Goal: Task Accomplishment & Management: Use online tool/utility

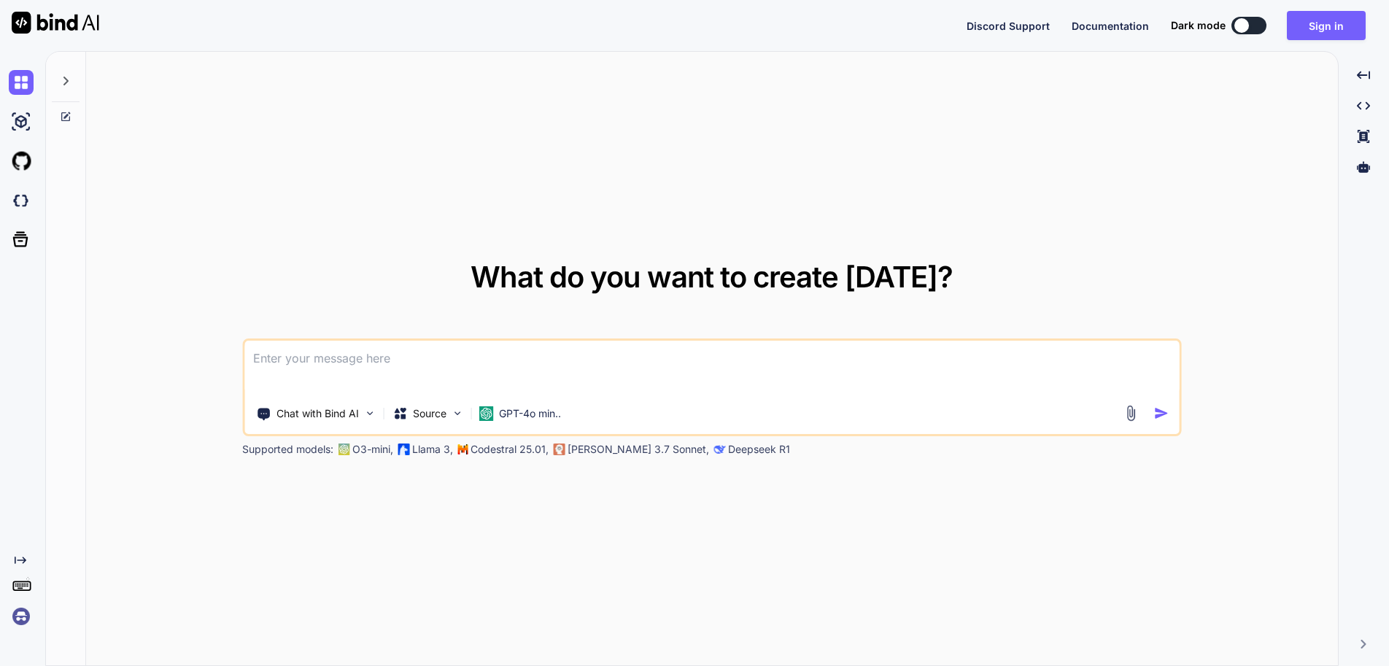
click at [353, 353] on textarea at bounding box center [711, 368] width 934 height 54
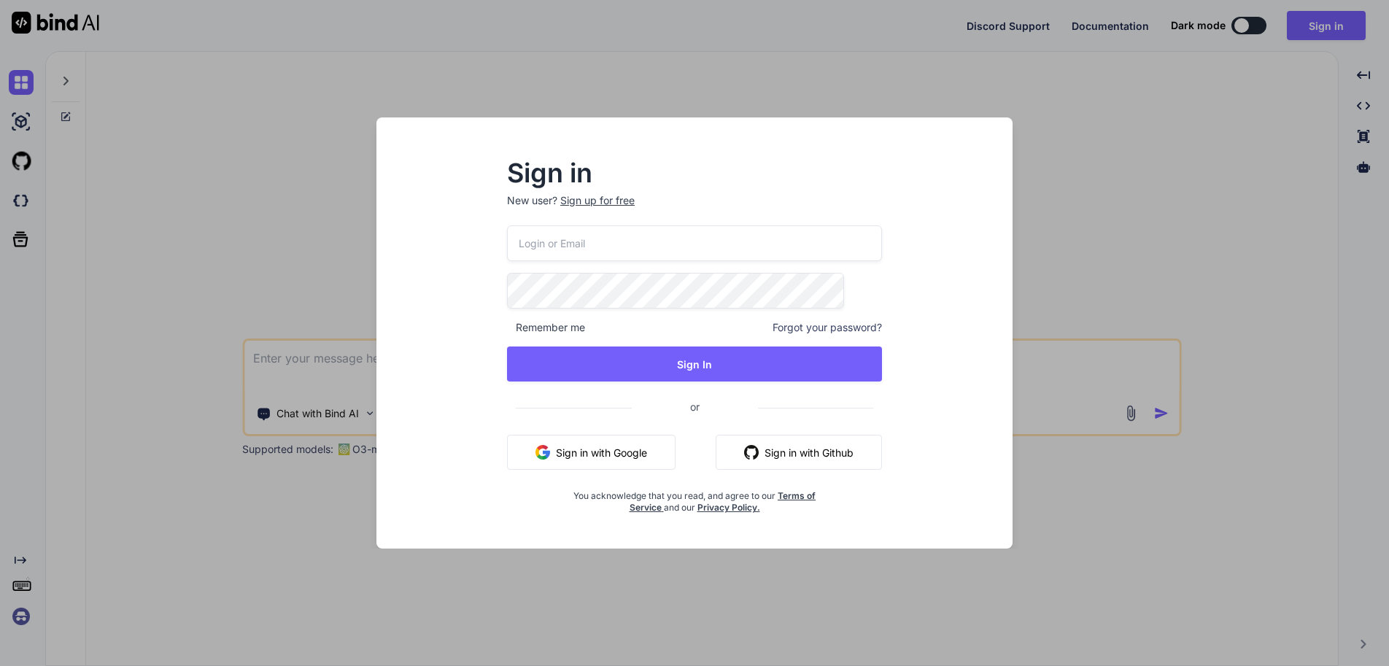
click at [624, 438] on button "Sign in with Google" at bounding box center [591, 452] width 168 height 35
click at [657, 440] on button "Sign in with Google" at bounding box center [591, 452] width 168 height 35
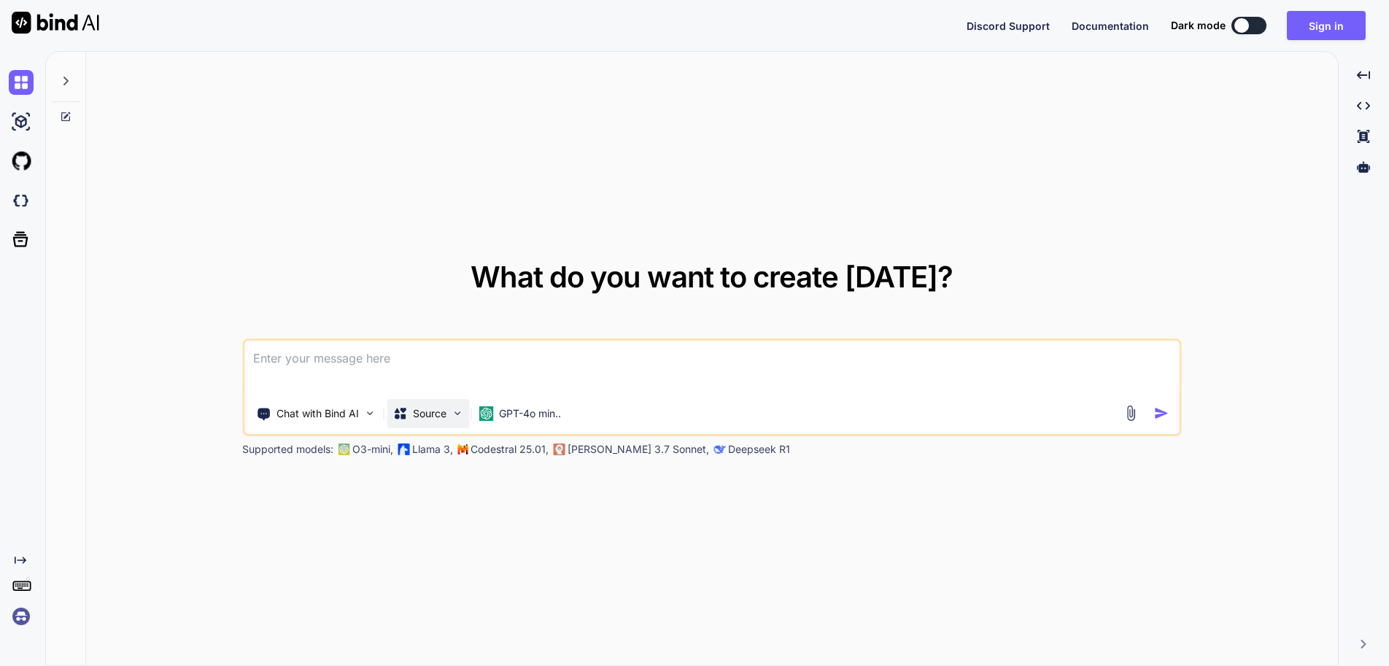
click at [428, 409] on div "Source" at bounding box center [428, 413] width 82 height 29
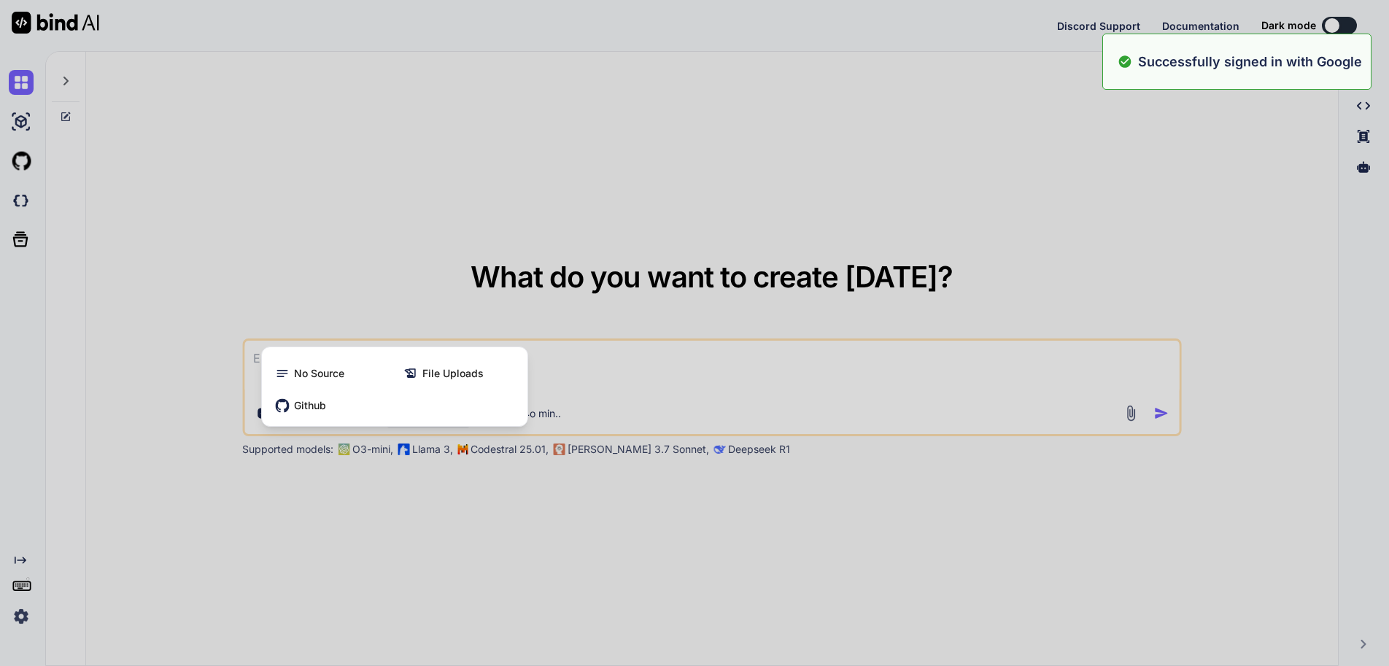
click at [447, 249] on div at bounding box center [694, 333] width 1389 height 666
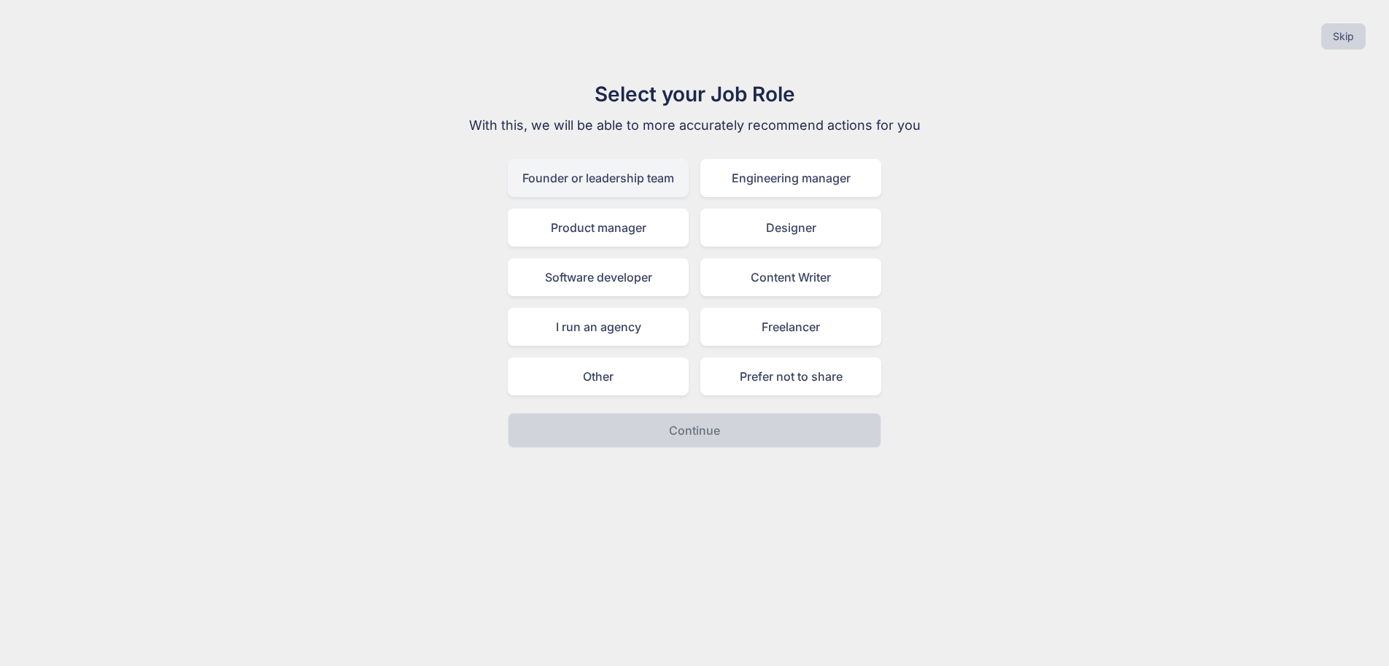
click at [618, 162] on div "Founder or leadership team" at bounding box center [598, 178] width 181 height 38
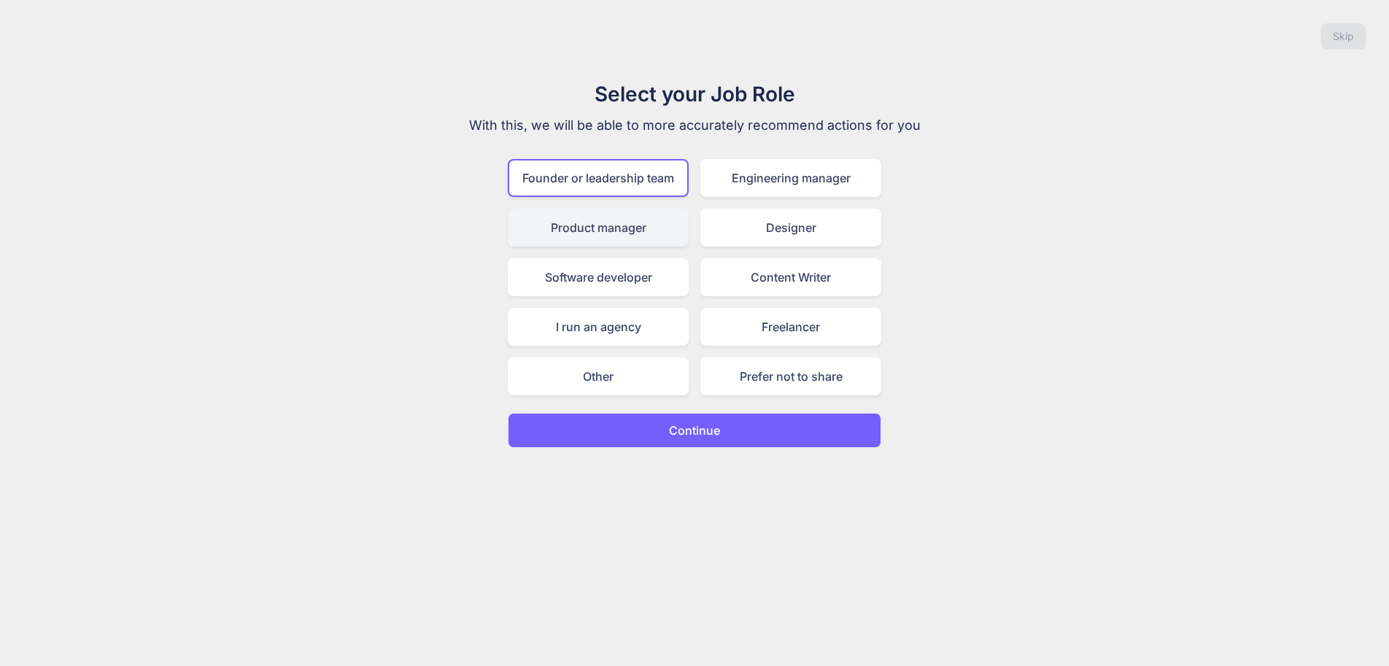
click at [636, 235] on div "Product manager" at bounding box center [598, 228] width 181 height 38
click at [672, 413] on button "Continue" at bounding box center [694, 430] width 373 height 35
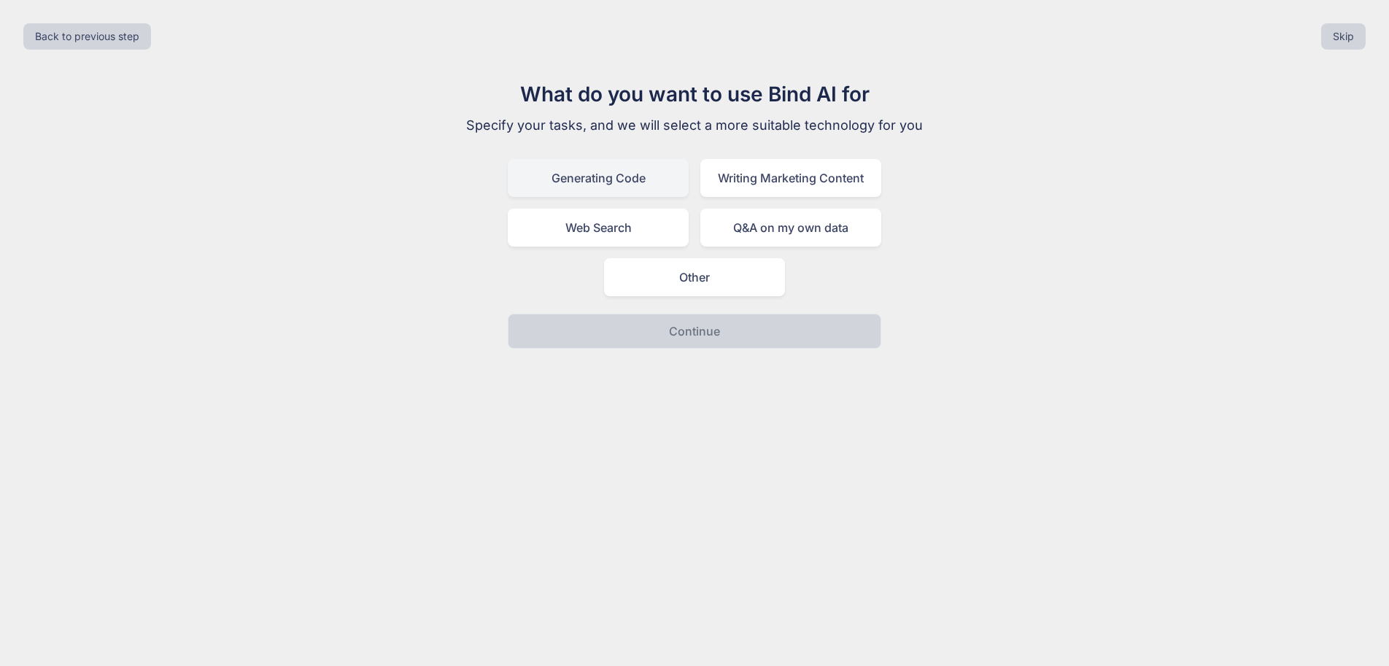
click at [642, 163] on div "Generating Code" at bounding box center [598, 178] width 181 height 38
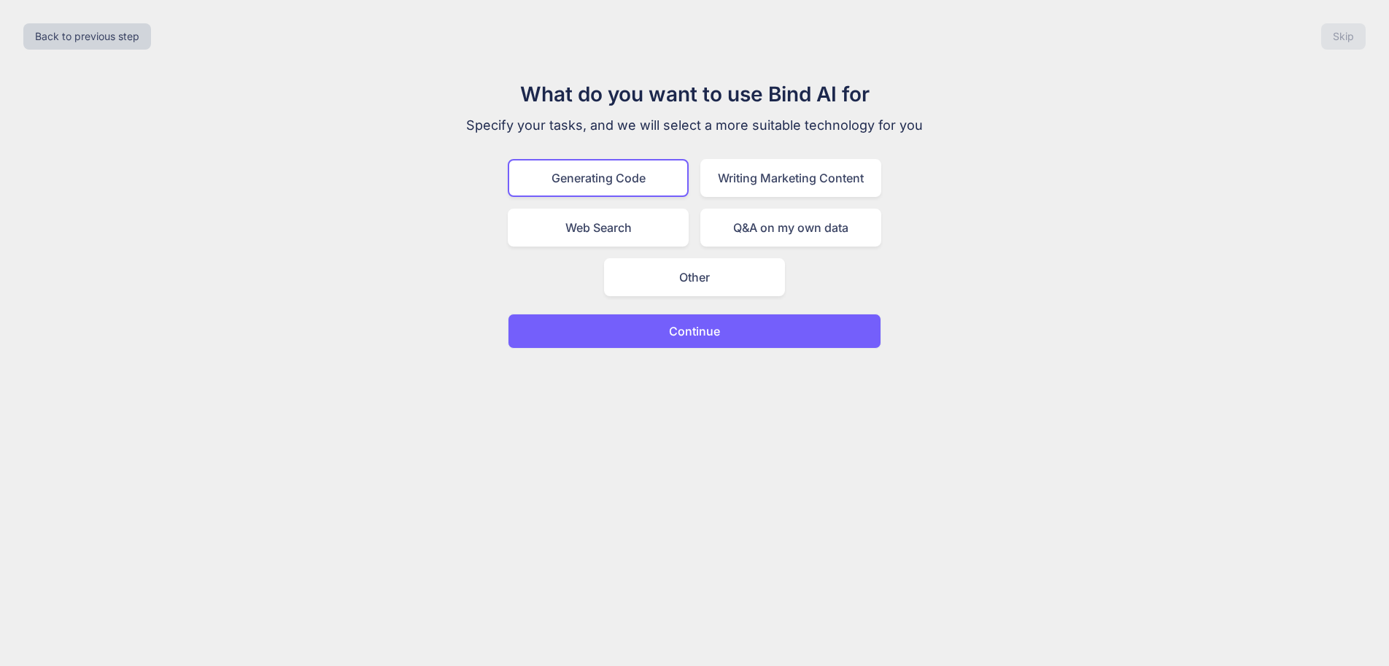
click at [707, 322] on p "Continue" at bounding box center [694, 331] width 51 height 18
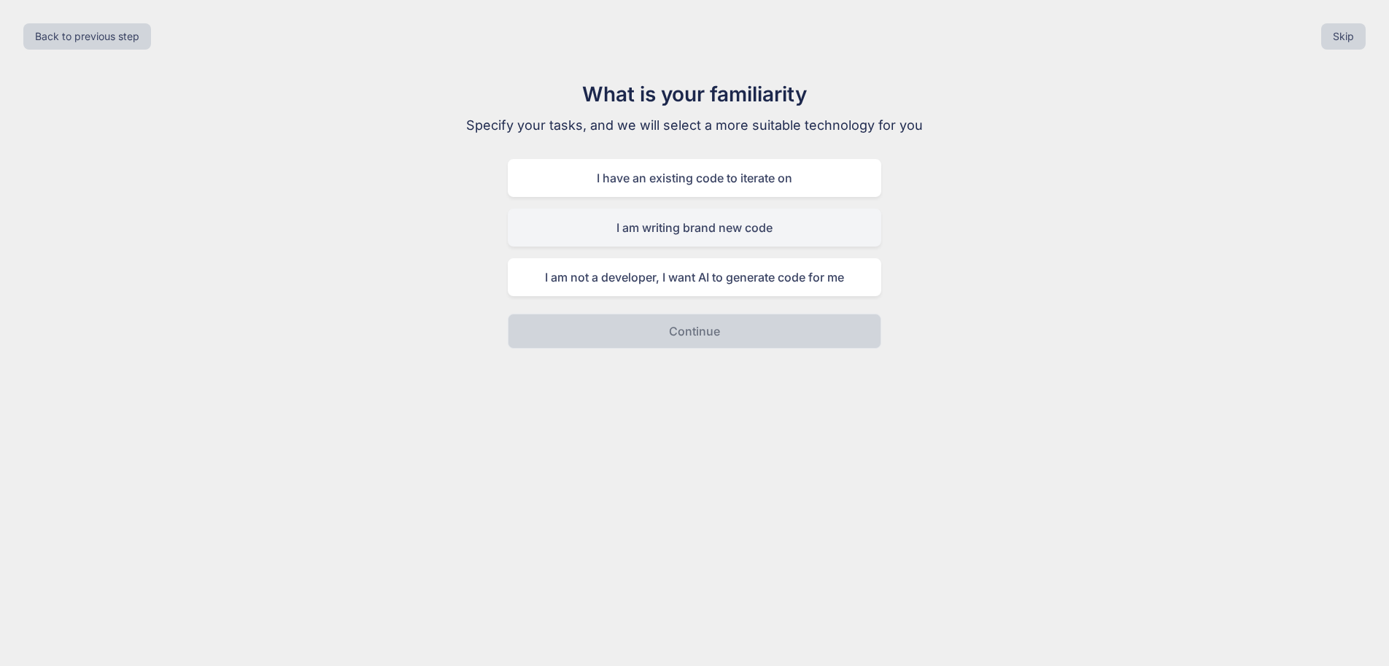
click at [714, 214] on div "I am writing brand new code" at bounding box center [694, 228] width 373 height 38
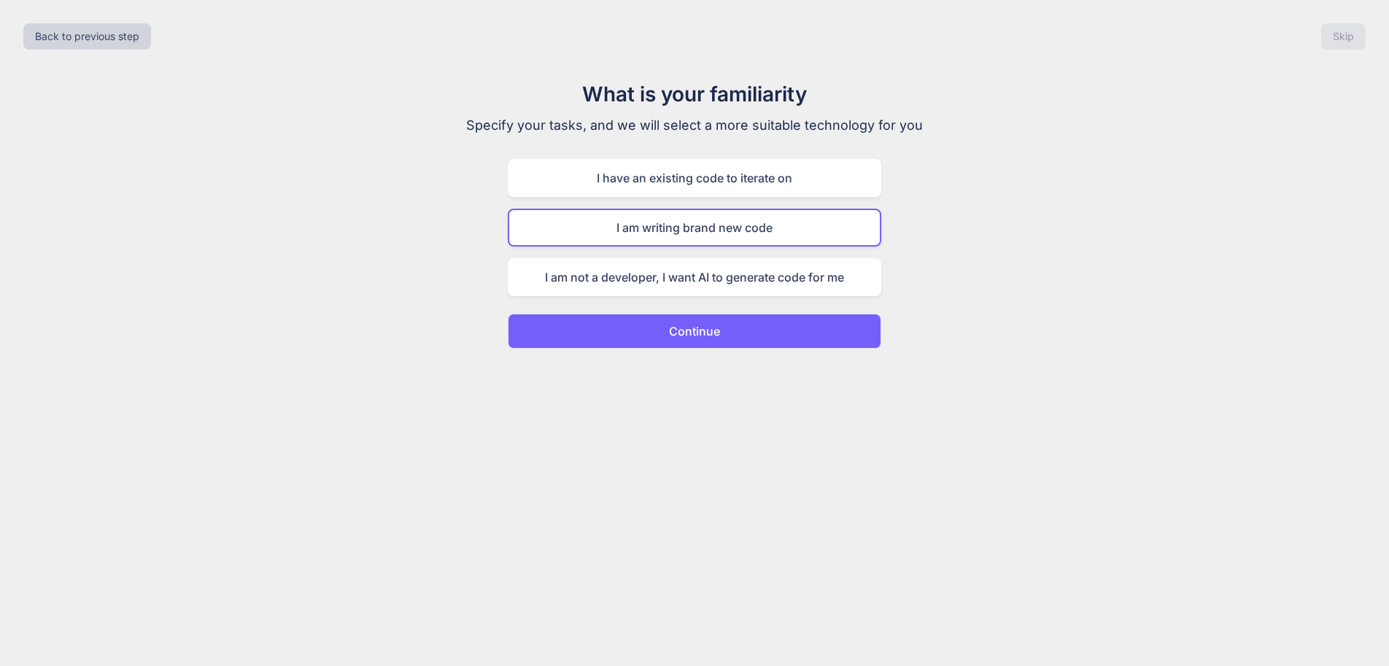
click at [686, 322] on p "Continue" at bounding box center [694, 331] width 51 height 18
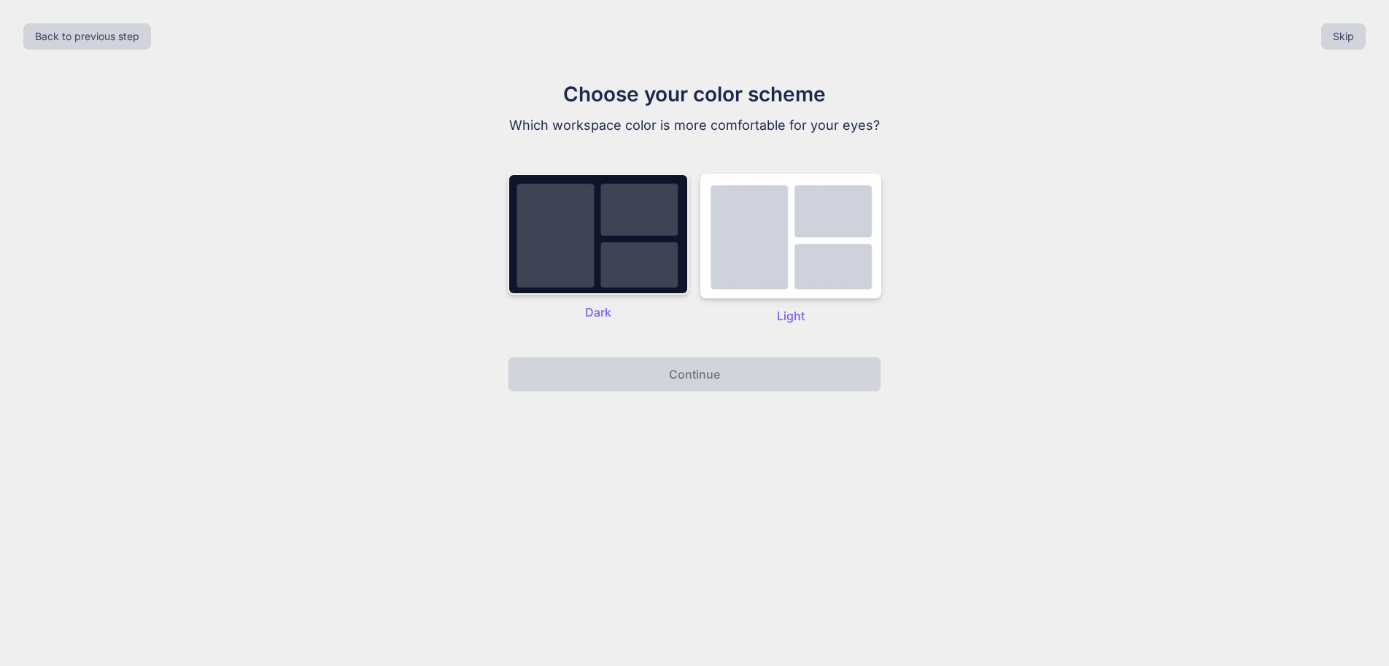
click at [598, 213] on img at bounding box center [598, 234] width 181 height 121
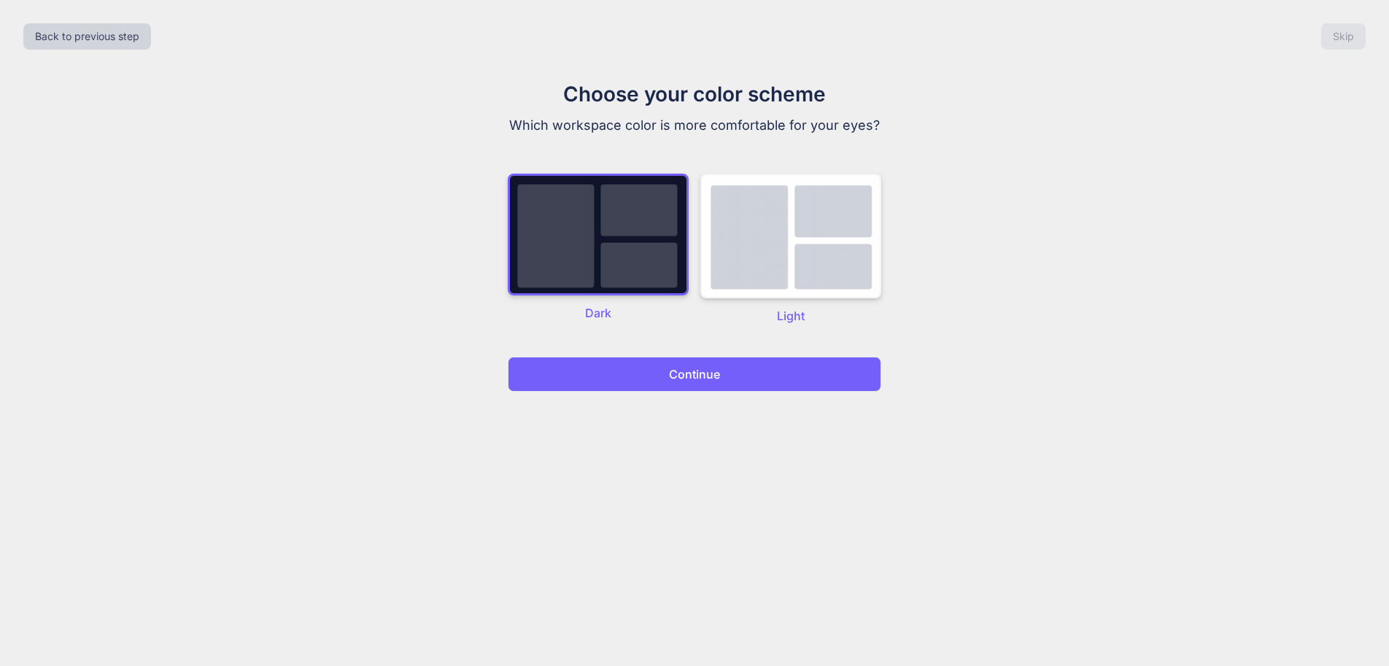
click at [763, 228] on img at bounding box center [790, 236] width 181 height 125
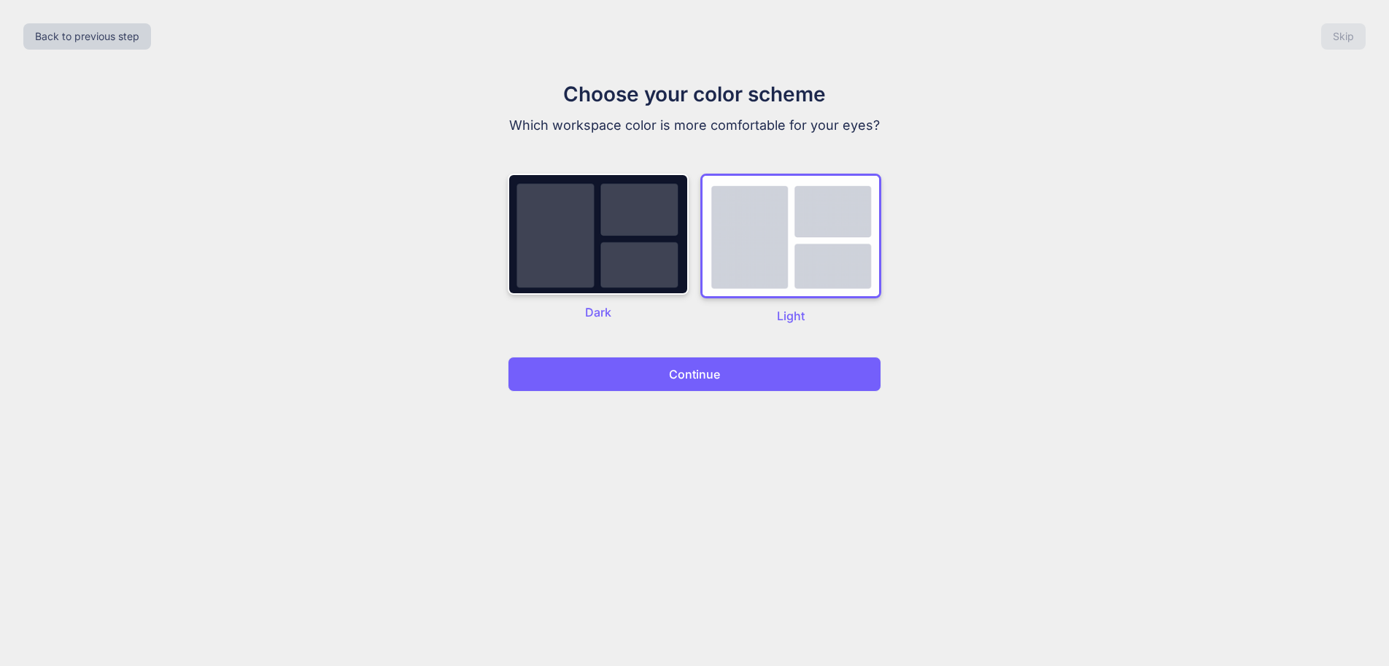
click at [737, 357] on button "Continue" at bounding box center [694, 374] width 373 height 35
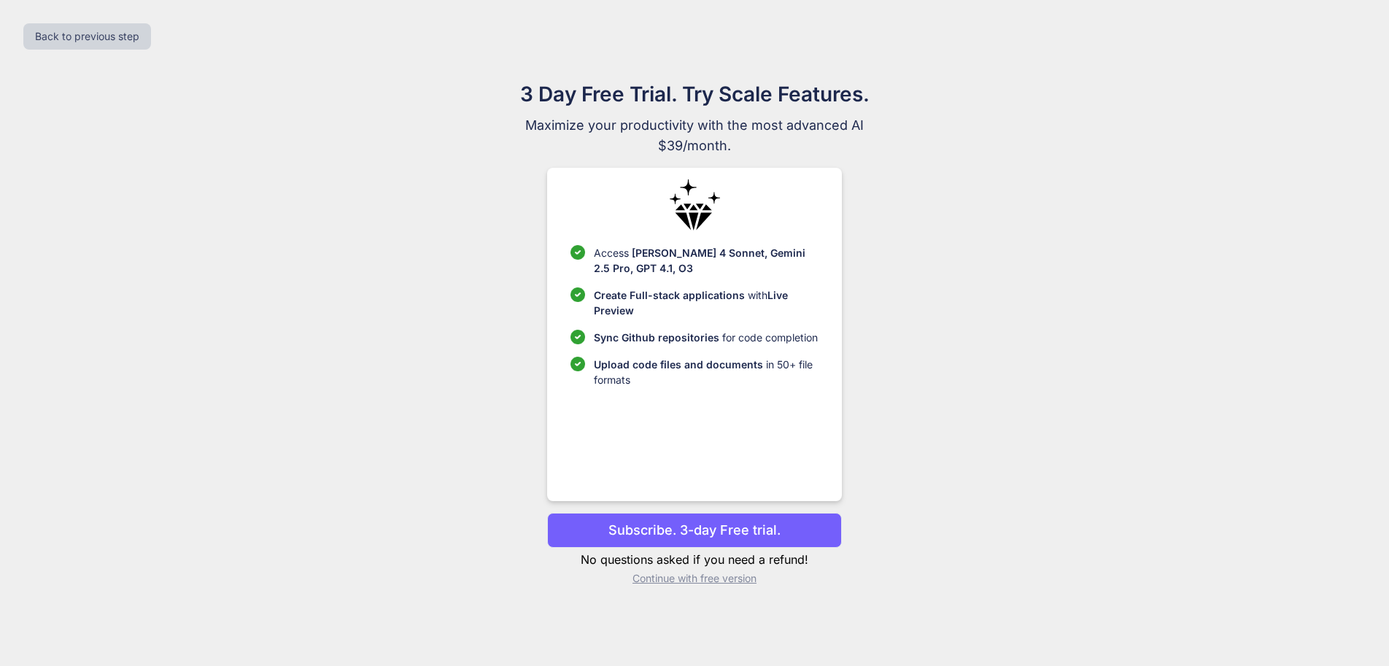
click at [706, 571] on p "Continue with free version" at bounding box center [694, 578] width 294 height 15
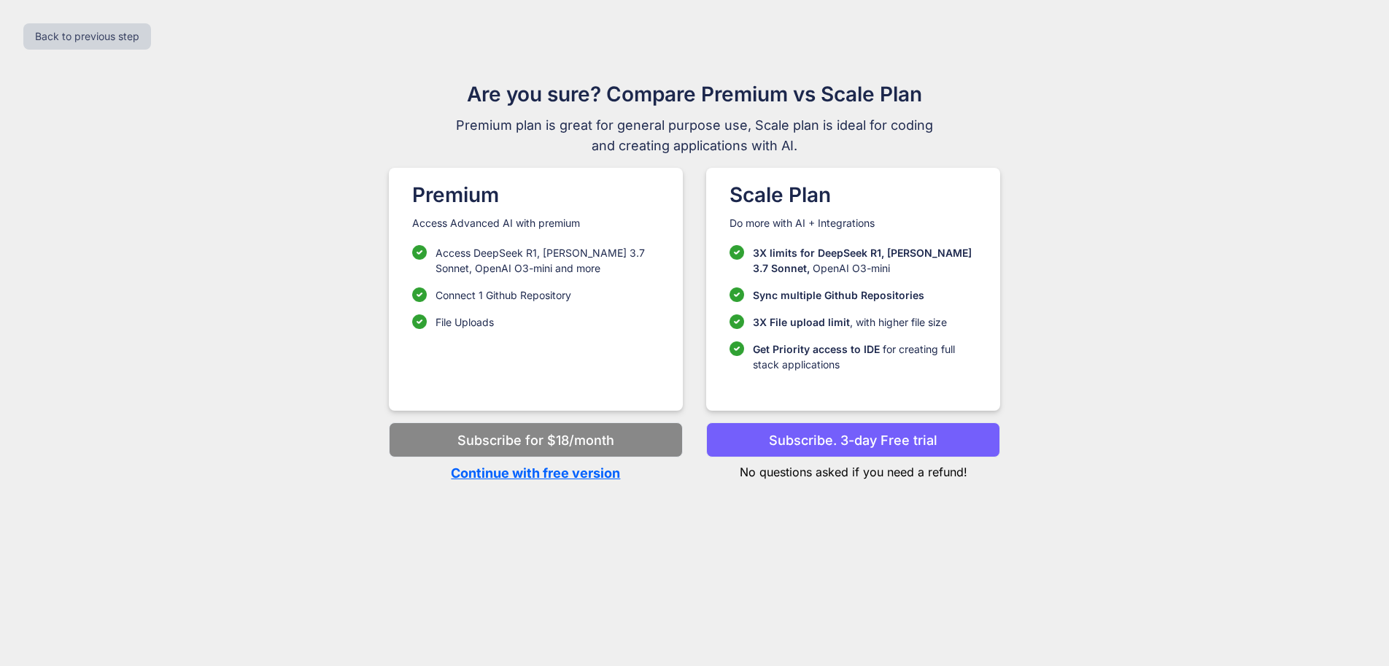
click at [594, 467] on p "Continue with free version" at bounding box center [536, 473] width 294 height 20
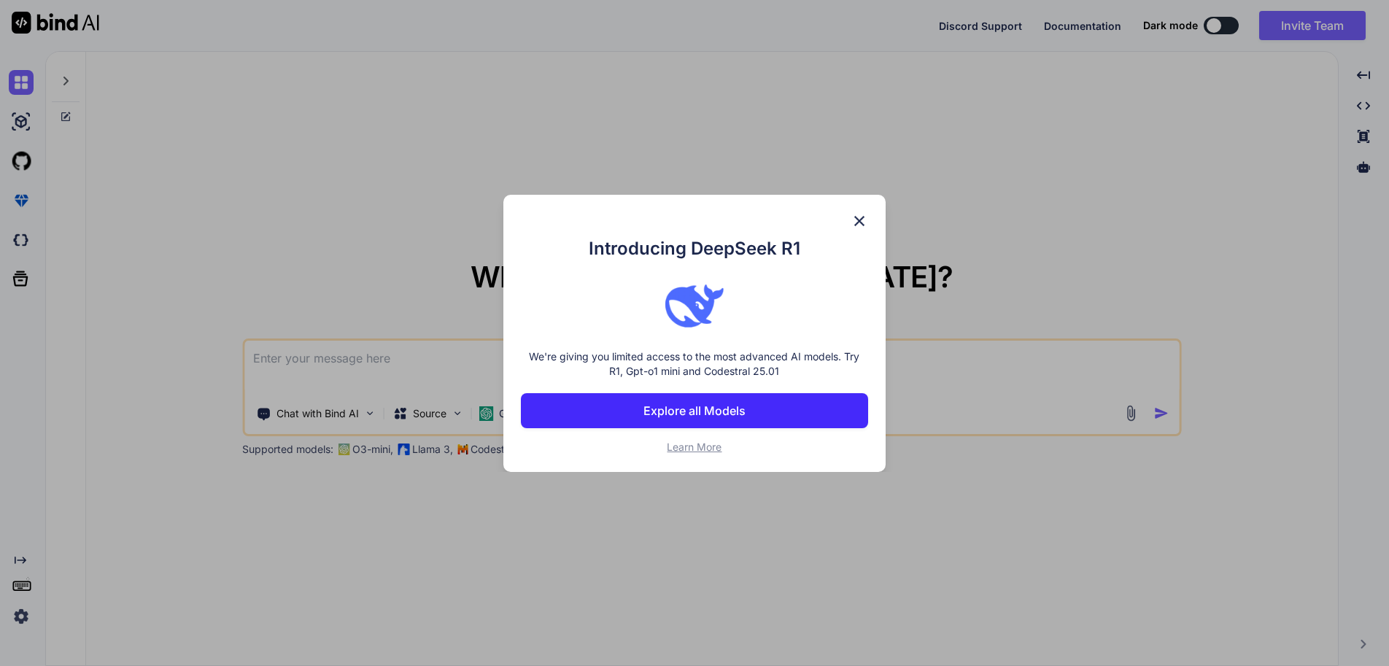
click at [860, 228] on img at bounding box center [859, 221] width 18 height 18
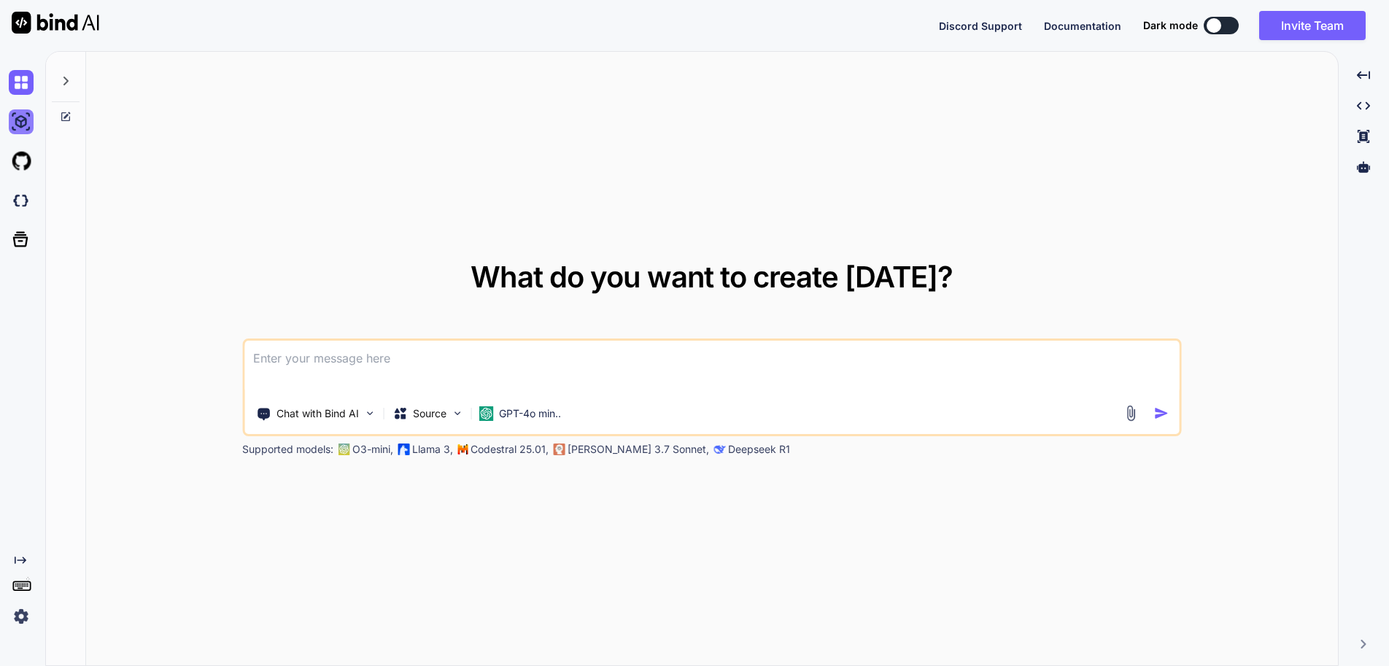
click at [21, 110] on img at bounding box center [21, 121] width 25 height 25
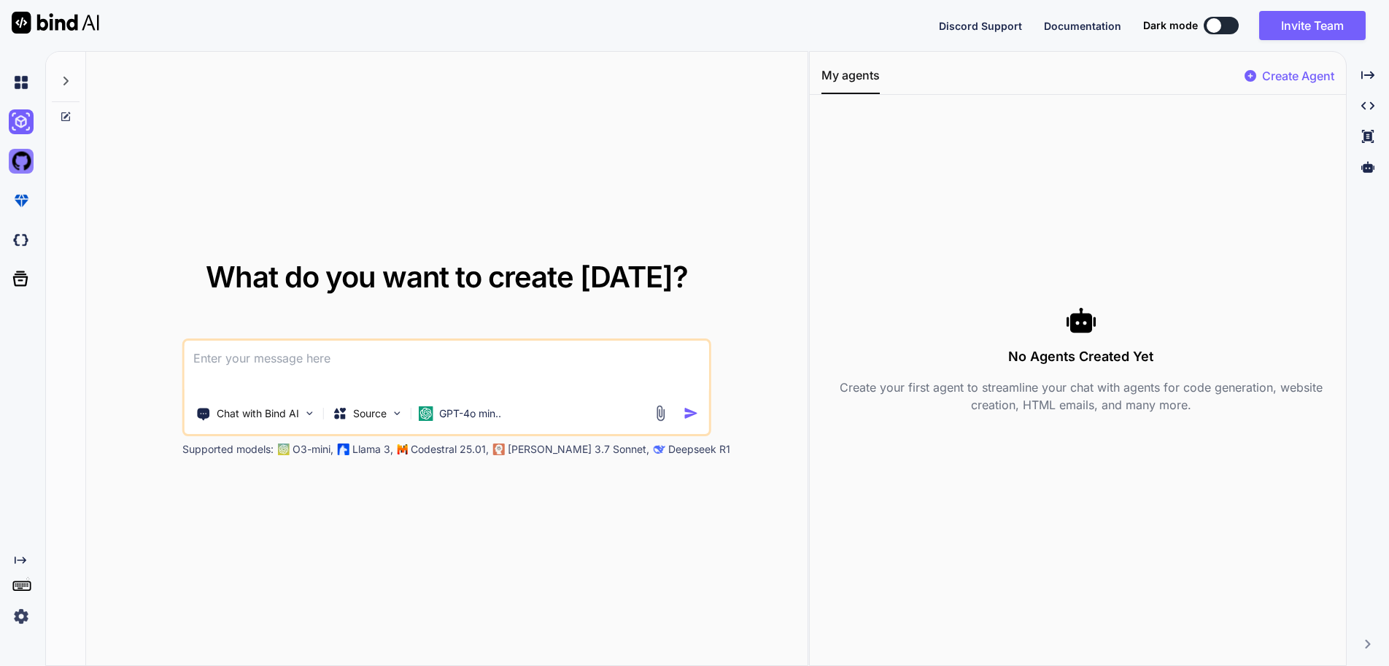
click at [22, 155] on img at bounding box center [21, 161] width 25 height 25
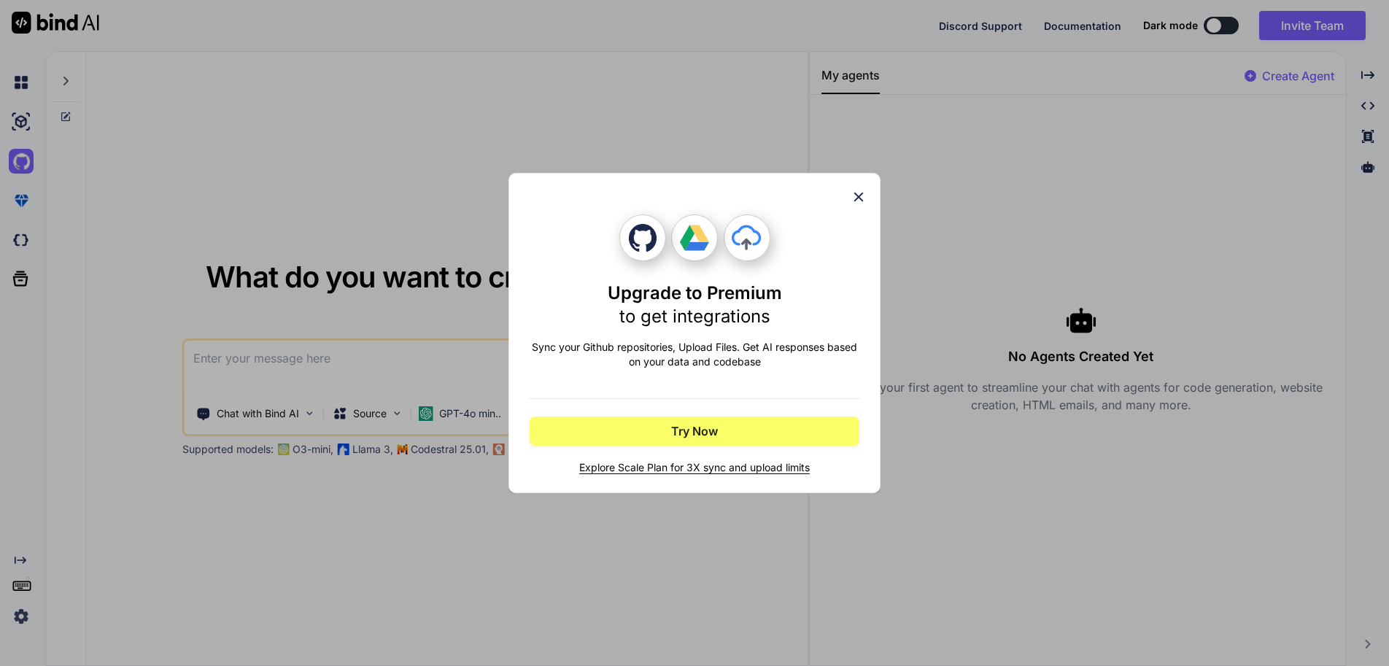
click at [863, 205] on icon at bounding box center [858, 197] width 16 height 16
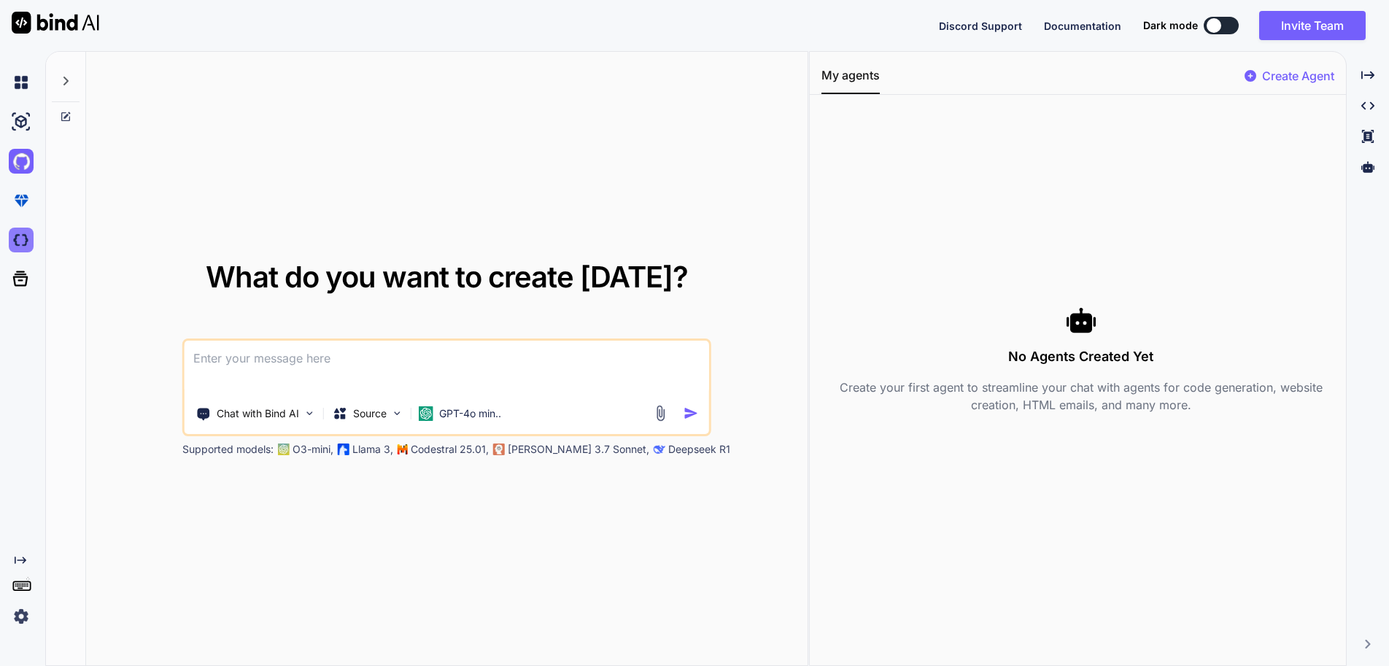
click at [18, 228] on img at bounding box center [21, 240] width 25 height 25
click at [21, 271] on icon at bounding box center [20, 278] width 15 height 15
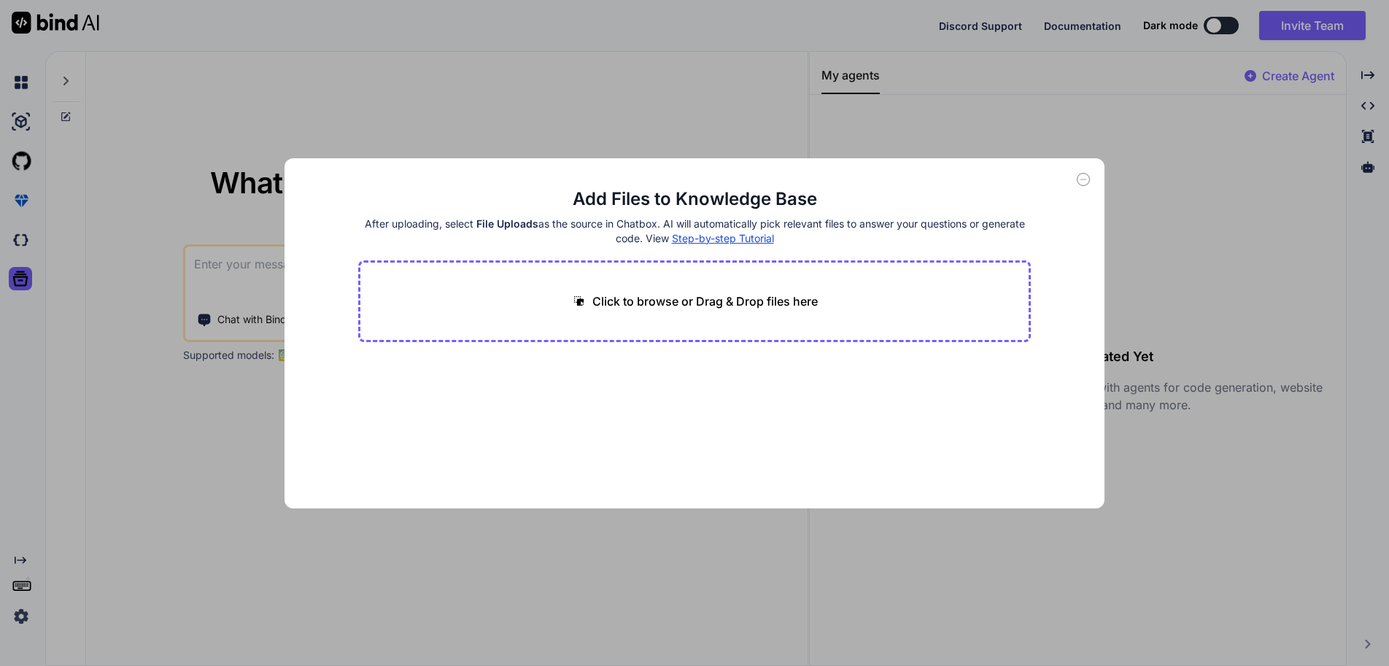
click at [431, 143] on div "Add Files to Knowledge Base After uploading, select File Uploads as the source …" at bounding box center [694, 333] width 1389 height 666
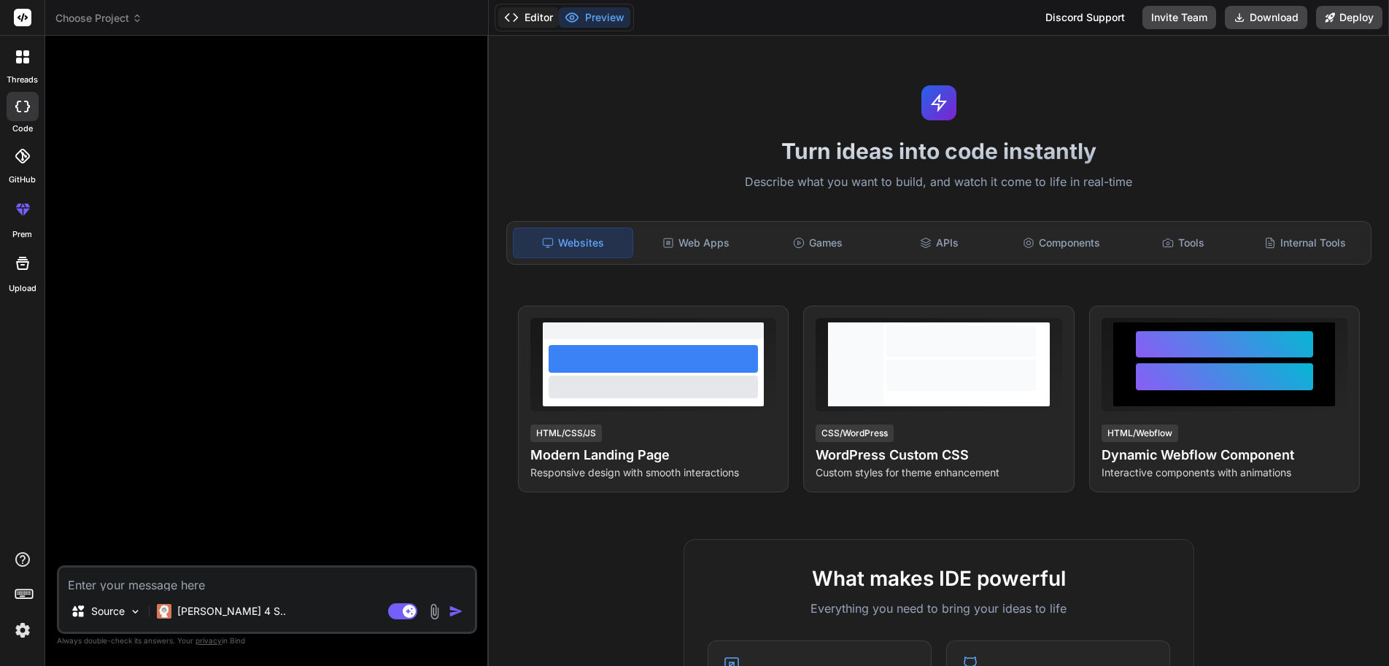
click at [533, 12] on button "Editor" at bounding box center [528, 17] width 61 height 20
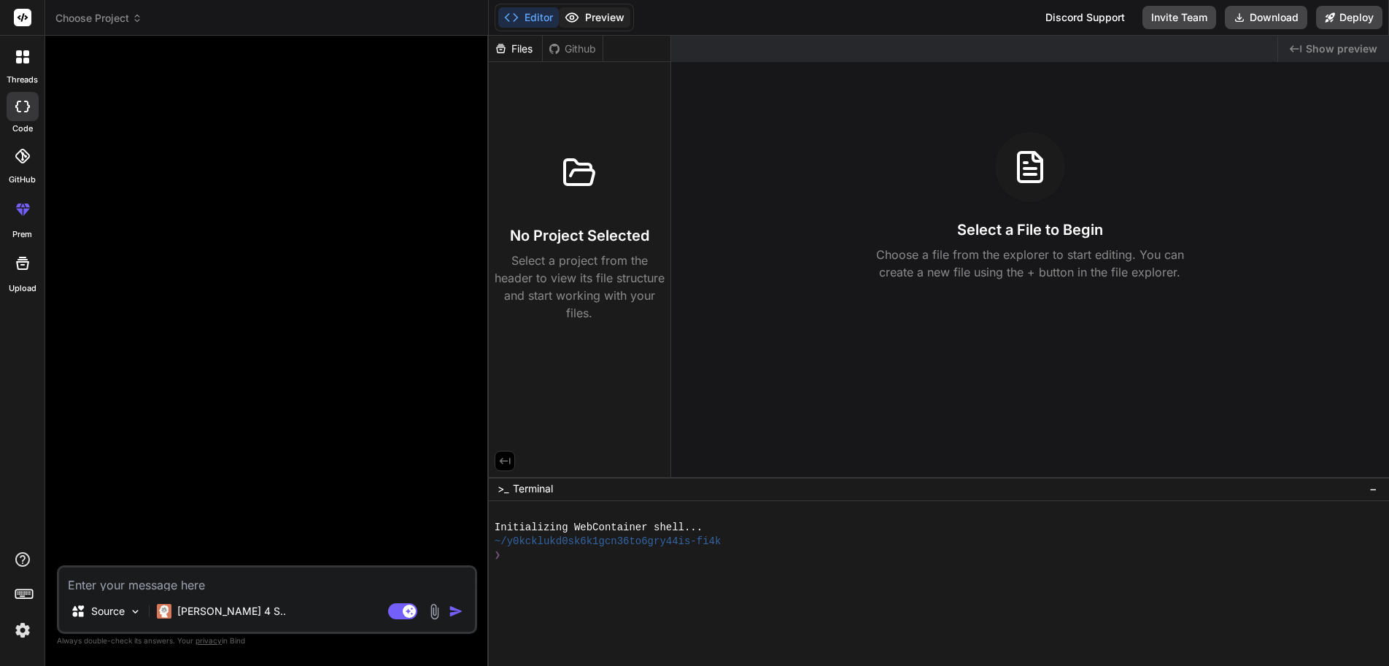
click at [599, 18] on button "Preview" at bounding box center [594, 17] width 71 height 20
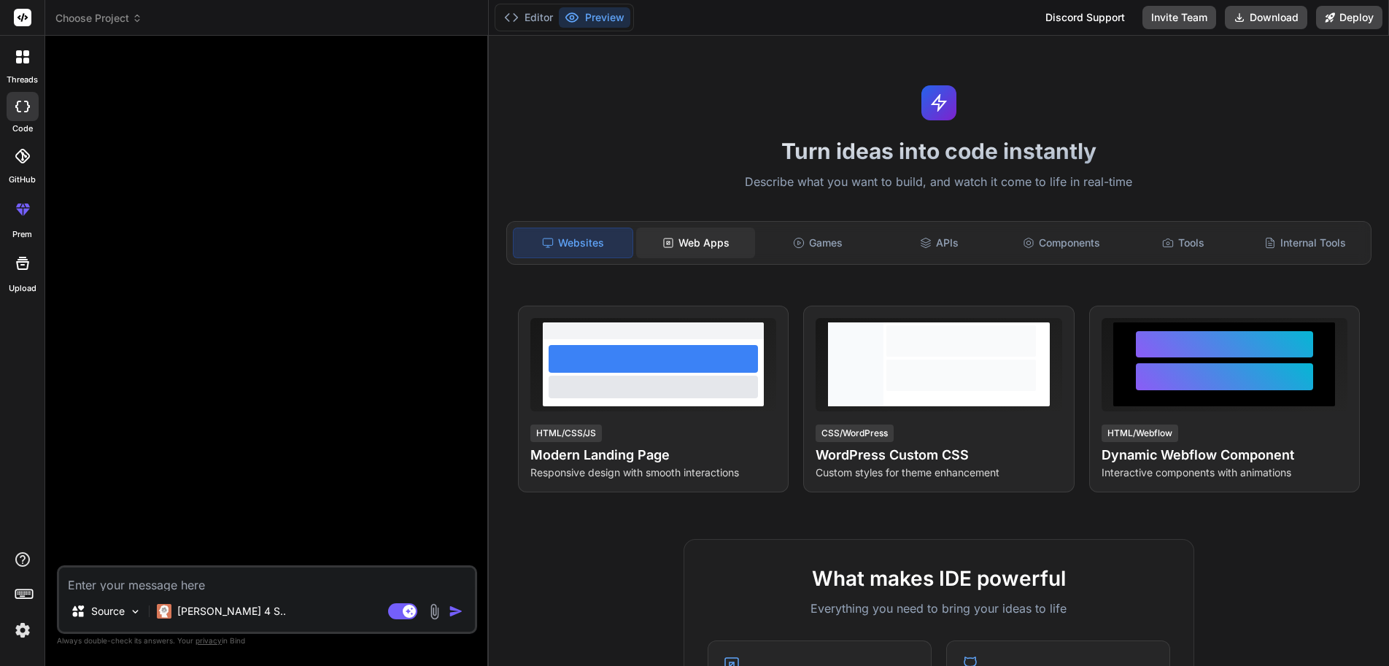
click at [693, 228] on div "Web Apps" at bounding box center [695, 243] width 119 height 31
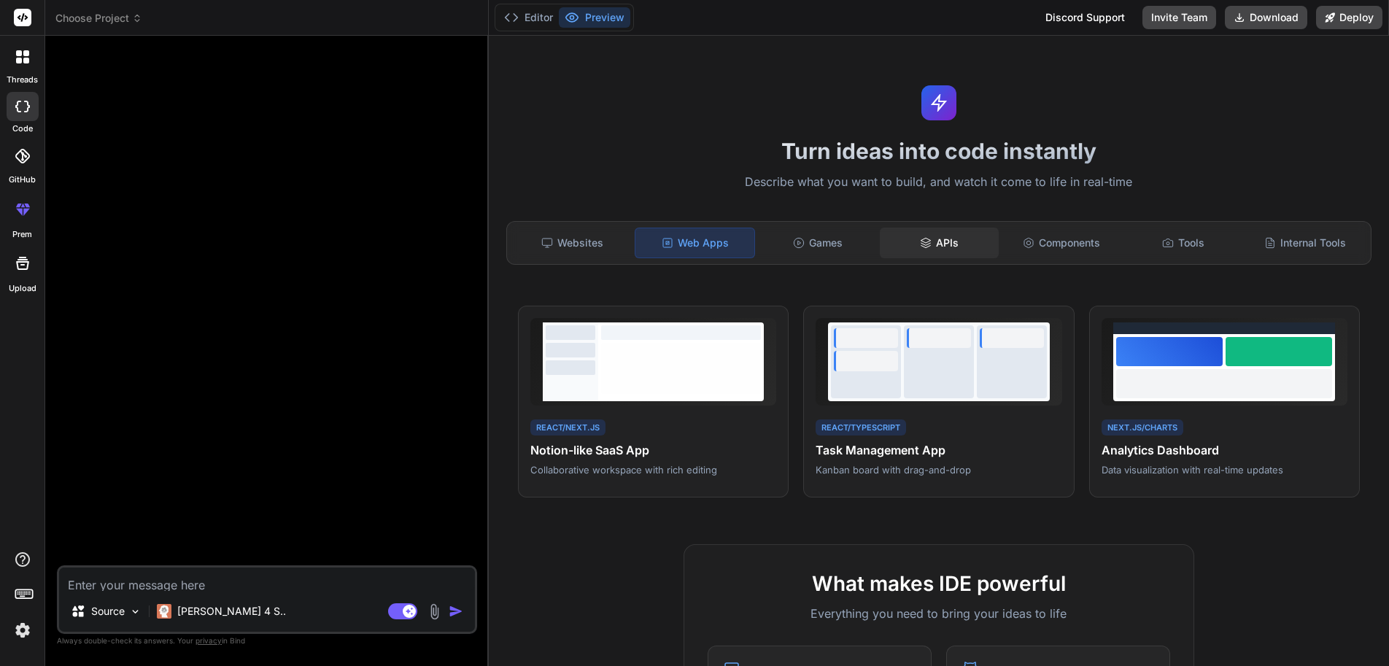
click at [927, 238] on icon at bounding box center [925, 240] width 9 height 5
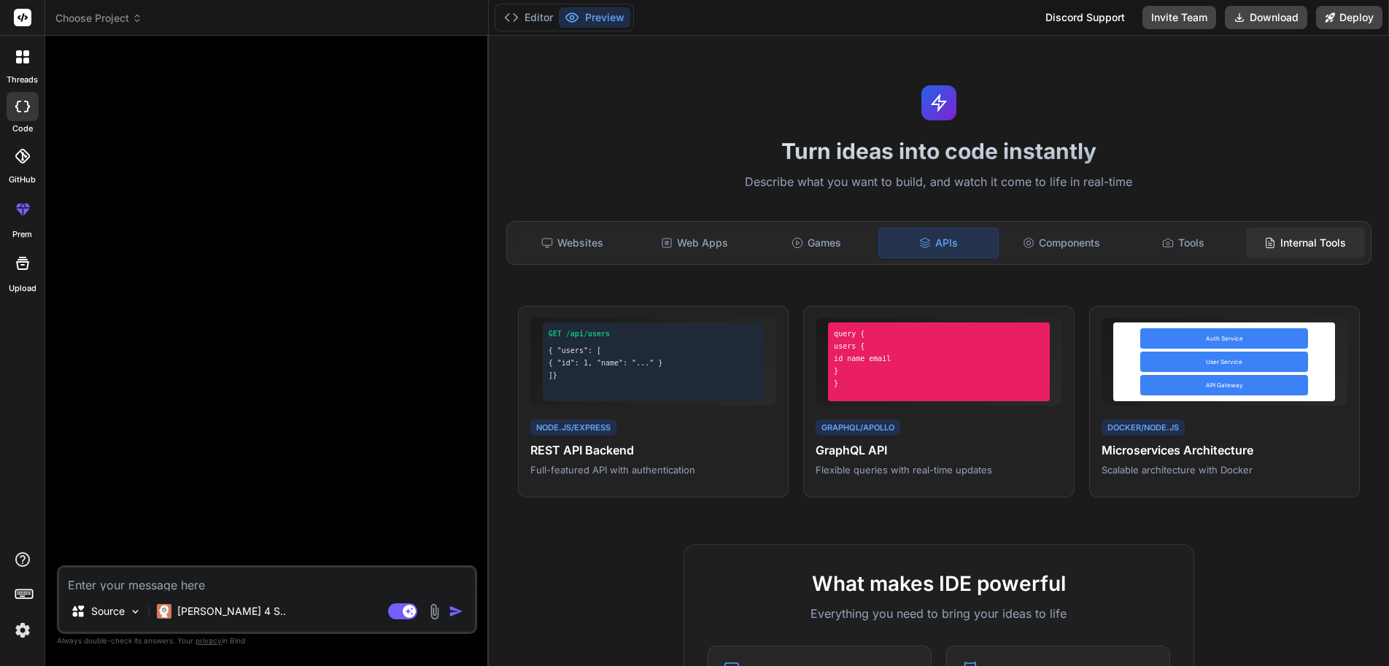
click at [1295, 228] on div "Internal Tools" at bounding box center [1305, 243] width 119 height 31
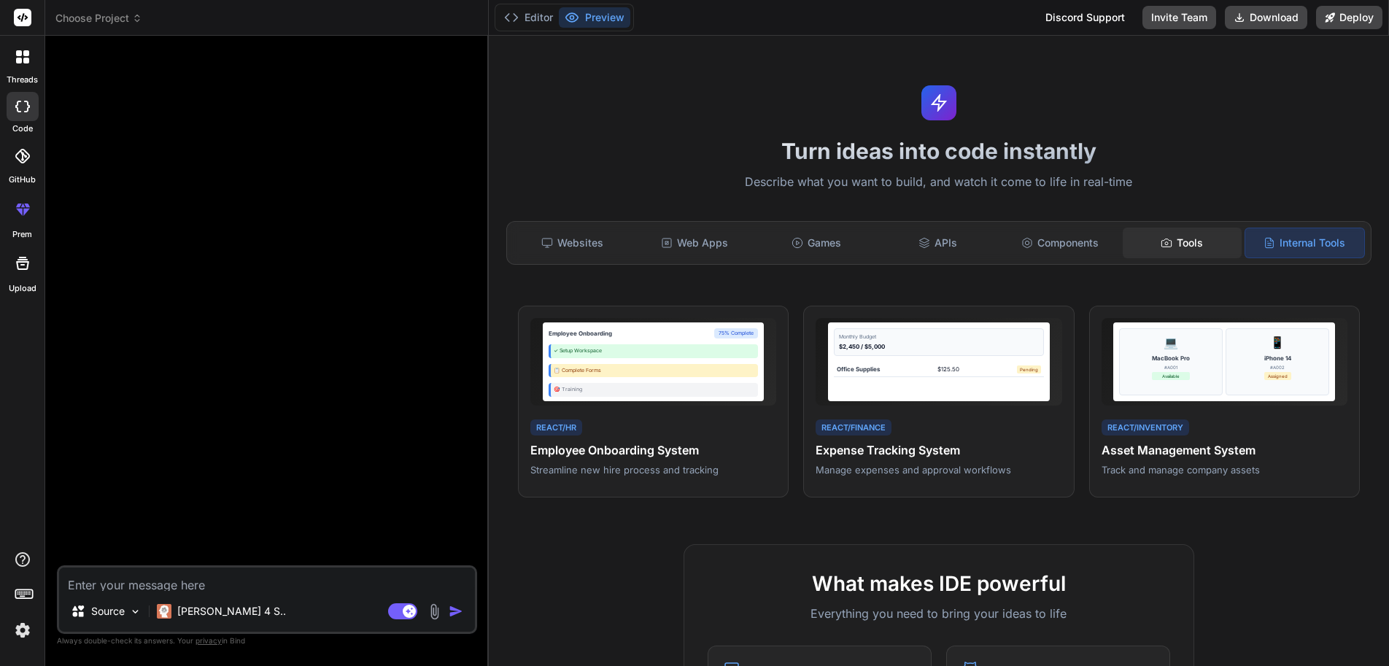
click at [1183, 228] on div "Tools" at bounding box center [1181, 243] width 119 height 31
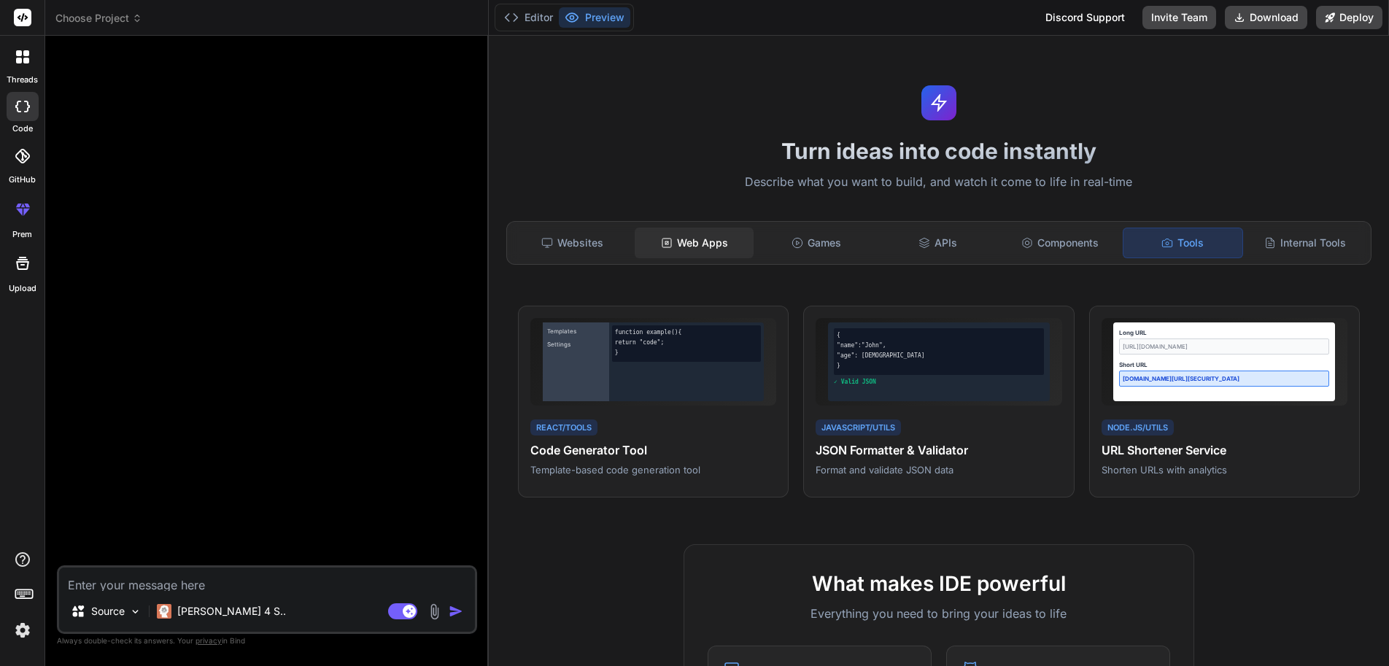
click at [702, 228] on div "Web Apps" at bounding box center [693, 243] width 119 height 31
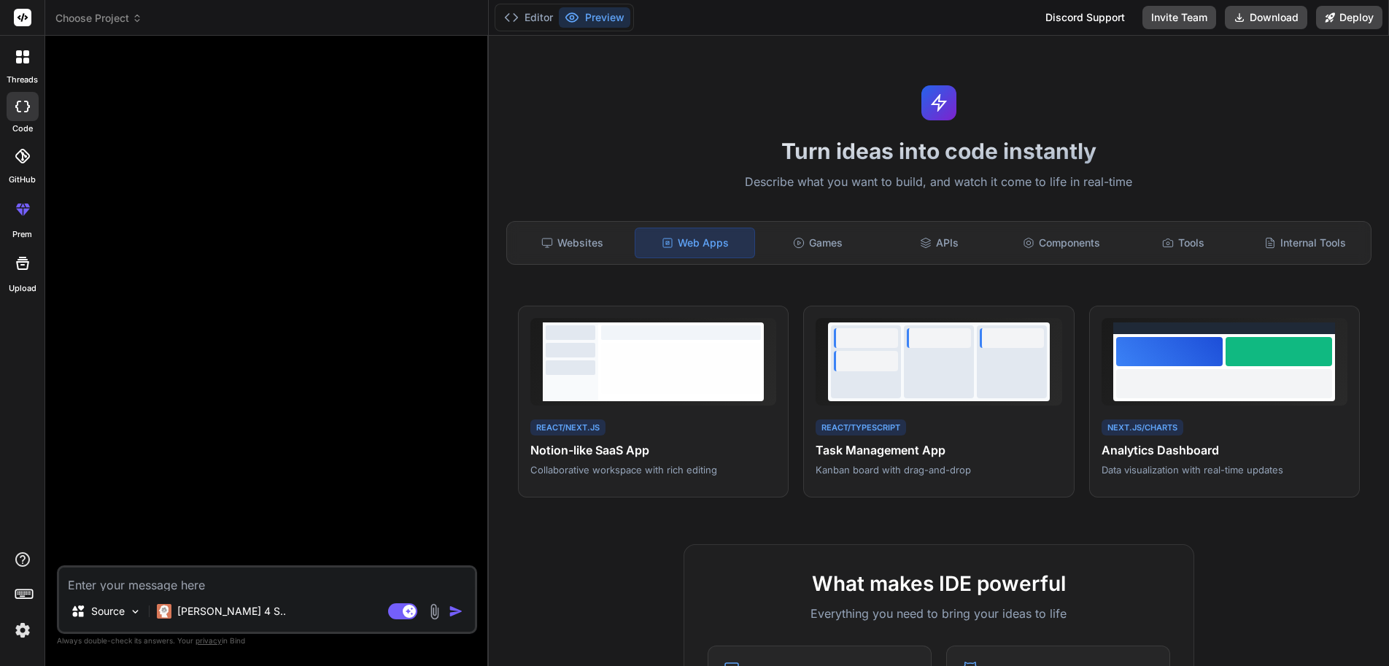
click at [278, 335] on div at bounding box center [268, 306] width 417 height 518
click at [190, 583] on textarea at bounding box center [267, 578] width 416 height 23
type textarea "x"
type textarea "c"
type textarea "x"
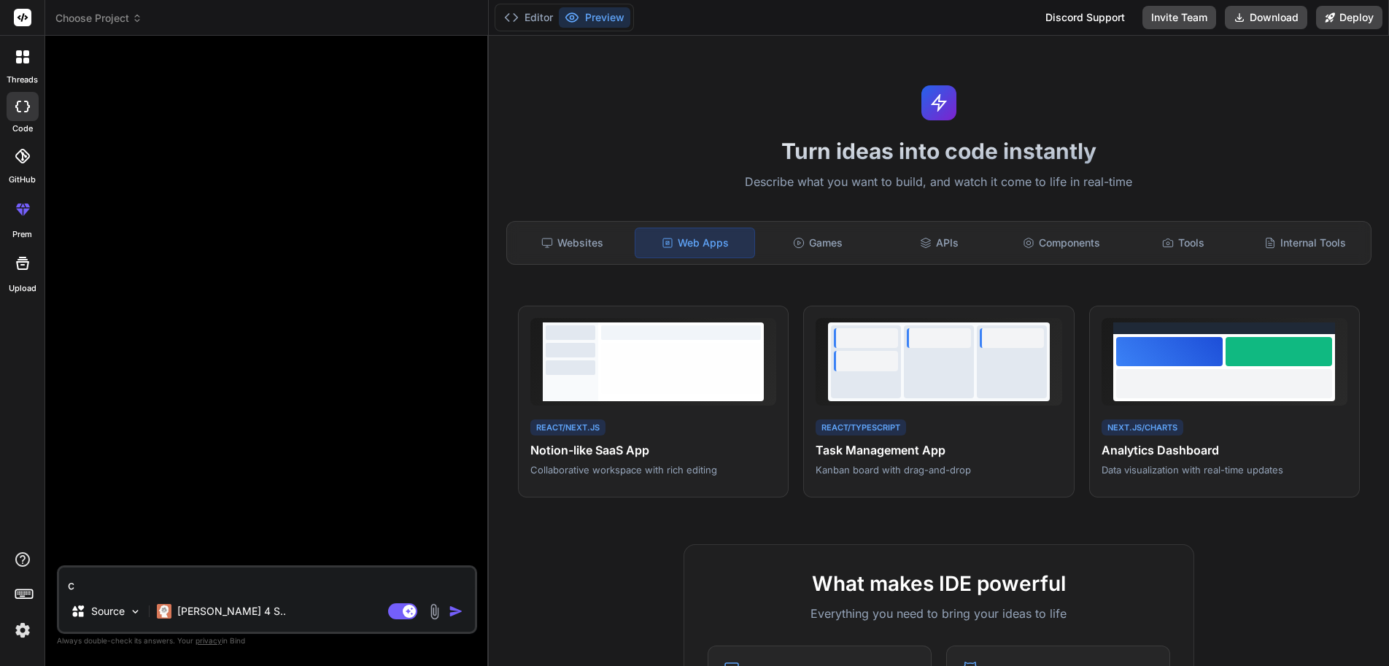
type textarea "cr"
type textarea "x"
type textarea "cre"
type textarea "x"
type textarea "crea"
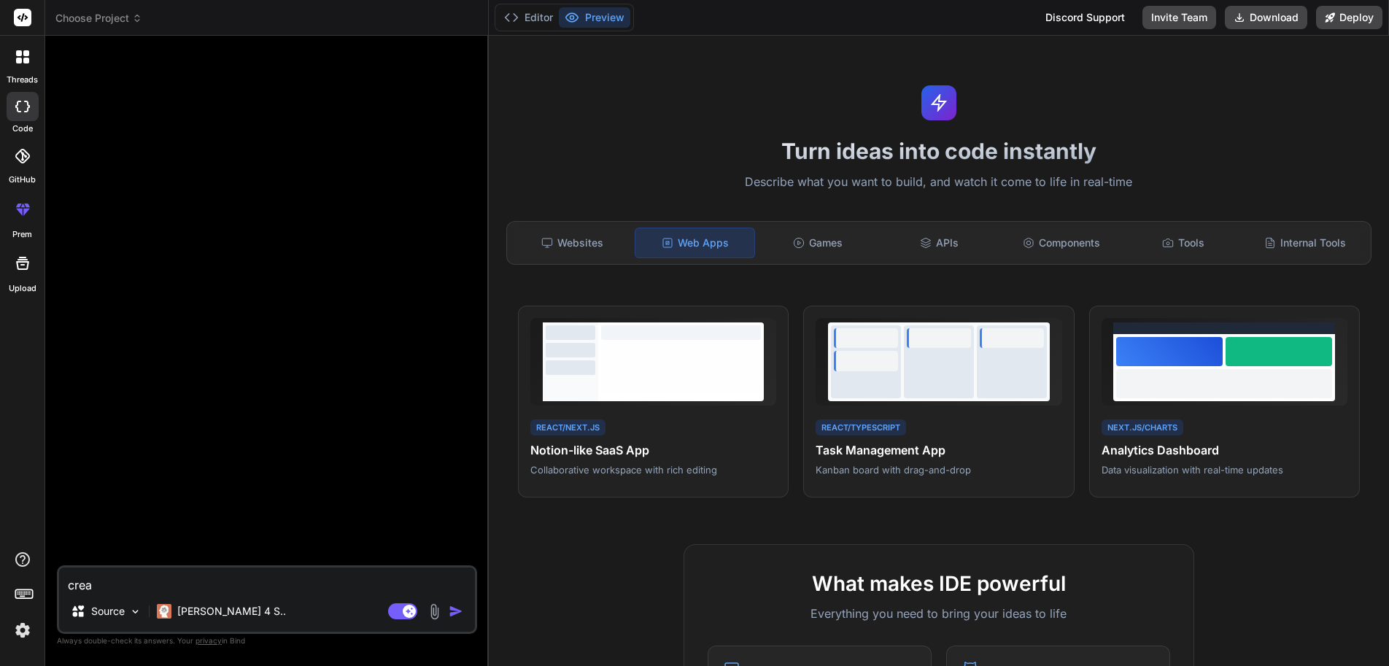
type textarea "x"
type textarea "creat"
type textarea "x"
type textarea "create"
type textarea "x"
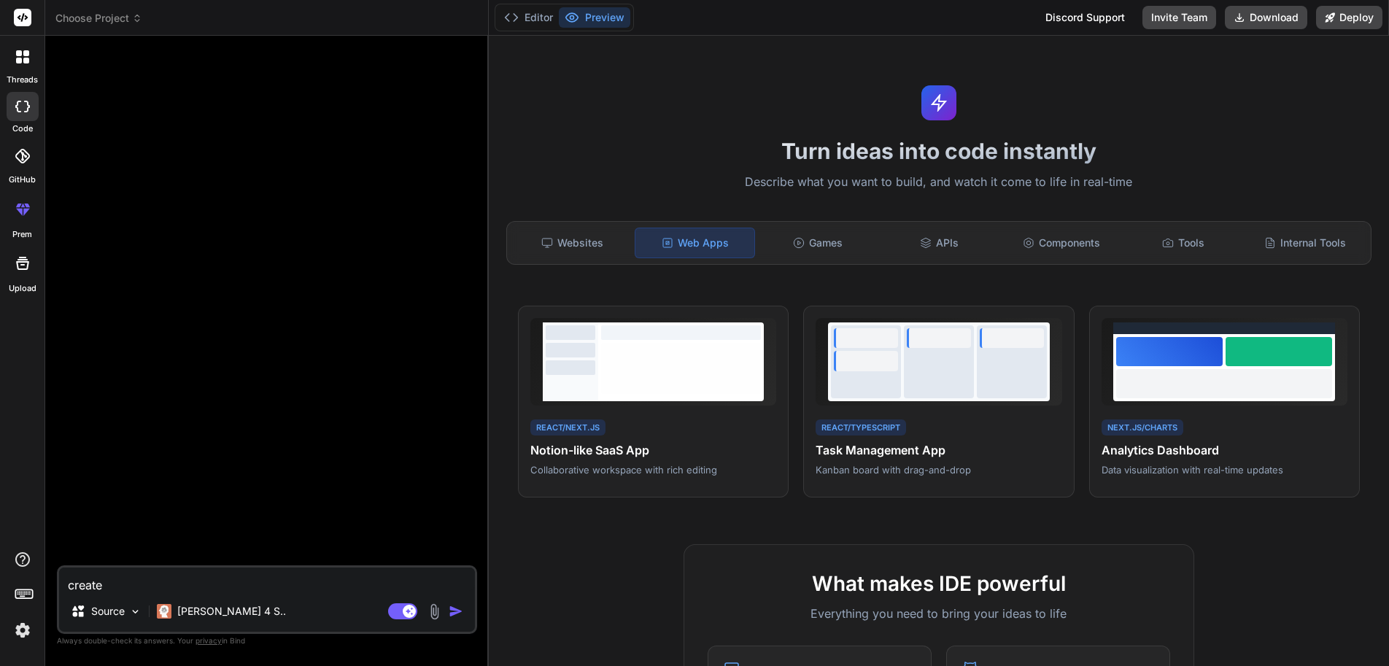
type textarea "create"
type textarea "x"
type textarea "create a"
type textarea "x"
type textarea "create a s"
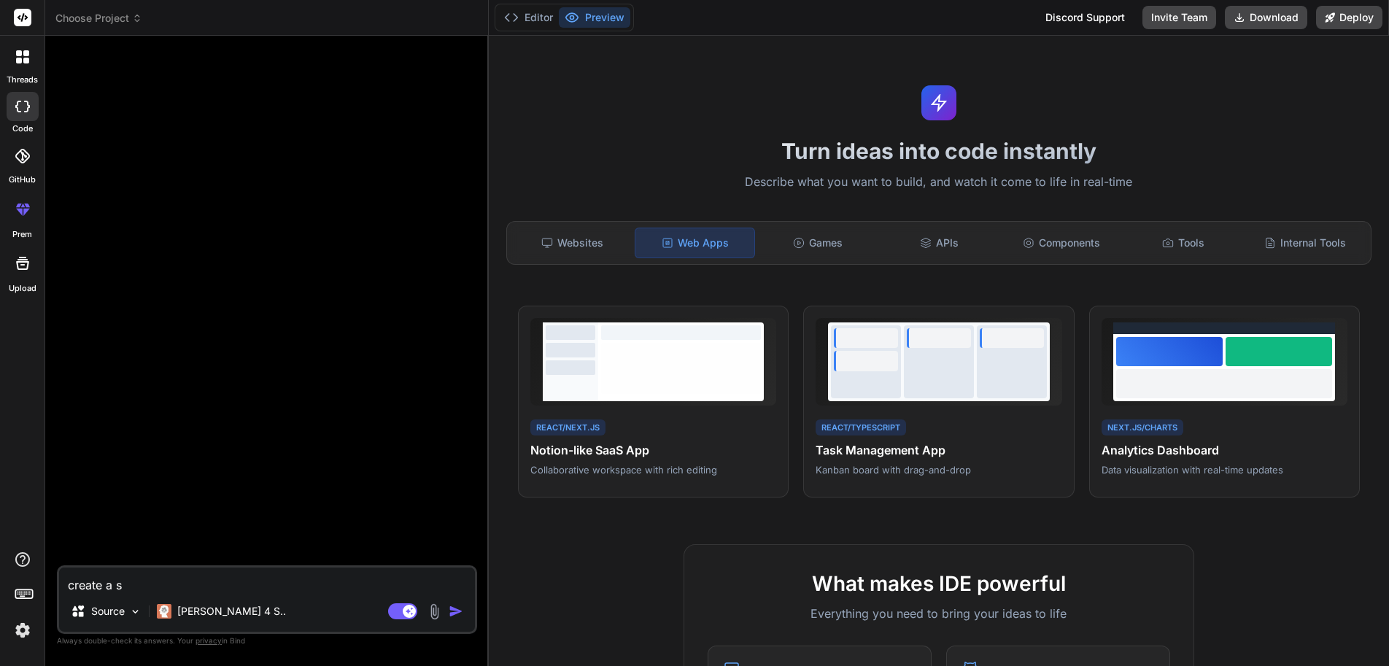
type textarea "x"
type textarea "create a se"
type textarea "x"
type textarea "create a sec"
type textarea "x"
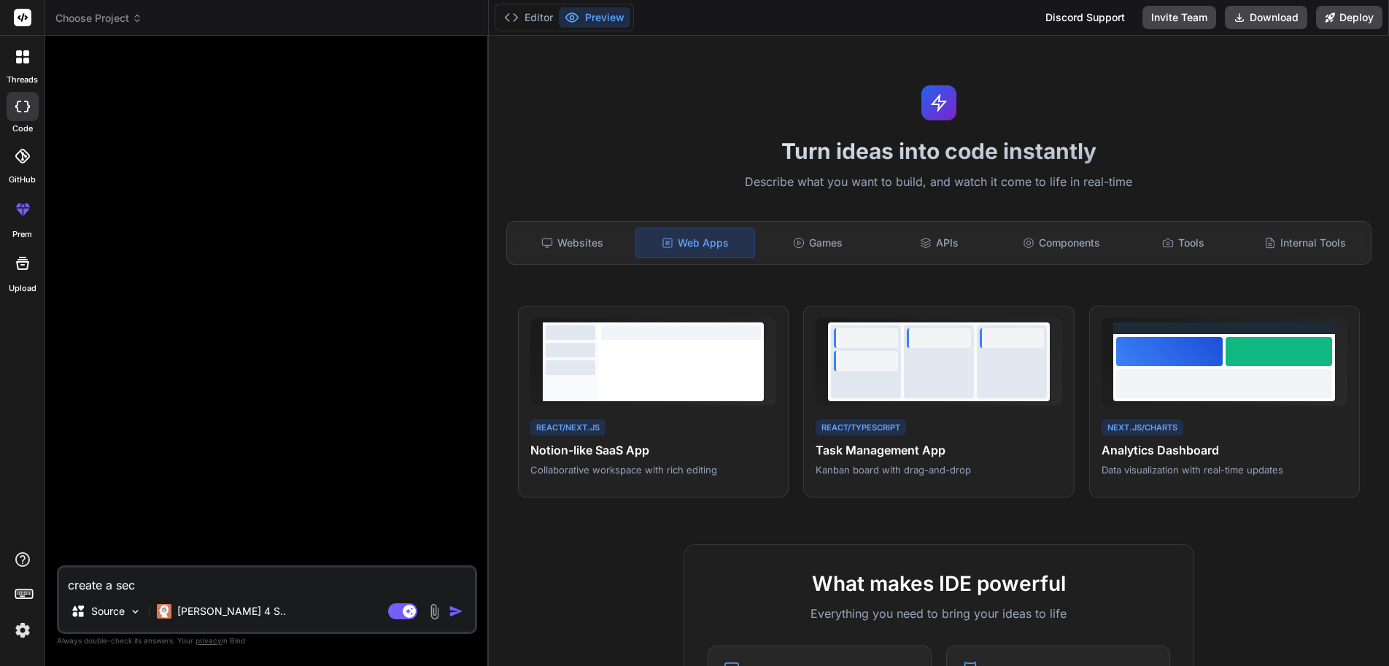
type textarea "create a secu"
type textarea "x"
type textarea "create a secur"
type textarea "x"
type textarea "create a secure"
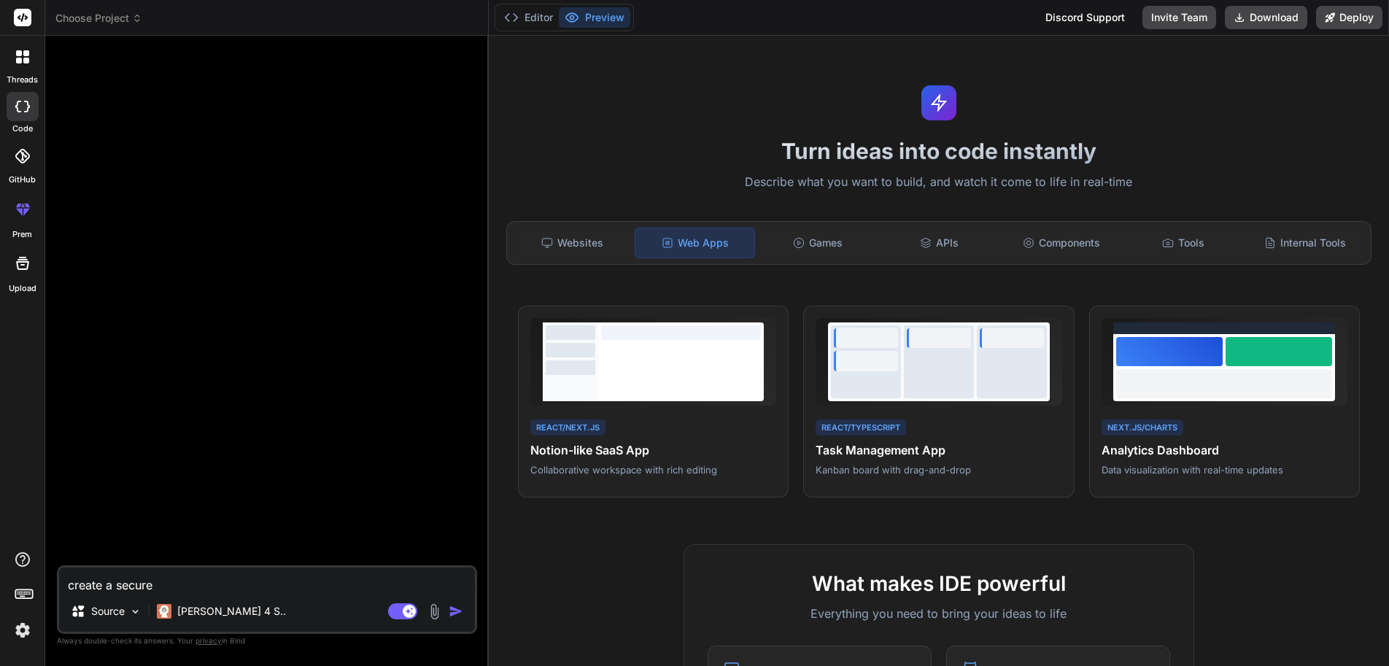
type textarea "x"
type textarea "create a secure"
type textarea "x"
type textarea "create a secure a"
type textarea "x"
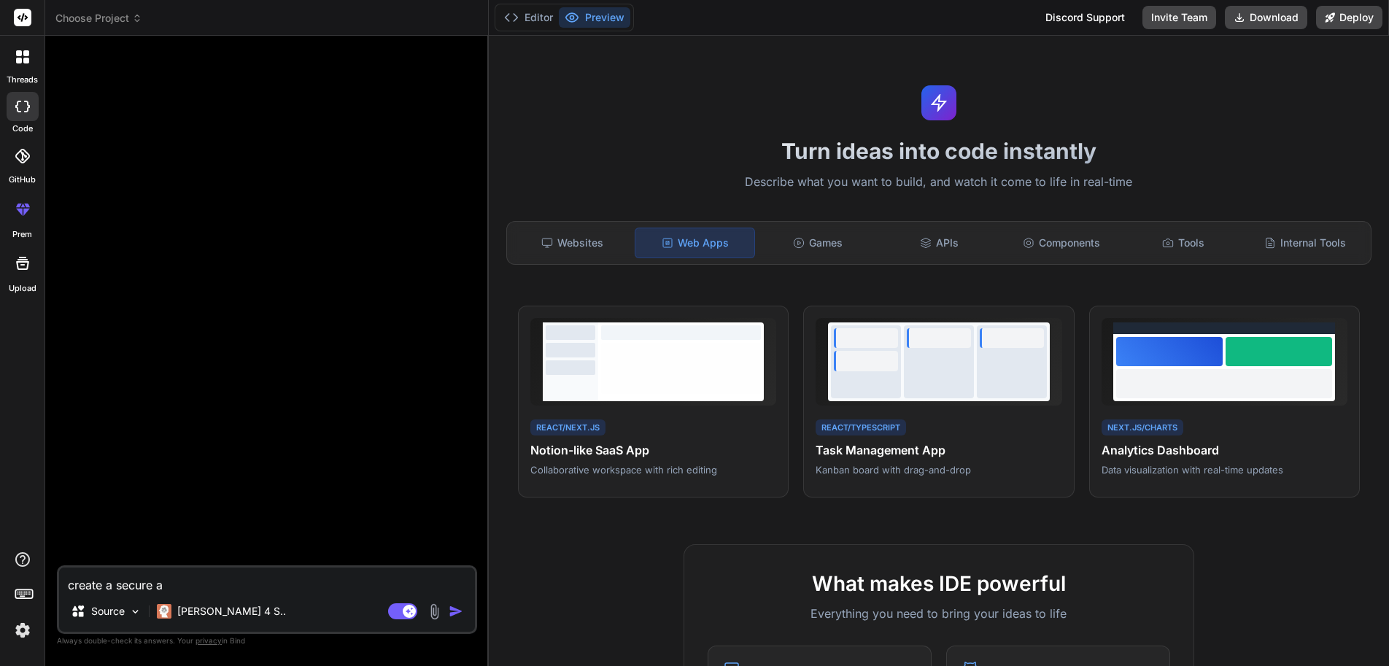
type textarea "create a secure ap"
type textarea "x"
type textarea "create a secure app"
type textarea "x"
type textarea "create a secure app"
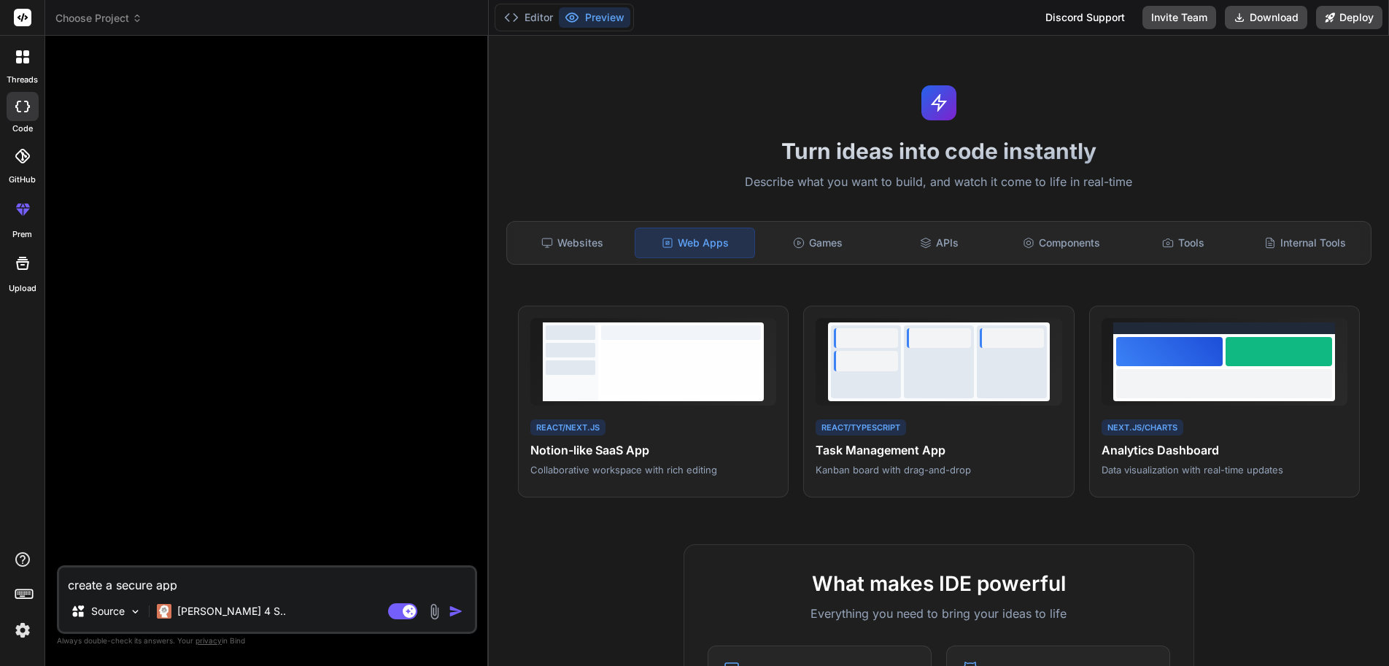
type textarea "x"
type textarea "create a secure app w"
type textarea "x"
type textarea "create a secure app wi"
type textarea "x"
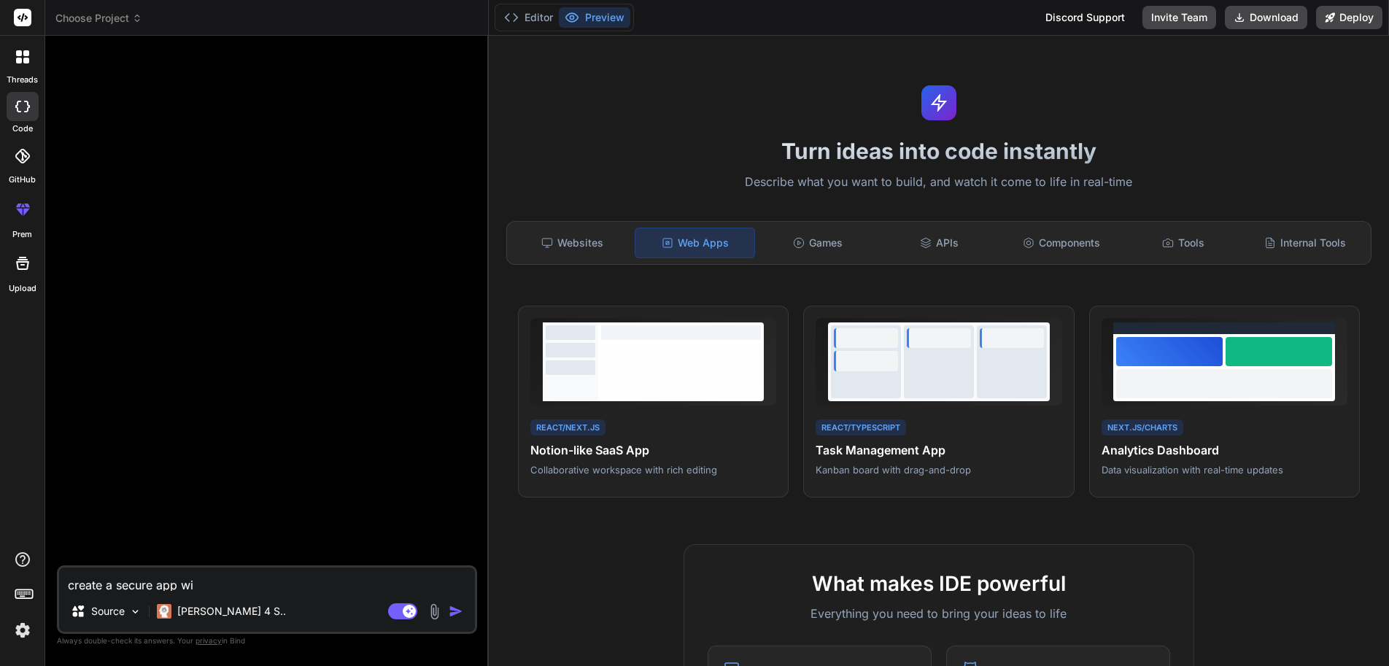
type textarea "create a secure app wit"
type textarea "x"
type textarea "create a secure app with"
type textarea "x"
type textarea "create a secure app with"
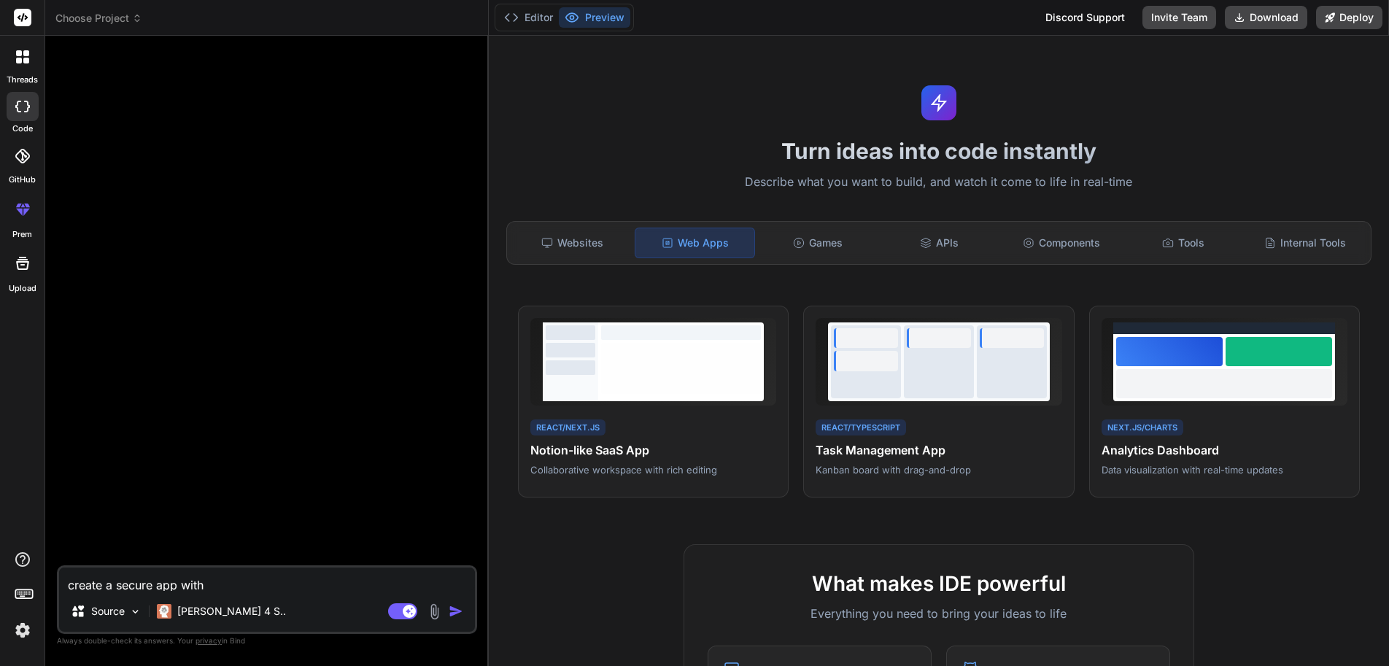
type textarea "x"
type textarea "create a secure app with a"
type textarea "x"
type textarea "create a secure app with a"
type textarea "x"
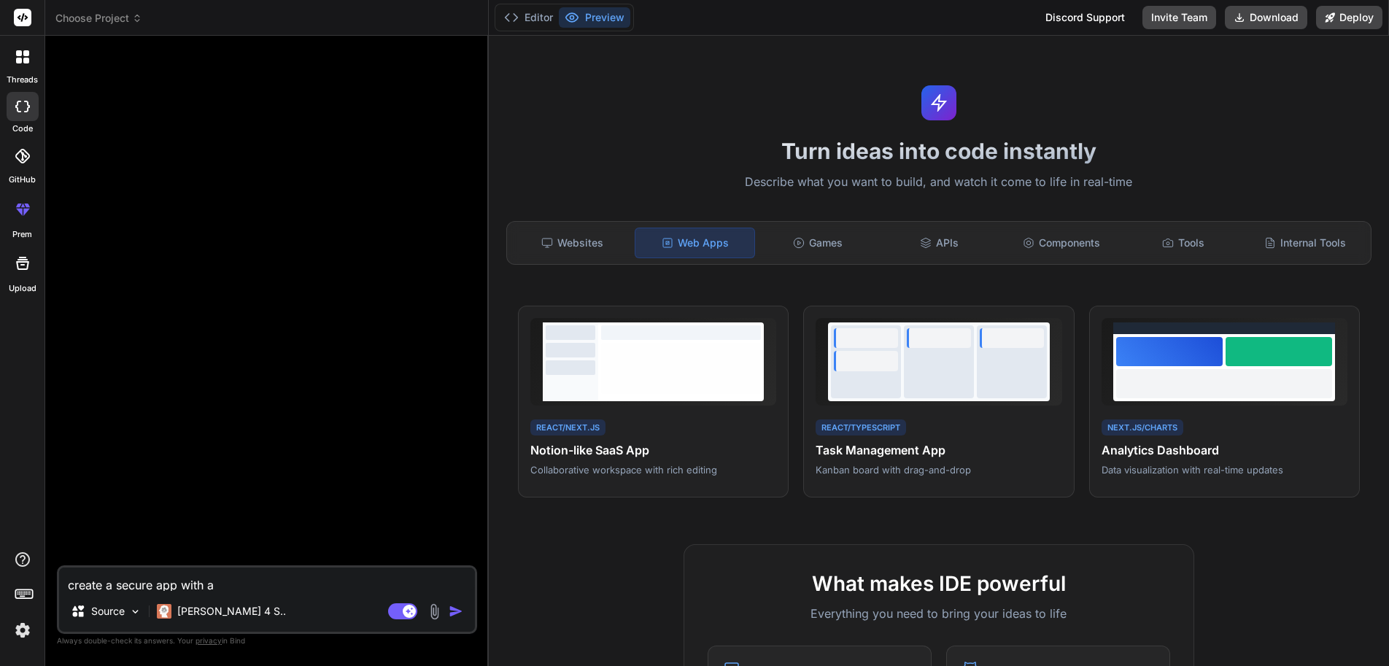
type textarea "create a secure app with a s"
type textarea "x"
type textarea "create a secure app with a su"
type textarea "x"
type textarea "create a secure app with a sup"
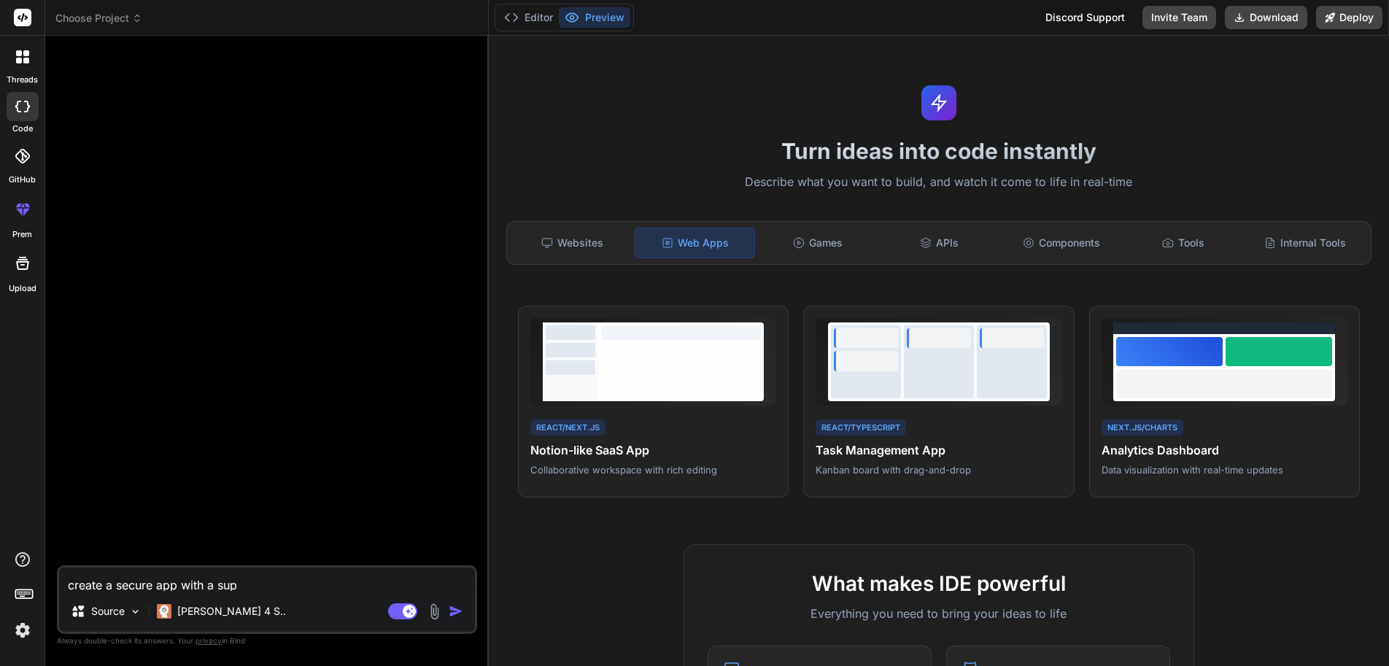
type textarea "x"
type textarea "create a secure app with a supa"
type textarea "x"
type textarea "create a secure app with a supab"
type textarea "x"
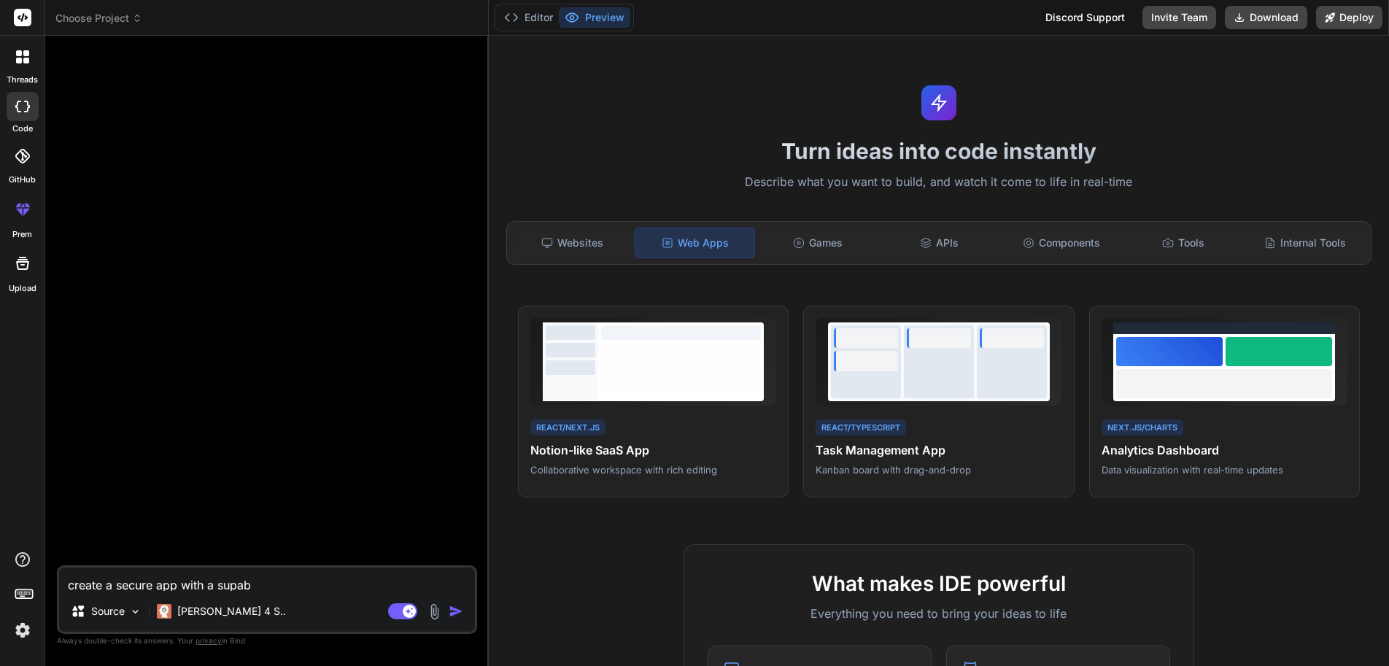
type textarea "create a secure app with a supabs"
type textarea "x"
type textarea "create a secure app with a supabse"
type textarea "x"
type textarea "create a secure app with a supabse"
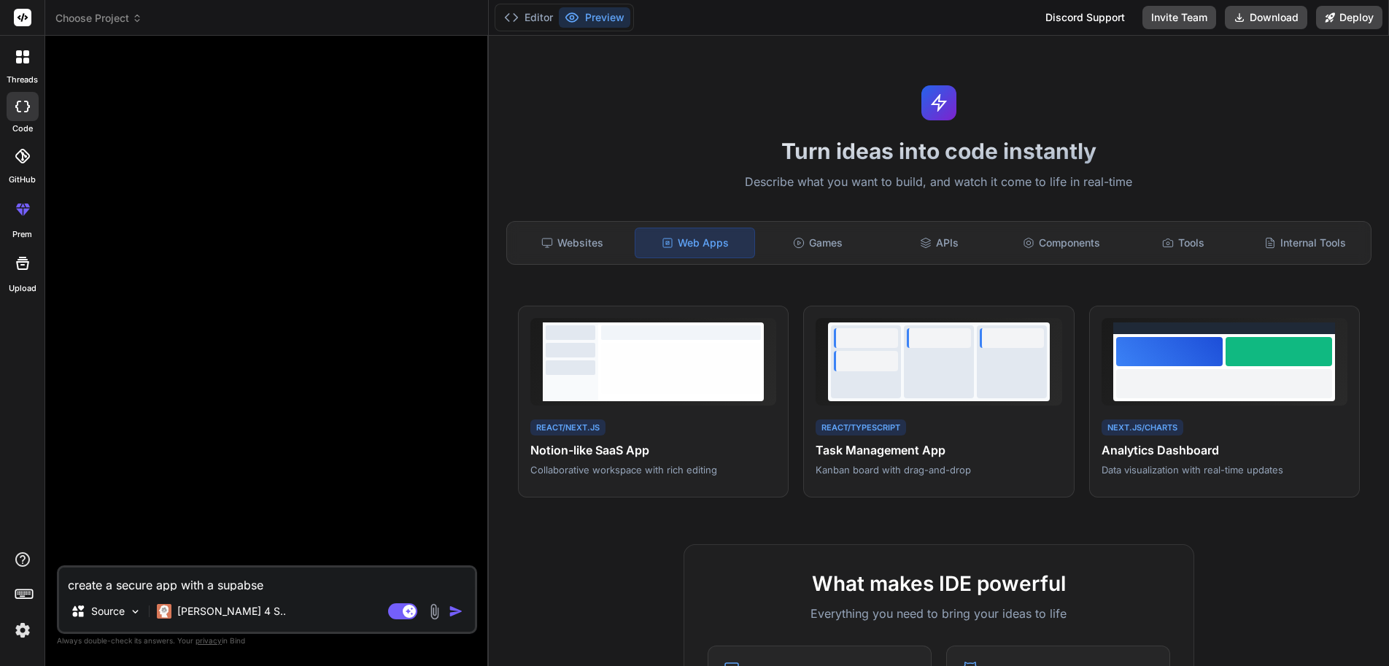
type textarea "x"
type textarea "create a secure app with a supabse"
type textarea "x"
type textarea "create a secure app with a supabs"
type textarea "x"
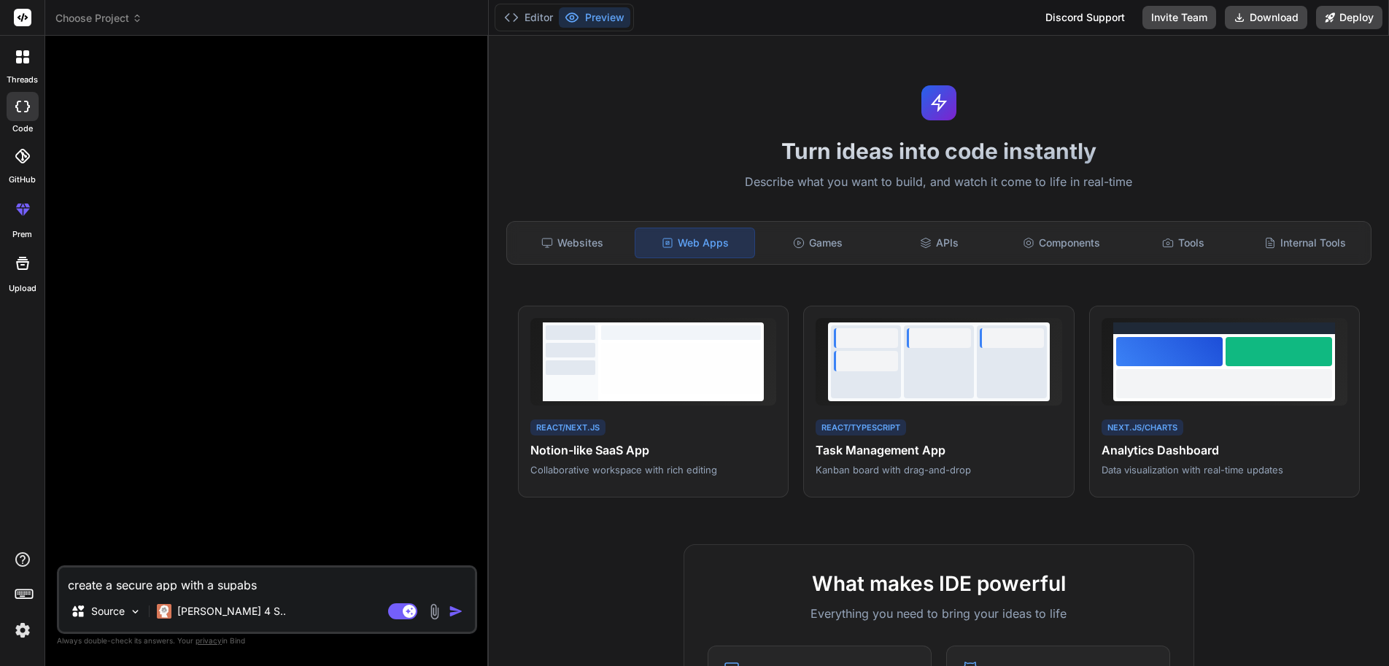
type textarea "create a secure app with a supab"
type textarea "x"
type textarea "create a secure app with a supa"
type textarea "x"
type textarea "create a secure app with a sup"
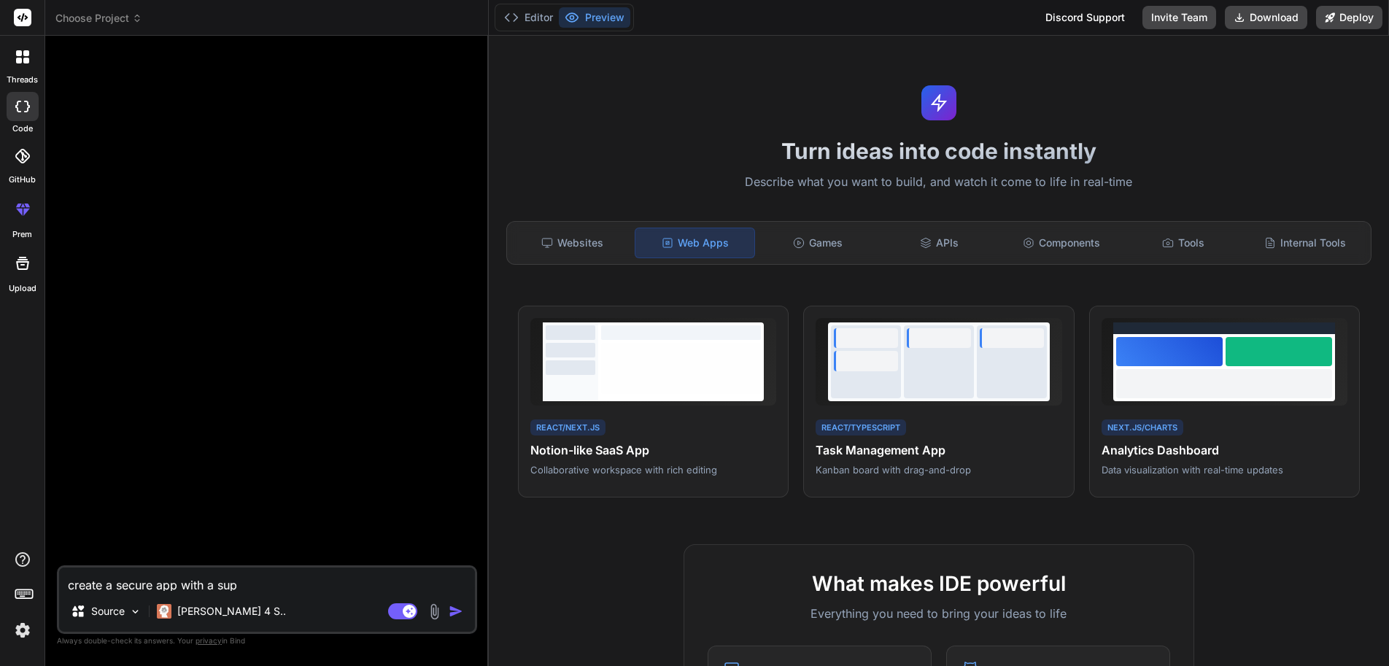
type textarea "x"
type textarea "create a secure app with a supa"
type textarea "x"
type textarea "create a secure app with a supab"
type textarea "x"
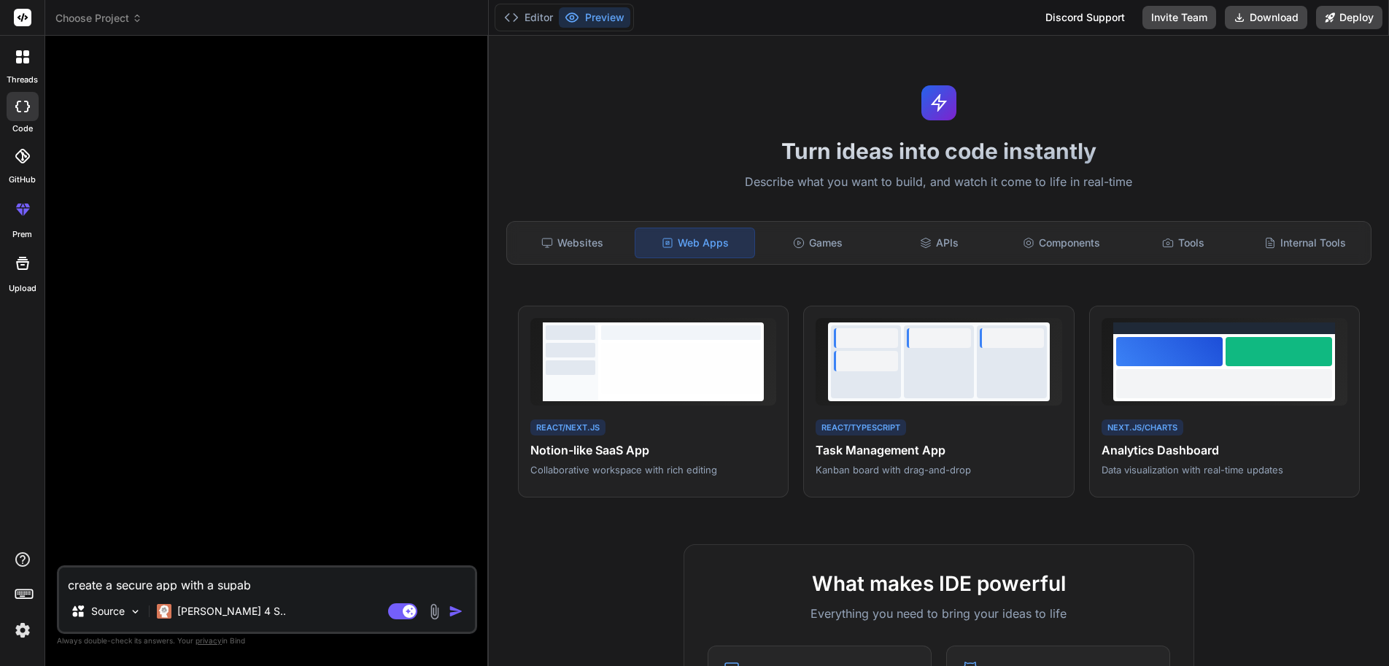
type textarea "create a secure app with a supaba"
type textarea "x"
type textarea "create a secure app with a supabas"
type textarea "x"
type textarea "create a secure app with a supabase"
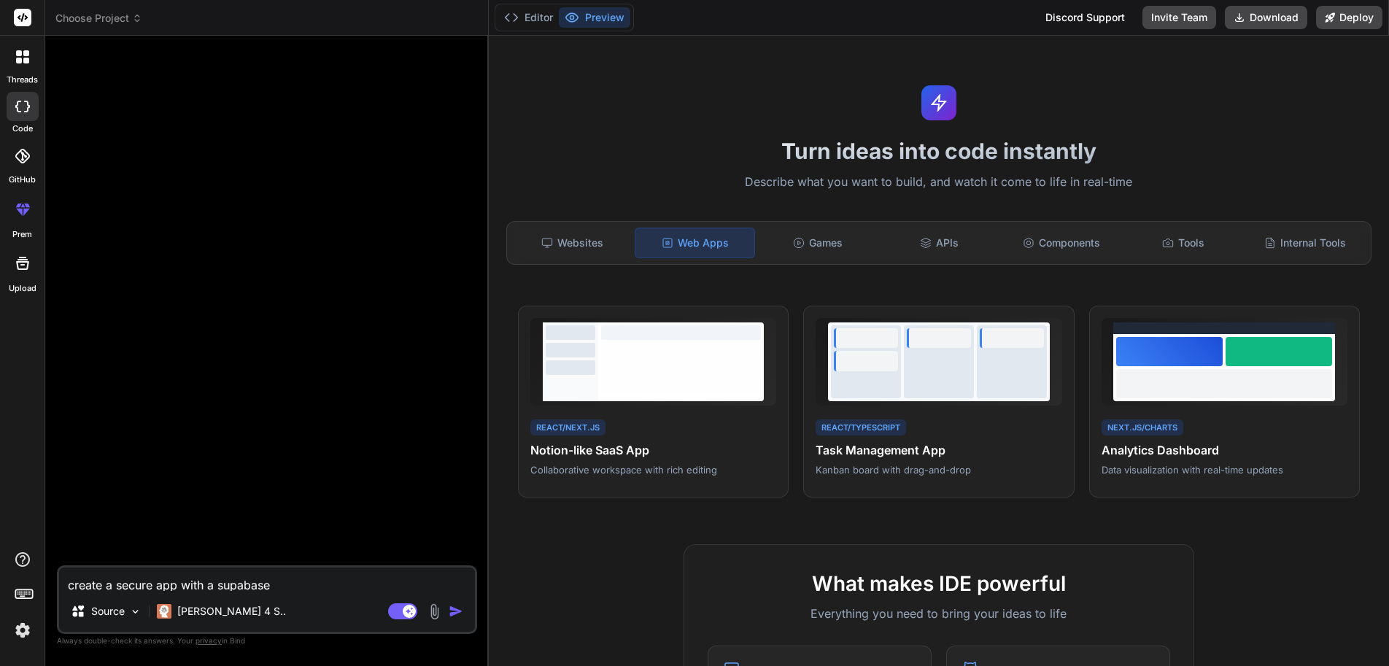
type textarea "x"
type textarea "create a secure app with a supabase"
type textarea "x"
type textarea "create a secure app with a supabase b"
type textarea "x"
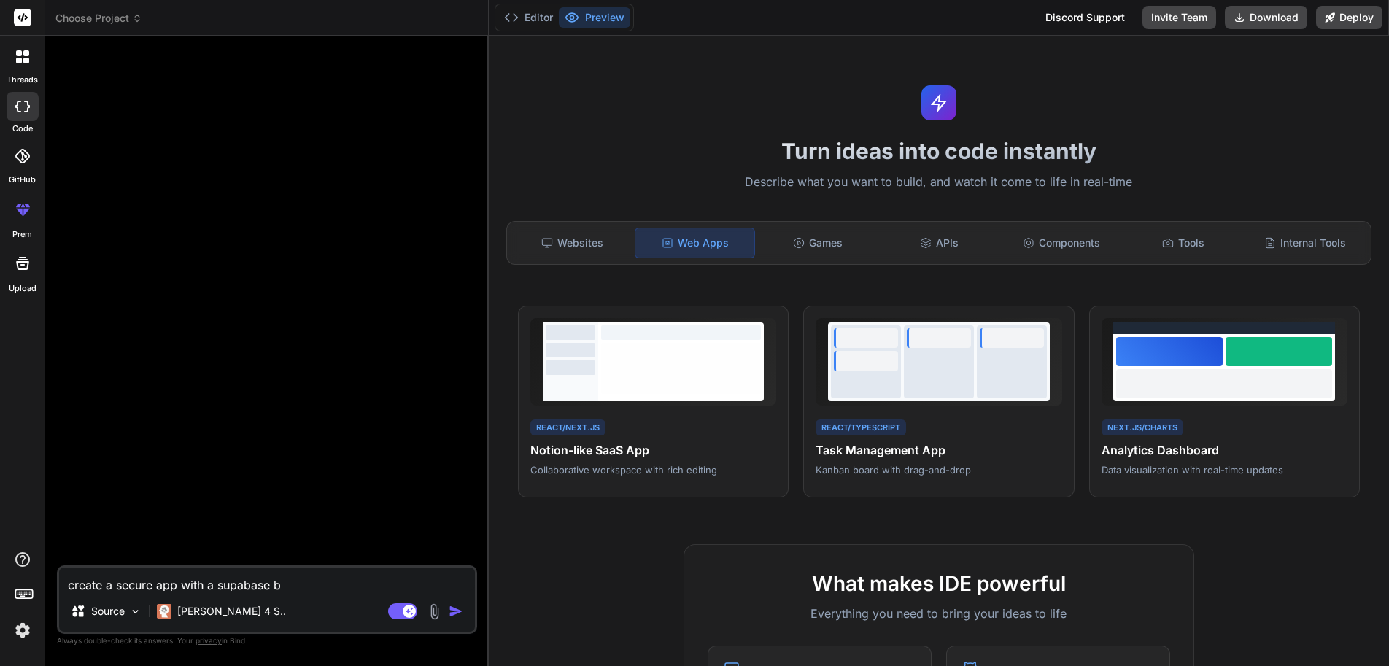
type textarea "create a secure app with a supabase ba"
type textarea "x"
type textarea "create a secure app with a supabase bac"
type textarea "x"
type textarea "create a secure app with a supabase back"
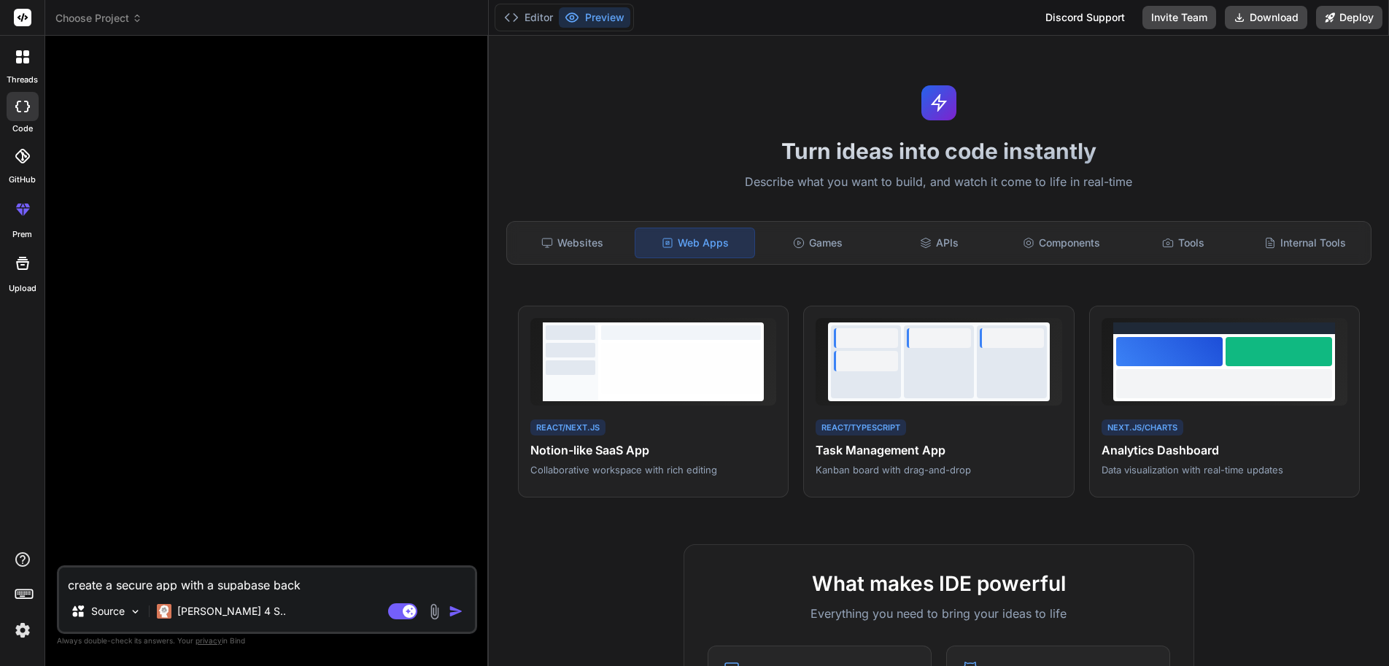
type textarea "x"
type textarea "create a secure app with a supabase [PERSON_NAME]"
type textarea "x"
type textarea "create a secure app with a supabase [PERSON_NAME]"
type textarea "x"
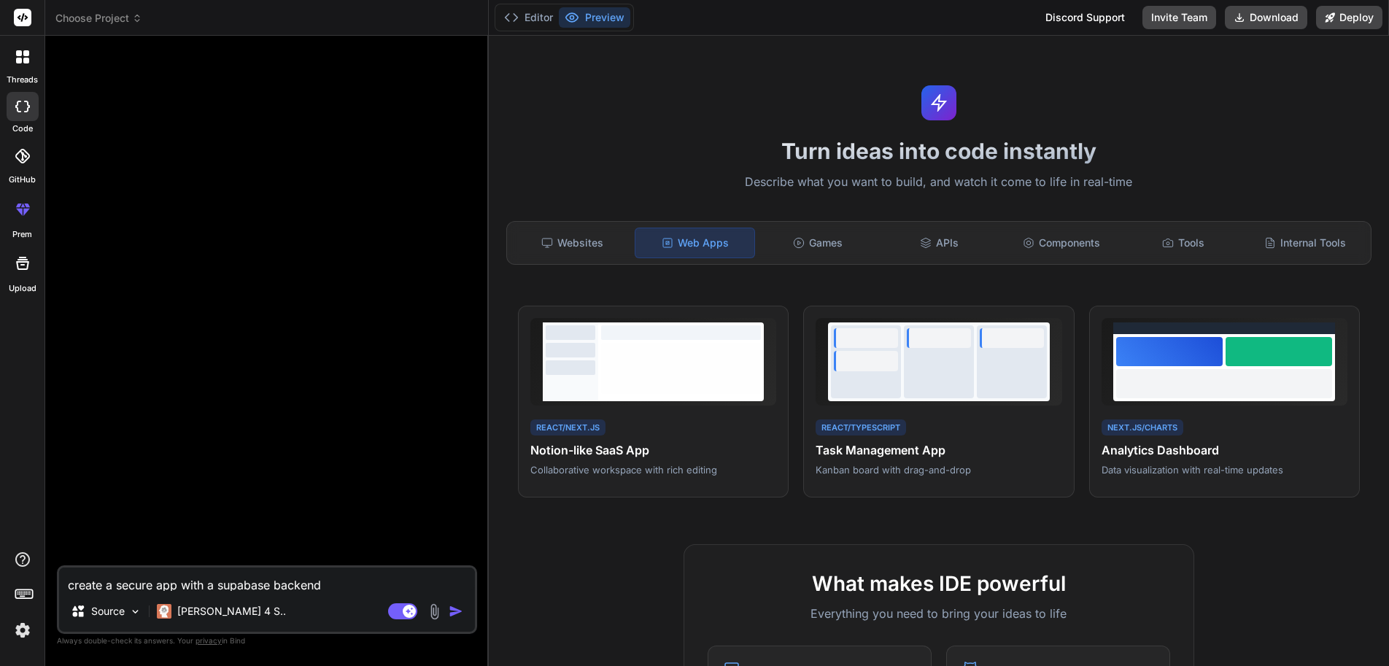
type textarea "create a secure app with a supabase backend"
click at [457, 615] on img "button" at bounding box center [456, 611] width 15 height 15
type textarea "x"
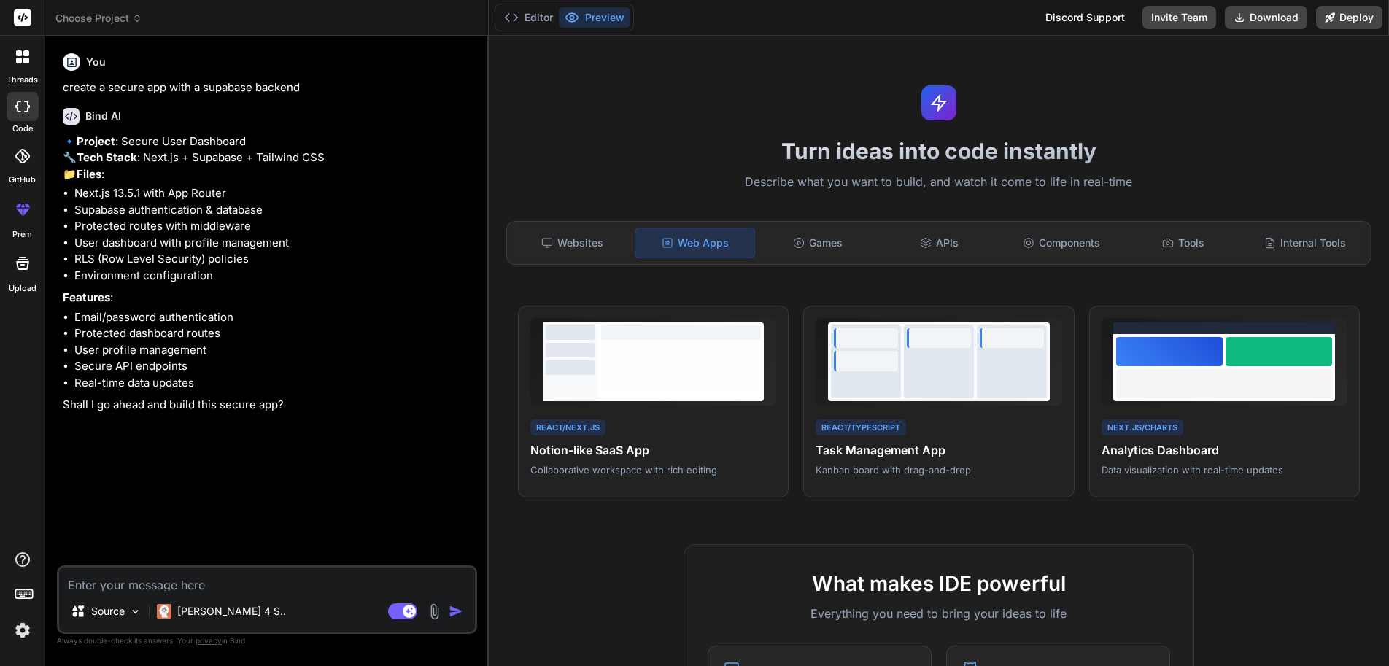
click at [459, 617] on img "button" at bounding box center [456, 611] width 15 height 15
click at [246, 586] on textarea at bounding box center [267, 578] width 416 height 23
type textarea "x"
type textarea "y"
type textarea "x"
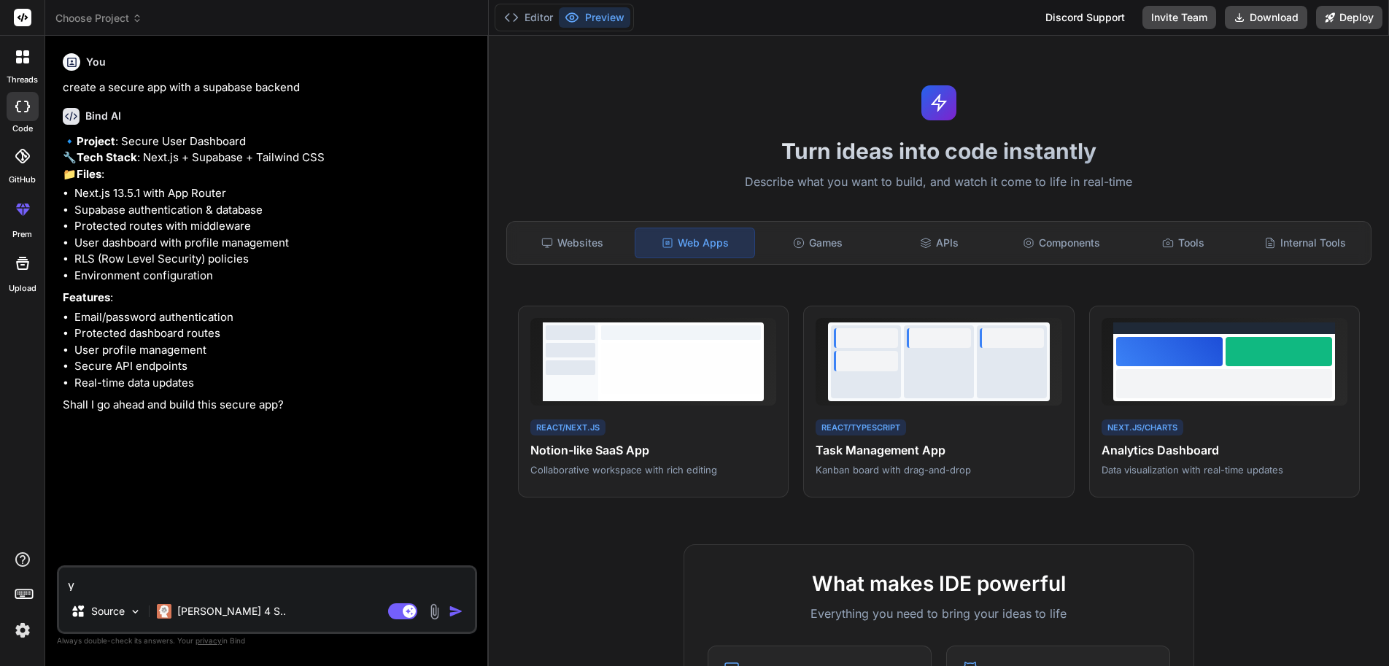
type textarea "ye"
type textarea "x"
type textarea "yes"
type textarea "x"
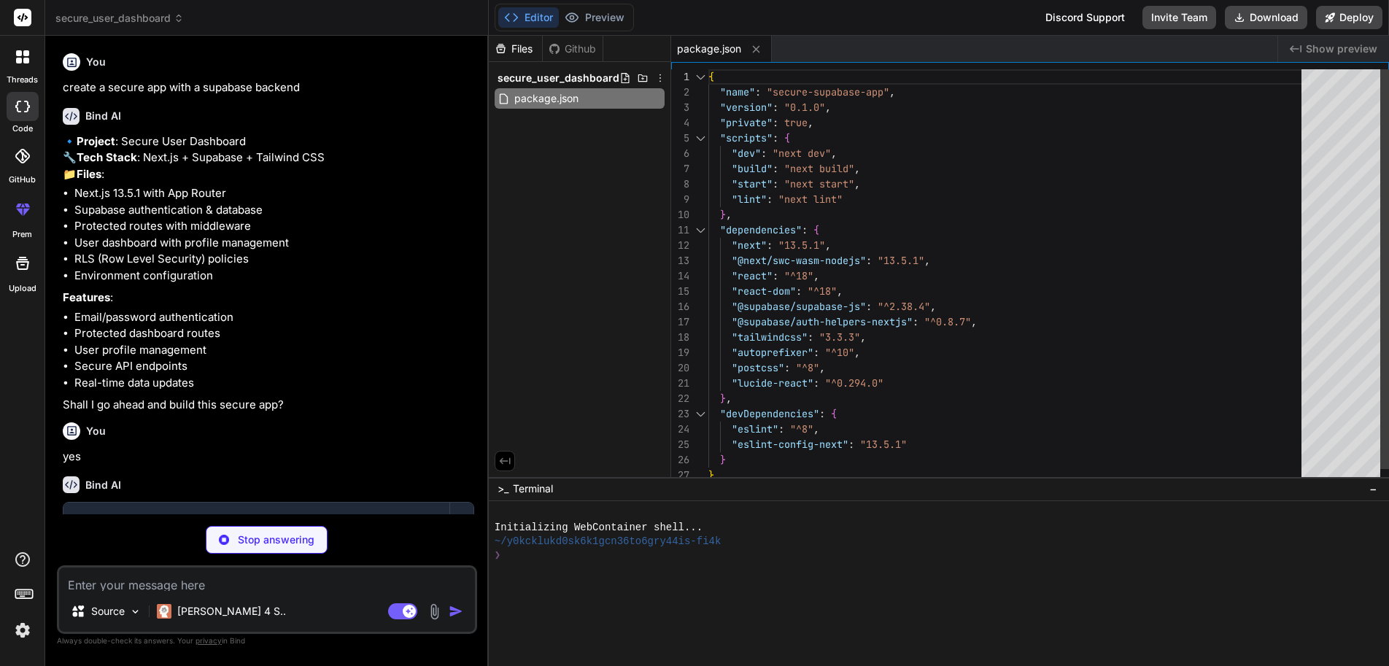
type textarea "x"
type textarea "/** @type {import('next').NextConfig} */ const nextConfig = { experimental: { a…"
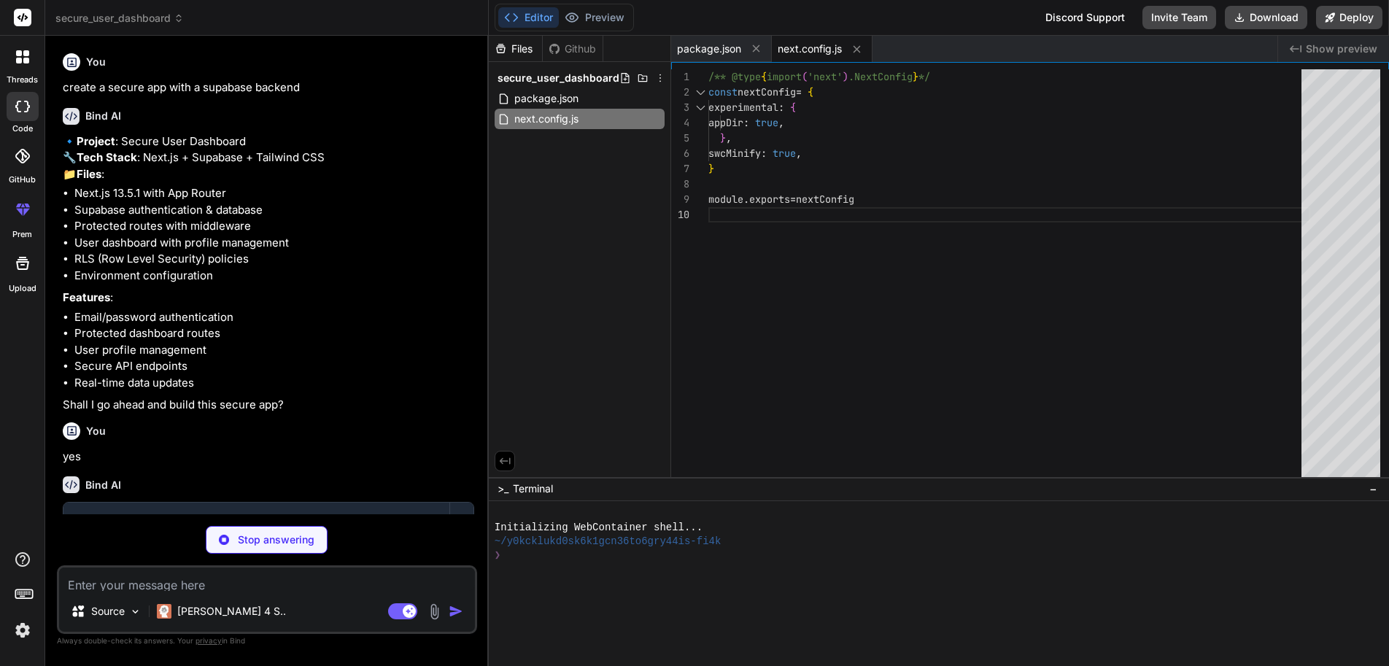
type textarea "x"
type textarea "plugins: [], }"
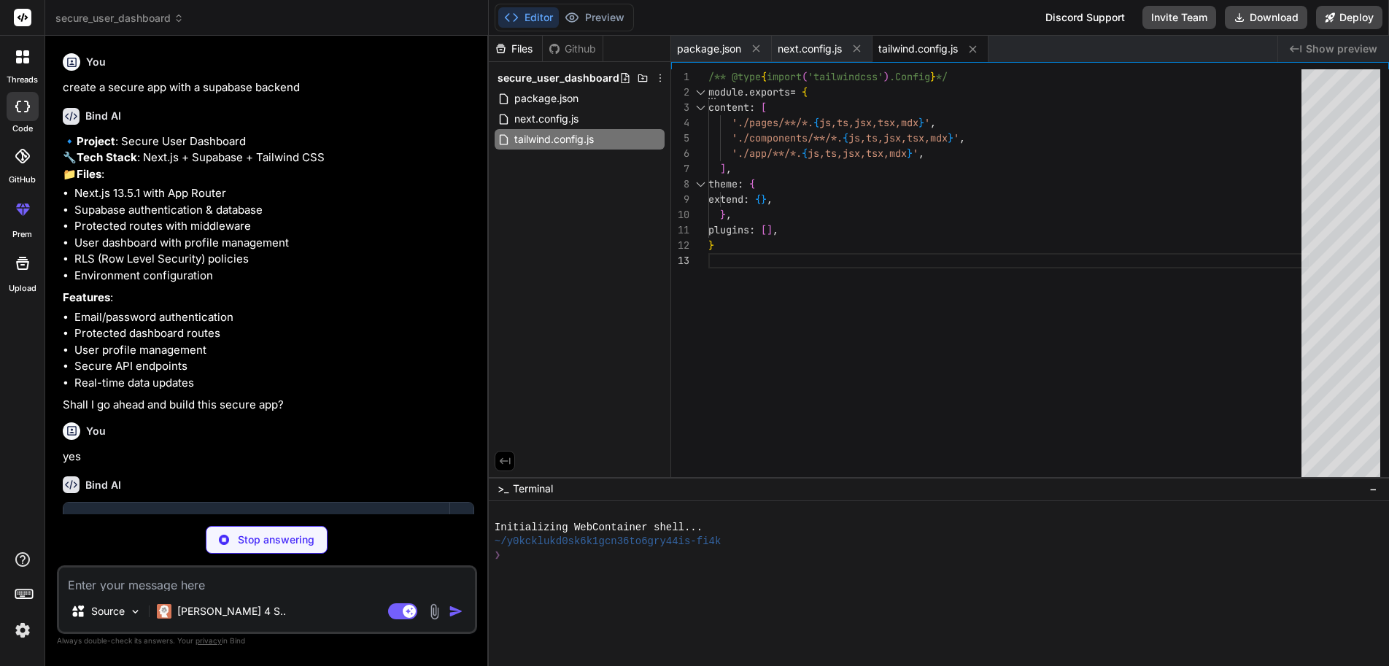
type textarea "x"
type textarea "module.exports = { plugins: { tailwindcss: {}, autoprefixer: {}, }, }"
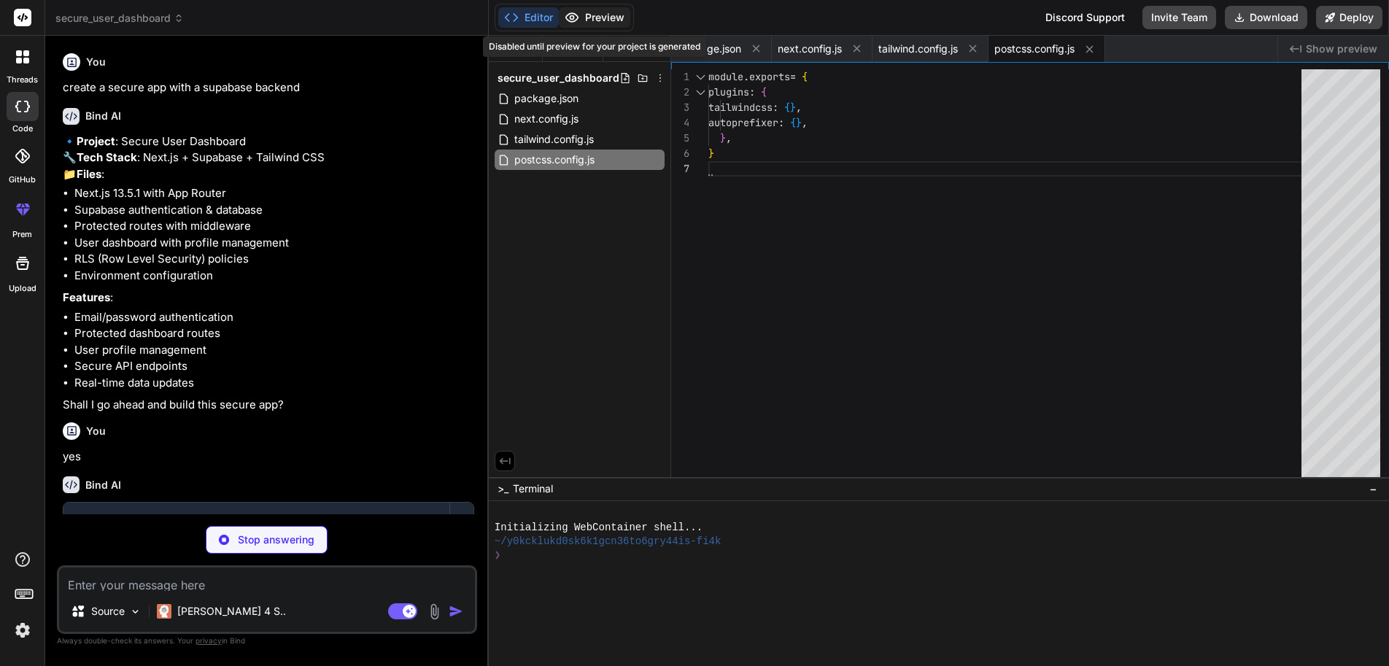
type textarea "x"
type textarea "NEXT_PUBLIC_SUPABASE_URL=your_supabase_project_url NEXT_PUBLIC_SUPABASE_ANON_KE…"
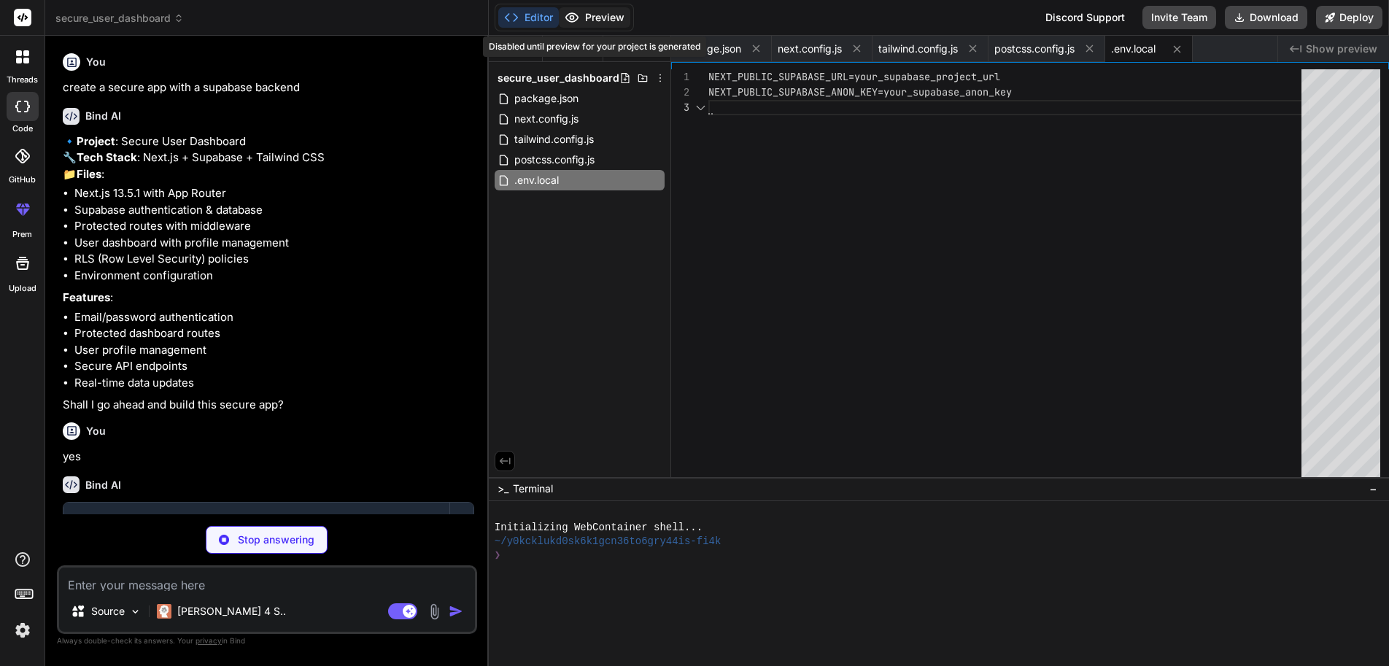
scroll to position [31, 0]
click at [523, 15] on button "Editor" at bounding box center [528, 17] width 61 height 20
type textarea "x"
type textarea "return res } export const config = { matcher: ['/((?!api|_next/static|_next/ima…"
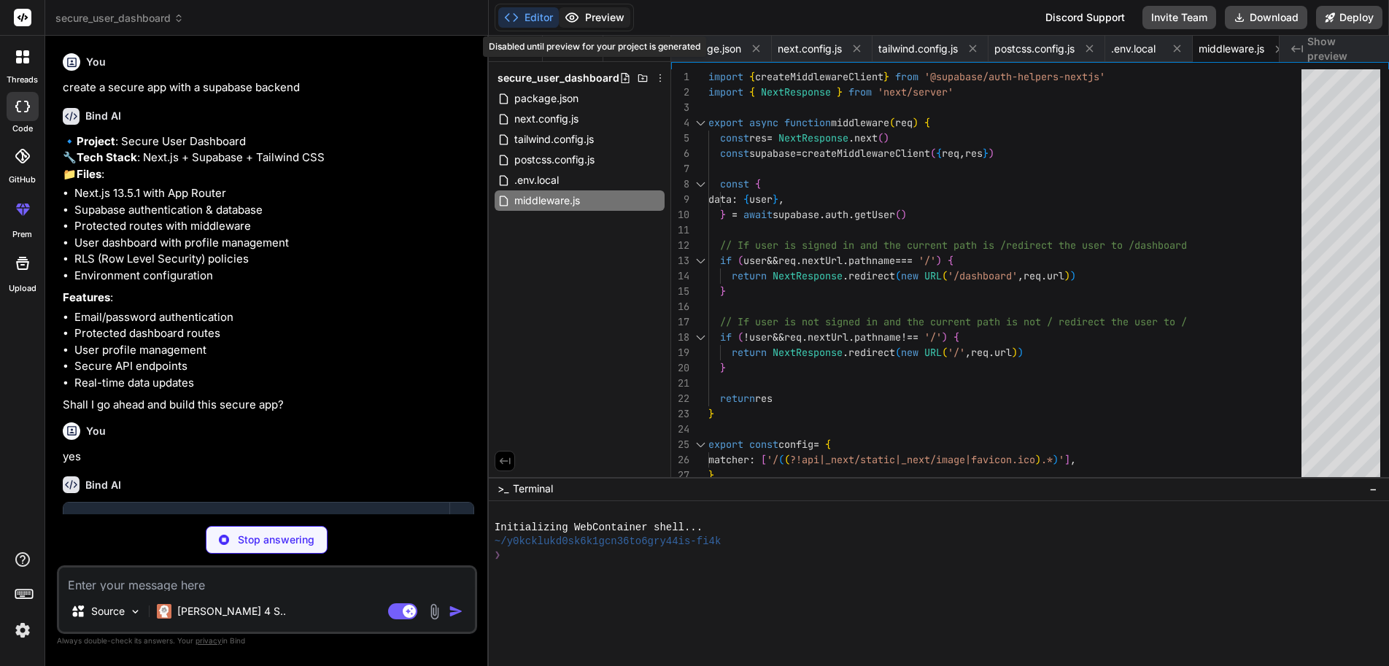
type textarea "x"
type textarea "import { createClientComponentClient } from '@supabase/auth-helpers-nextjs' exp…"
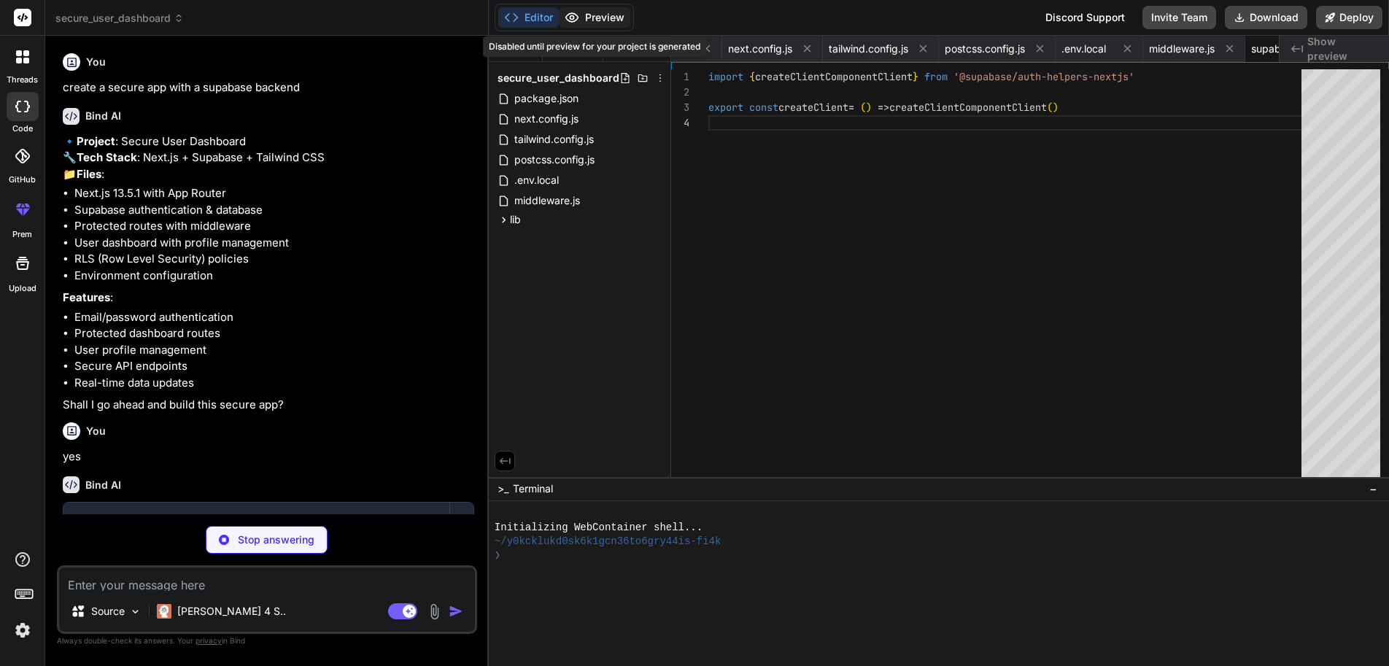
type textarea "x"
type textarea "@tailwind base; @tailwind components; @tailwind utilities; @layer base { html {…"
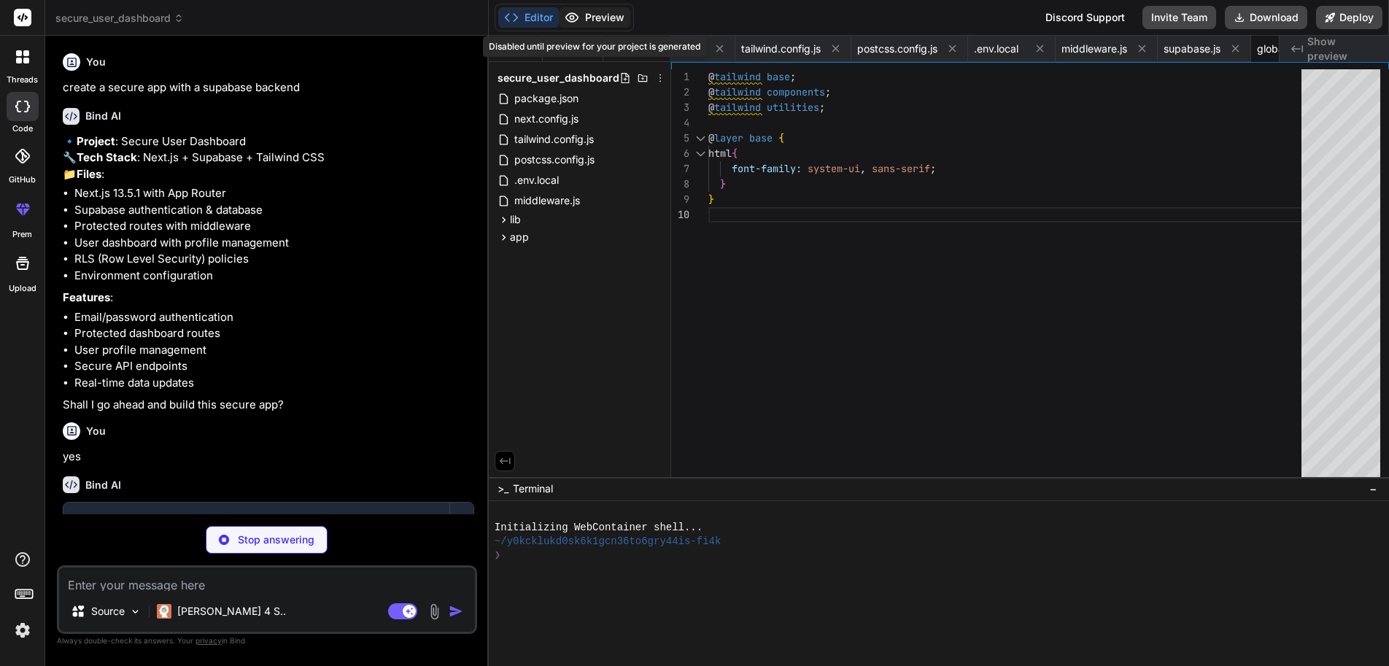
type textarea "x"
type textarea "<body className="bg-gray-50 min-h-screen"> {children} </body> </html> ) }"
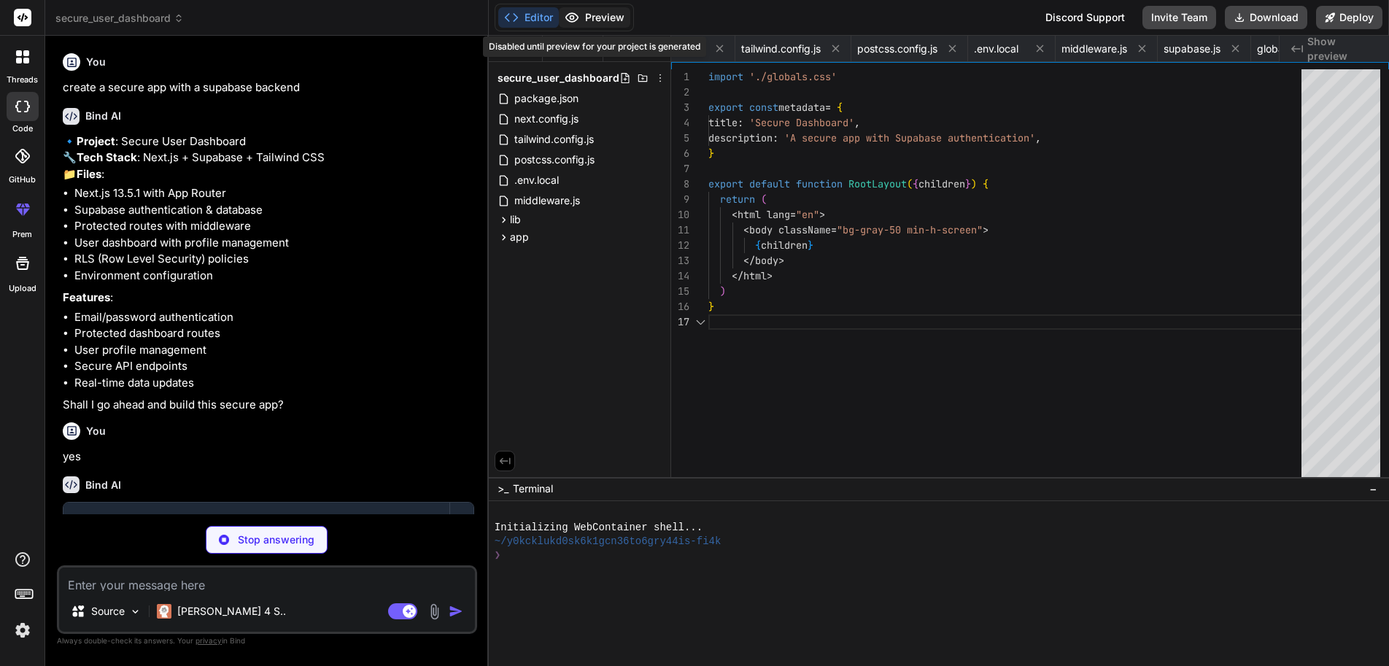
scroll to position [92, 0]
type textarea "x"
type textarea "}"
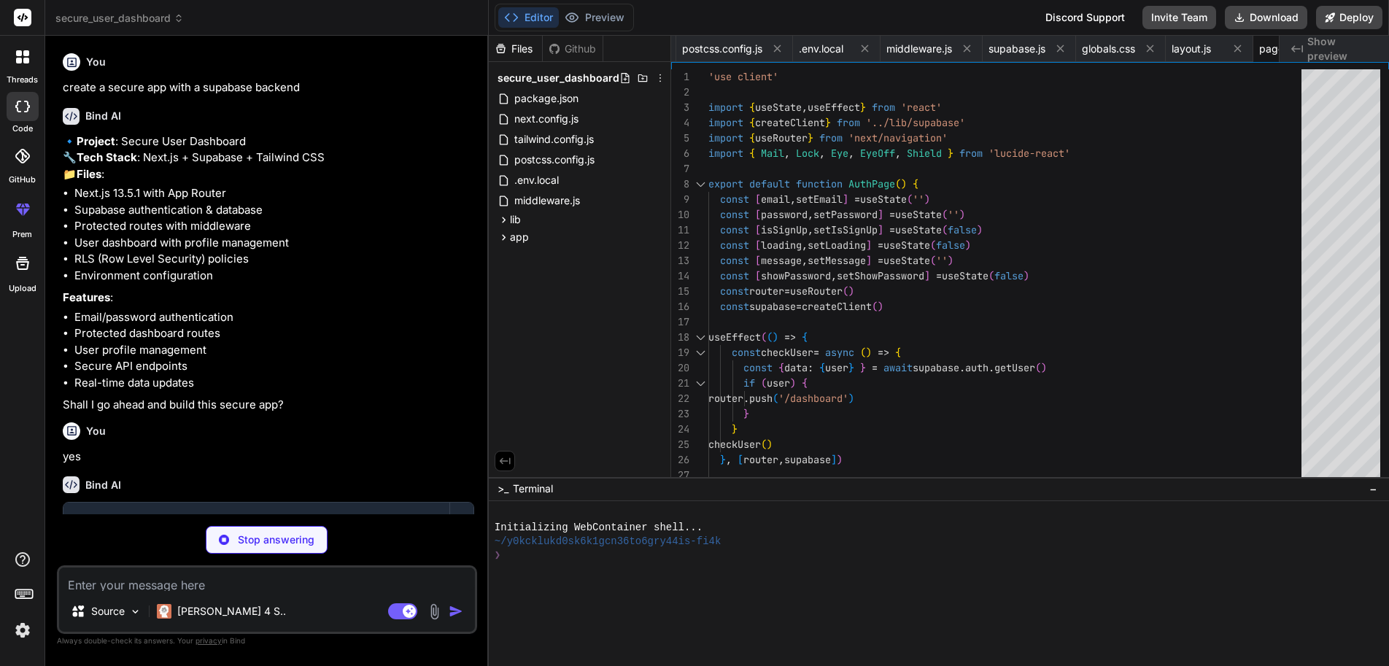
click at [18, 257] on icon at bounding box center [22, 263] width 13 height 13
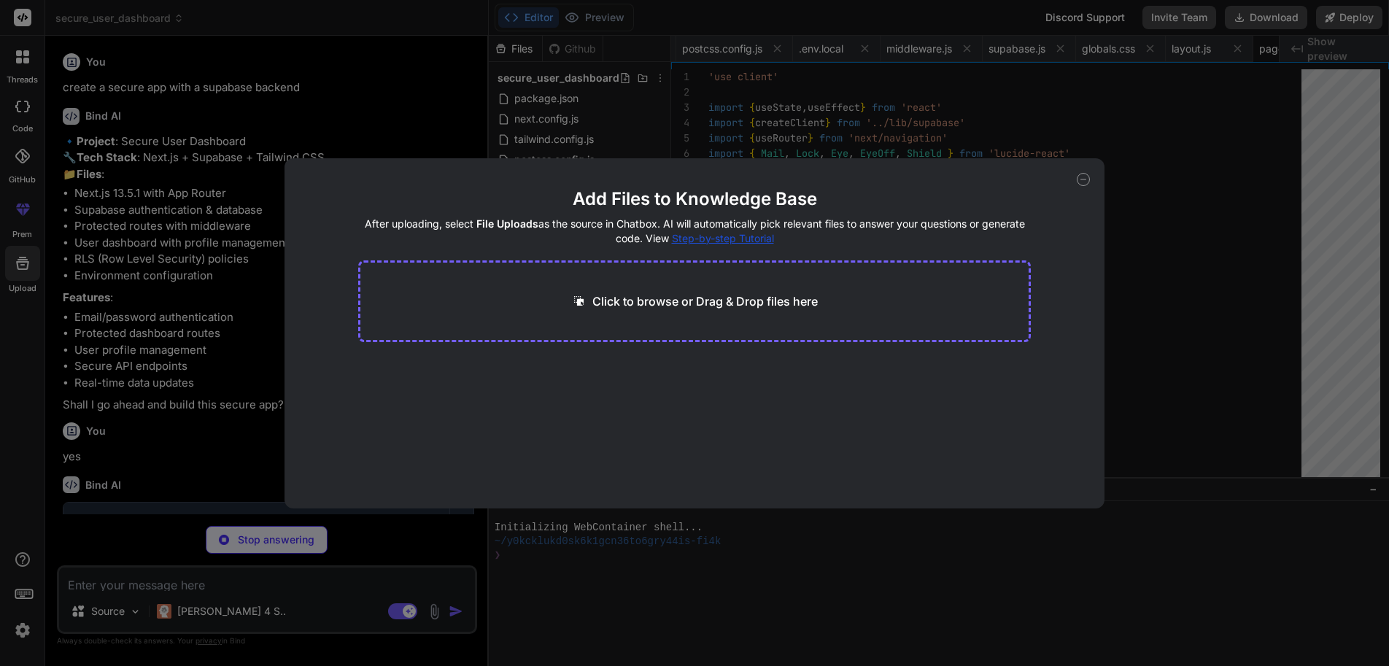
click at [39, 508] on div "Add Files to Knowledge Base After uploading, select File Uploads as the source …" at bounding box center [694, 333] width 1389 height 666
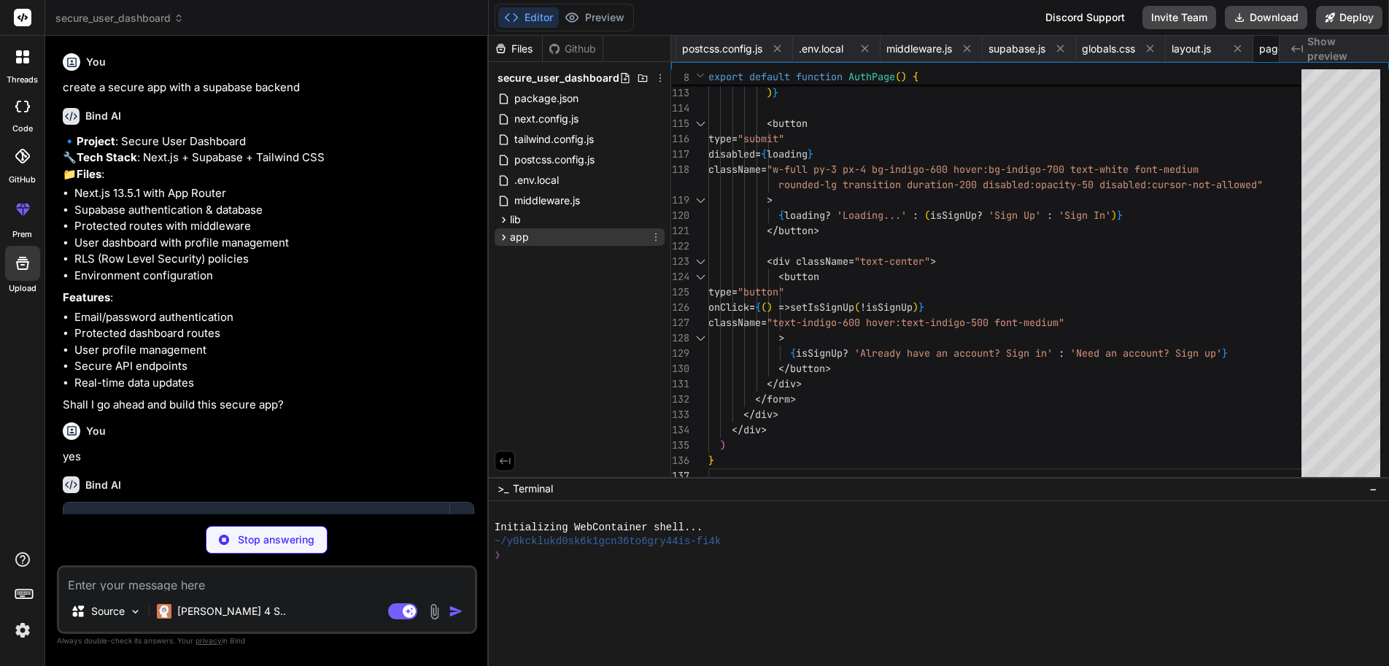
click at [504, 231] on icon at bounding box center [503, 237] width 12 height 12
type textarea "x"
type textarea "</div> </div> </div> </div> ) }"
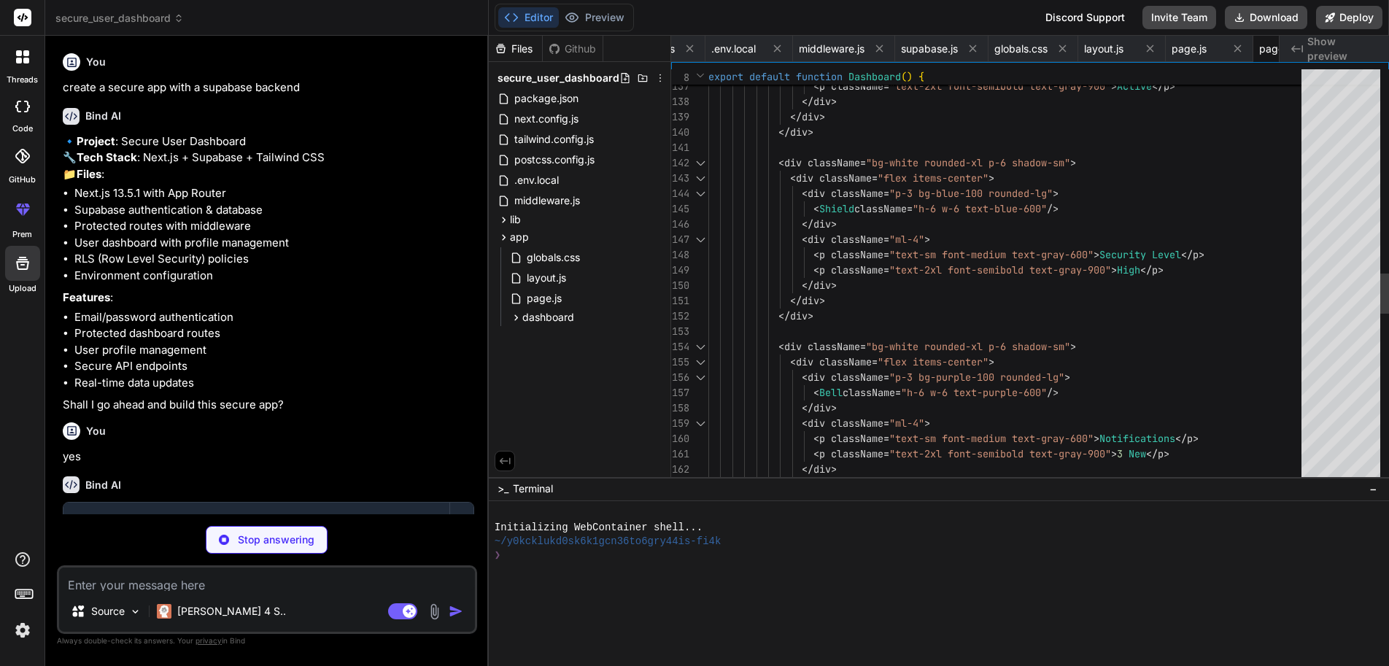
scroll to position [92, 0]
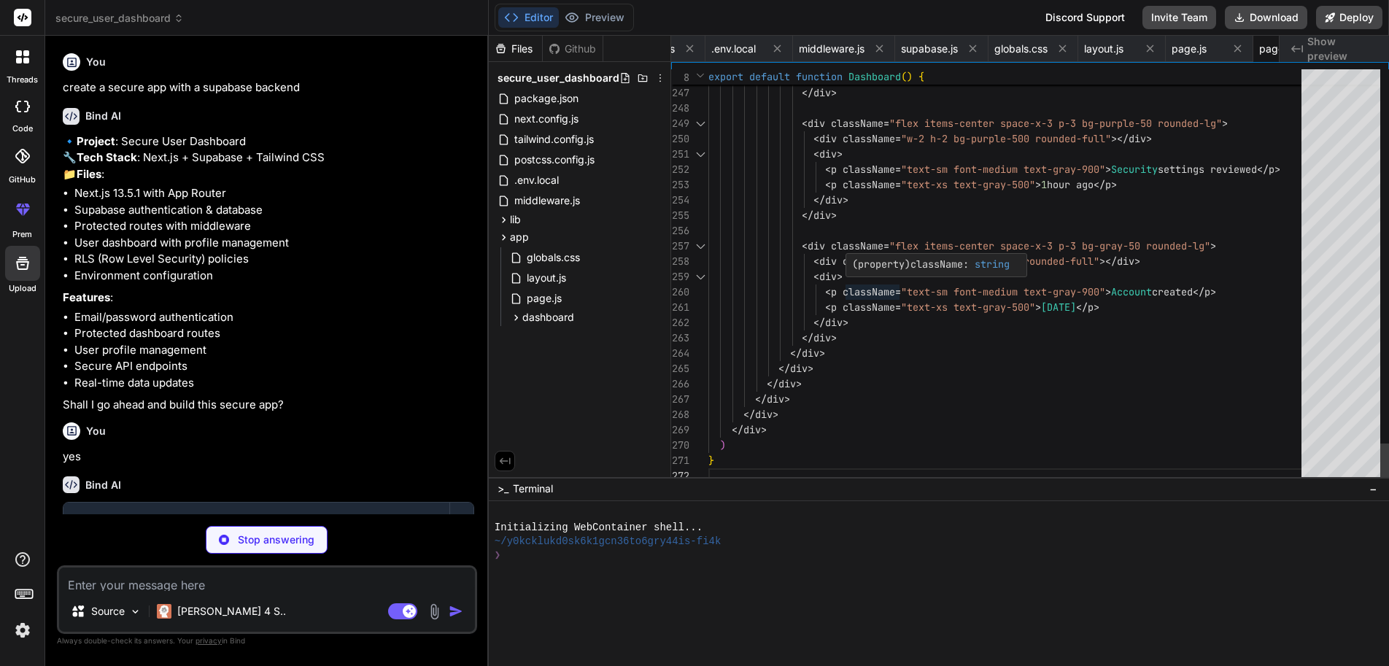
type textarea "x"
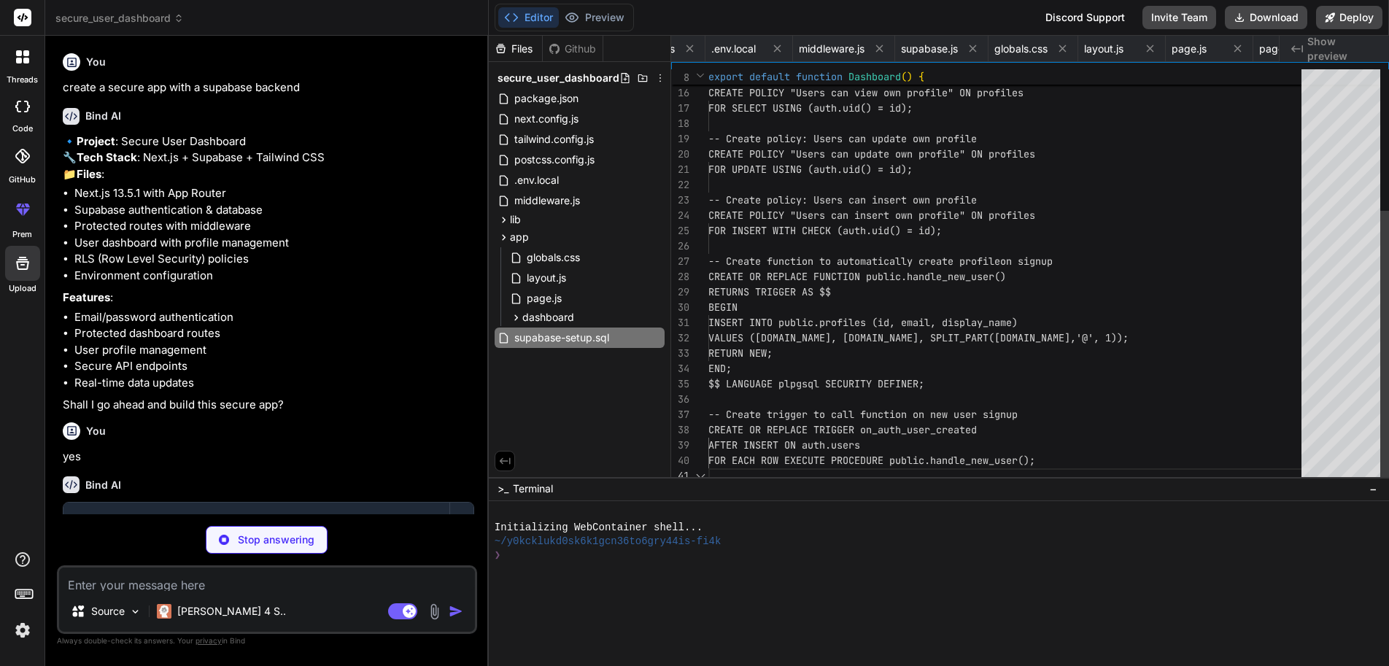
scroll to position [0, 0]
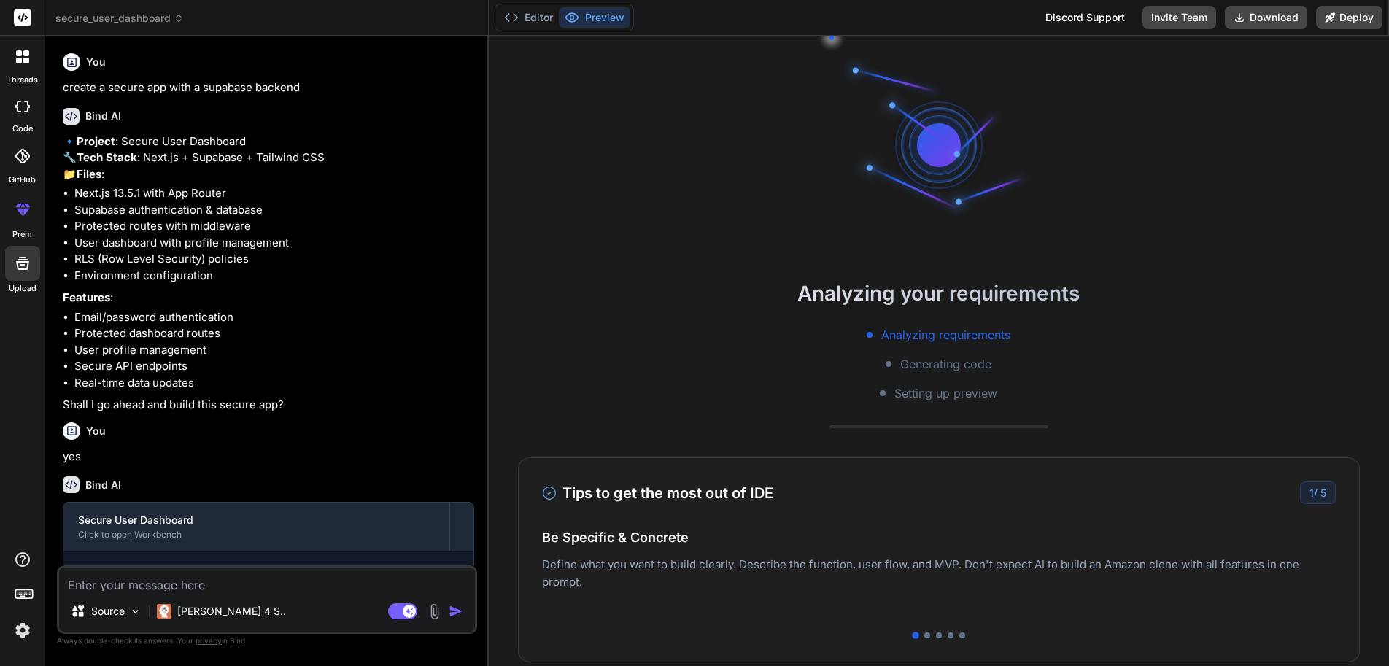
type textarea "x"
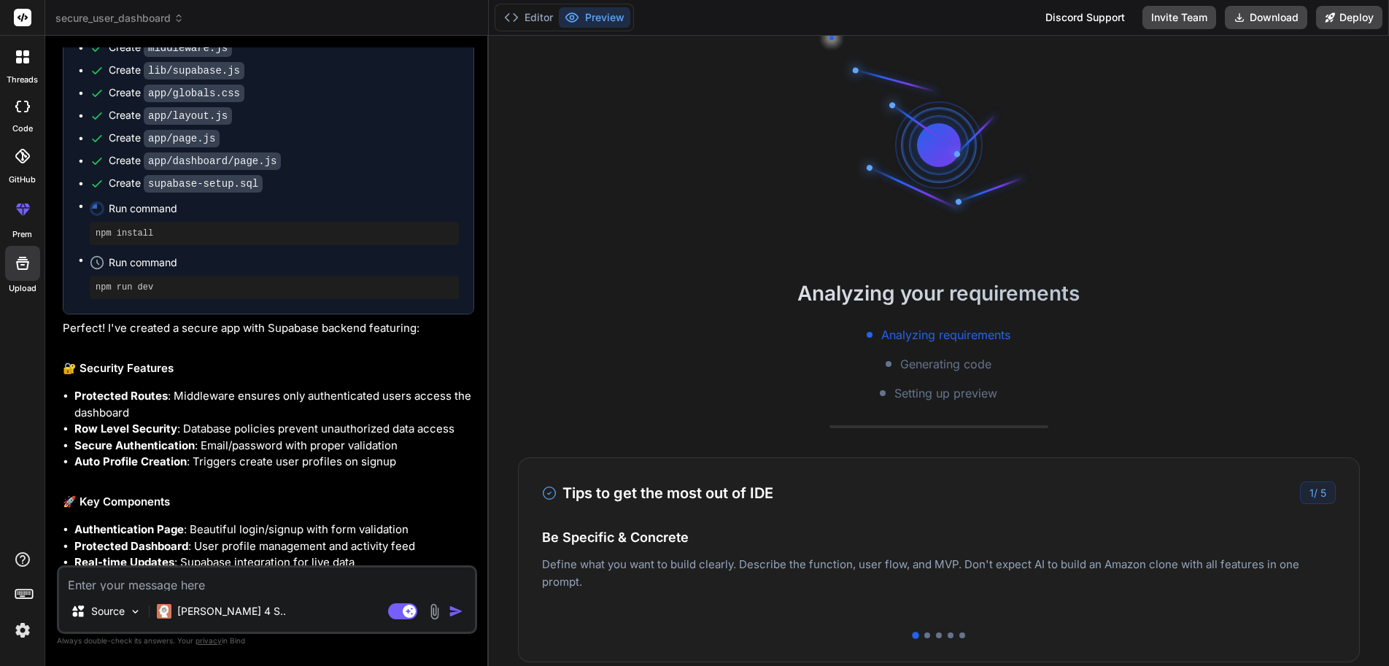
scroll to position [793, 0]
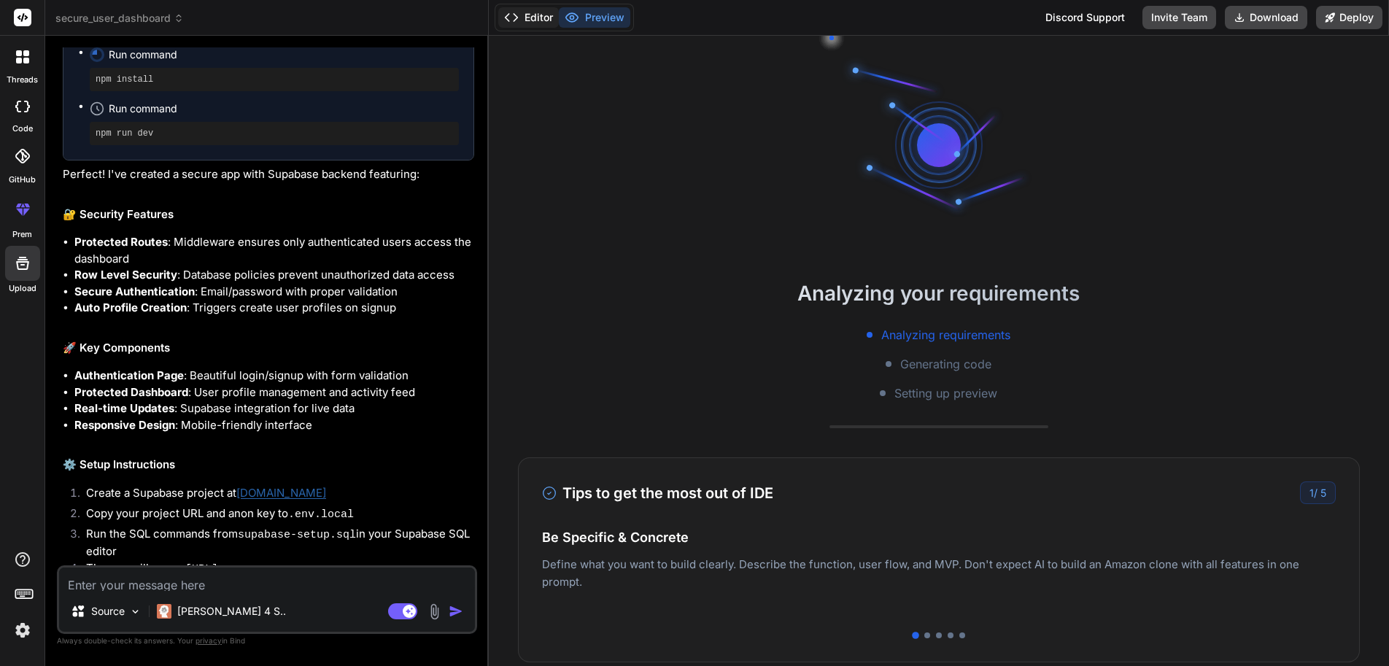
click at [528, 19] on button "Editor" at bounding box center [528, 17] width 61 height 20
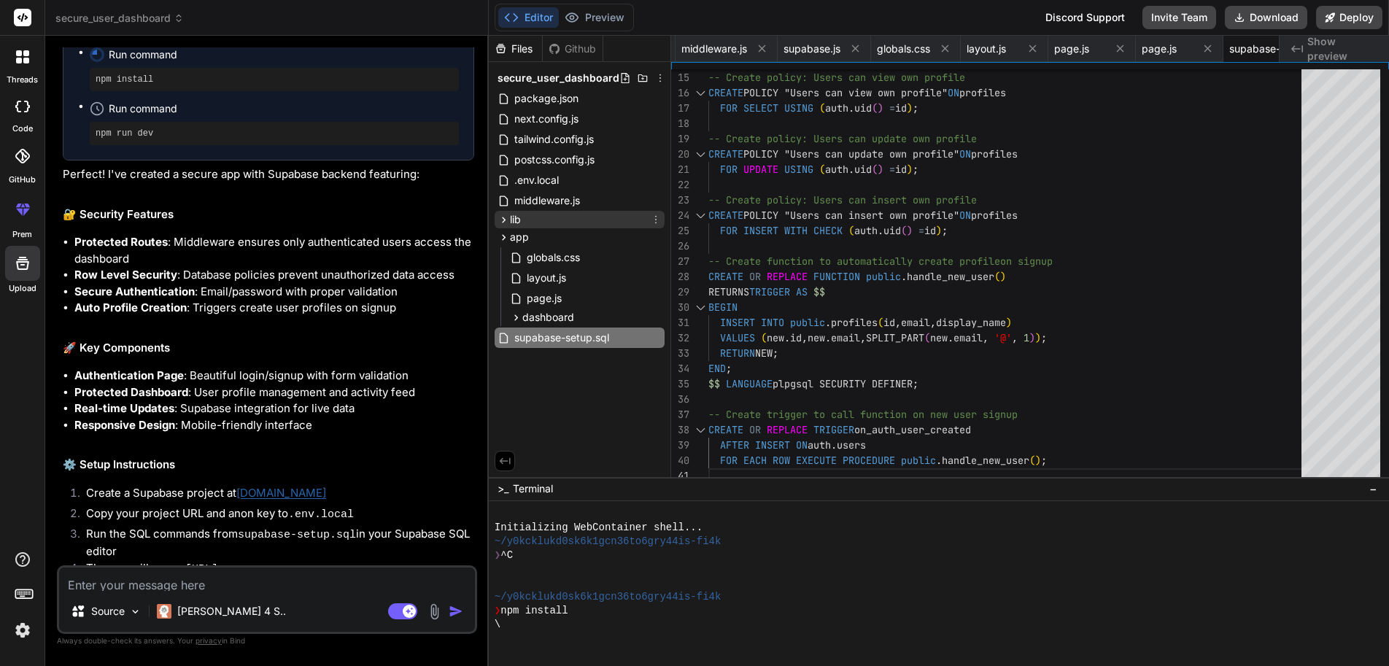
click at [503, 214] on icon at bounding box center [503, 220] width 12 height 12
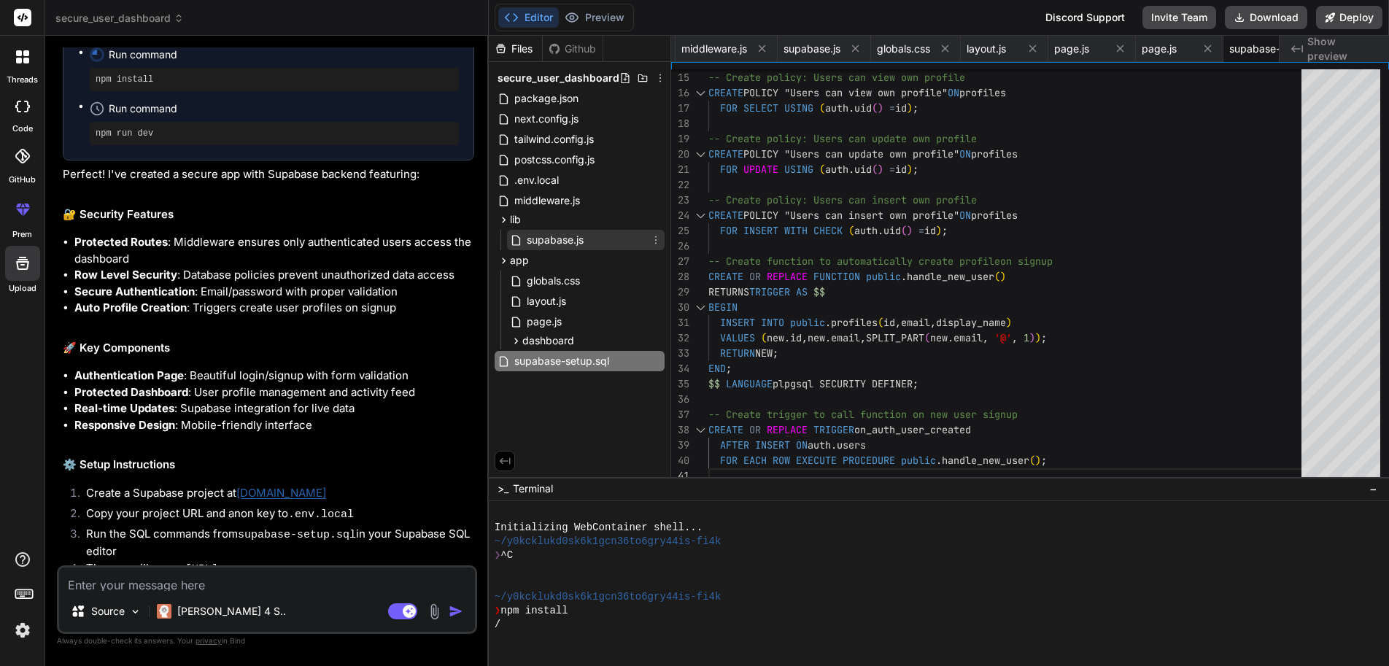
click at [534, 231] on span "supabase.js" at bounding box center [555, 240] width 60 height 18
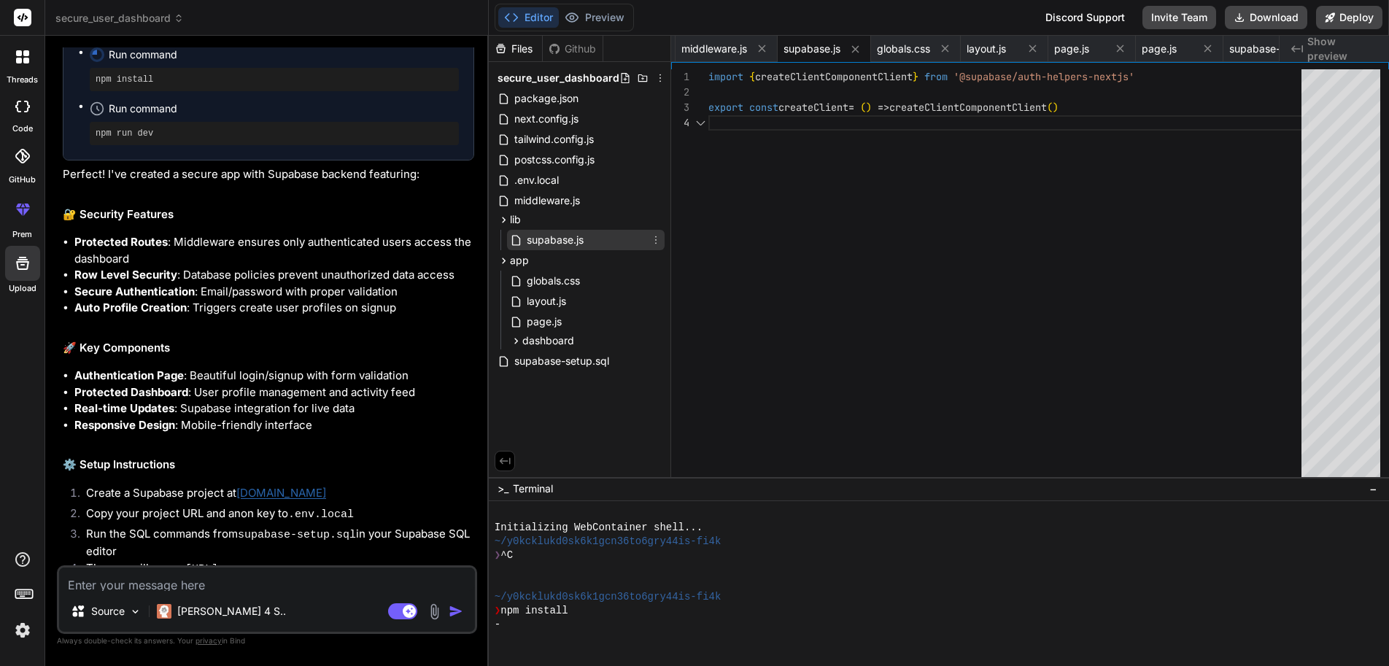
scroll to position [46, 0]
click at [537, 272] on span "globals.css" at bounding box center [553, 281] width 56 height 18
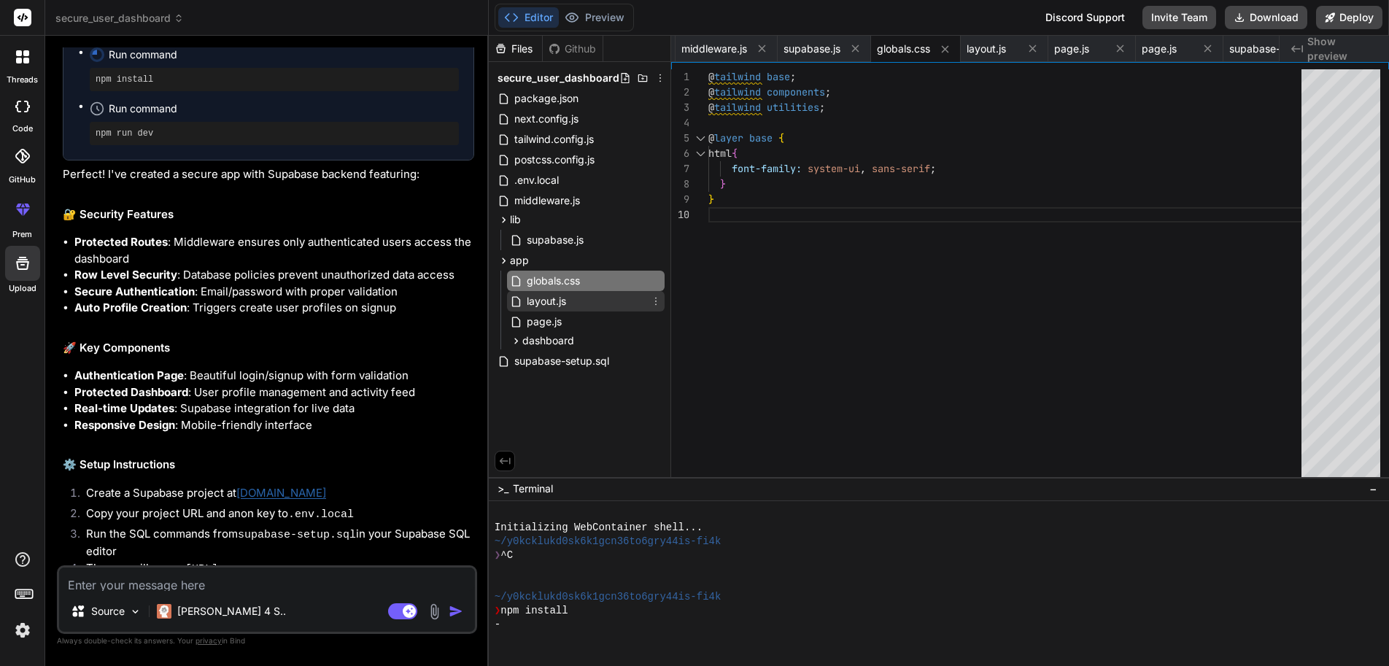
click at [548, 292] on span "layout.js" at bounding box center [546, 301] width 42 height 18
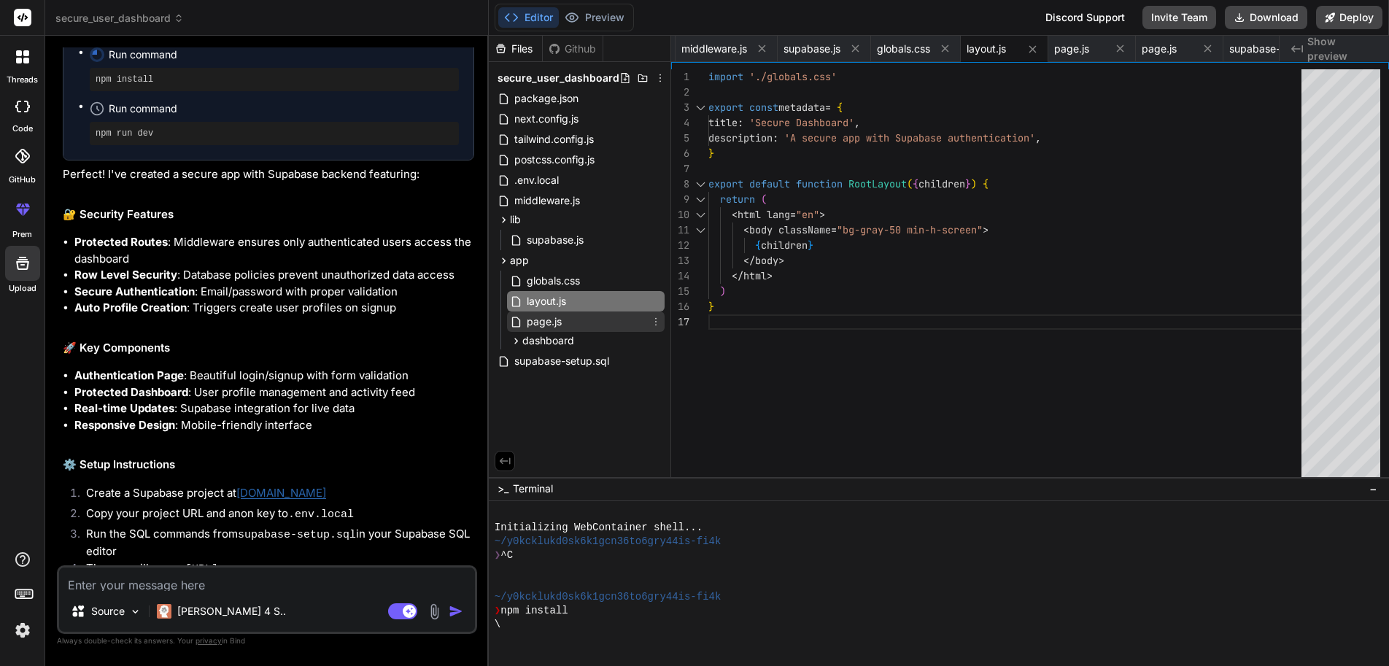
click at [554, 313] on span "page.js" at bounding box center [544, 322] width 38 height 18
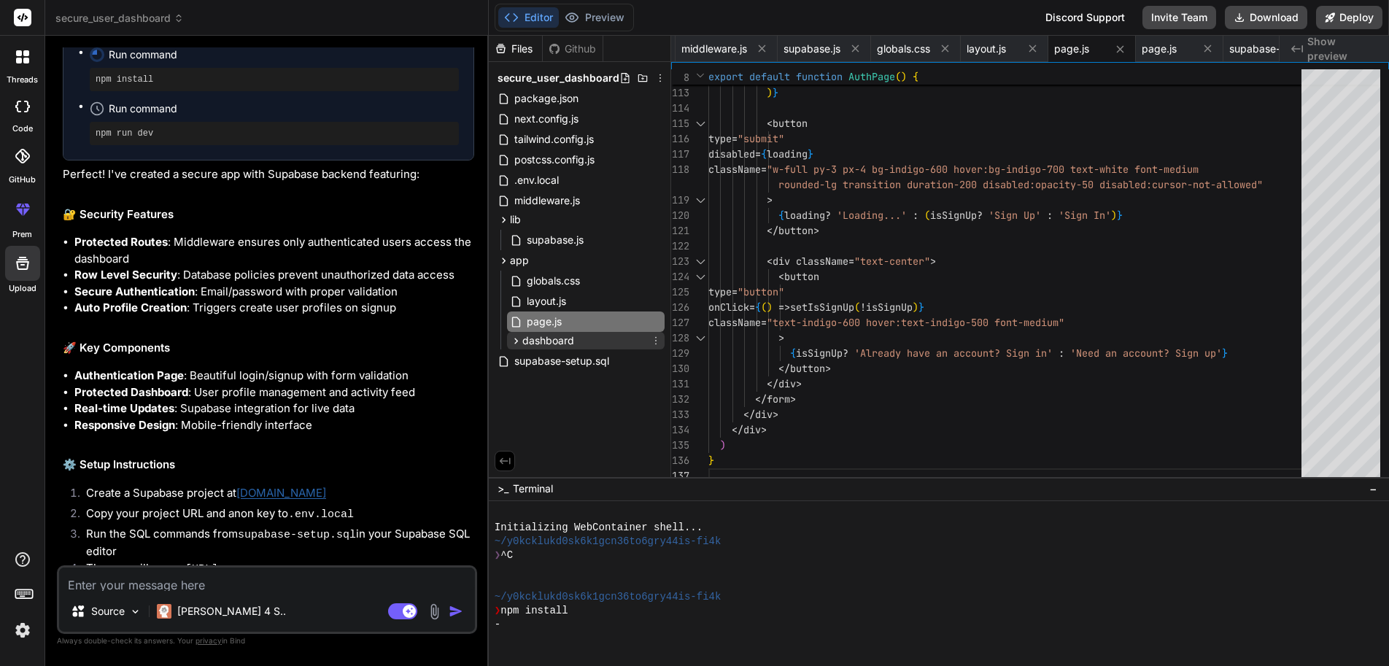
click at [540, 333] on span "dashboard" at bounding box center [548, 340] width 52 height 15
click at [537, 352] on span "page.js" at bounding box center [556, 361] width 38 height 18
type textarea "</div> </div> </div> </div> ) }"
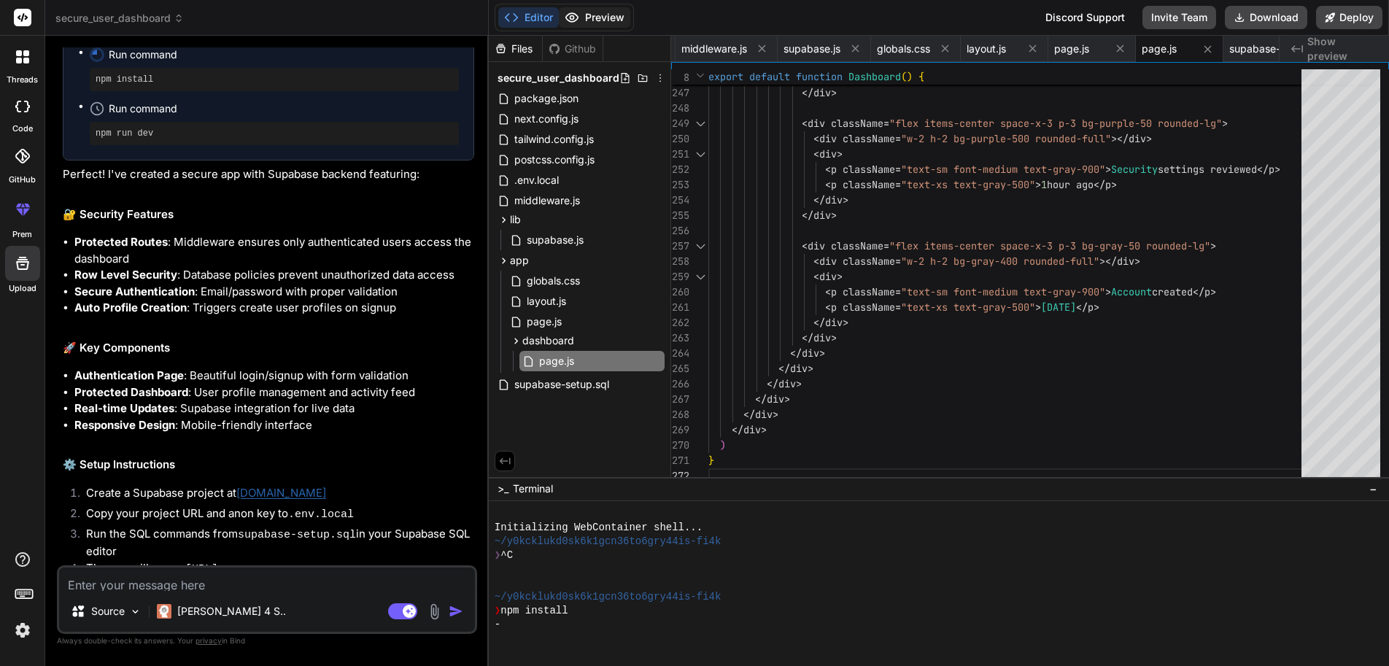
click at [599, 15] on button "Preview" at bounding box center [594, 17] width 71 height 20
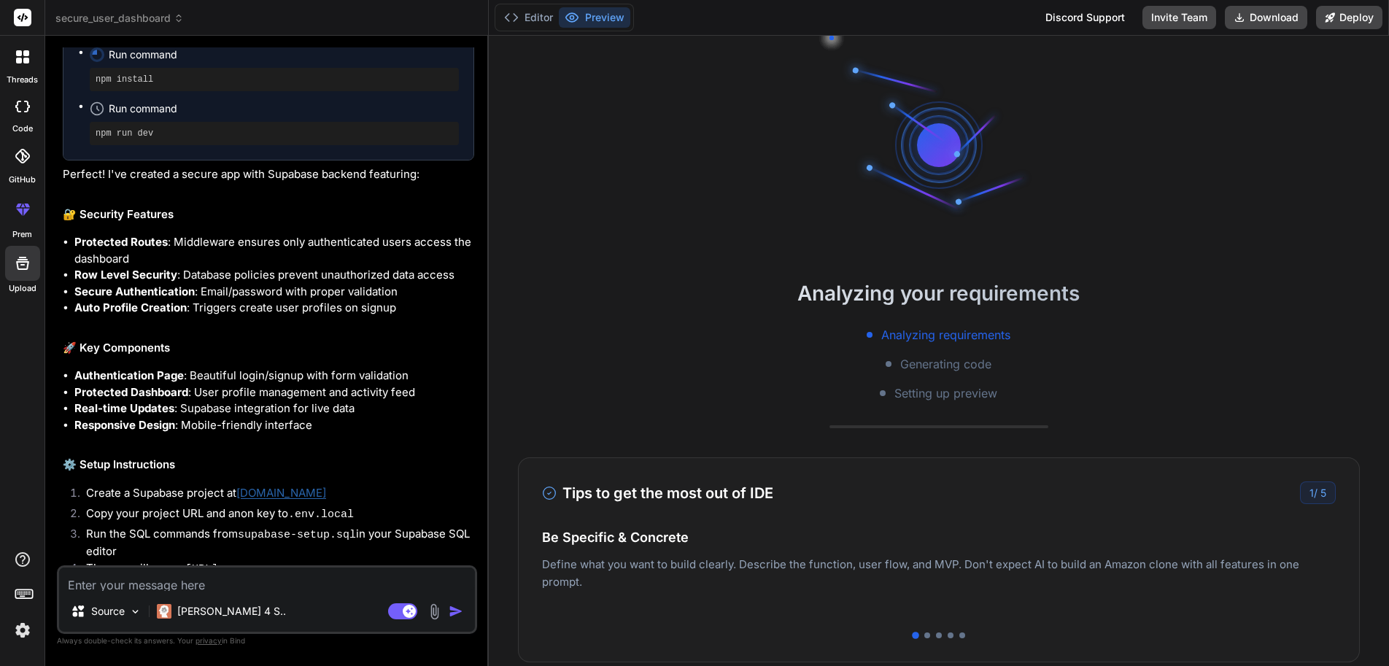
scroll to position [97, 0]
click at [237, 280] on div "Secure User Dashboard Click to open Workbench Create package.json Create next.c…" at bounding box center [268, 164] width 411 height 910
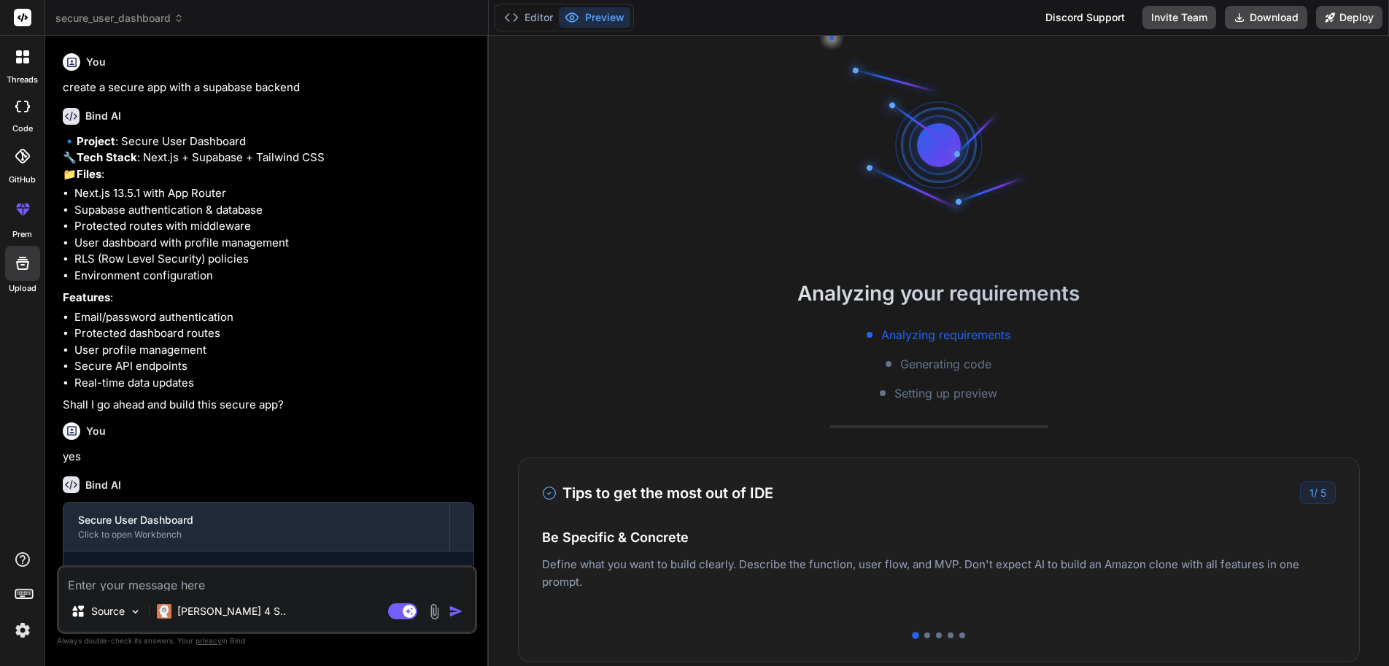
scroll to position [194, 0]
type textarea "x"
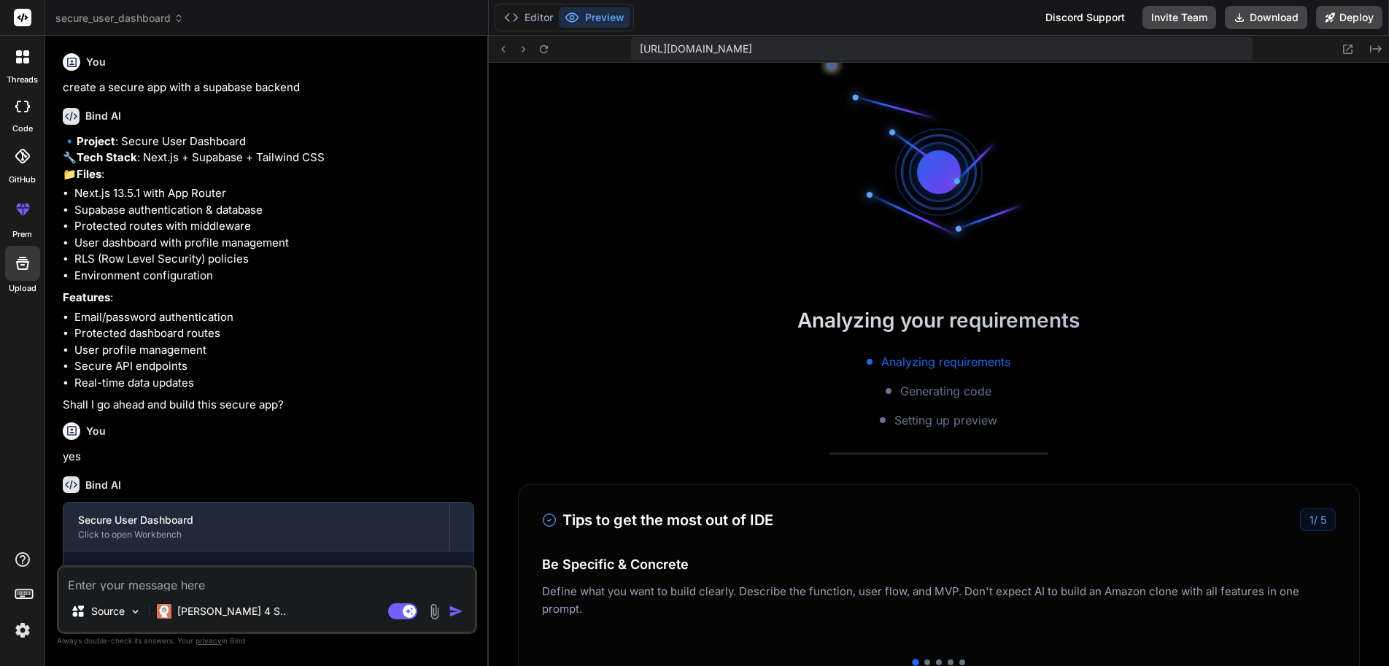
scroll to position [596, 0]
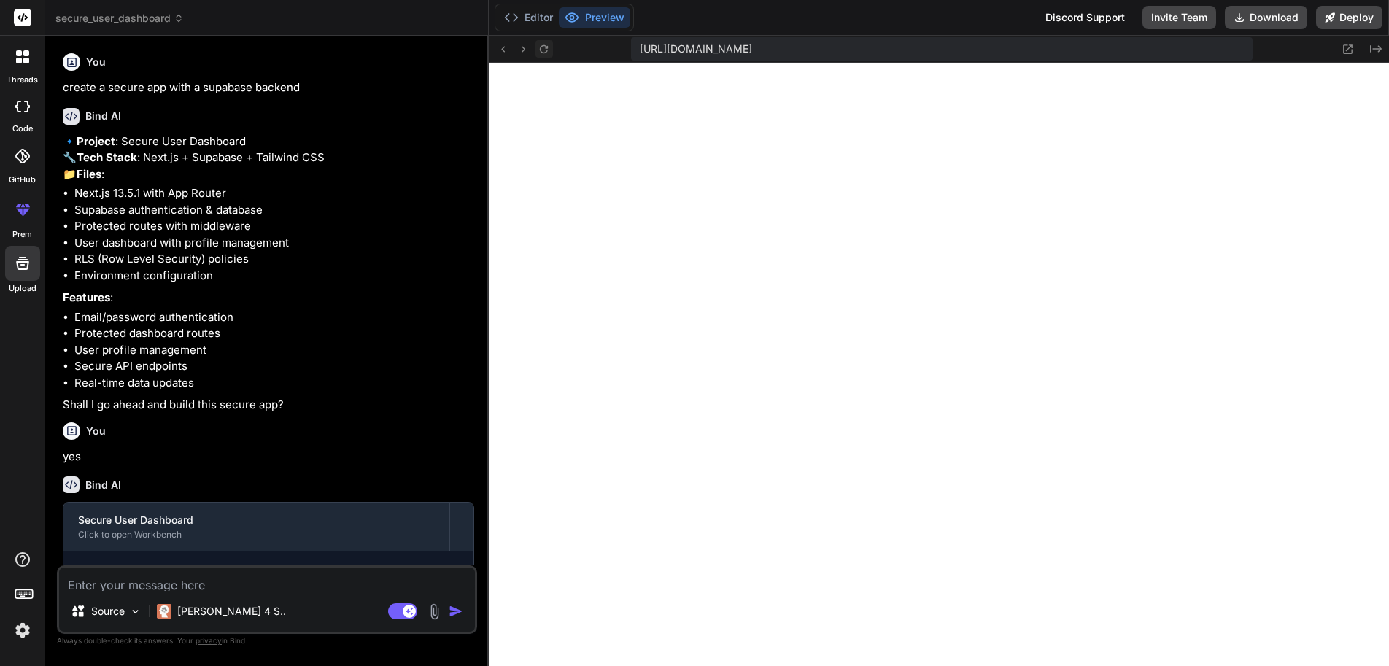
click at [540, 47] on icon at bounding box center [544, 48] width 8 height 8
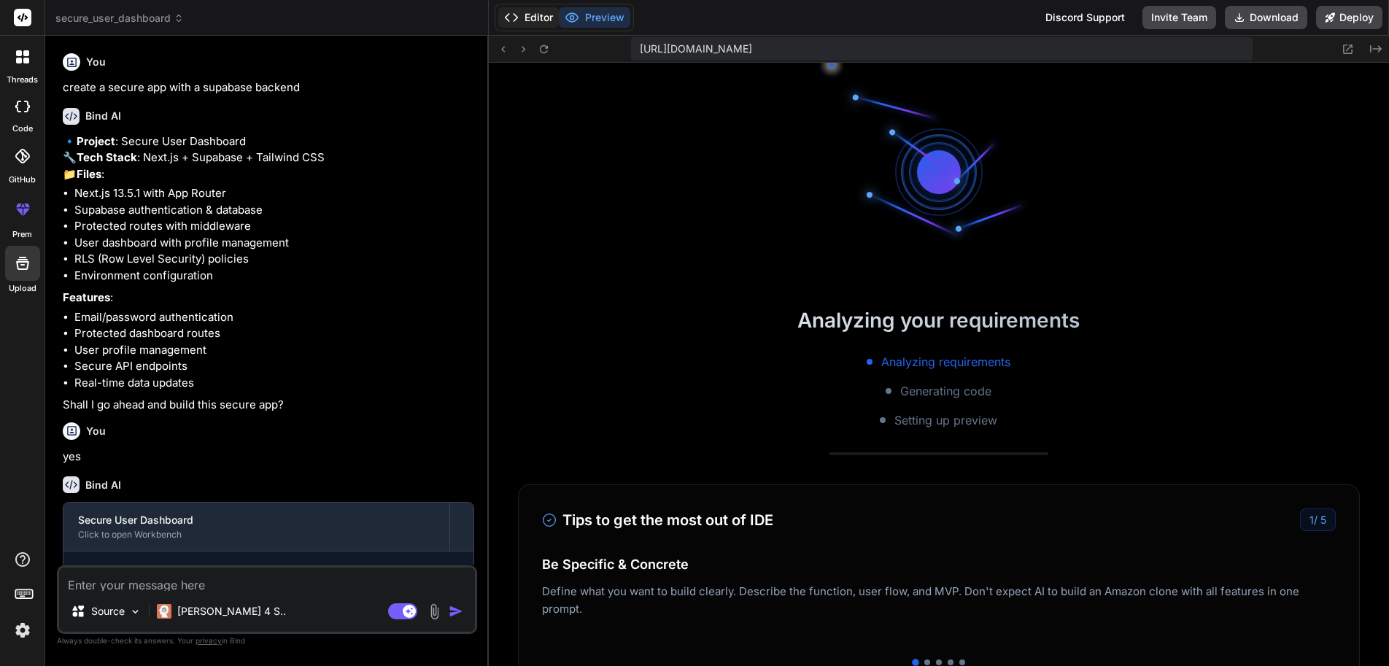
click at [529, 17] on button "Editor" at bounding box center [528, 17] width 61 height 20
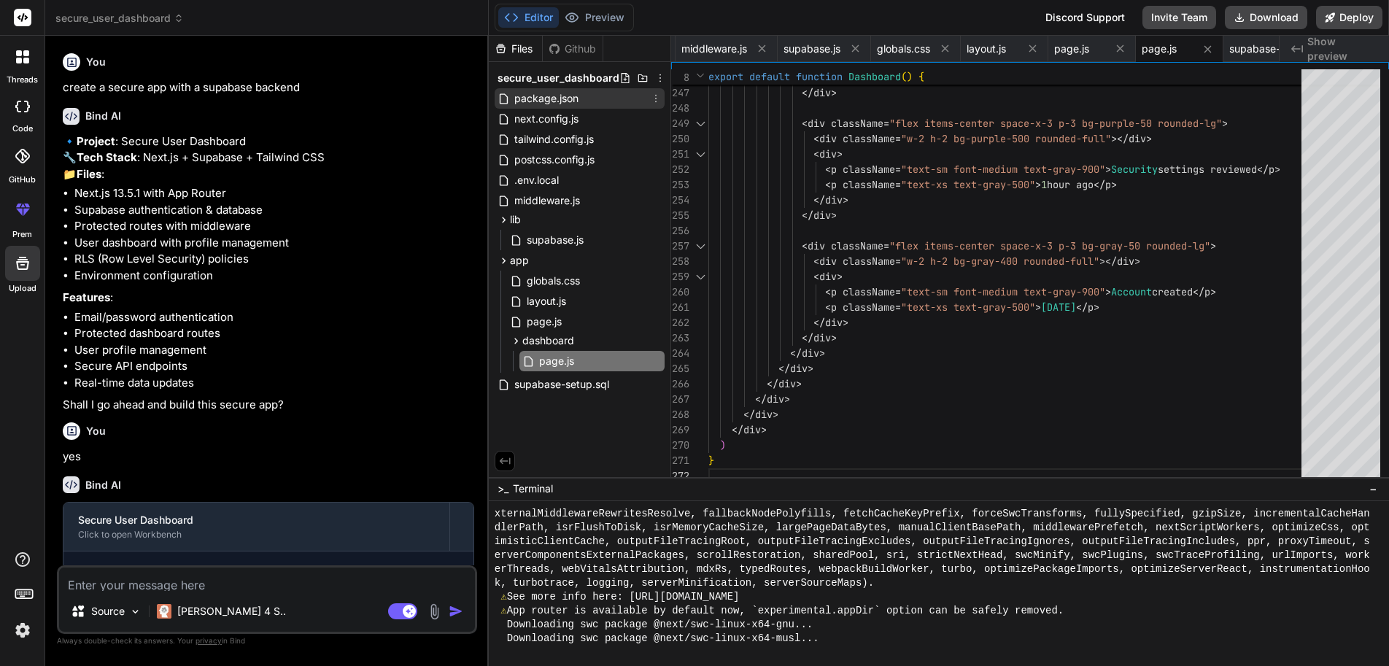
click at [540, 95] on span "package.json" at bounding box center [546, 99] width 67 height 18
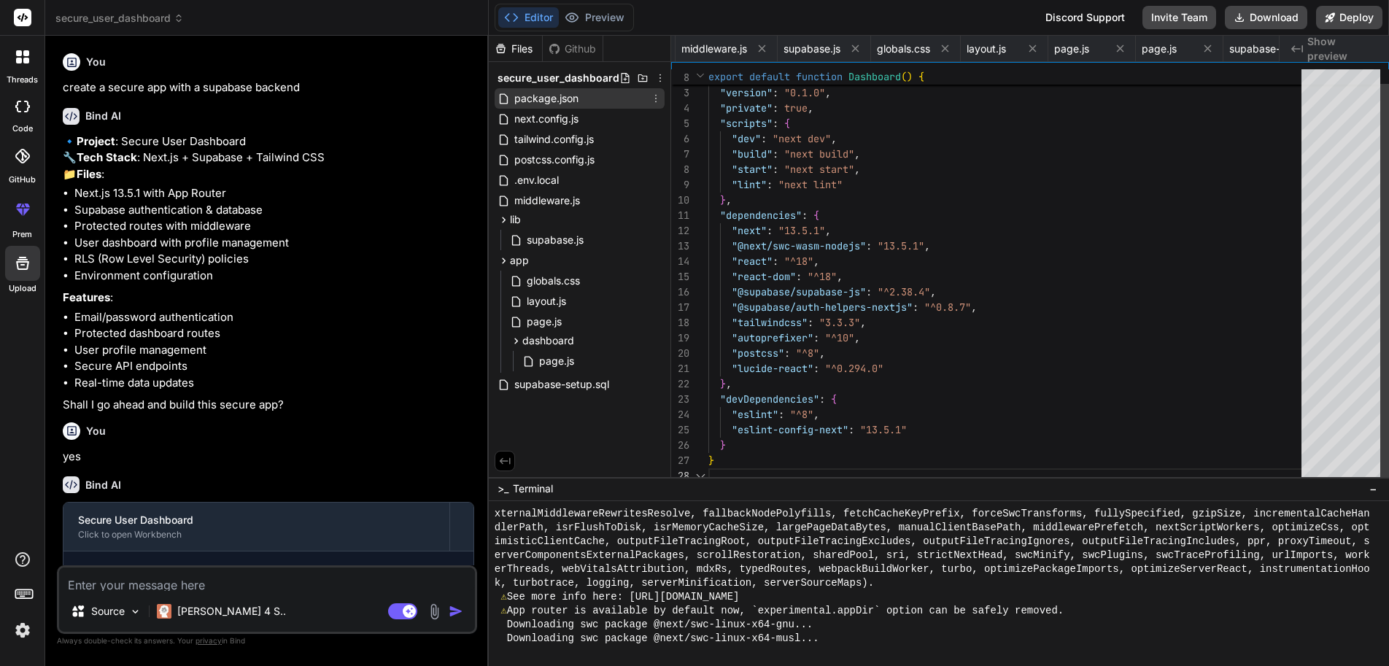
scroll to position [107, 0]
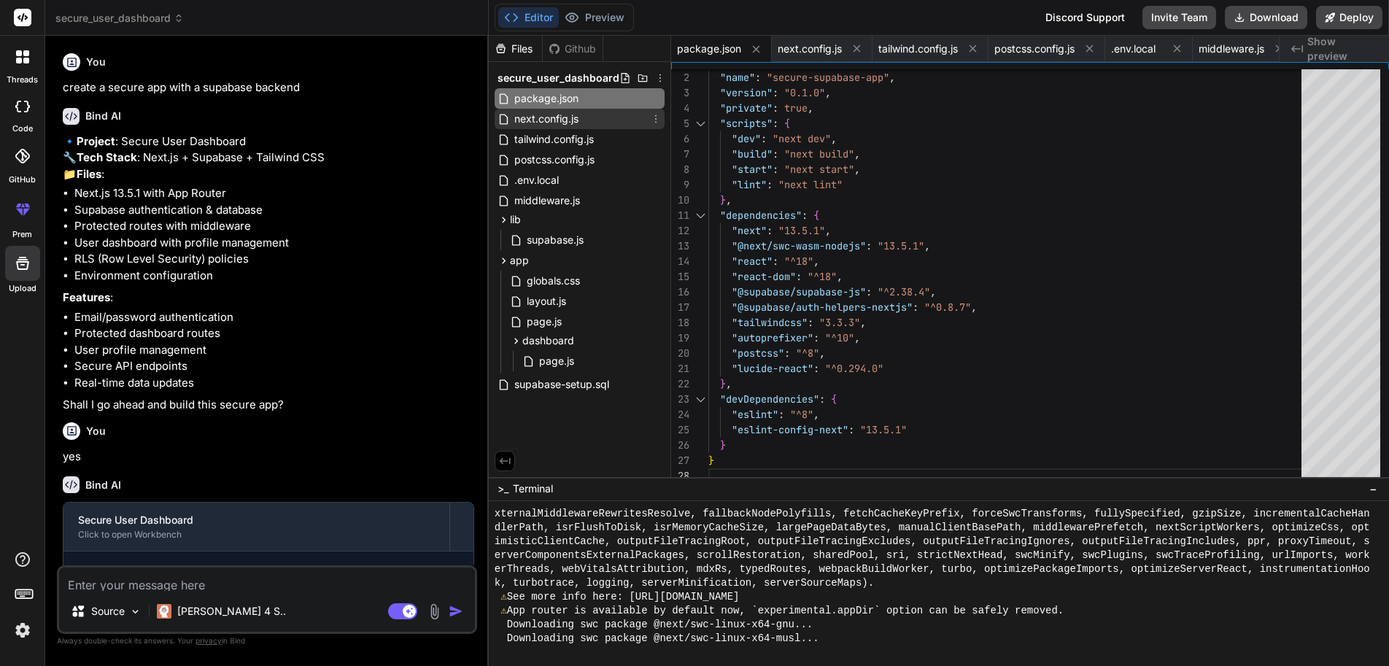
click at [546, 114] on span "next.config.js" at bounding box center [546, 119] width 67 height 18
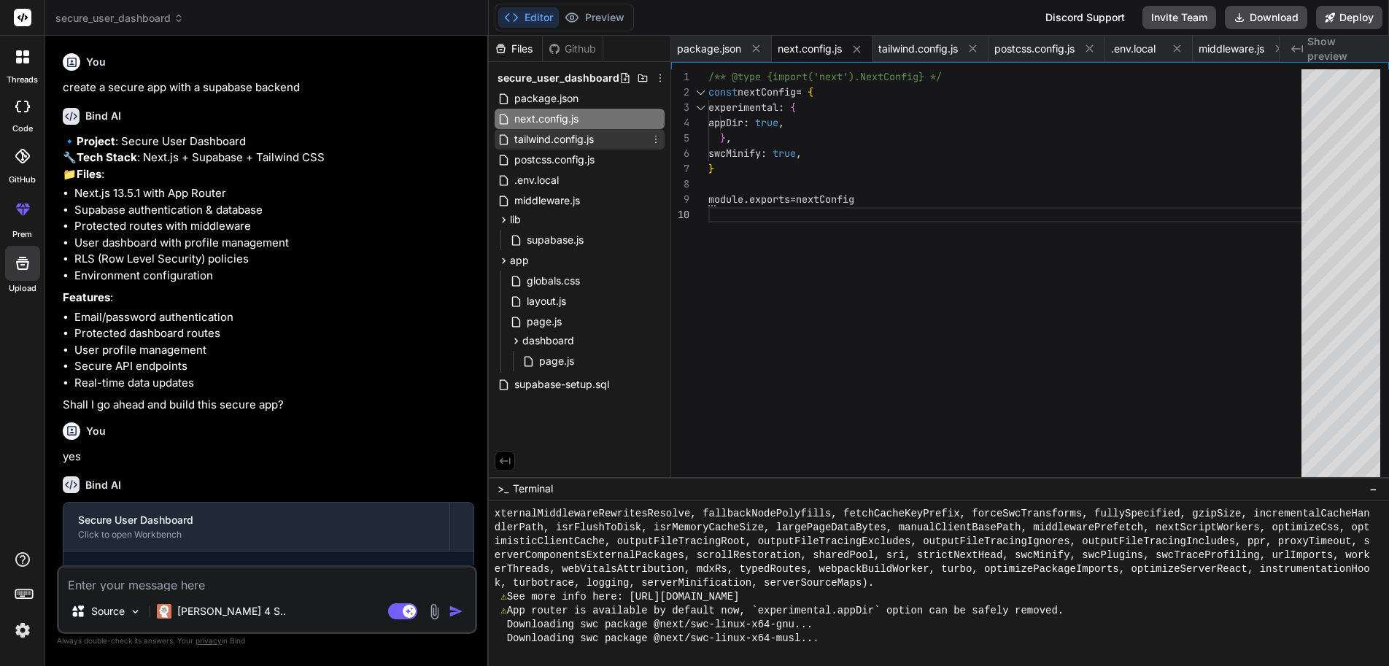
click at [547, 131] on span "tailwind.config.js" at bounding box center [554, 140] width 82 height 18
type textarea "plugins: [], }"
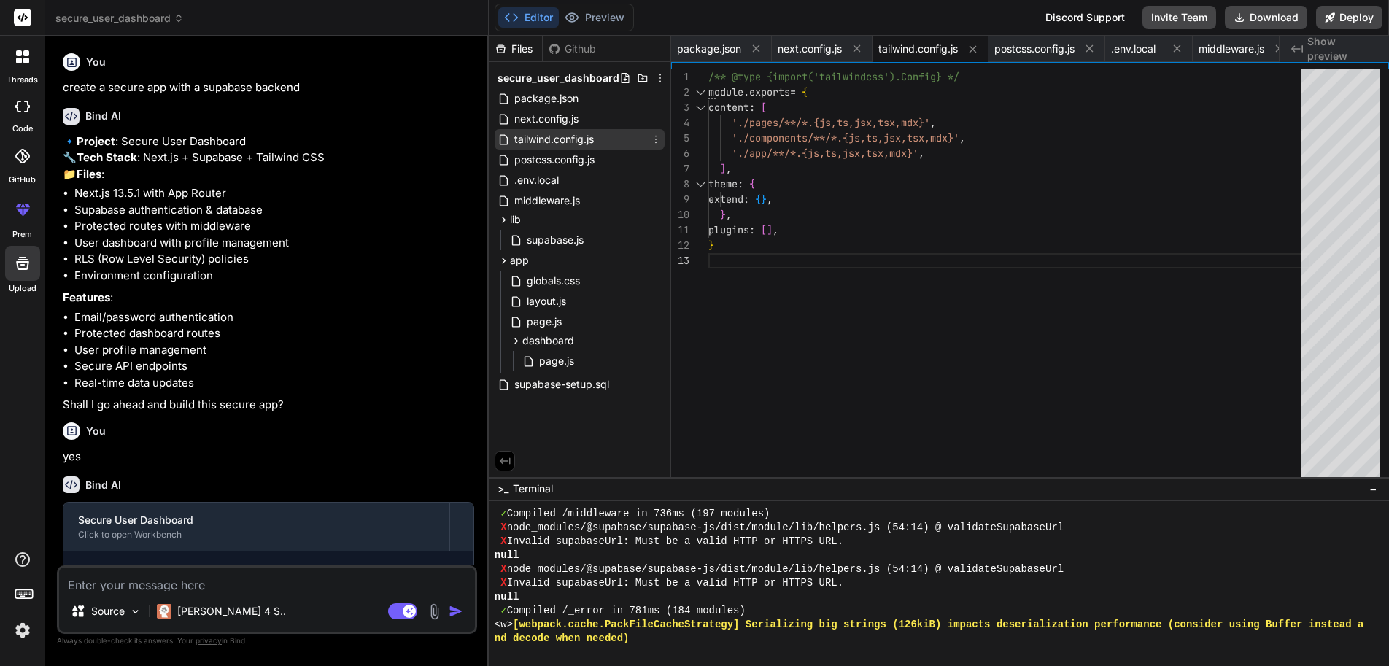
scroll to position [845, 0]
click at [559, 376] on span "supabase-setup.sql" at bounding box center [562, 385] width 98 height 18
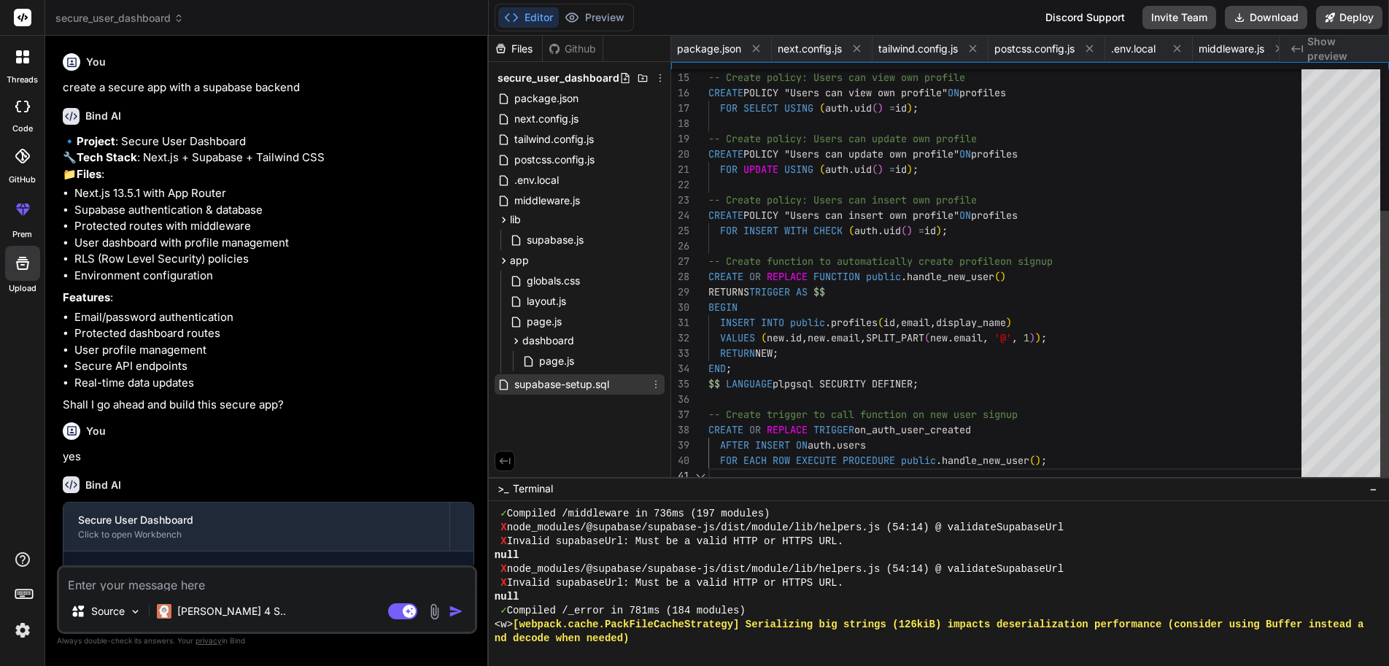
scroll to position [0, 0]
click at [953, 190] on div "-- Create policy: Users can view own profile CREATE POLICY "Users can view own …" at bounding box center [1009, 170] width 602 height 628
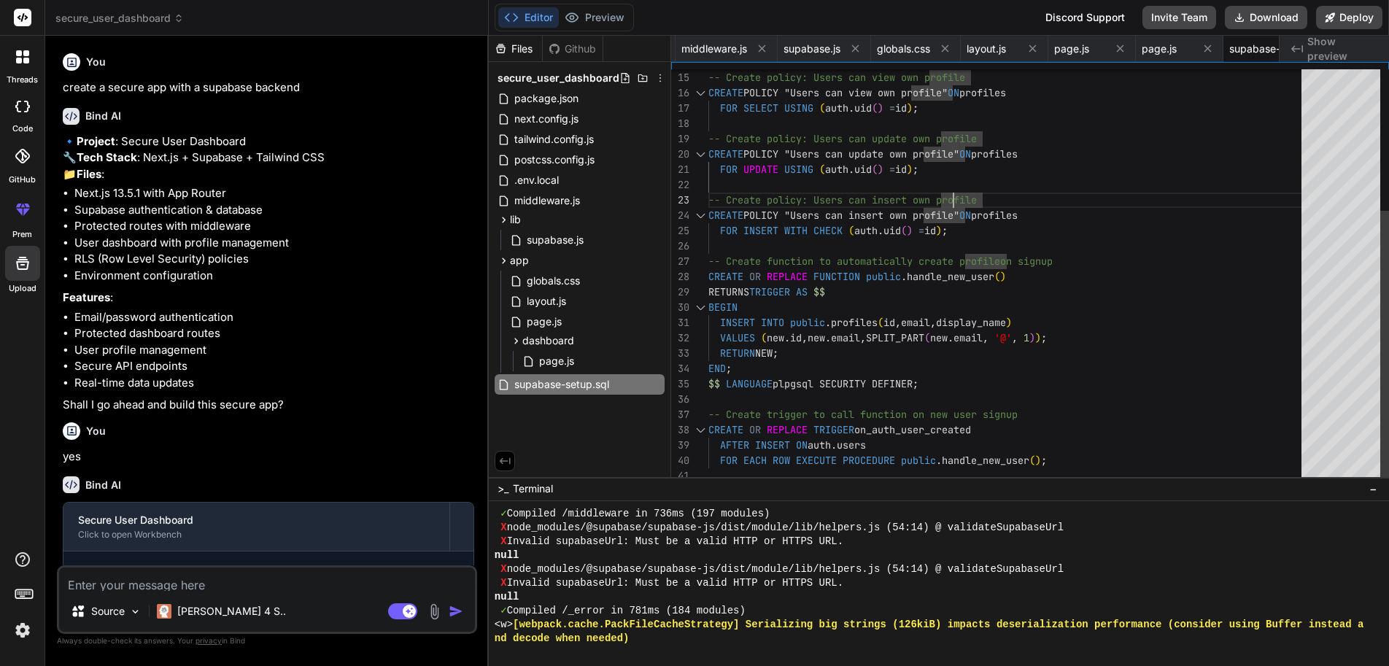
type textarea "-- Create profiles table CREATE TABLE IF NOT EXISTS profiles ( id UUID REFERENC…"
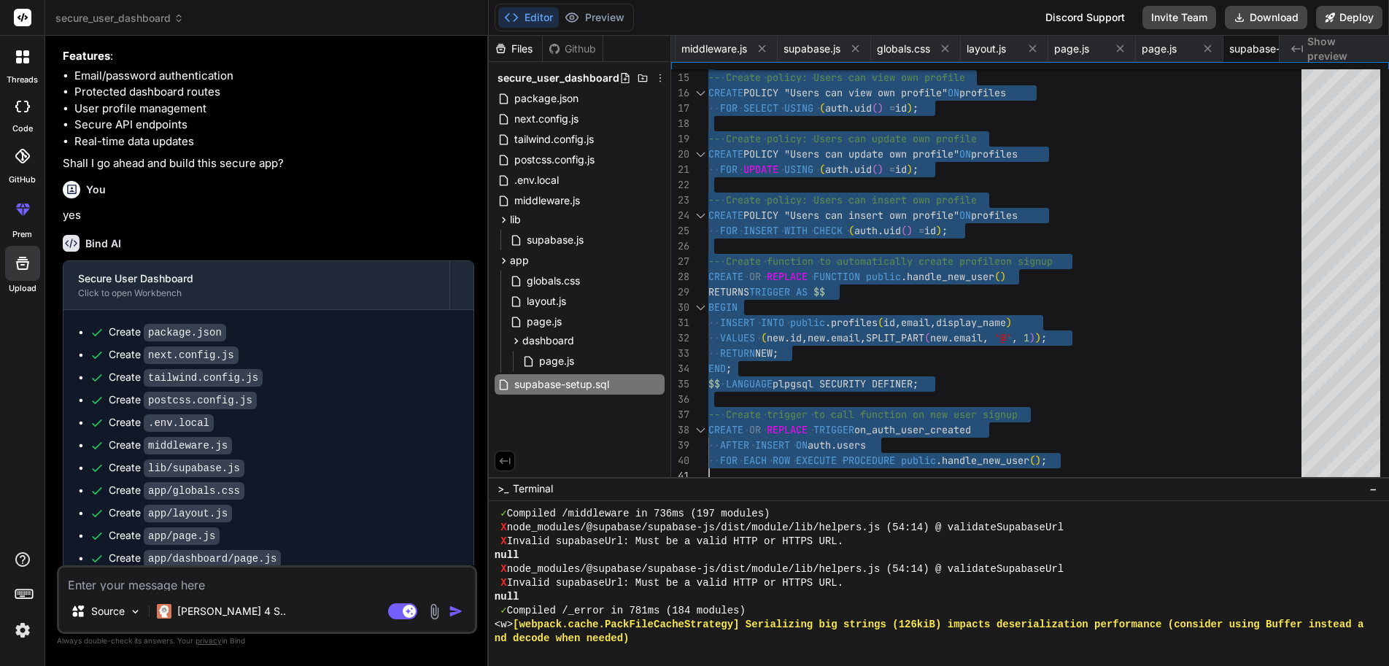
scroll to position [793, 0]
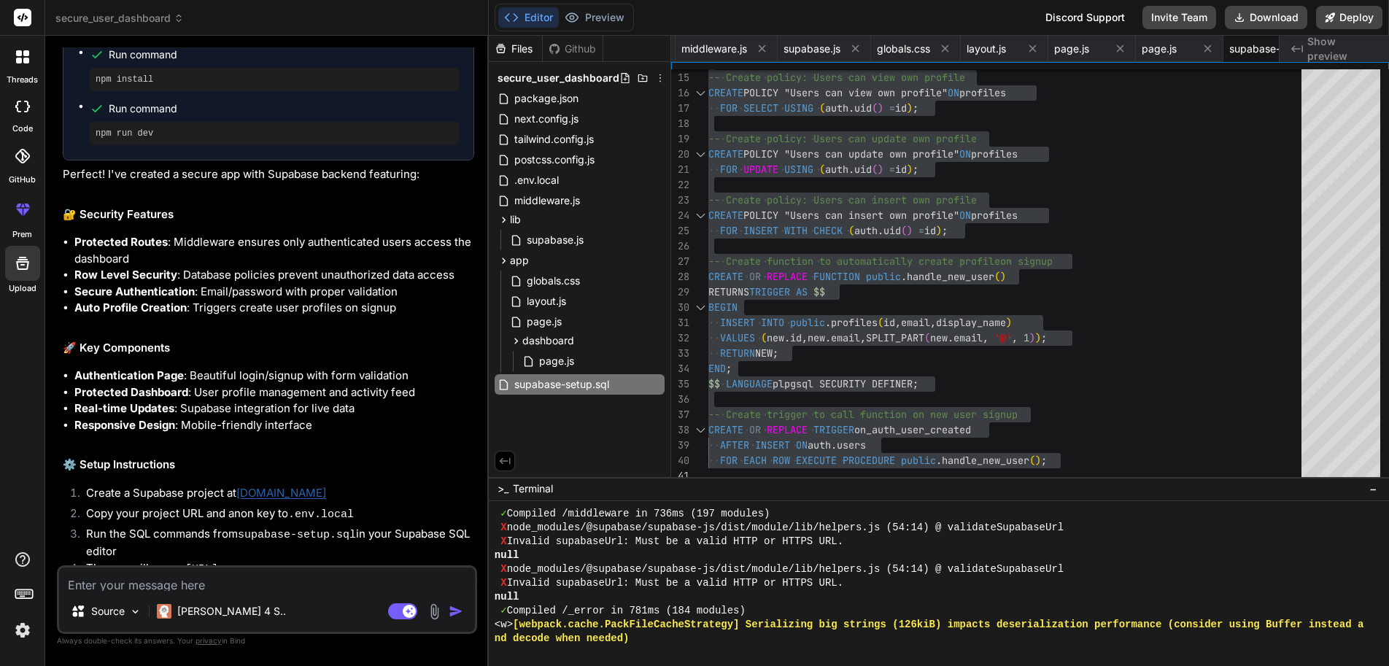
click at [174, 581] on textarea at bounding box center [267, 578] width 416 height 23
paste textarea "[URL][DOMAIN_NAME]"
type textarea "x"
type textarea "[URL][DOMAIN_NAME]"
type textarea "x"
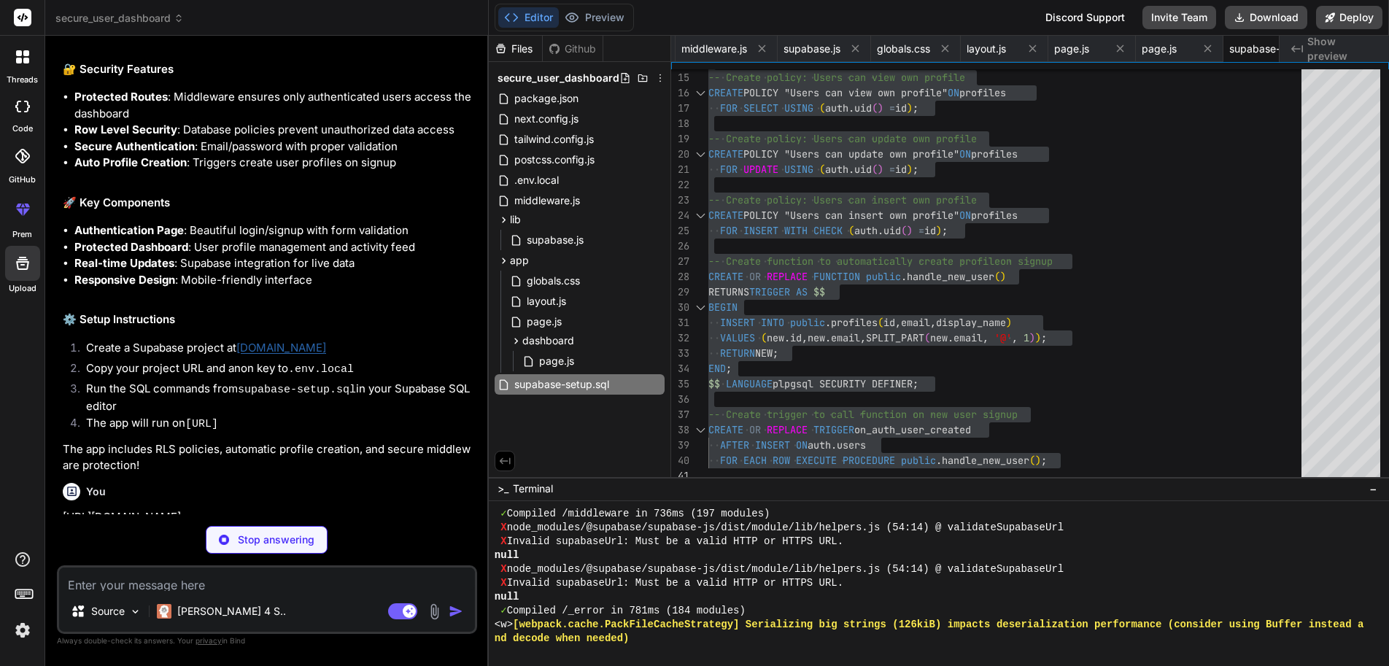
scroll to position [938, 0]
click at [256, 591] on textarea at bounding box center [267, 578] width 416 height 23
type textarea "x"
type textarea "NEXT_PUBLIC_SUPABASE_URL=[URL][DOMAIN_NAME] NEXT_PUBLIC_SUPABASE_ANON_KEY=your_…"
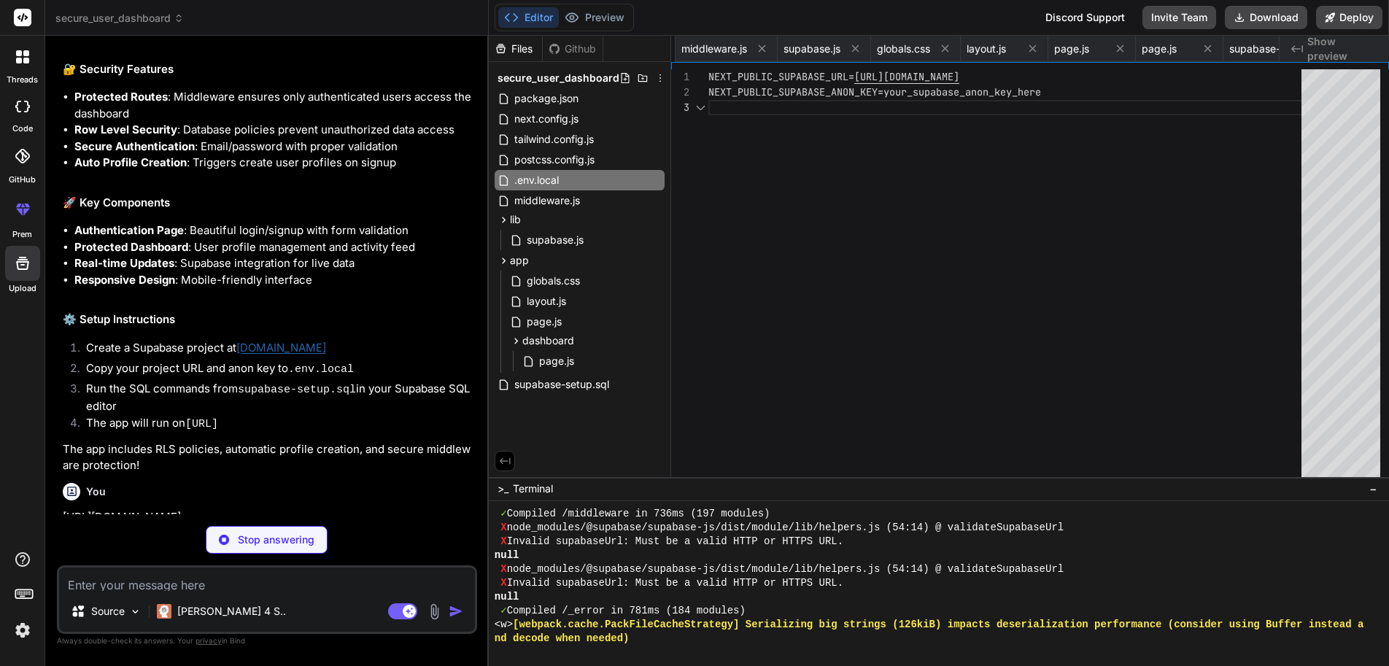
paste textarea "[SECURITY_DATA]"
type textarea "x"
type textarea "[SECURITY_DATA]"
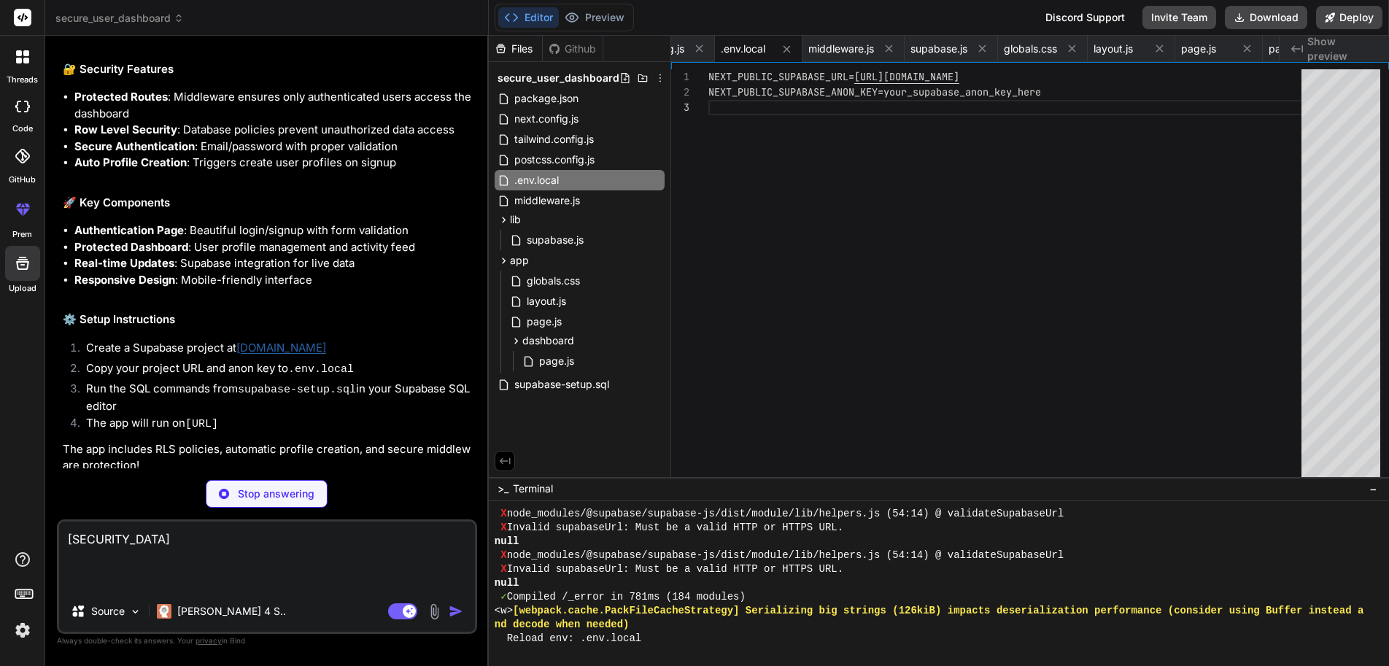
scroll to position [873, 0]
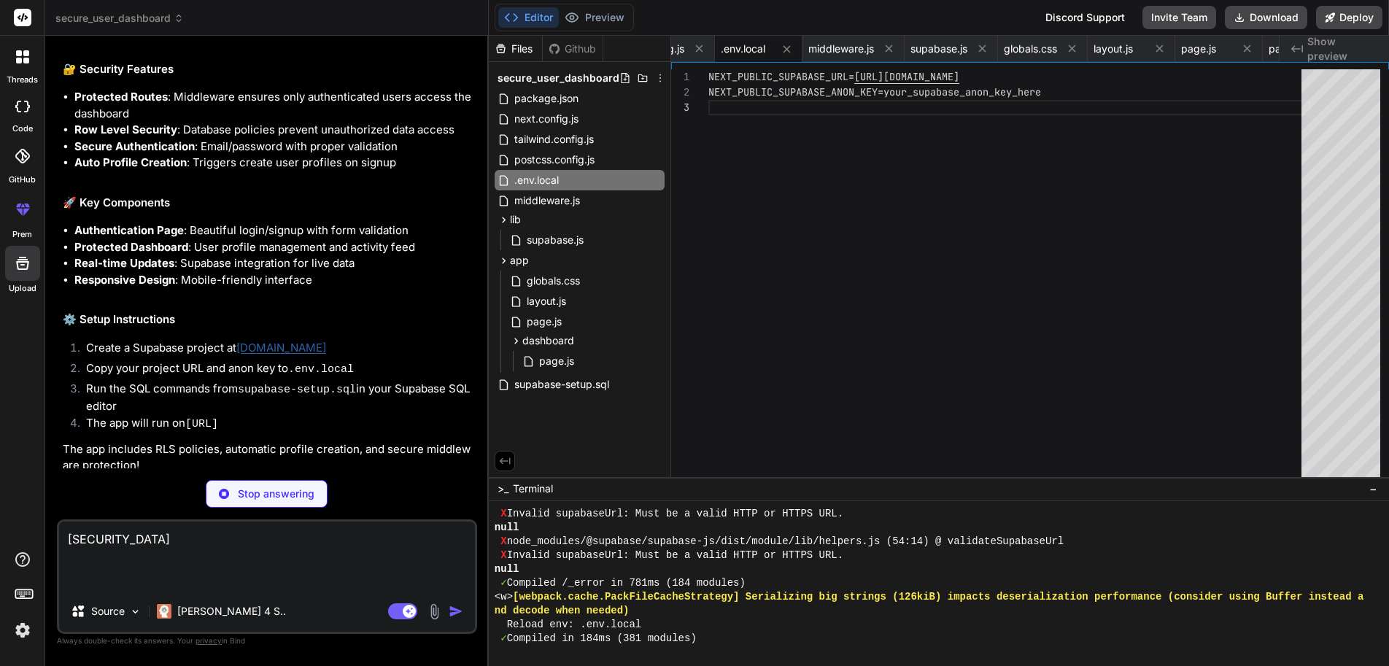
type textarea "x"
type textarea "[SECURITY_DATA]"
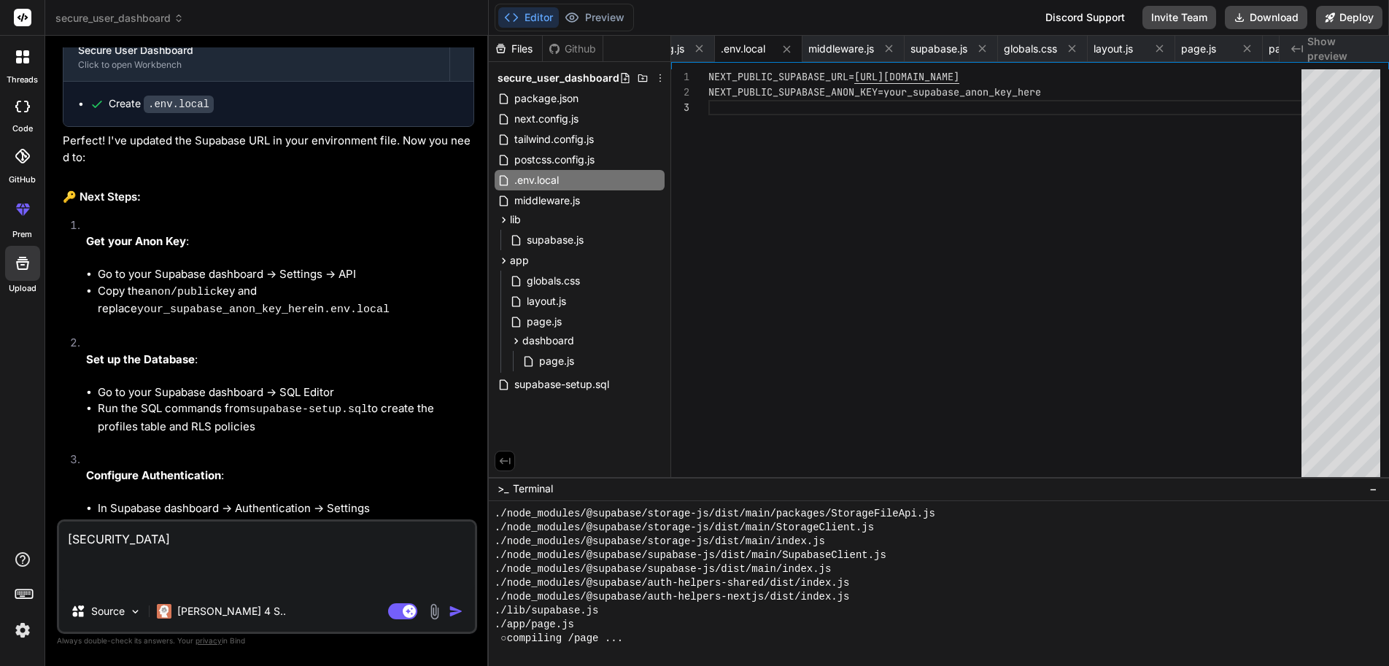
scroll to position [1507, 0]
click at [459, 618] on img "button" at bounding box center [456, 611] width 15 height 15
type textarea "x"
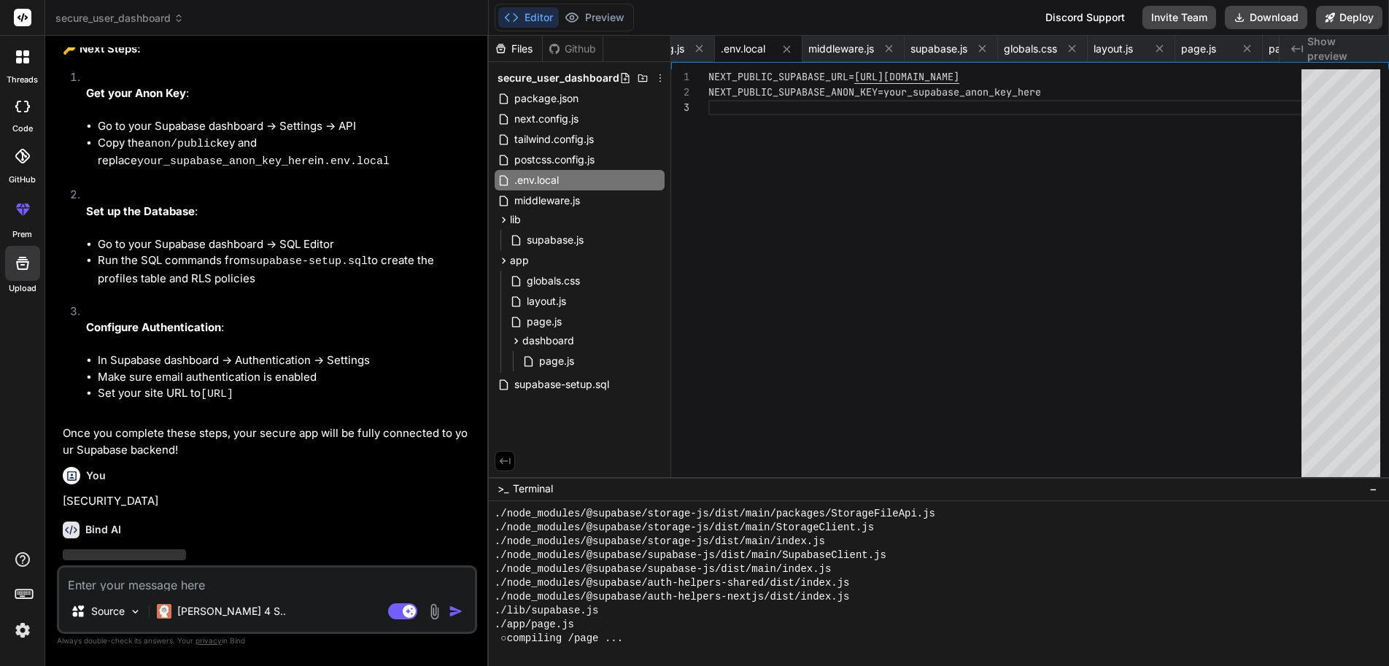
scroll to position [1655, 0]
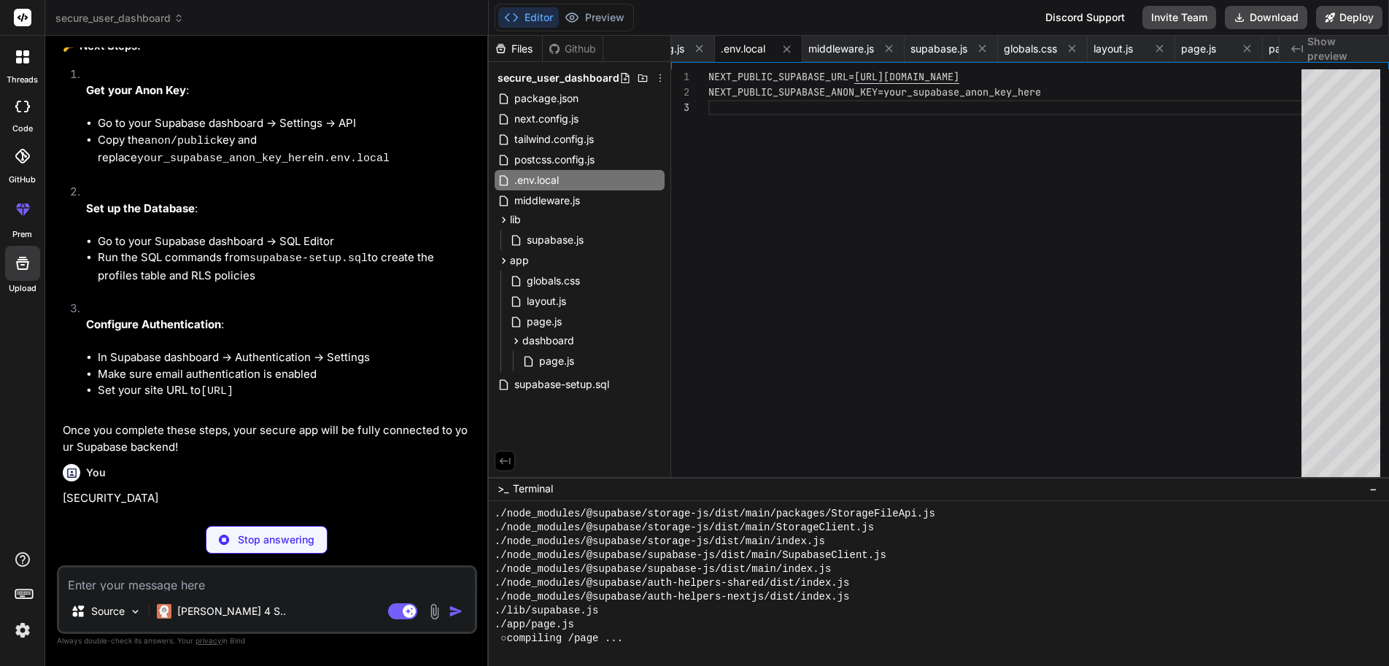
type textarea "x"
type textarea "NEXT_PUBLIC_SUPABASE_URL=[URL][DOMAIN_NAME] NEXT_PUBLIC_SUPABASE_ANON_KEY=[SECU…"
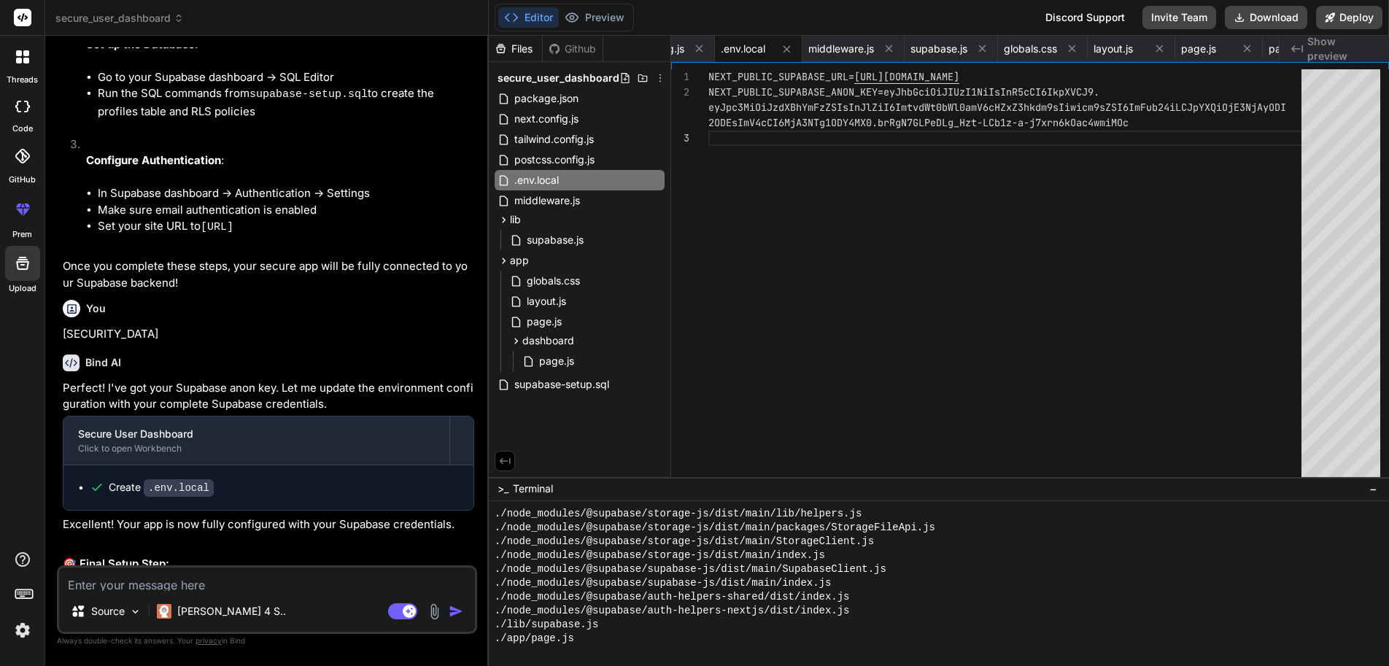
scroll to position [1942, 0]
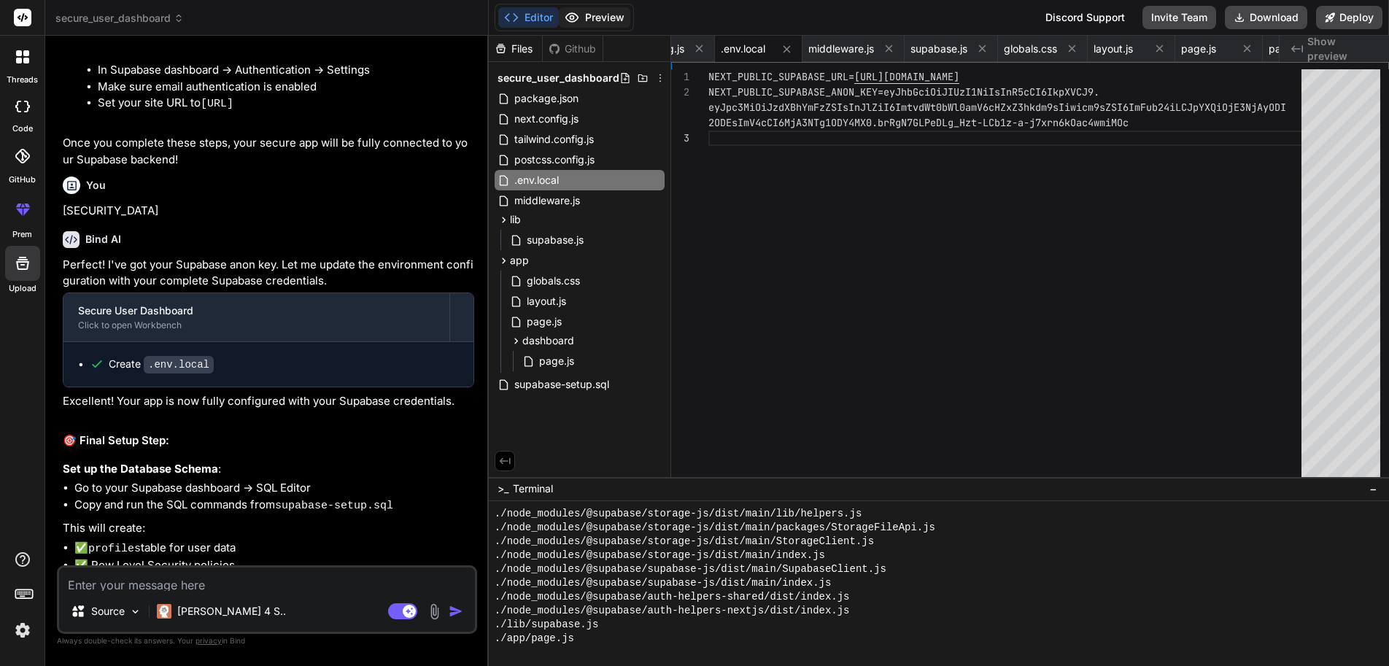
click at [589, 19] on button "Preview" at bounding box center [594, 17] width 71 height 20
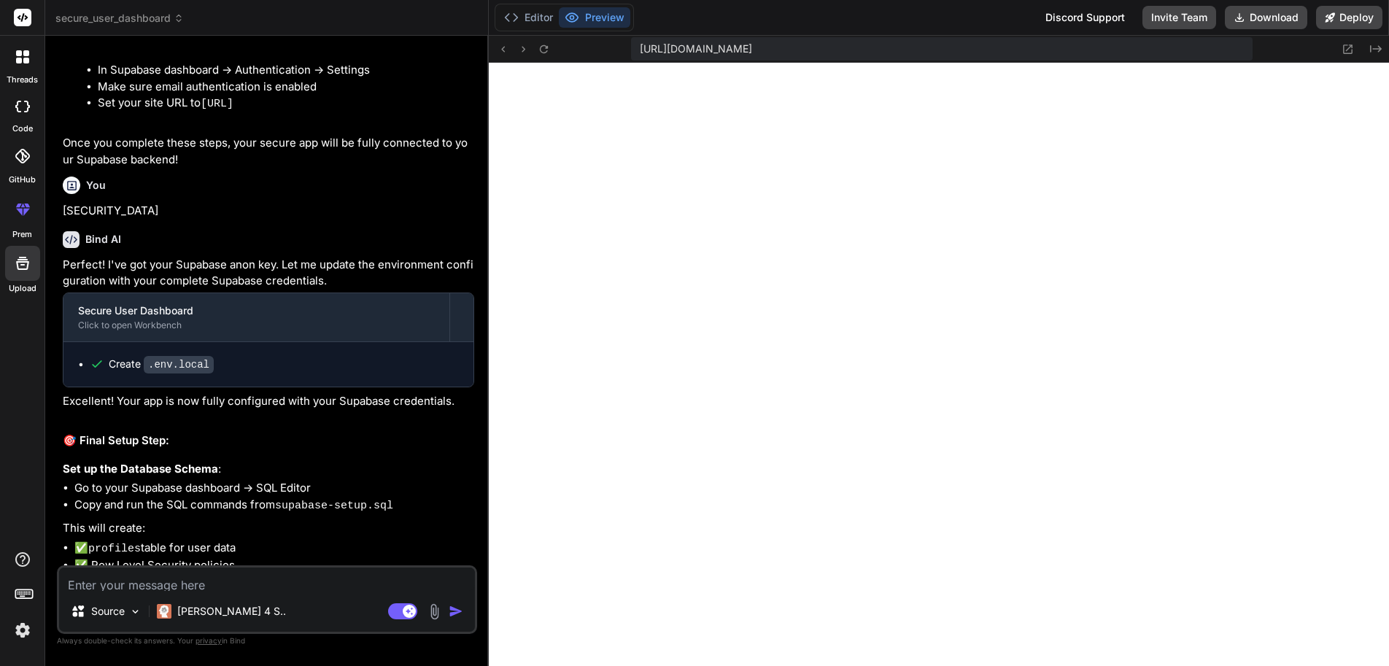
scroll to position [3714, 0]
click at [327, 461] on p "Set up the Database Schema :" at bounding box center [268, 469] width 411 height 17
click at [291, 586] on textarea at bounding box center [267, 578] width 416 height 23
click at [200, 589] on textarea at bounding box center [267, 578] width 416 height 23
click at [223, 589] on textarea at bounding box center [267, 578] width 416 height 23
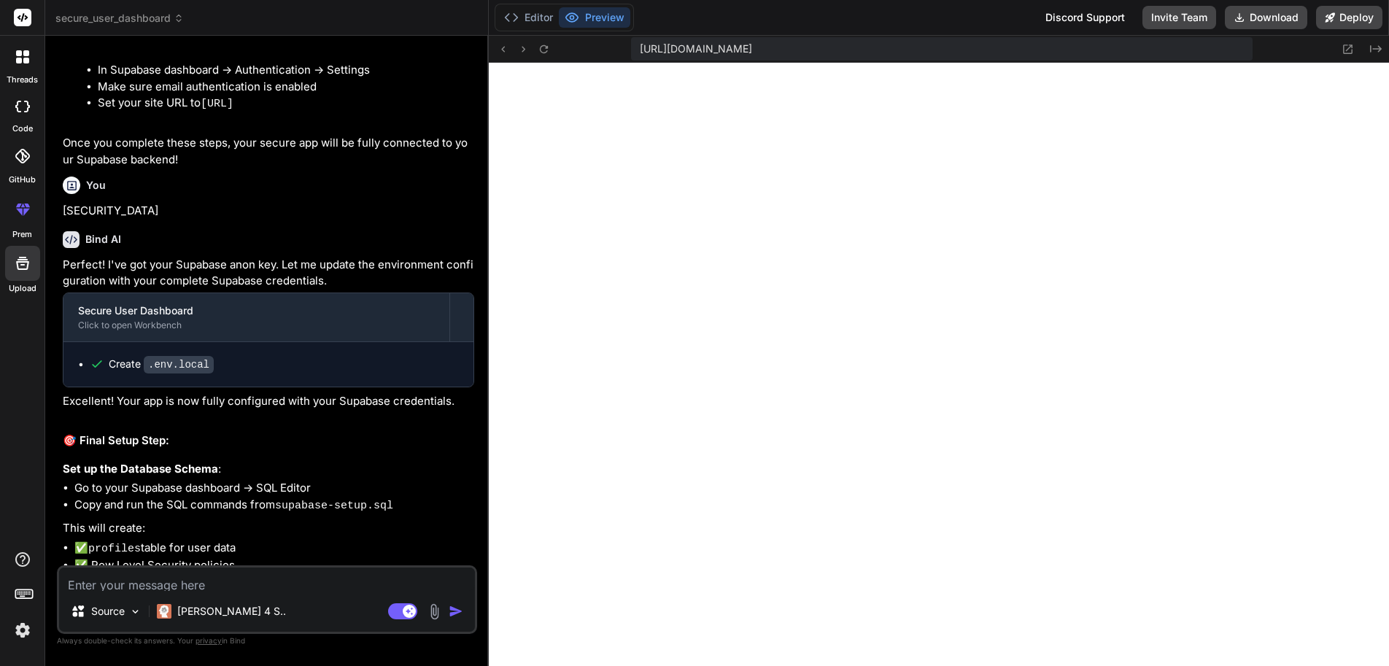
type textarea "x"
type textarea "e"
type textarea "x"
type textarea "em"
type textarea "x"
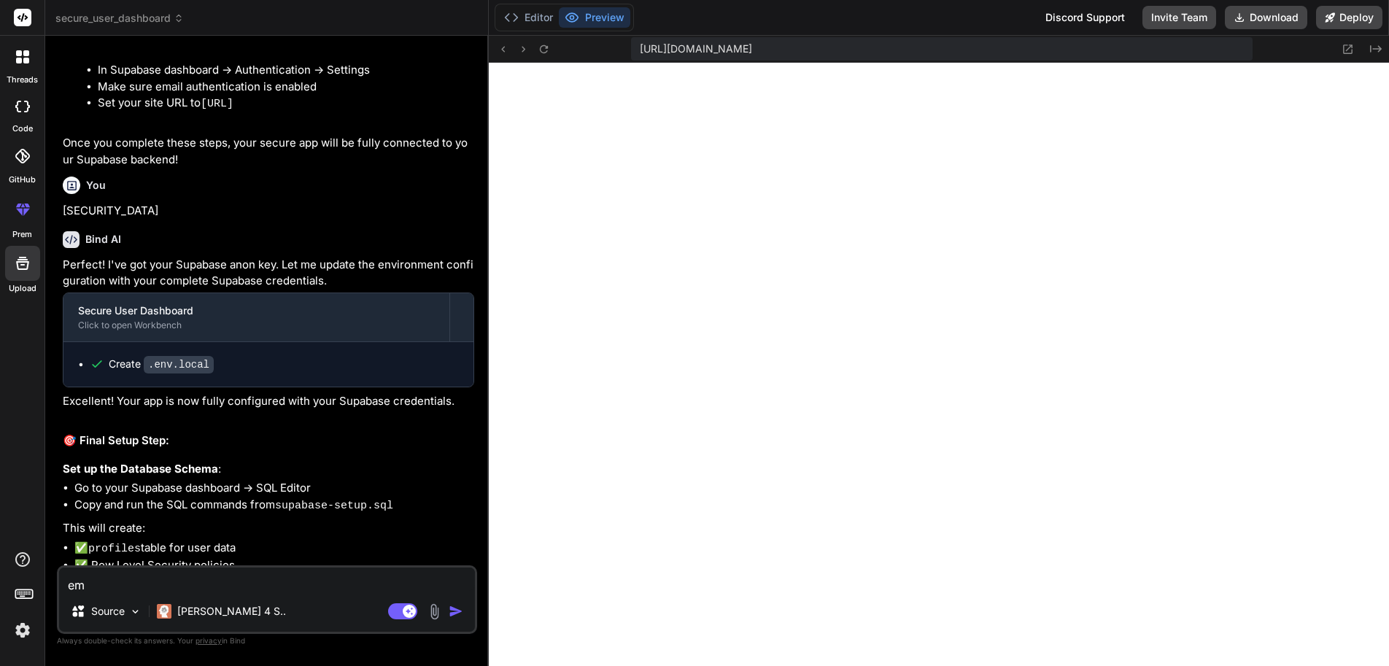
type textarea "ema"
type textarea "x"
type textarea "emai"
type textarea "x"
type textarea "email"
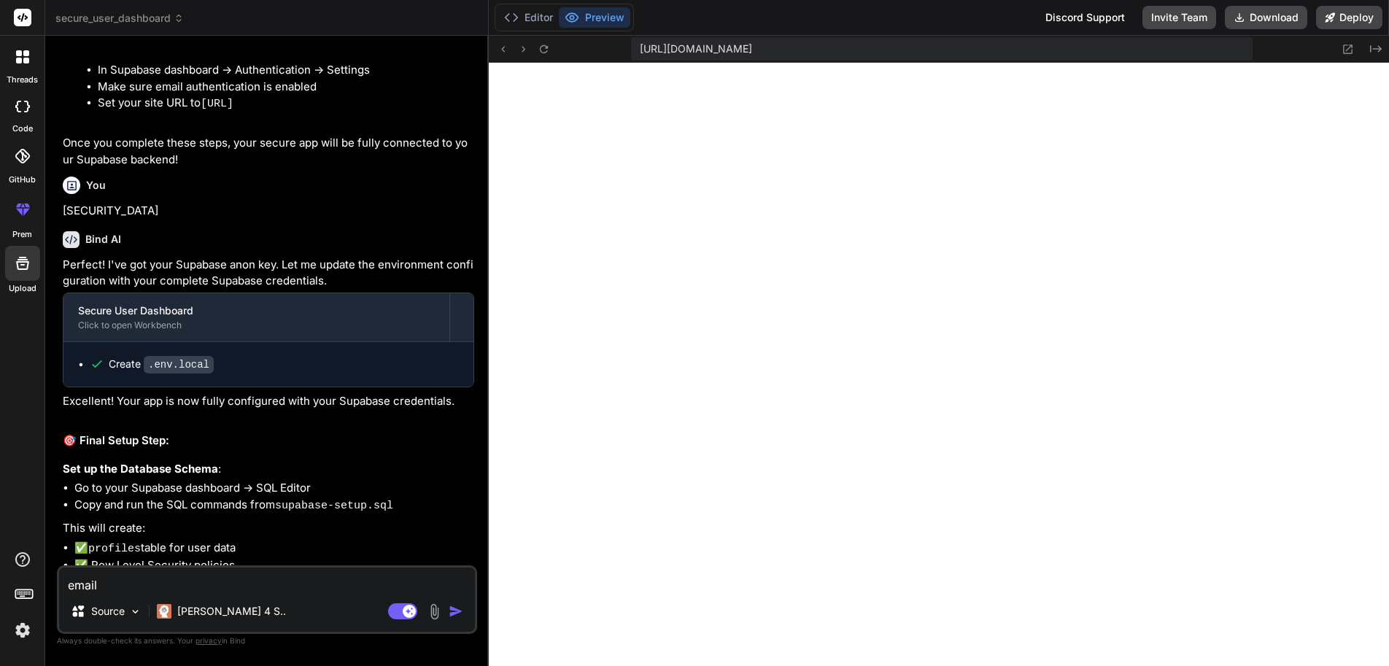
type textarea "x"
type textarea "email"
type textarea "x"
type textarea "email p"
type textarea "x"
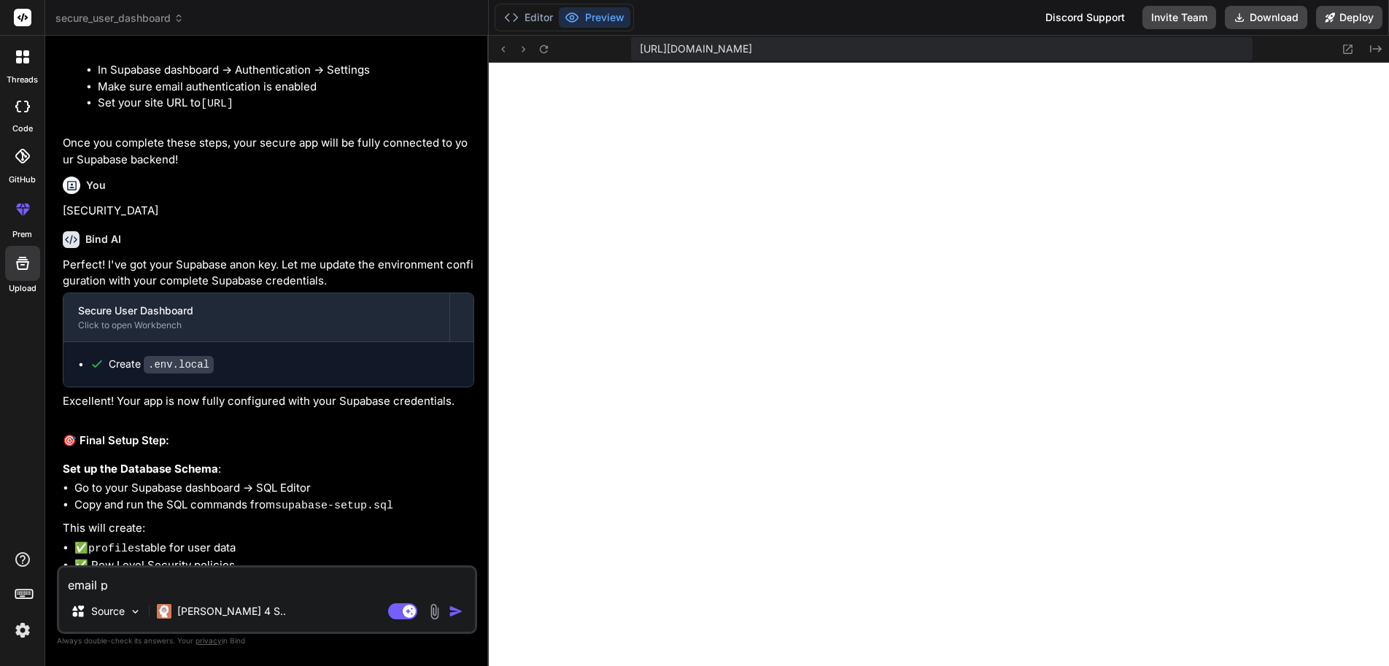
type textarea "email pa"
type textarea "x"
type textarea "email pad"
type textarea "x"
type textarea "email pa"
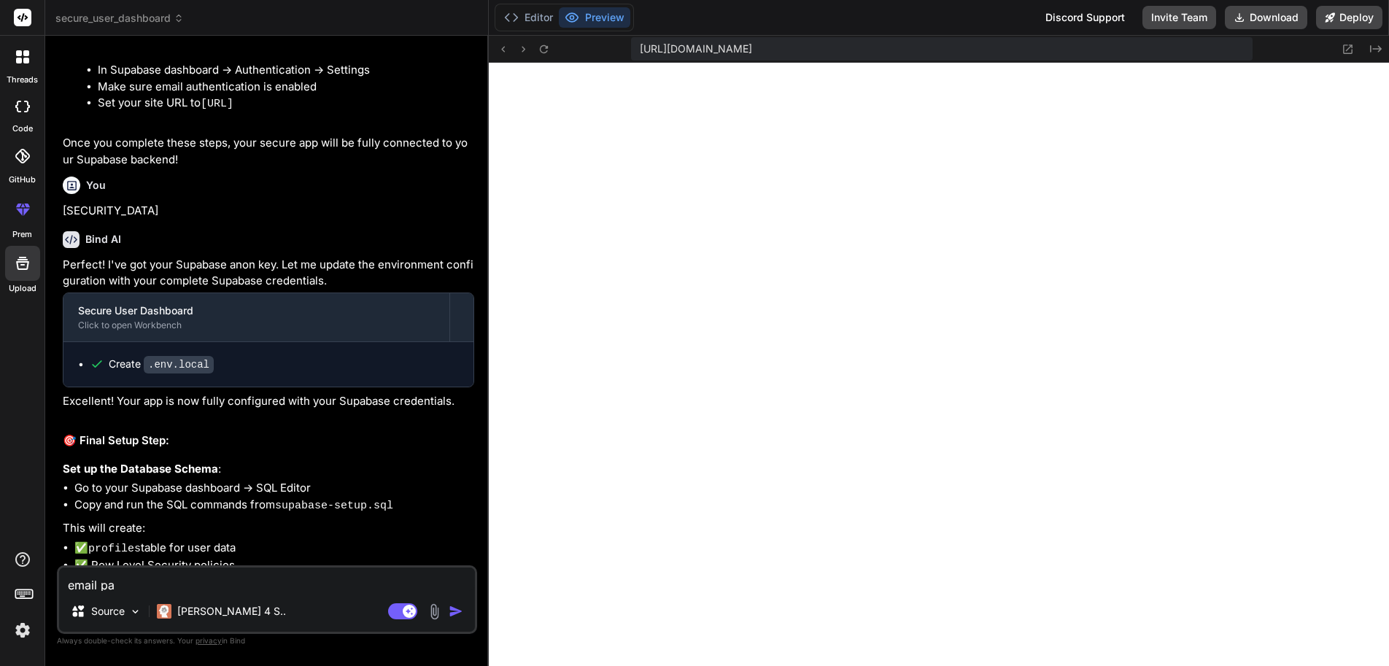
type textarea "x"
type textarea "email pas"
type textarea "x"
type textarea "email pass"
type textarea "x"
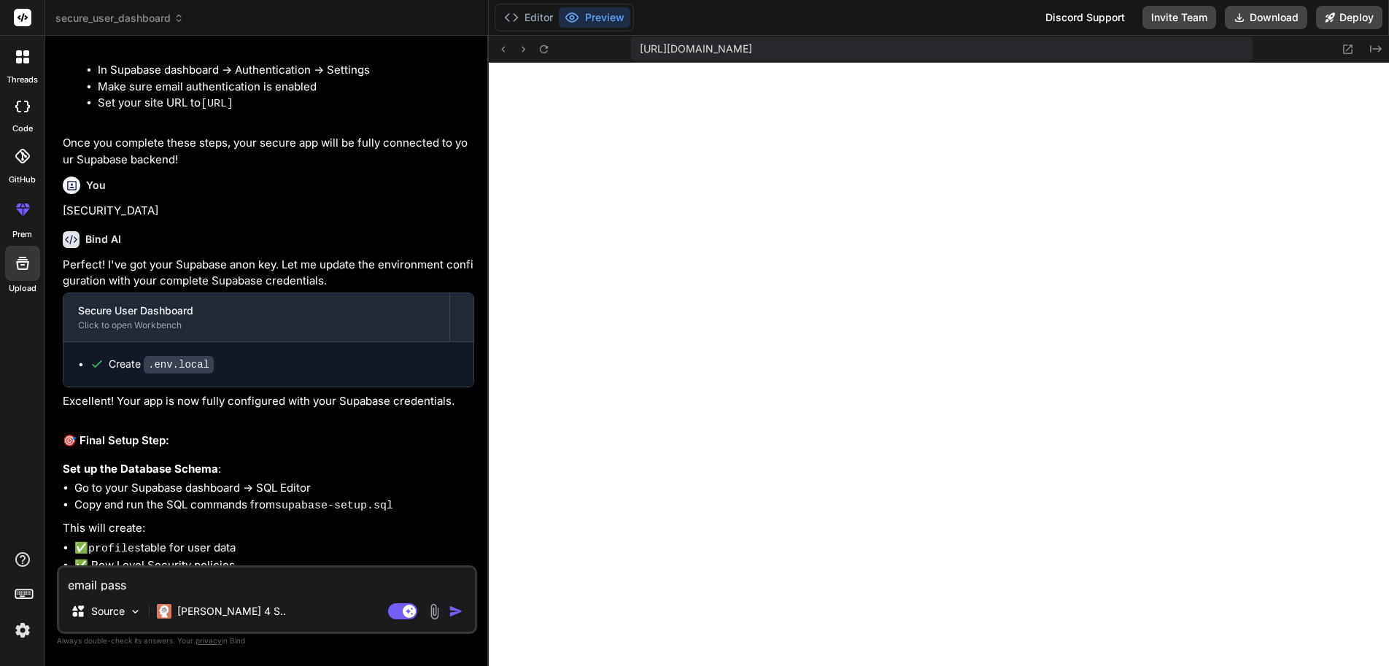
type textarea "email passw"
type textarea "x"
type textarea "email passwo"
type textarea "x"
type textarea "email passwor"
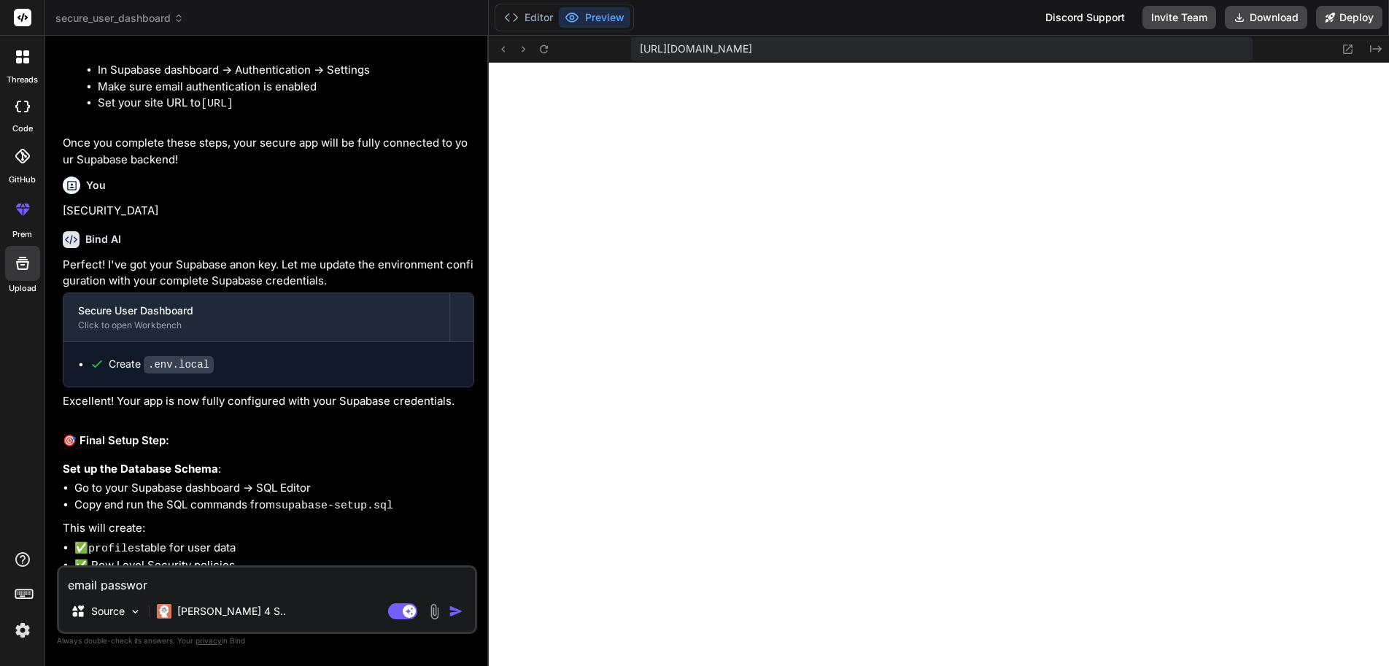
type textarea "x"
type textarea "email password"
type textarea "x"
type textarea "email password"
type textarea "x"
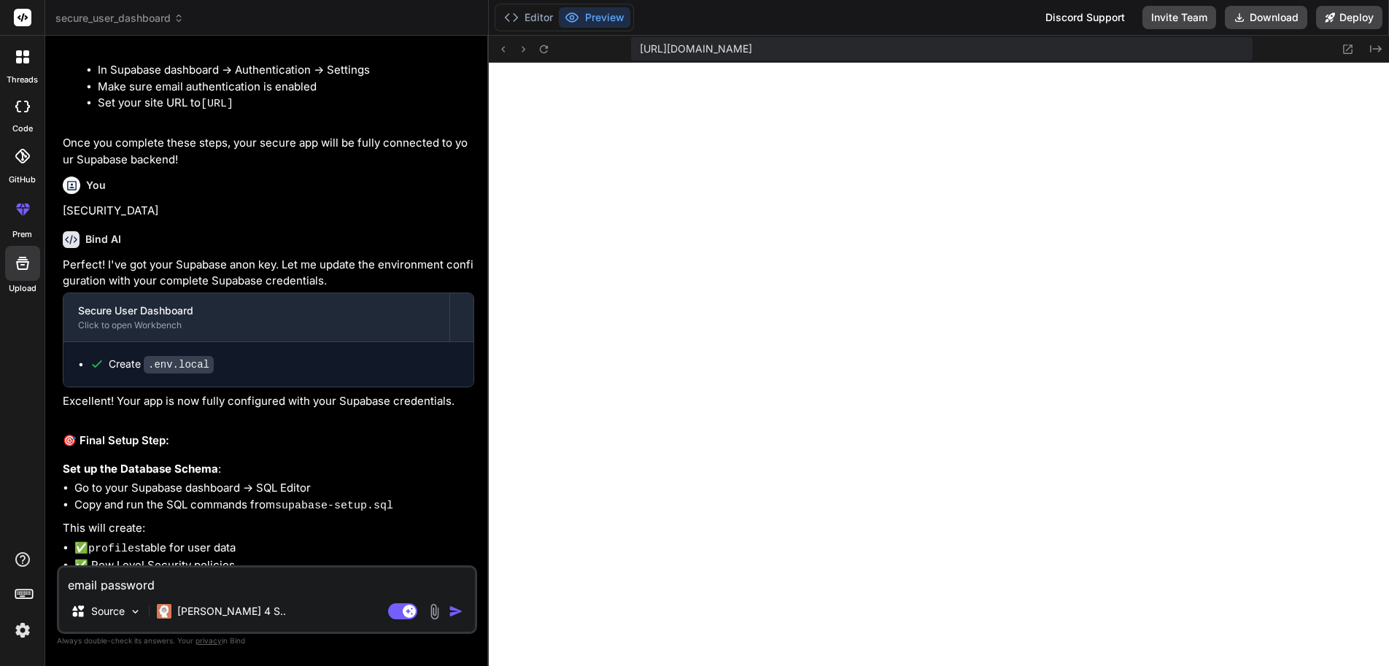
type textarea "email password c"
type textarea "x"
type textarea "email password co"
type textarea "x"
type textarea "email password con"
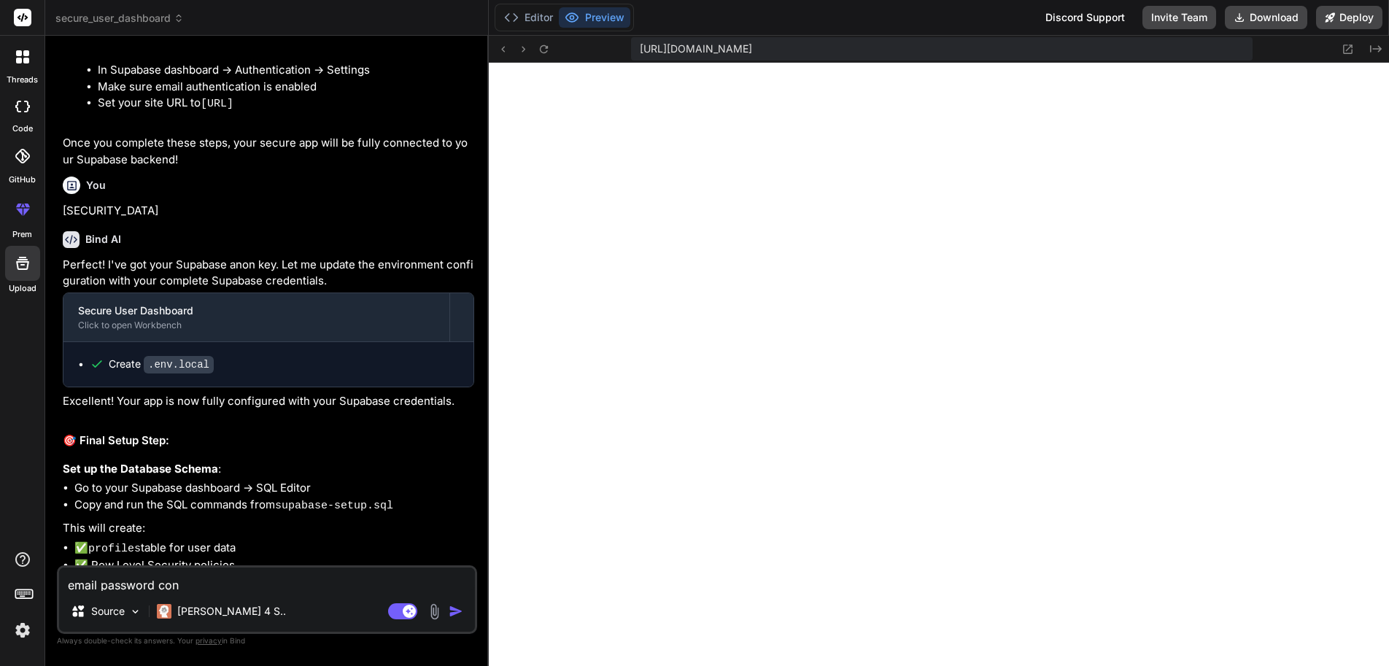
type textarea "x"
type textarea "email password conf"
type textarea "x"
type textarea "email password confi"
type textarea "x"
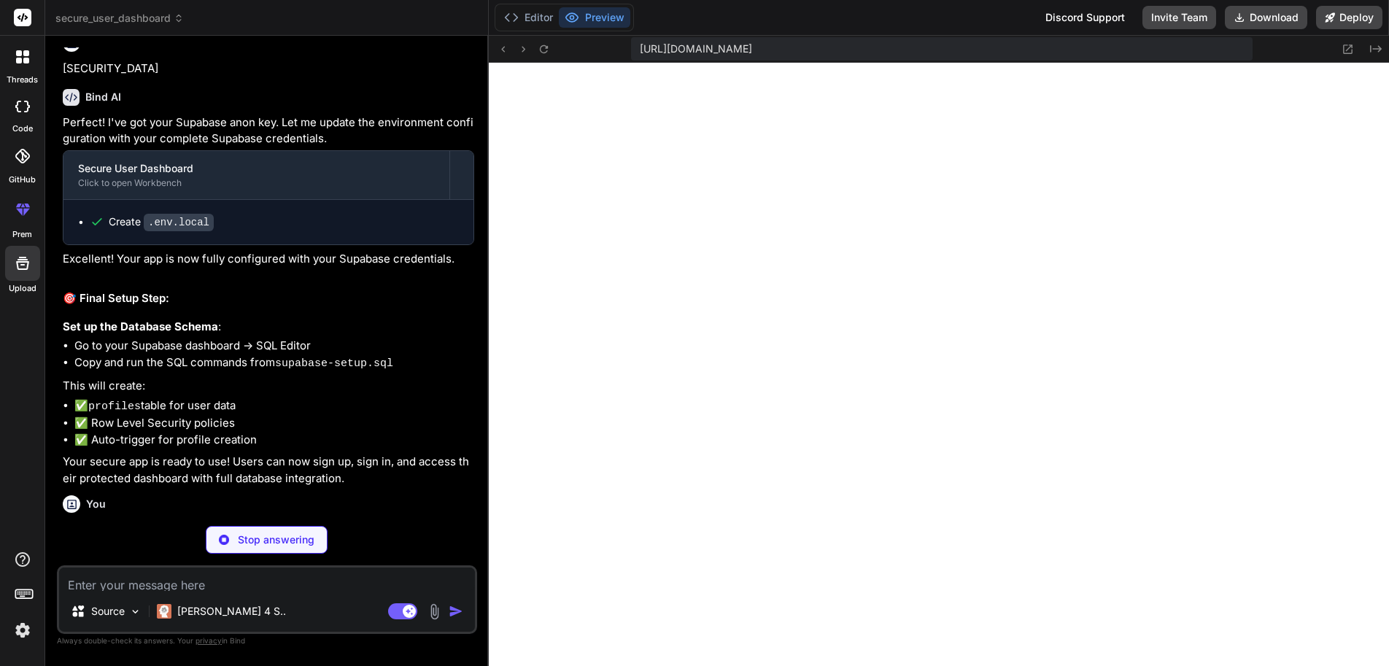
scroll to position [2086, 0]
click at [129, 616] on img at bounding box center [135, 611] width 12 height 12
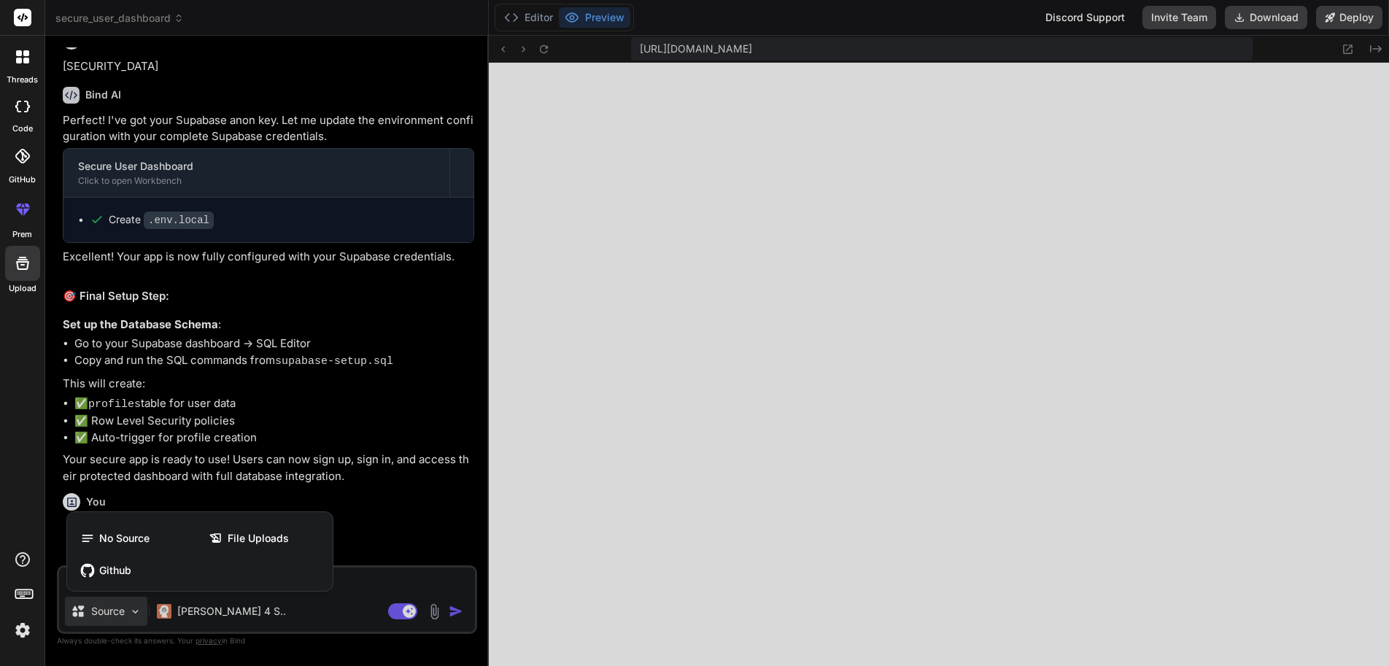
click at [333, 430] on div at bounding box center [694, 333] width 1389 height 666
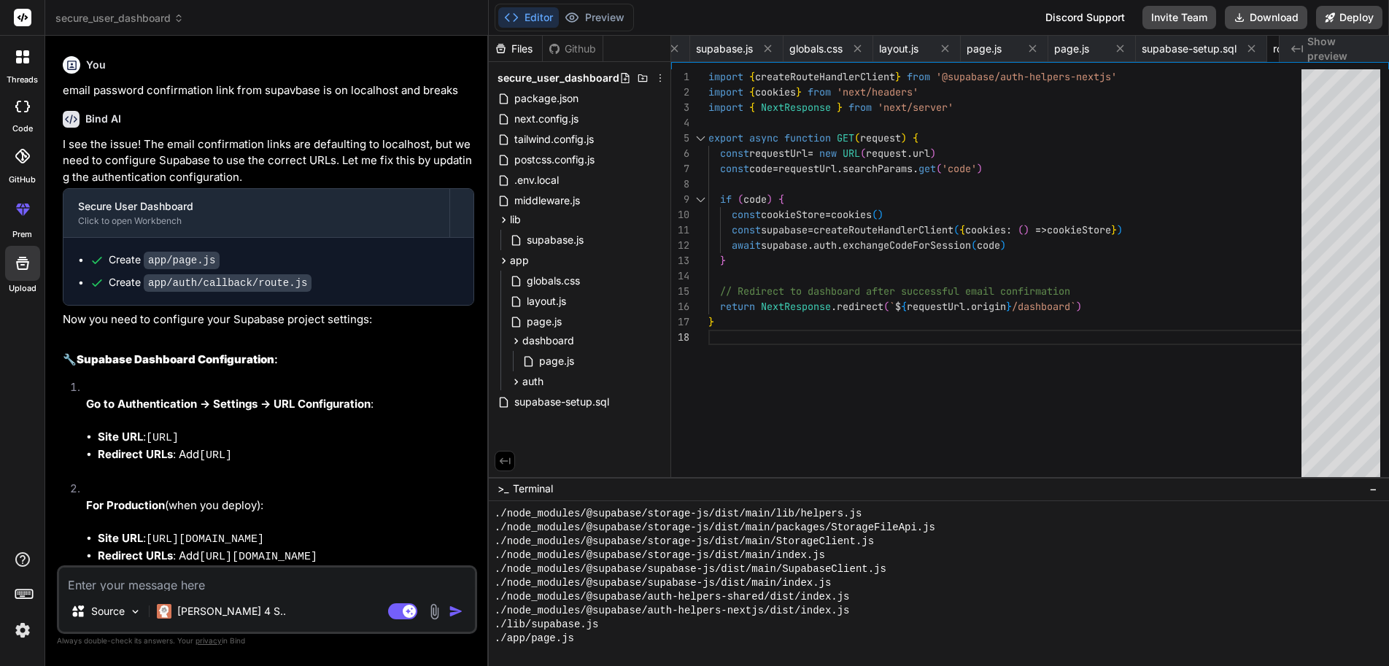
scroll to position [2595, 0]
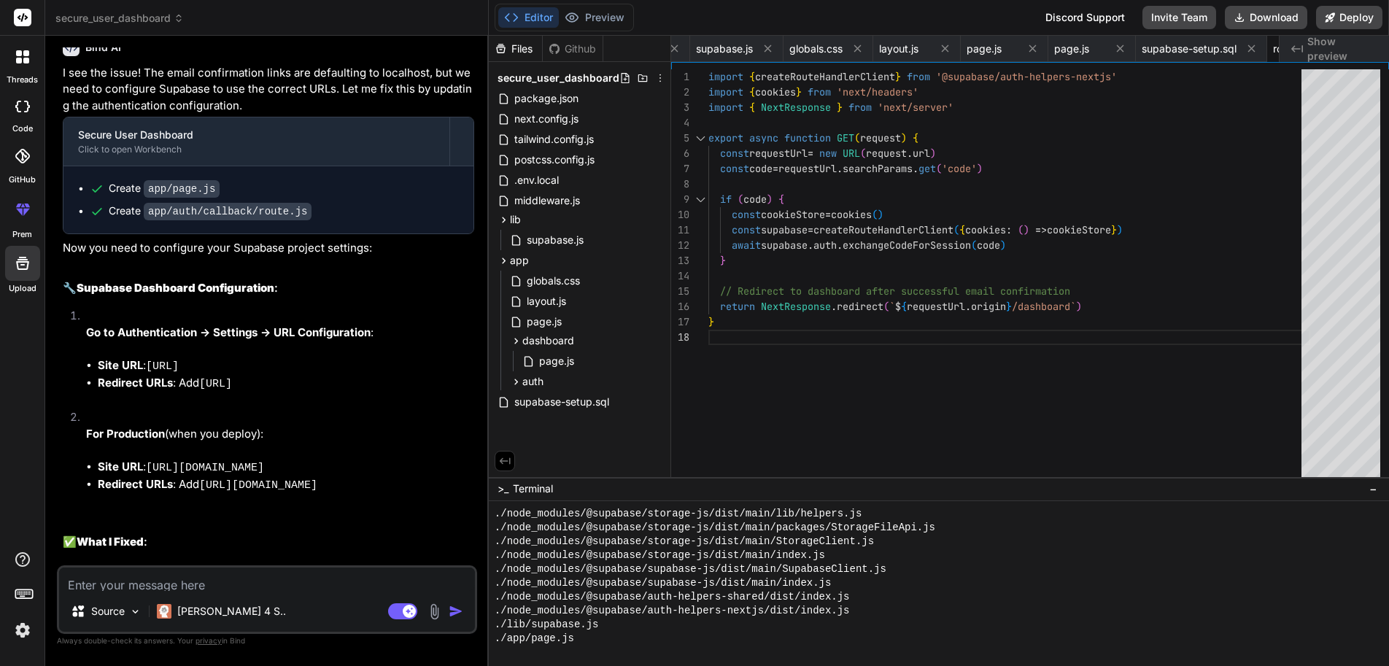
drag, startPoint x: 446, startPoint y: 293, endPoint x: 214, endPoint y: 288, distance: 231.2
click at [214, 375] on li "Redirect URLs : Add [URL]" at bounding box center [286, 384] width 376 height 18
click at [222, 357] on li "Site URL : [URL]" at bounding box center [286, 366] width 376 height 18
click at [585, 21] on button "Preview" at bounding box center [594, 17] width 71 height 20
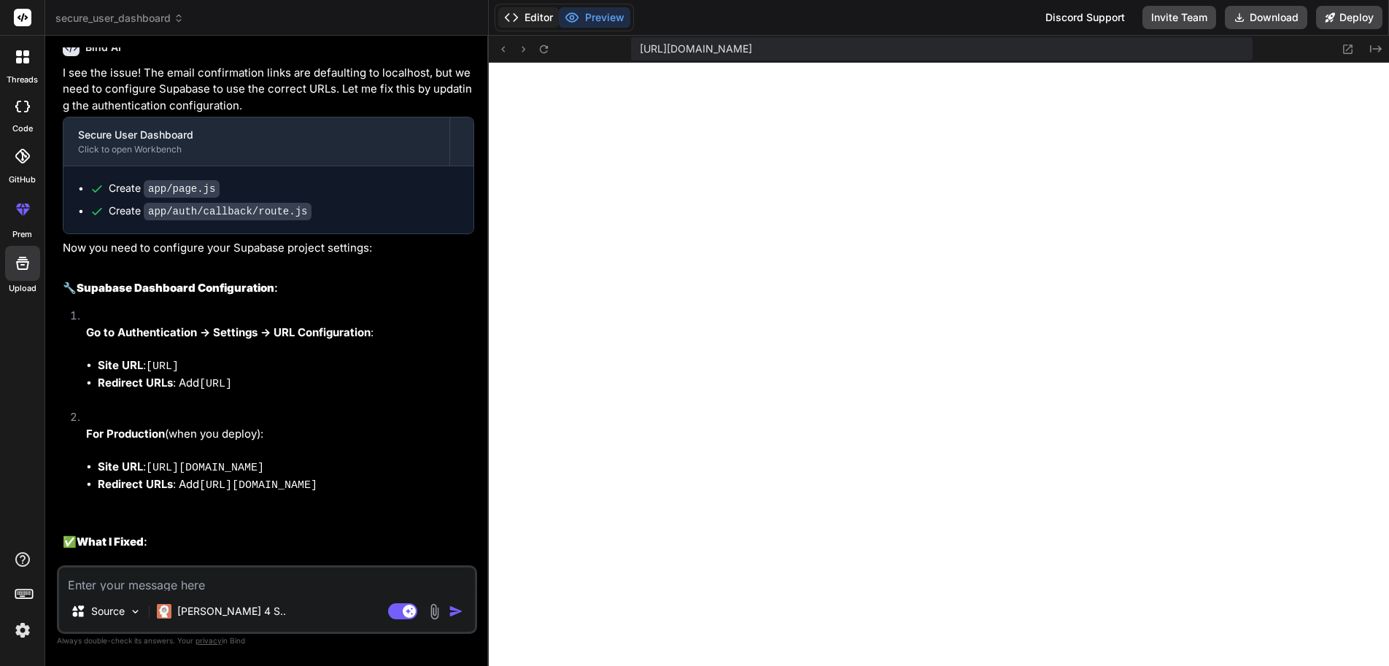
click at [532, 16] on button "Editor" at bounding box center [528, 17] width 61 height 20
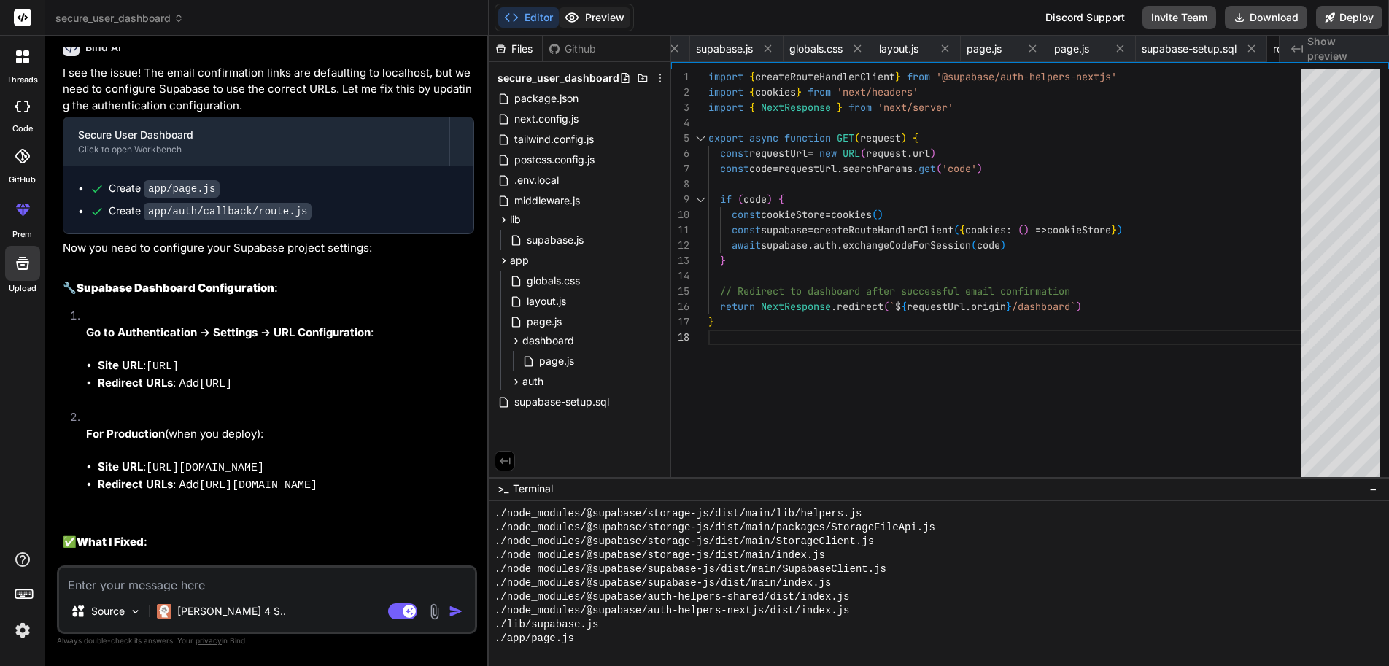
click at [582, 23] on button "Preview" at bounding box center [594, 17] width 71 height 20
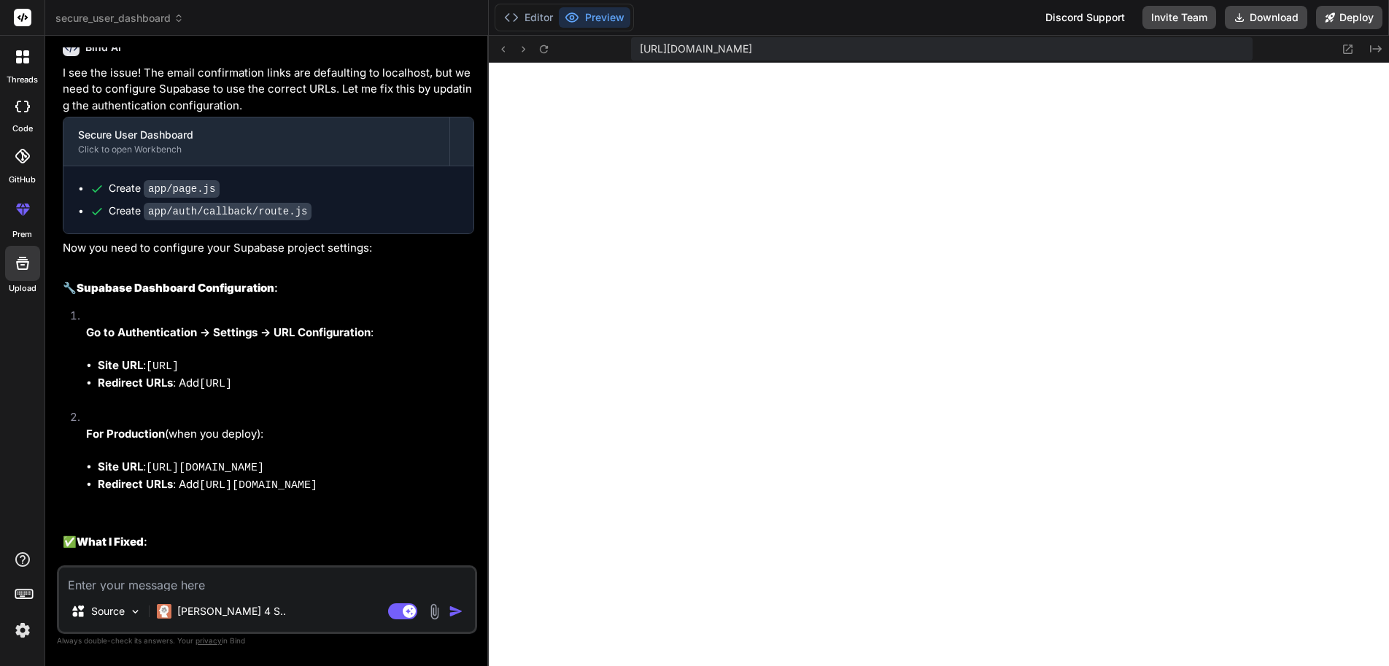
drag, startPoint x: 296, startPoint y: 273, endPoint x: 141, endPoint y: 276, distance: 155.4
click at [141, 357] on li "Site URL : [URL]" at bounding box center [286, 366] width 376 height 18
copy code "[URL]"
drag, startPoint x: 427, startPoint y: 294, endPoint x: 171, endPoint y: 297, distance: 255.3
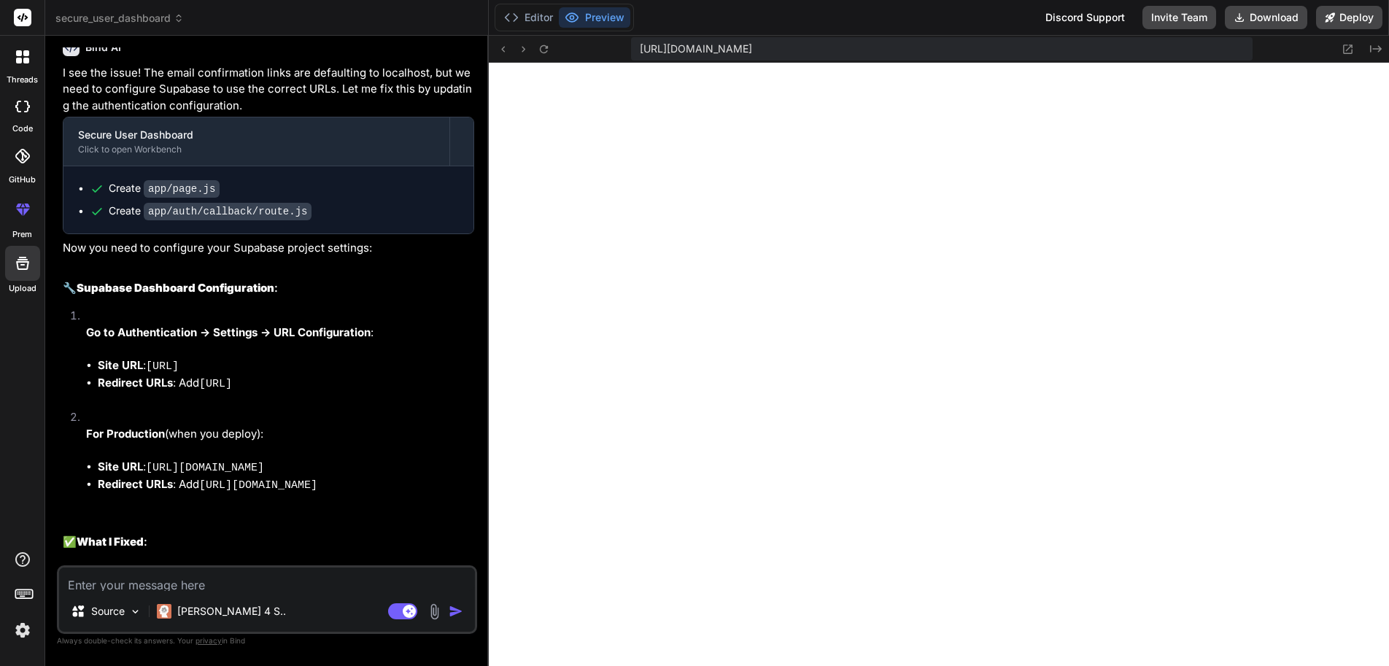
click at [171, 375] on li "Redirect URLs : Add [URL]" at bounding box center [286, 384] width 376 height 18
copy li "Add [URL]"
click at [19, 201] on icon at bounding box center [23, 210] width 18 height 18
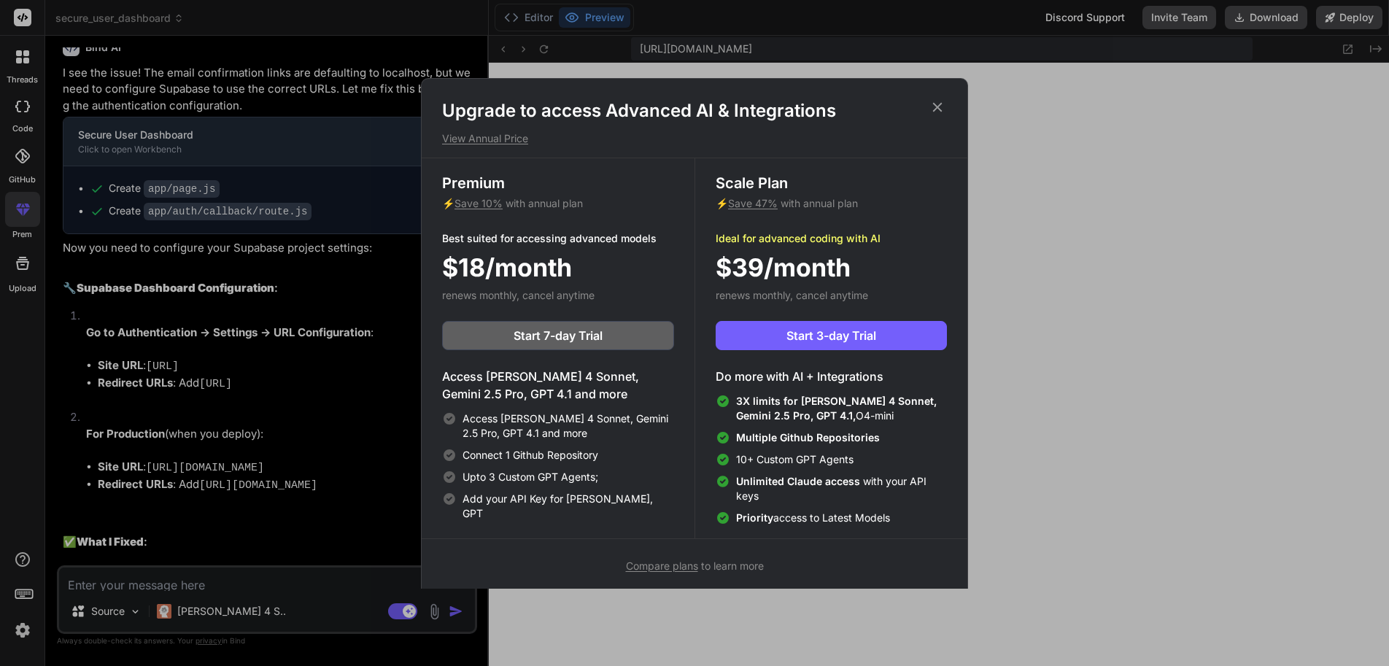
click at [352, 104] on div "Upgrade to access Advanced AI & Integrations View Annual Price Premium ⚡ Save 1…" at bounding box center [694, 333] width 1389 height 666
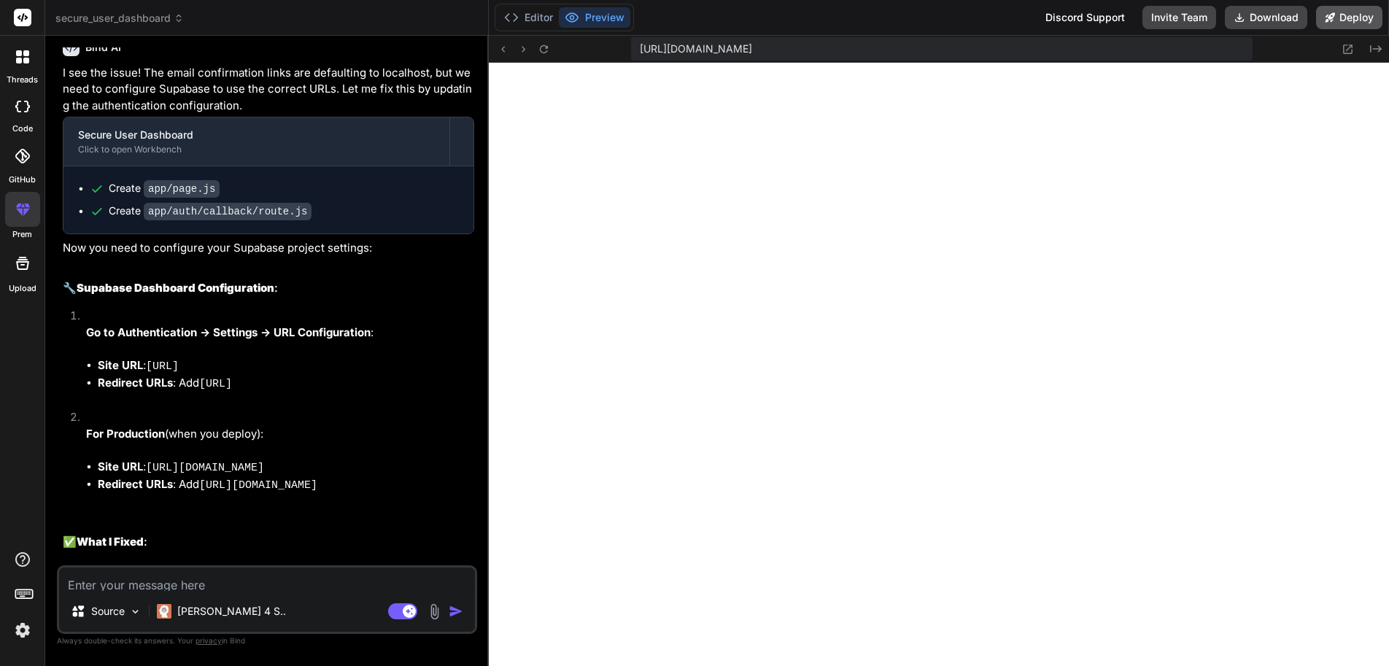
click at [1349, 19] on button "Deploy" at bounding box center [1349, 17] width 66 height 23
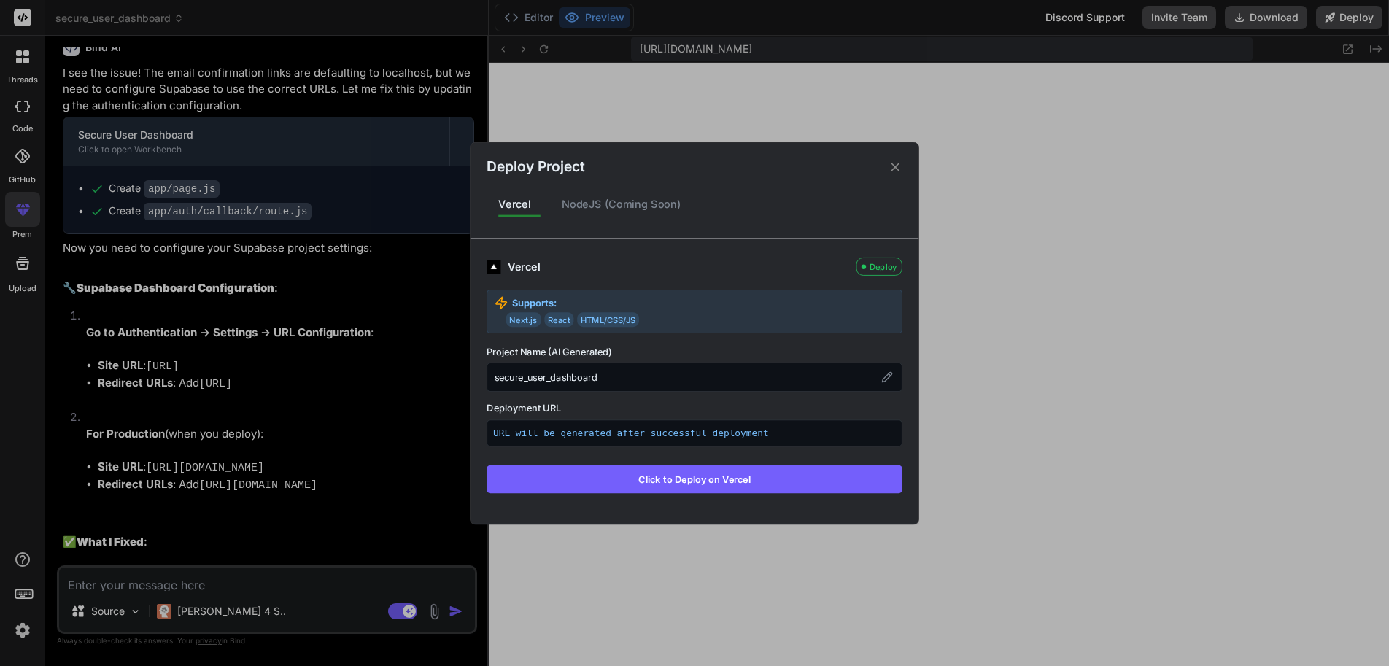
click at [682, 473] on button "Click to Deploy on Vercel" at bounding box center [694, 479] width 416 height 28
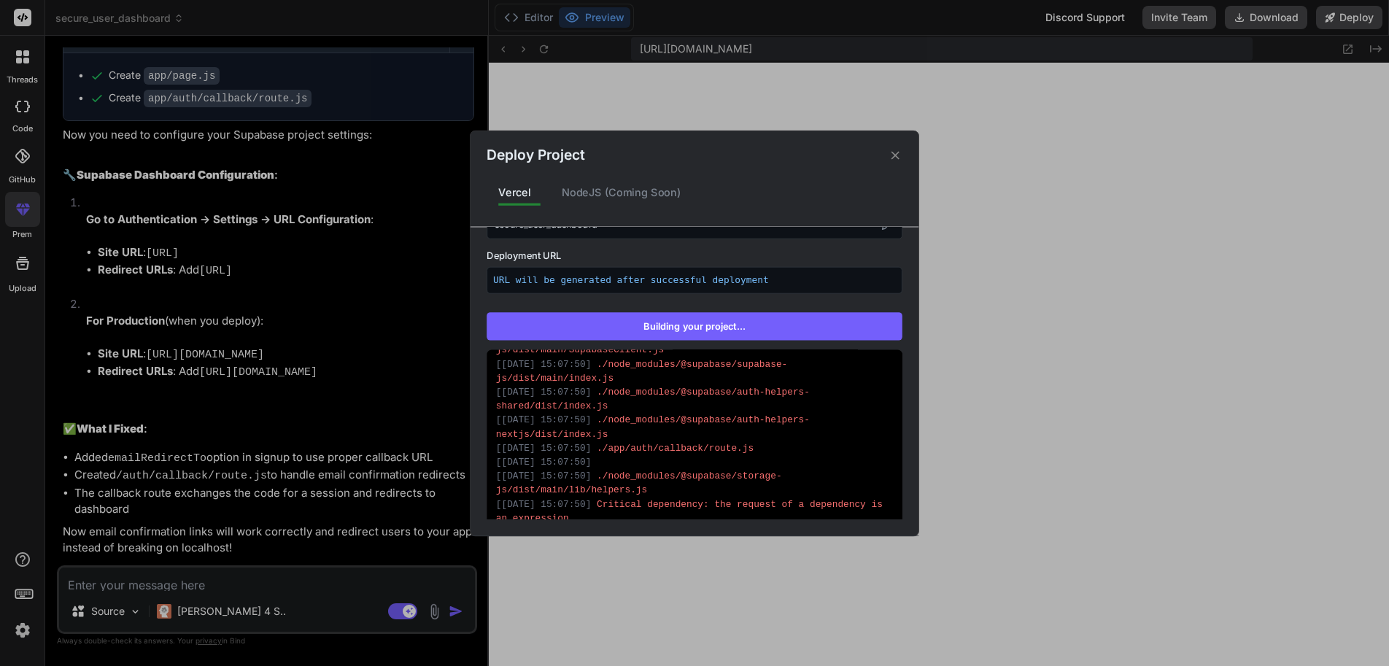
scroll to position [5176, 0]
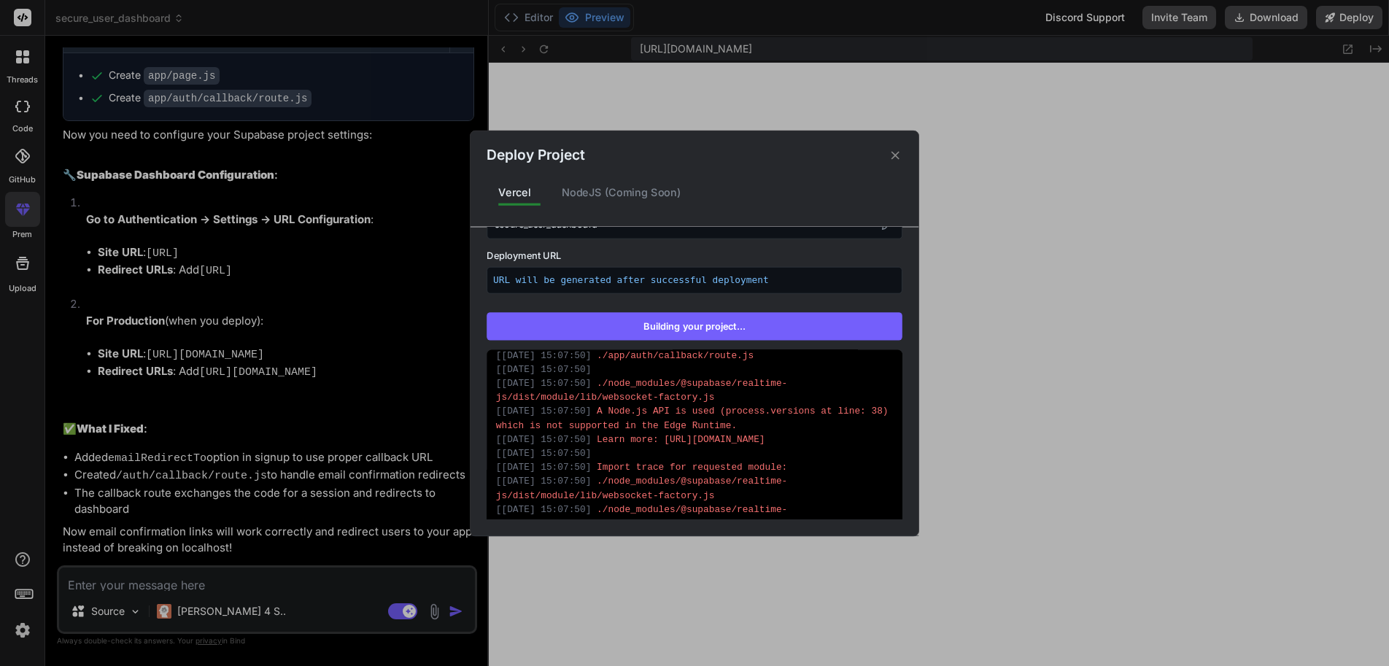
click at [529, 16] on div "Deploy Project Vercel NodeJS (Coming Soon) Vercel Re-deploying Supports: Next.j…" at bounding box center [694, 333] width 1389 height 666
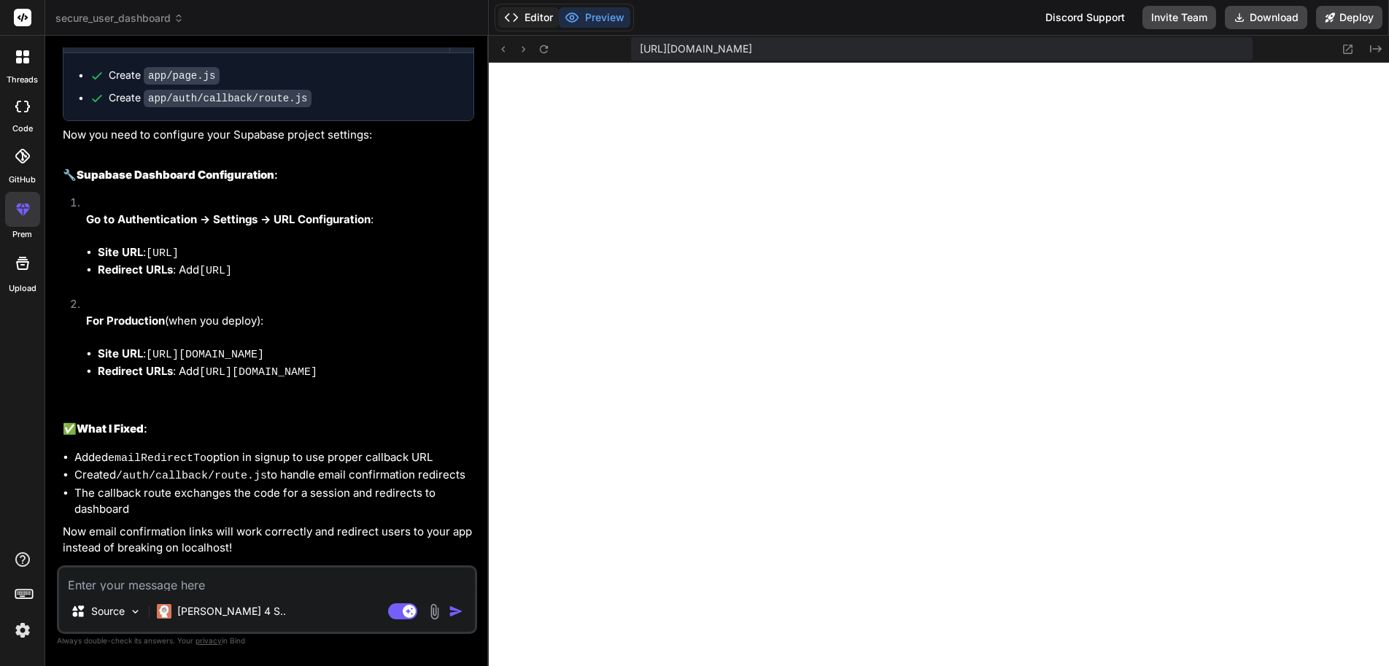
click at [529, 16] on button "Editor" at bounding box center [528, 17] width 61 height 20
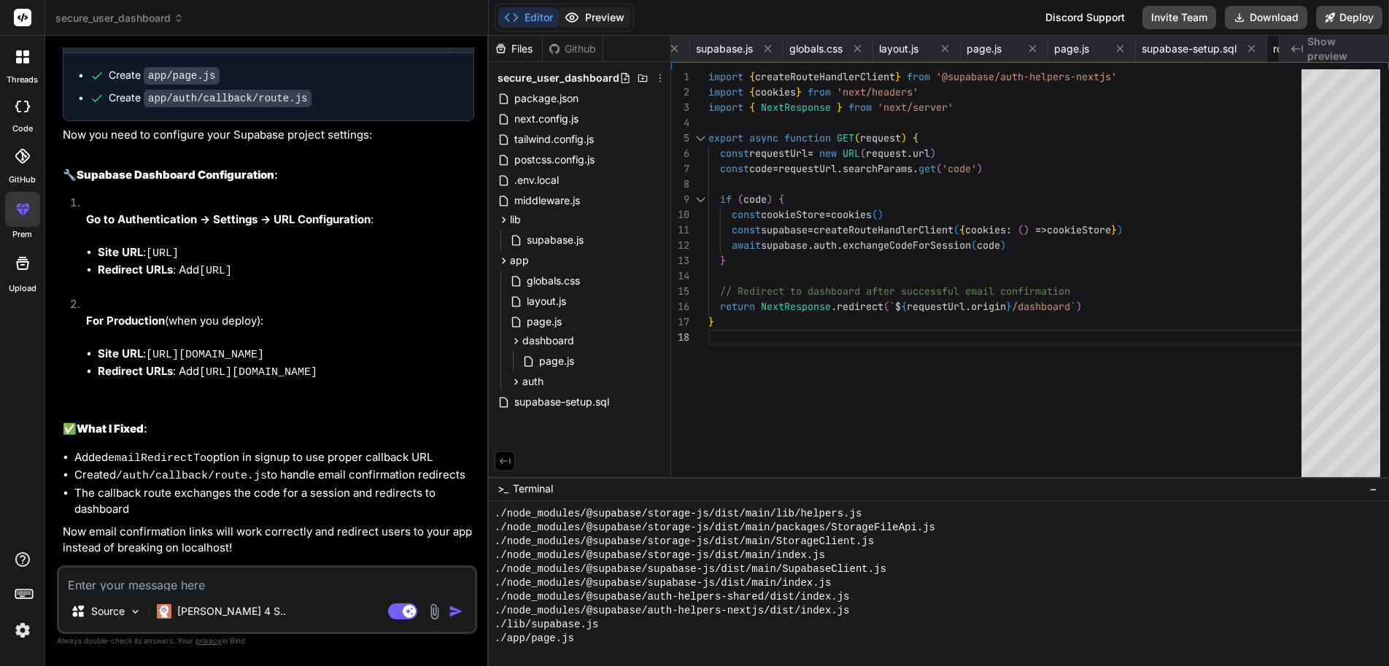
click at [588, 12] on button "Preview" at bounding box center [594, 17] width 71 height 20
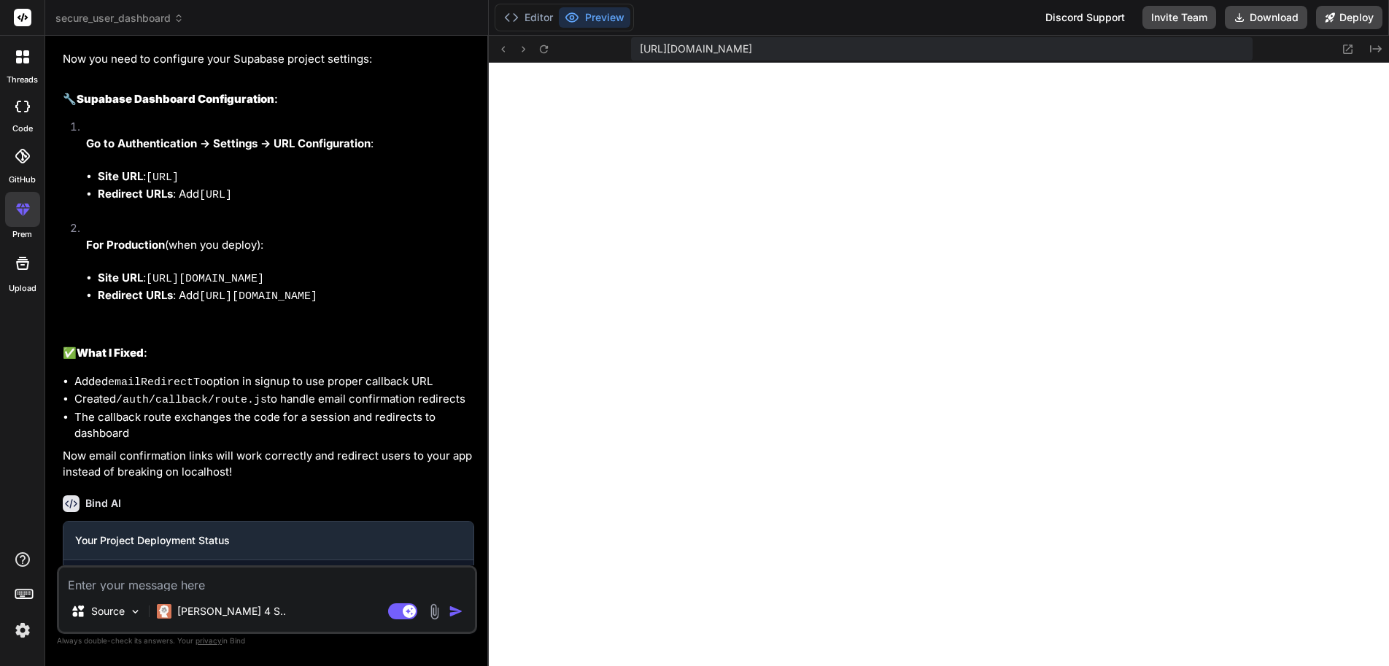
scroll to position [2784, 0]
click at [166, 647] on link "Open your application" at bounding box center [148, 660] width 147 height 26
click at [248, 647] on div "Copy URL" at bounding box center [272, 660] width 48 height 26
click at [168, 587] on textarea at bounding box center [267, 578] width 416 height 23
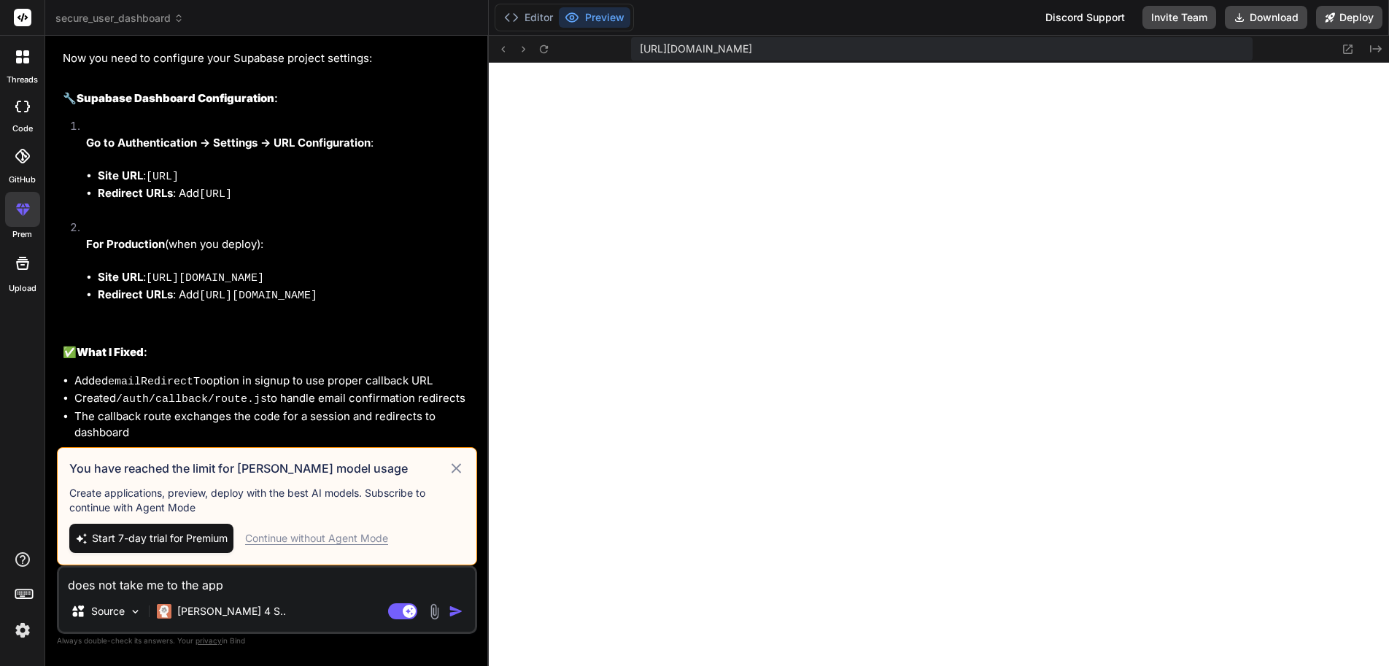
click at [468, 479] on div "You have reached the limit for [PERSON_NAME] model usage Create applications, p…" at bounding box center [267, 506] width 420 height 118
click at [461, 473] on icon at bounding box center [455, 467] width 9 height 9
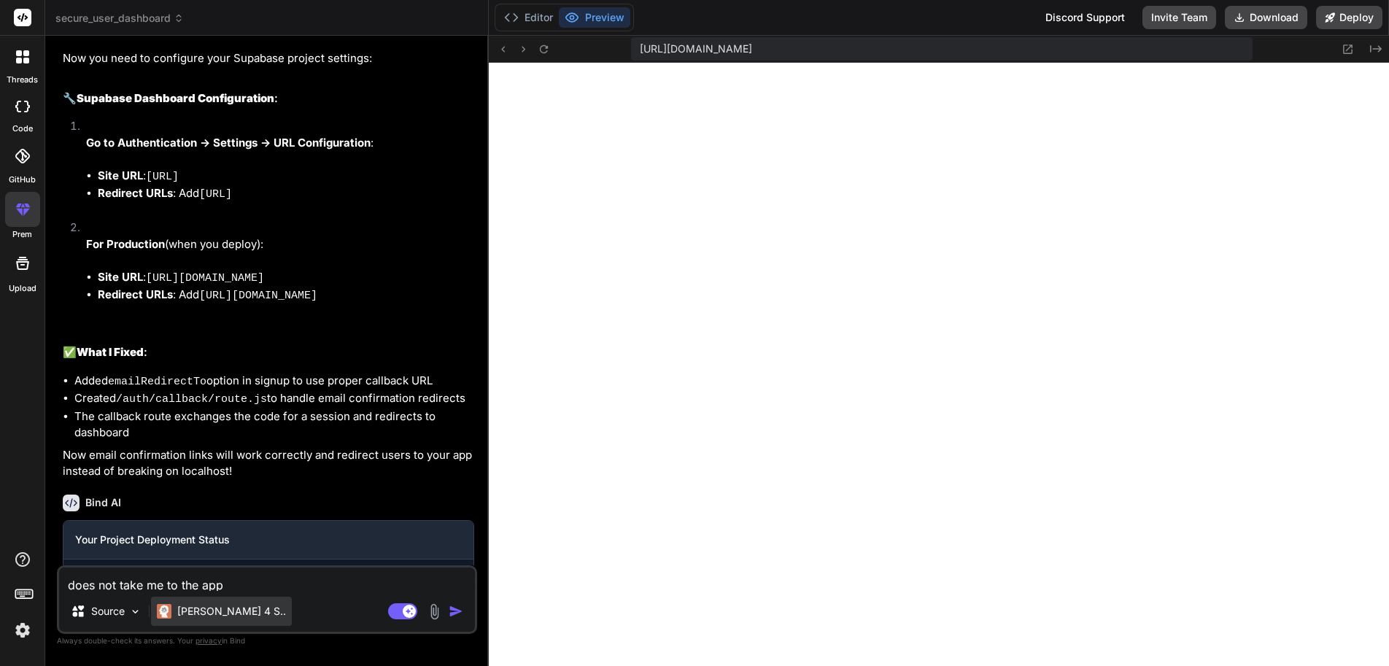
click at [199, 616] on p "[PERSON_NAME] 4 S.." at bounding box center [231, 611] width 109 height 15
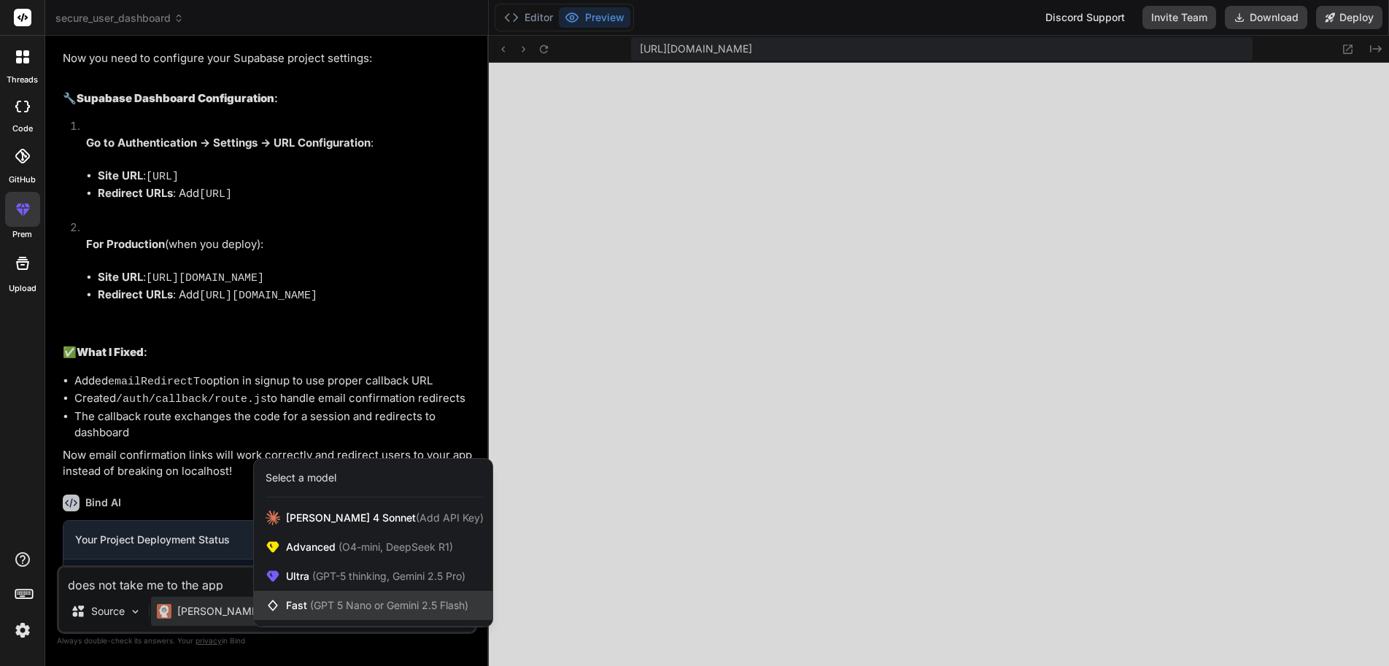
click at [314, 602] on span "(GPT 5 Nano or Gemini 2.5 Flash)" at bounding box center [389, 605] width 158 height 12
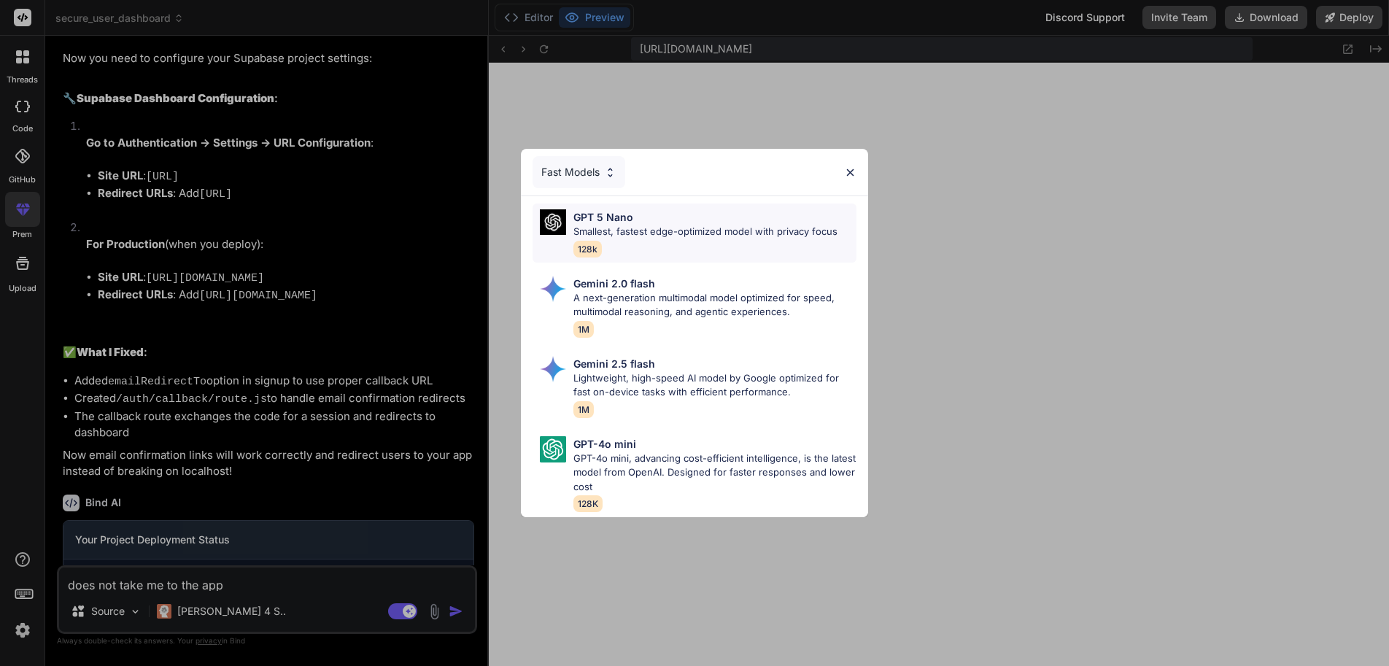
click at [653, 228] on p "Smallest, fastest edge-optimized model with privacy focus" at bounding box center [705, 232] width 264 height 15
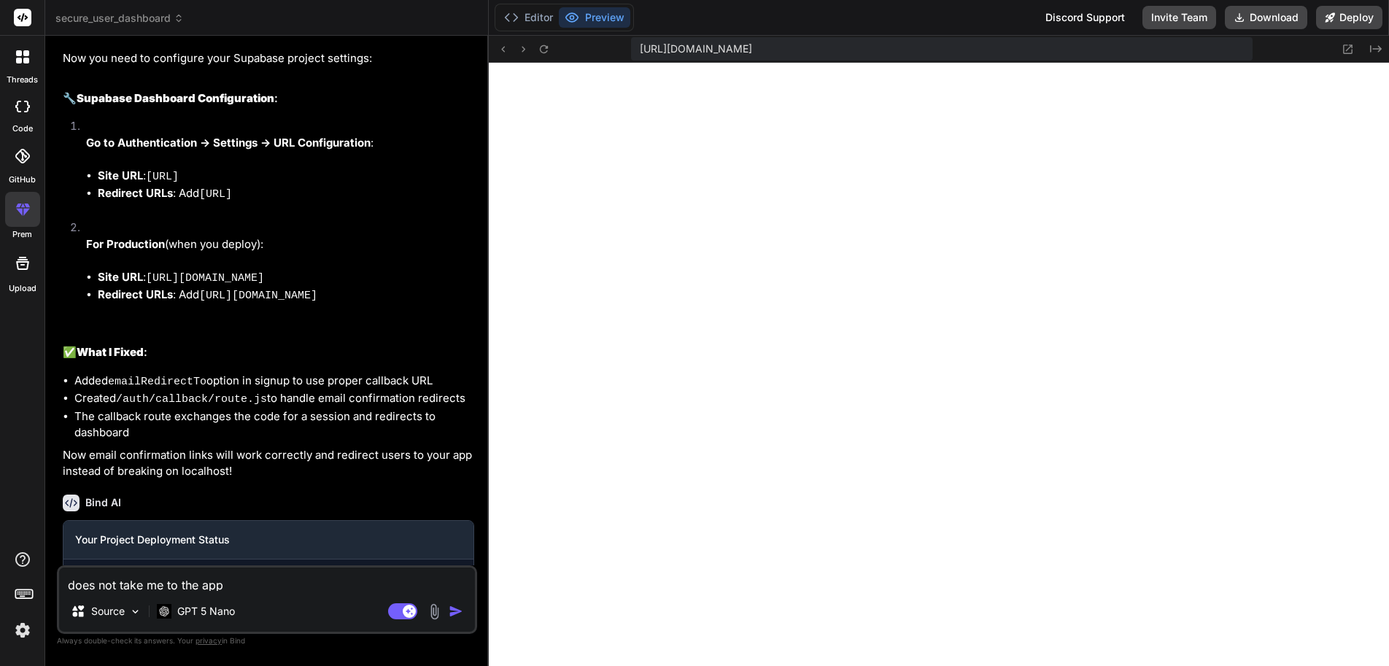
click at [453, 613] on img "button" at bounding box center [456, 611] width 15 height 15
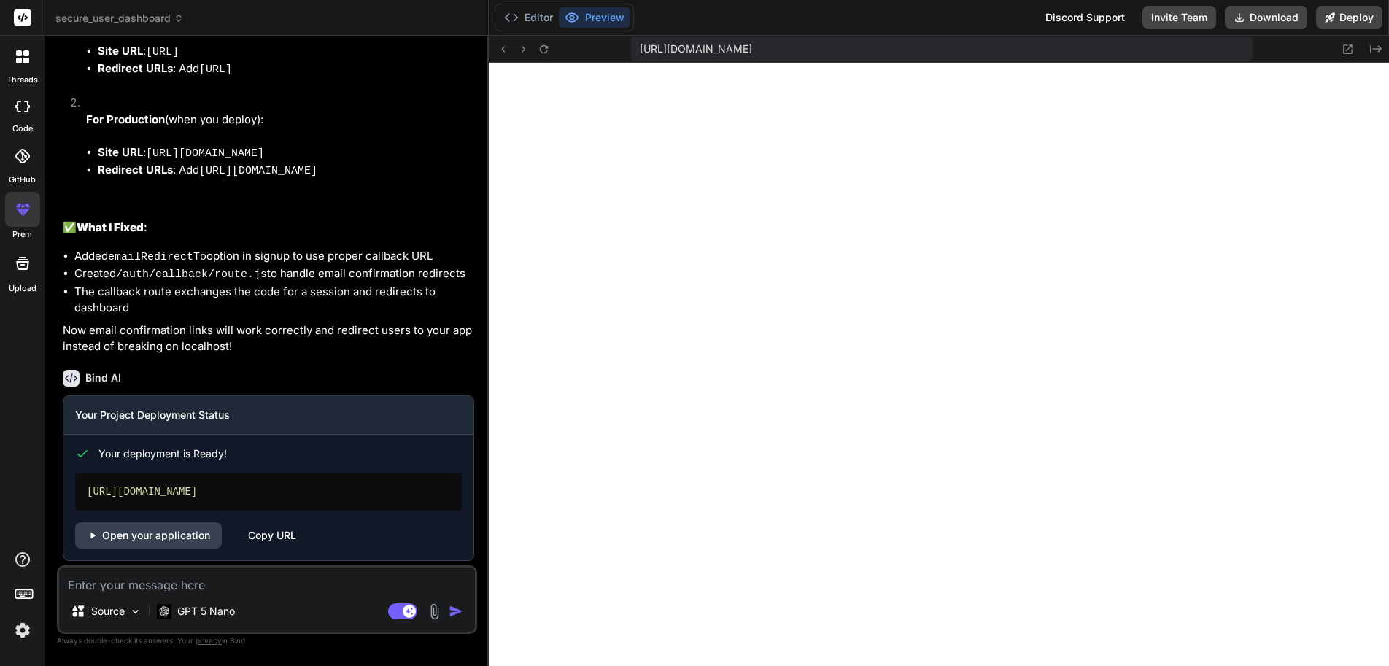
scroll to position [2930, 0]
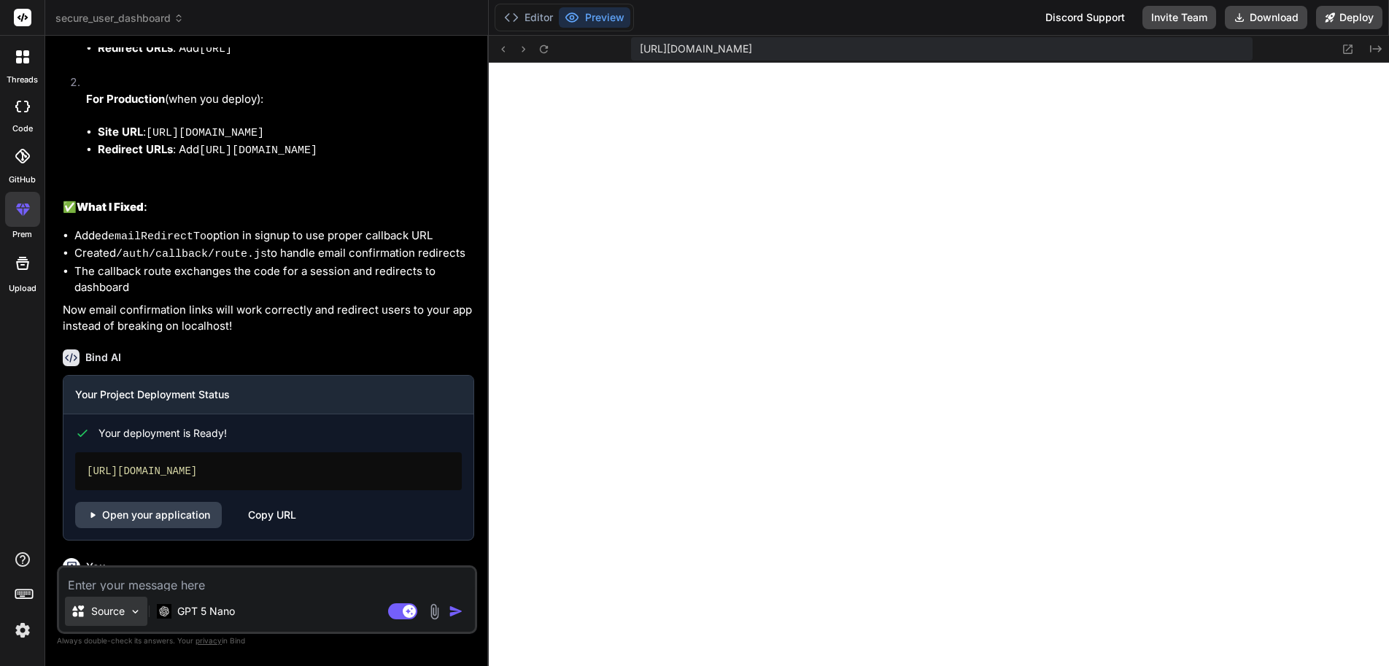
click at [129, 617] on img at bounding box center [135, 611] width 12 height 12
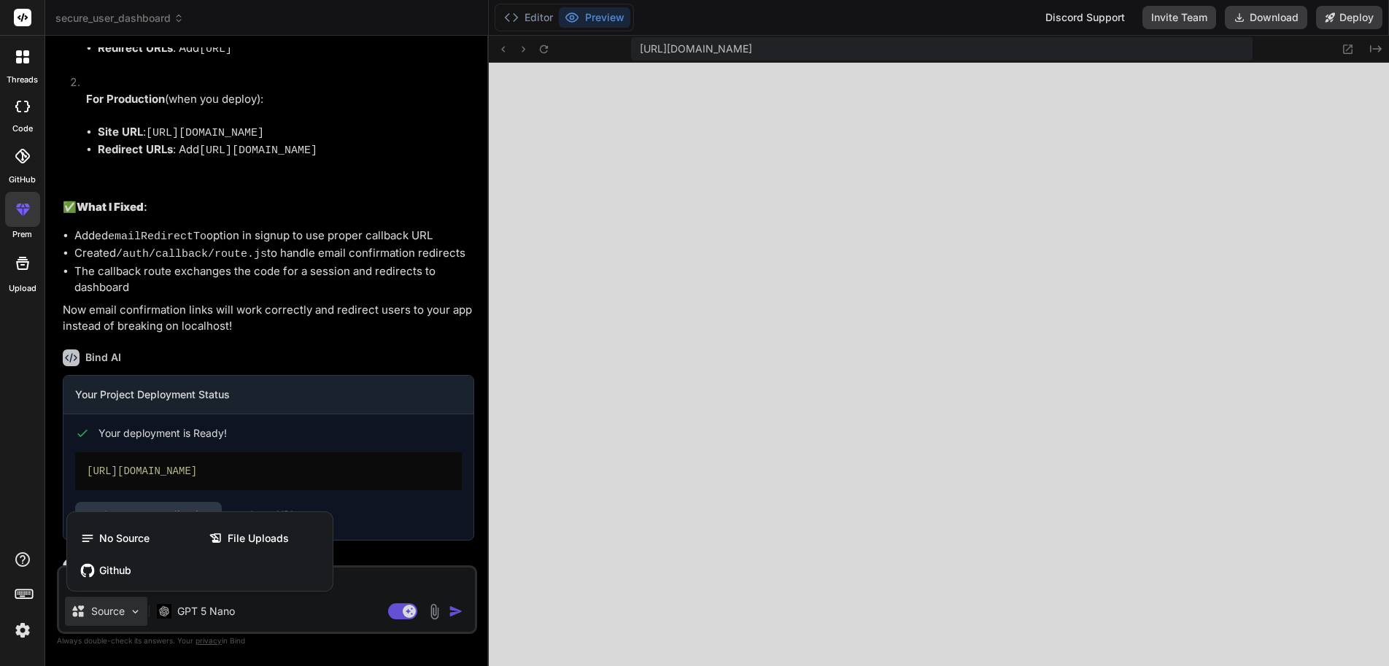
click at [209, 615] on div at bounding box center [694, 333] width 1389 height 666
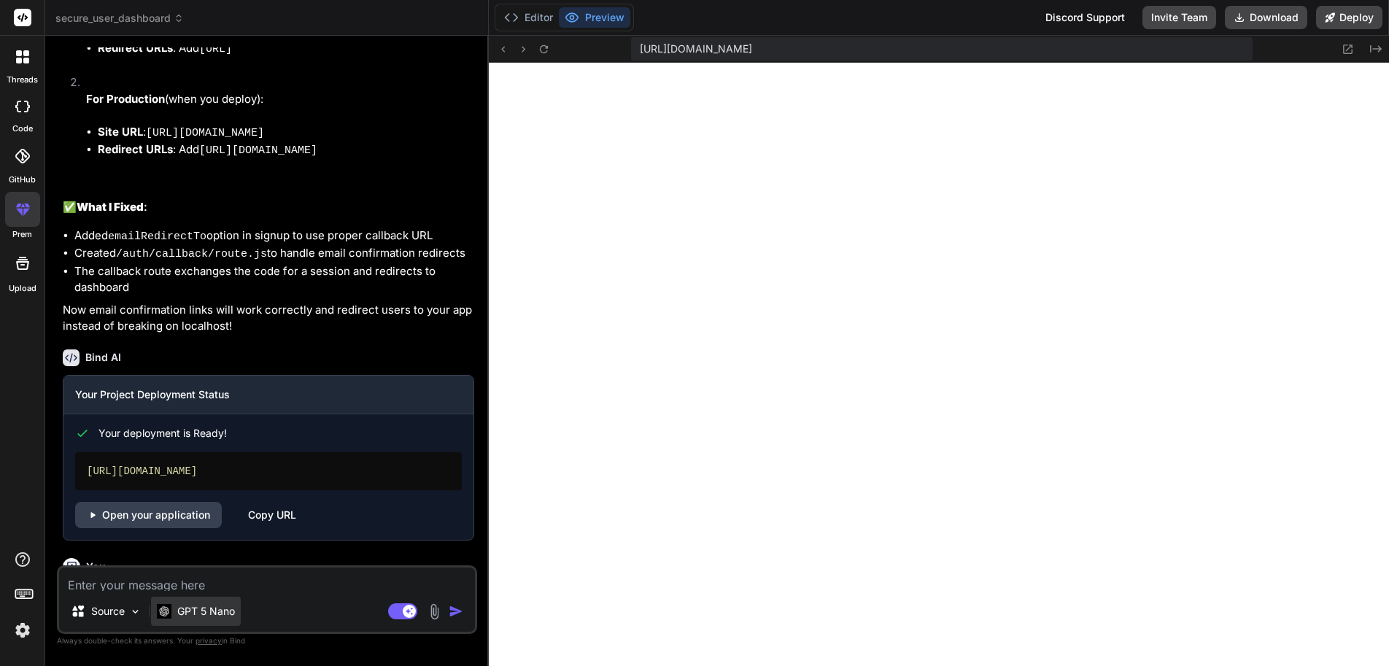
click at [191, 617] on p "GPT 5 Nano" at bounding box center [206, 611] width 58 height 15
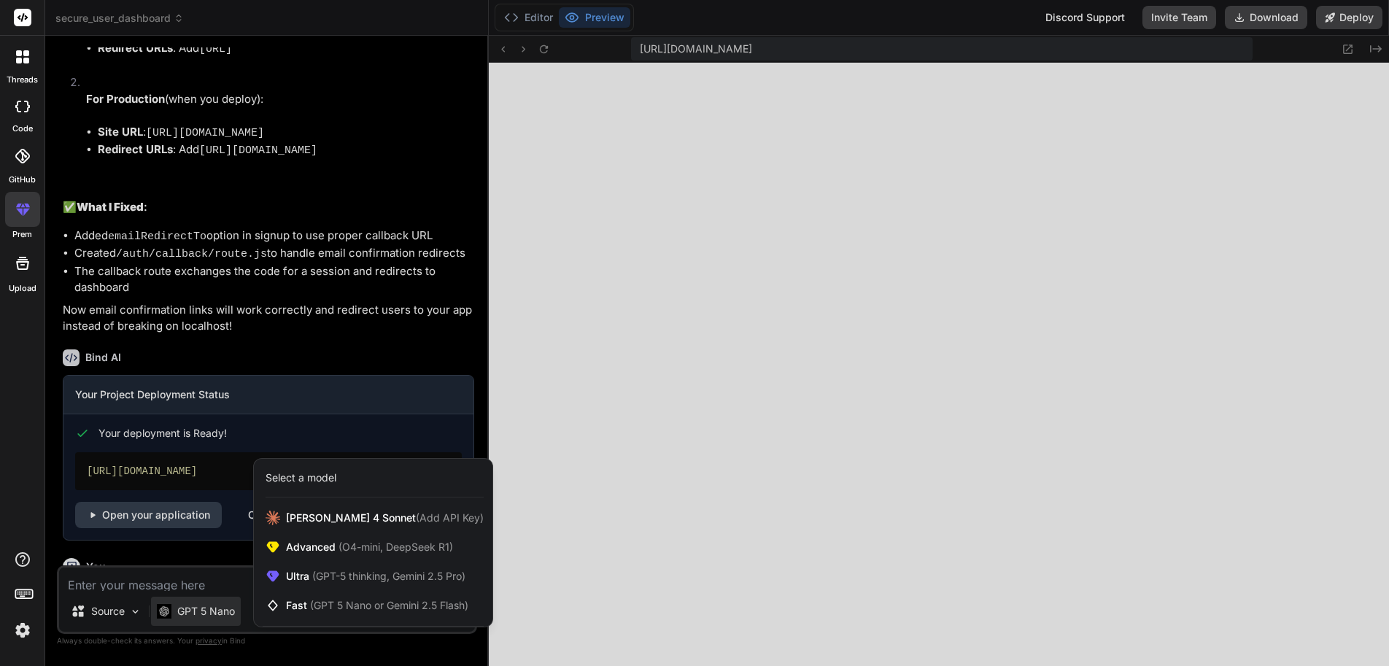
click at [139, 518] on div at bounding box center [694, 333] width 1389 height 666
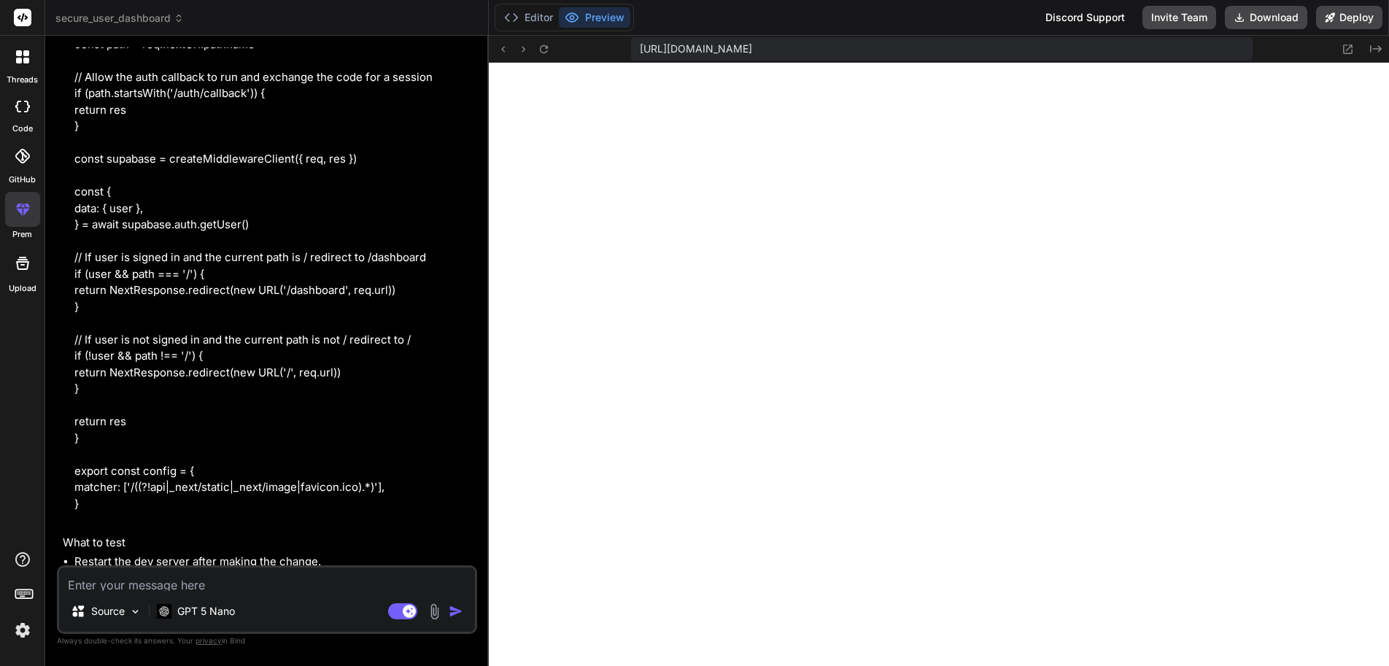
scroll to position [3870, 0]
click at [275, 586] on textarea at bounding box center [267, 578] width 416 height 23
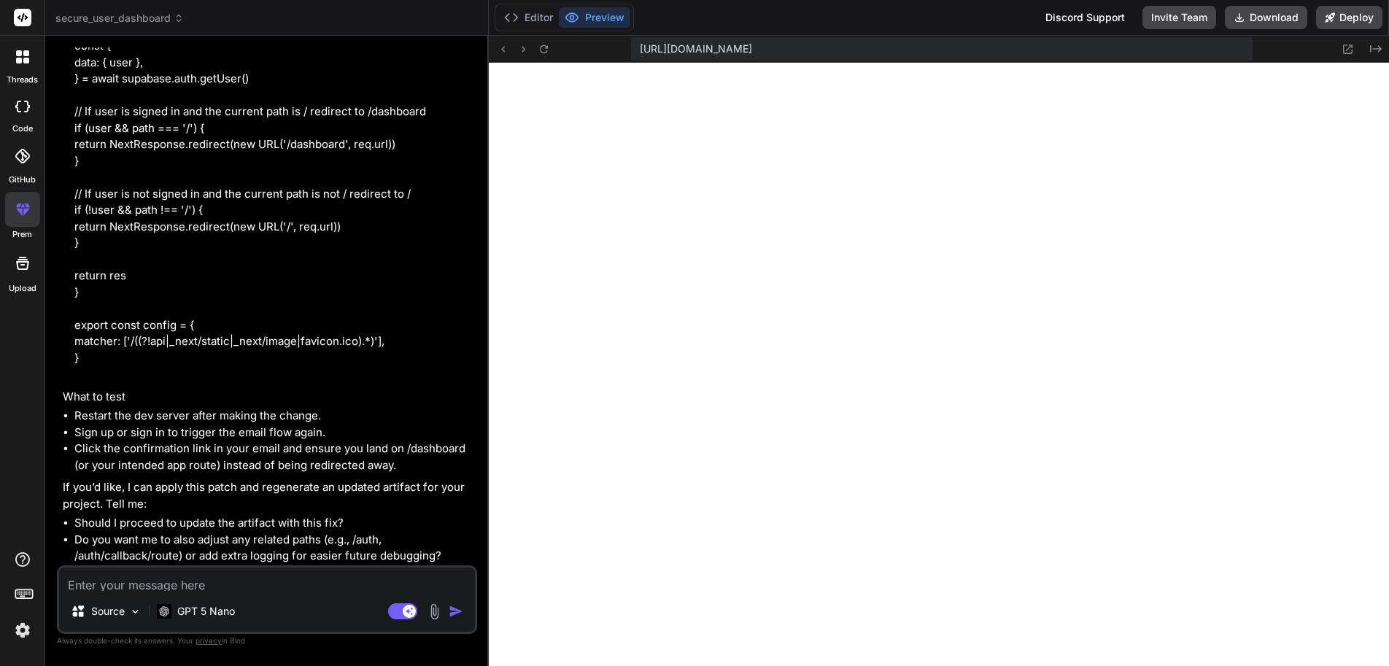
click at [26, 14] on rect at bounding box center [23, 18] width 18 height 18
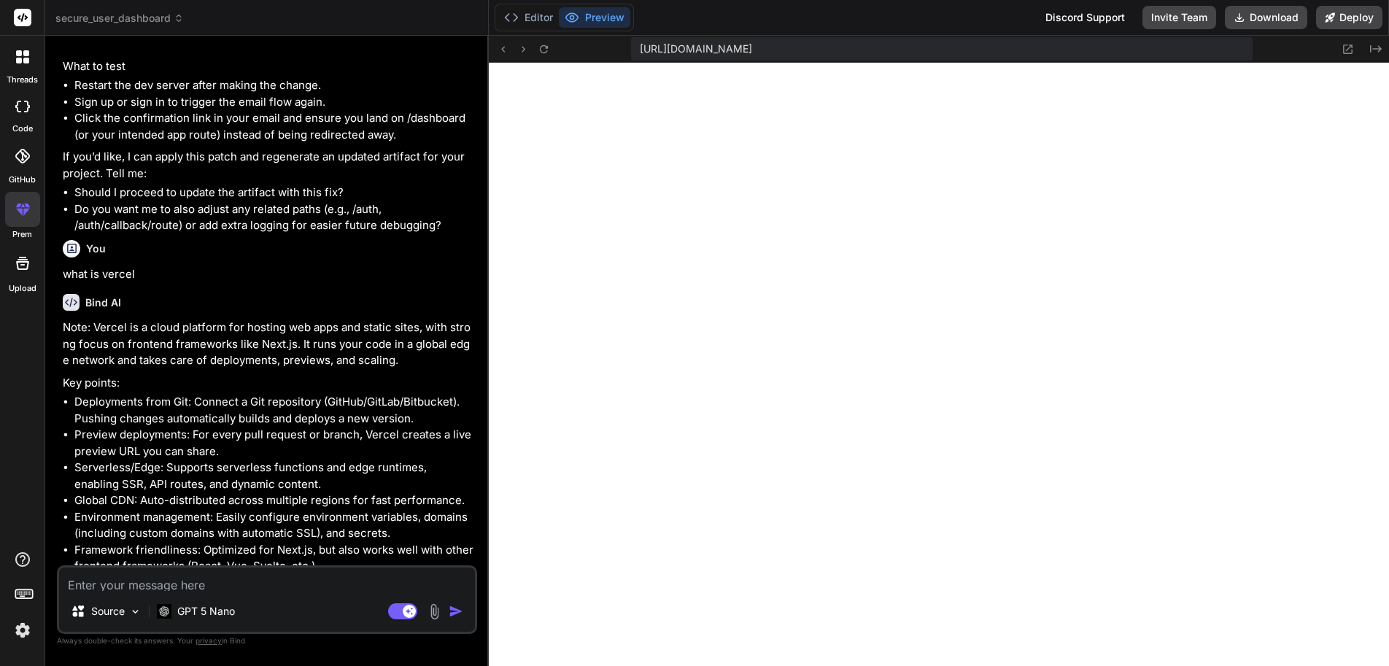
scroll to position [4349, 0]
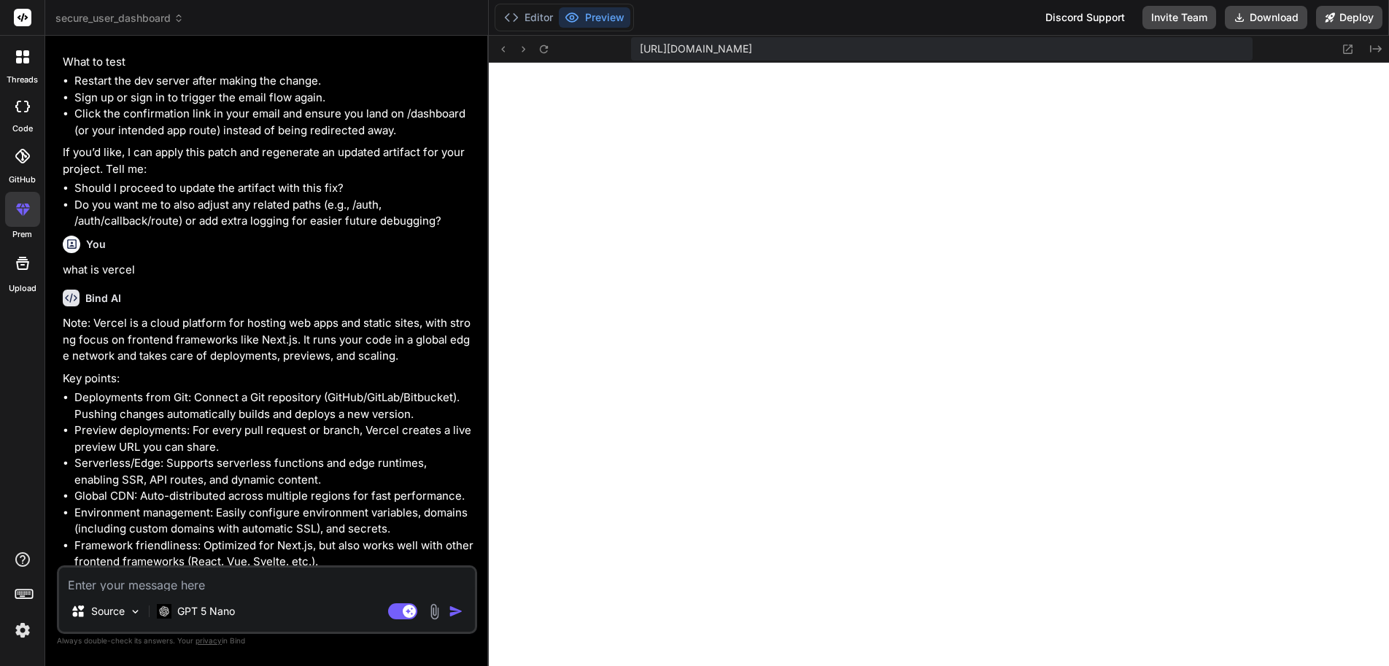
click at [242, 586] on textarea at bounding box center [267, 578] width 416 height 23
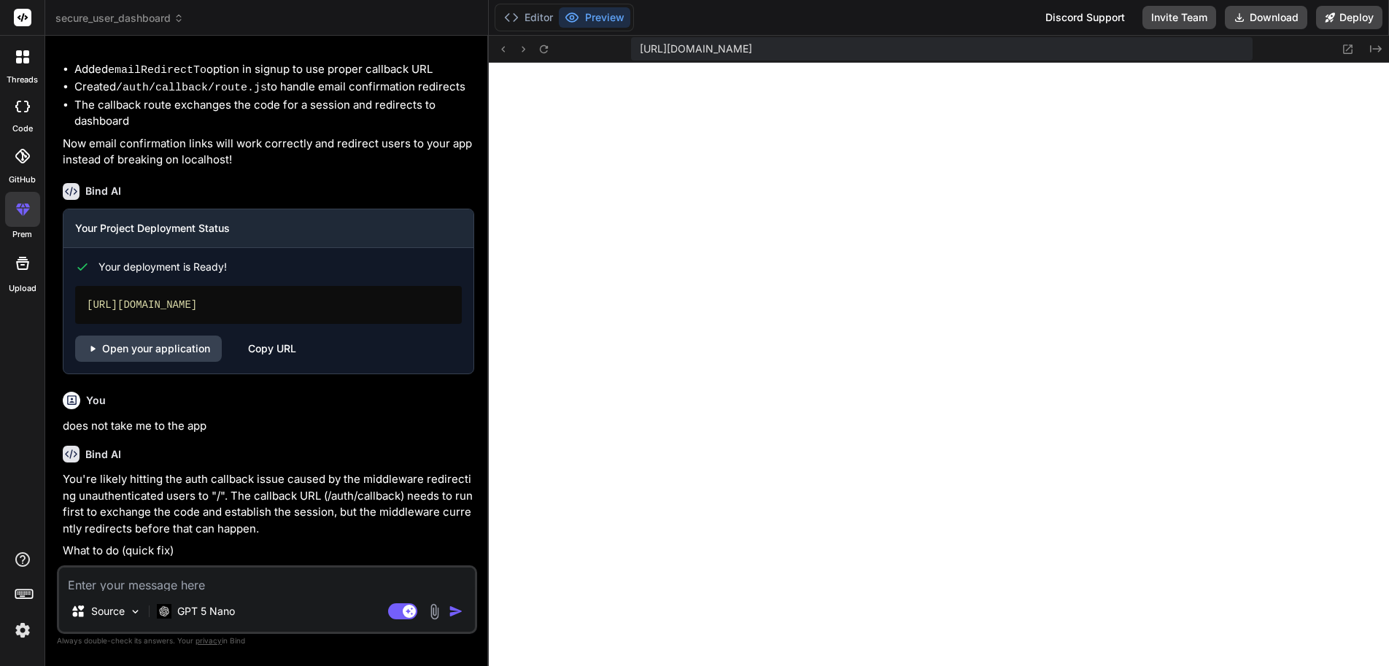
scroll to position [3056, 0]
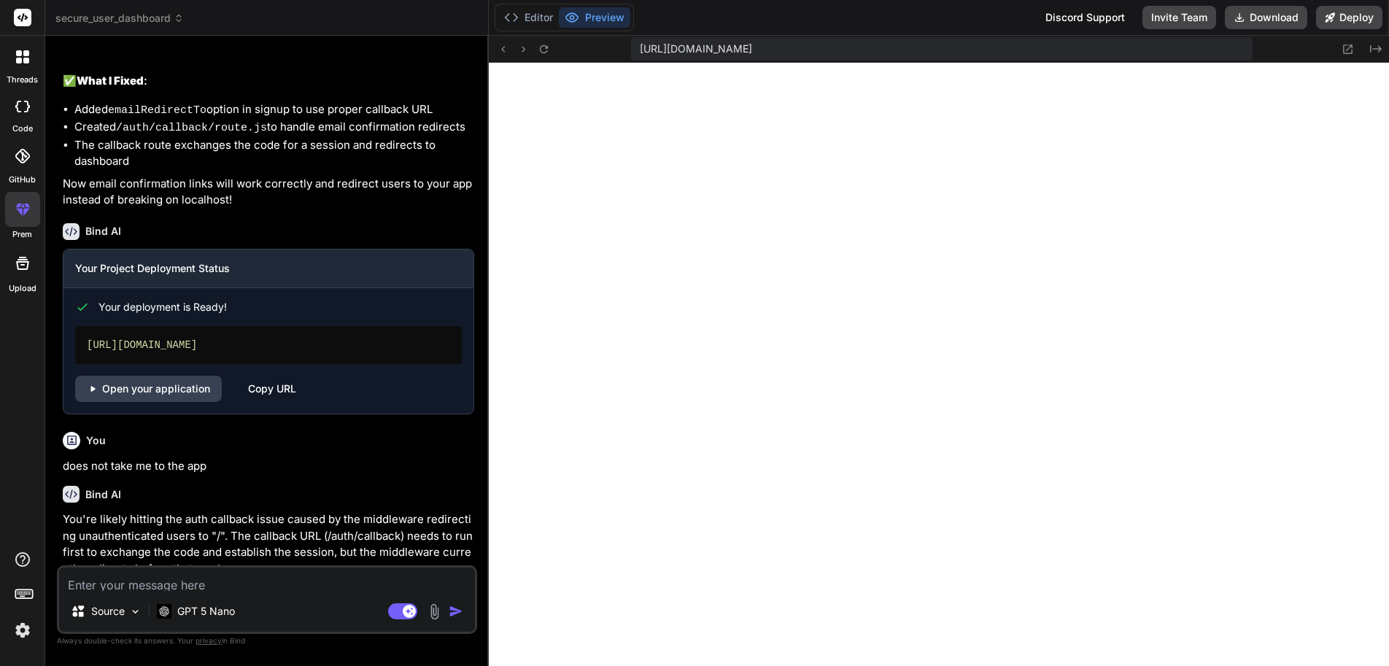
click at [267, 326] on div "[URL][DOMAIN_NAME]" at bounding box center [268, 345] width 387 height 38
click at [139, 376] on link "Open your application" at bounding box center [148, 389] width 147 height 26
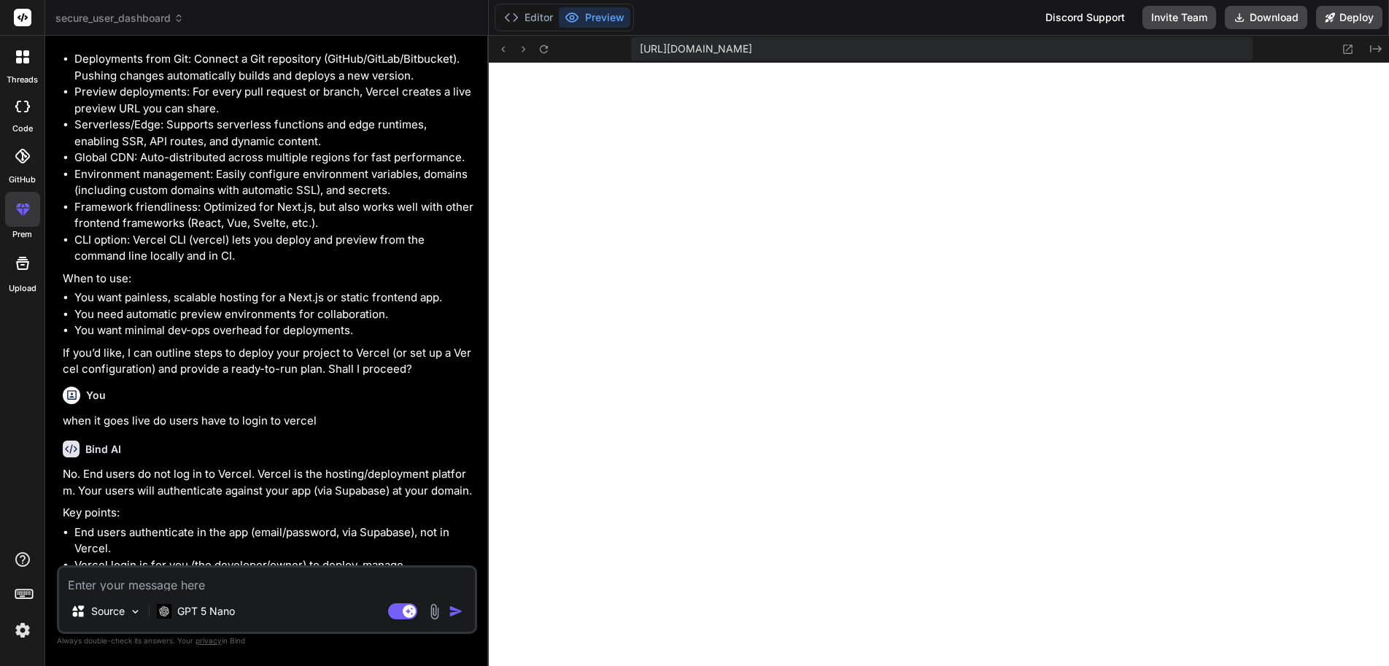
scroll to position [4690, 0]
click at [454, 615] on img "button" at bounding box center [456, 611] width 15 height 15
click at [130, 591] on textarea at bounding box center [267, 578] width 416 height 23
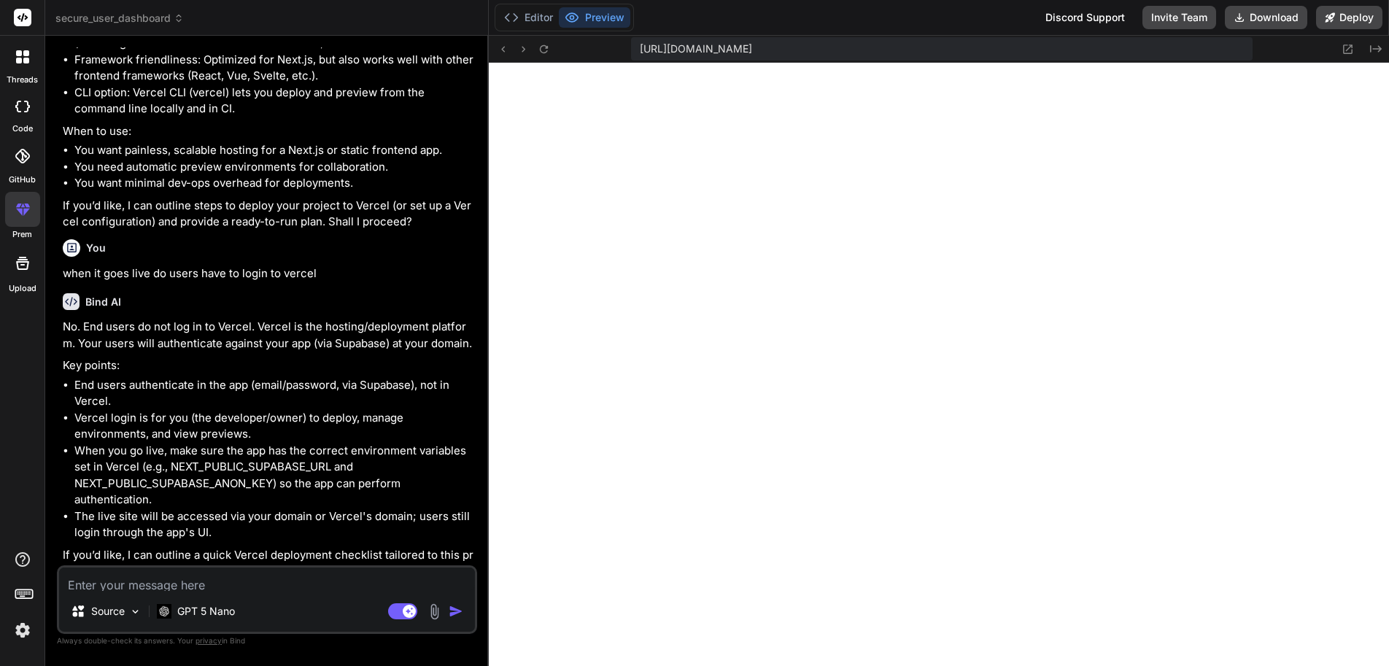
click at [22, 42] on div at bounding box center [22, 57] width 31 height 31
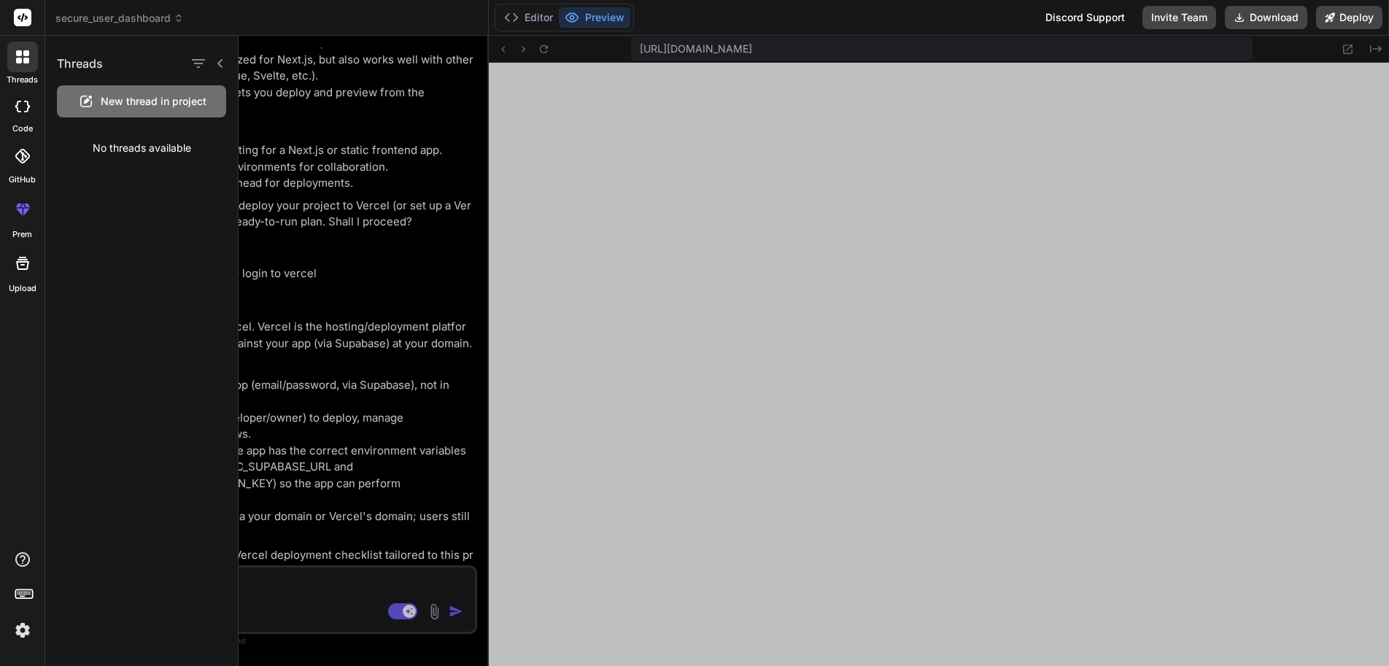
click at [24, 101] on icon at bounding box center [22, 107] width 15 height 12
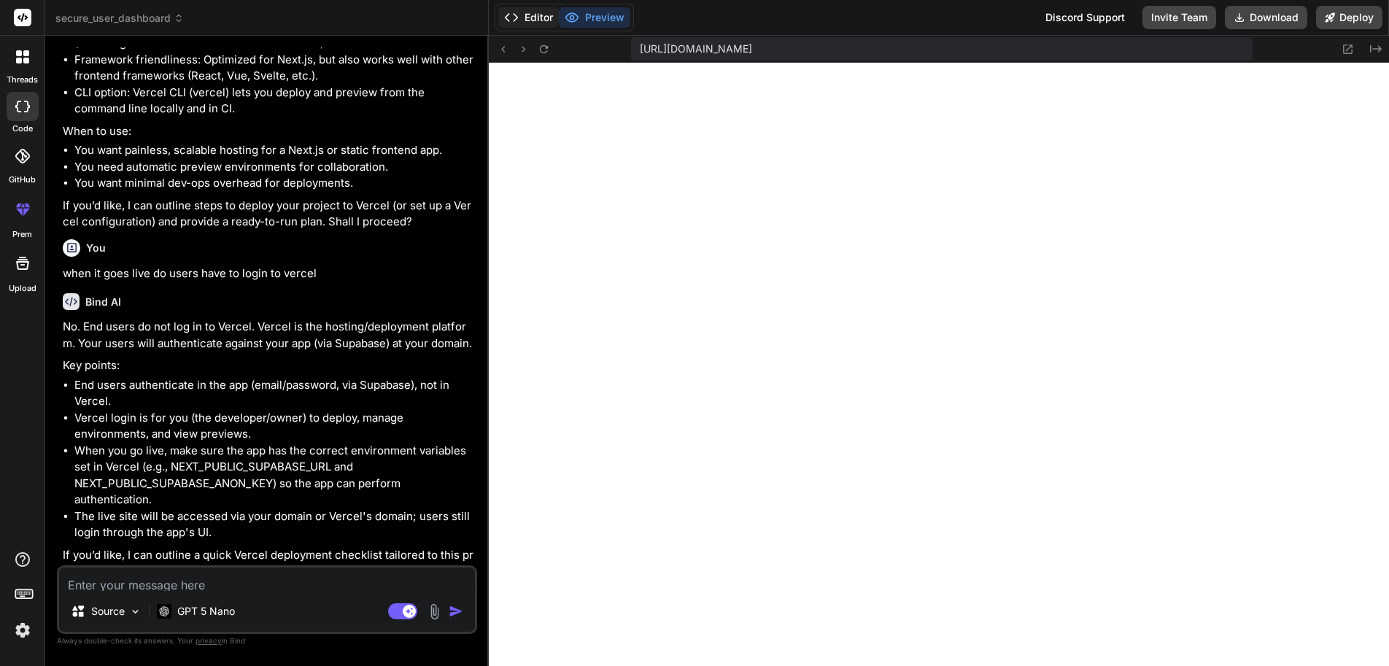
click at [508, 17] on icon at bounding box center [511, 17] width 15 height 15
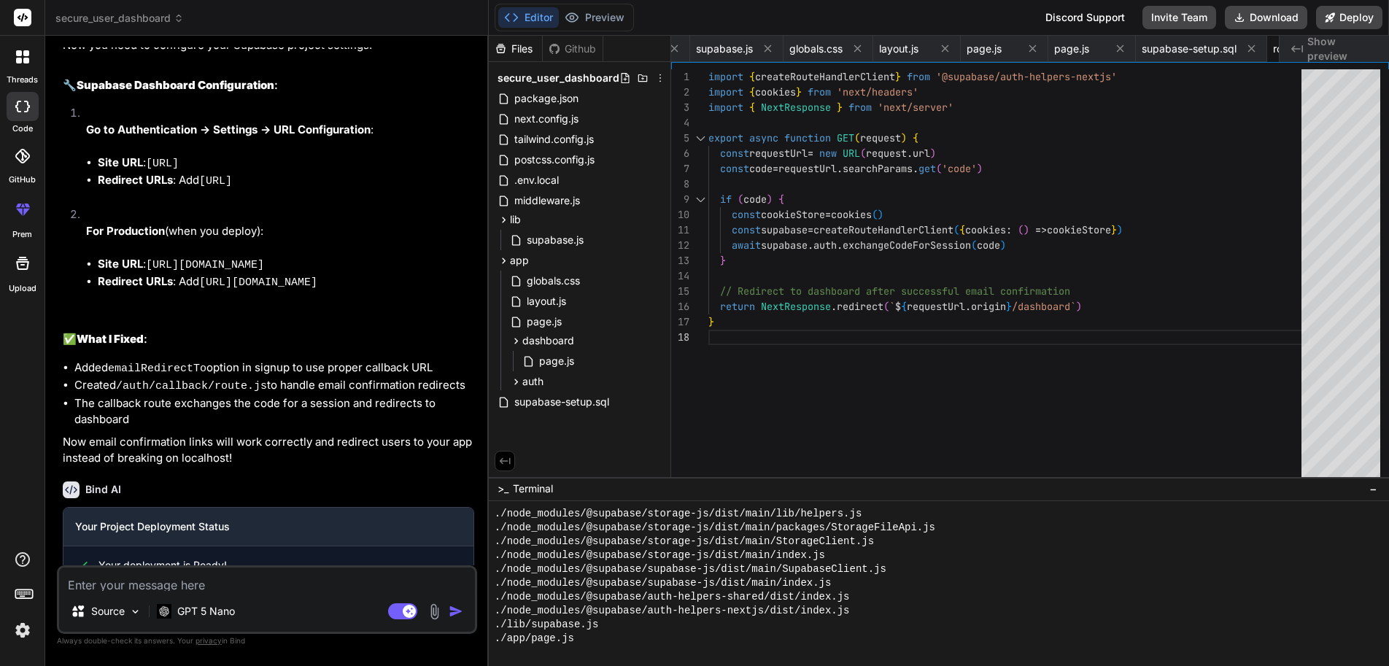
scroll to position [2791, 0]
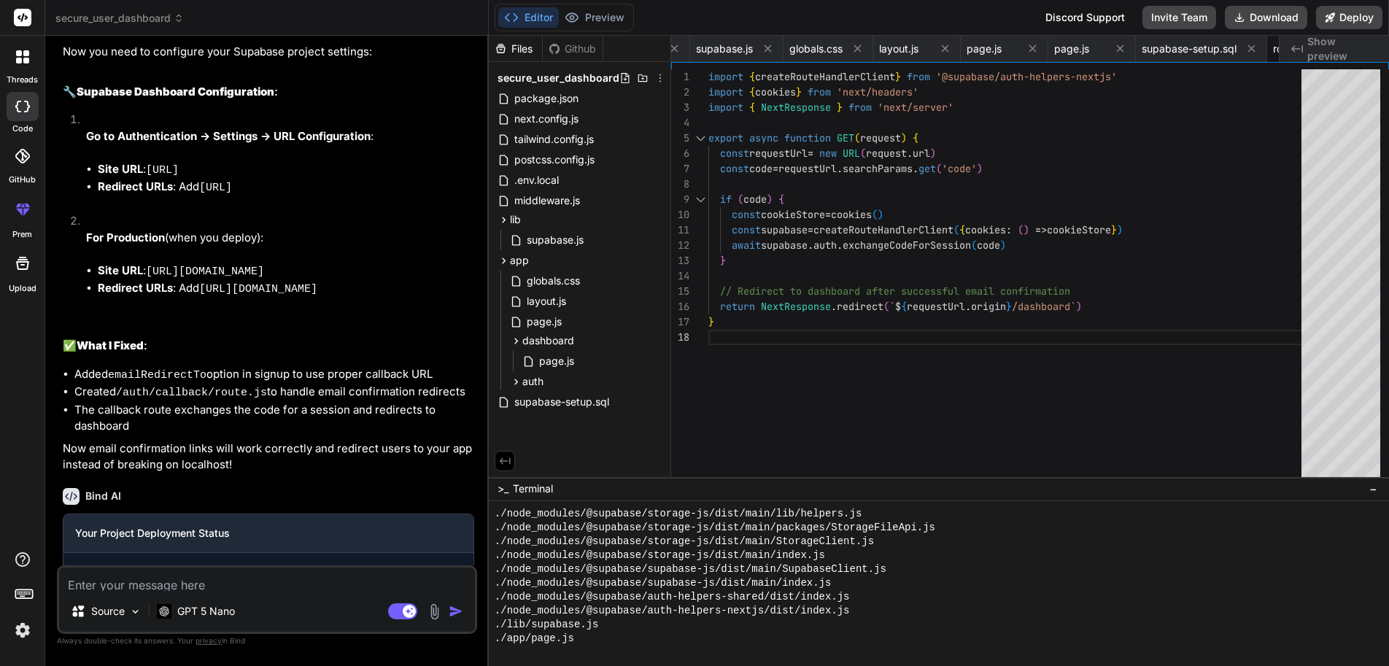
click at [150, 640] on link "Open your application" at bounding box center [148, 653] width 147 height 26
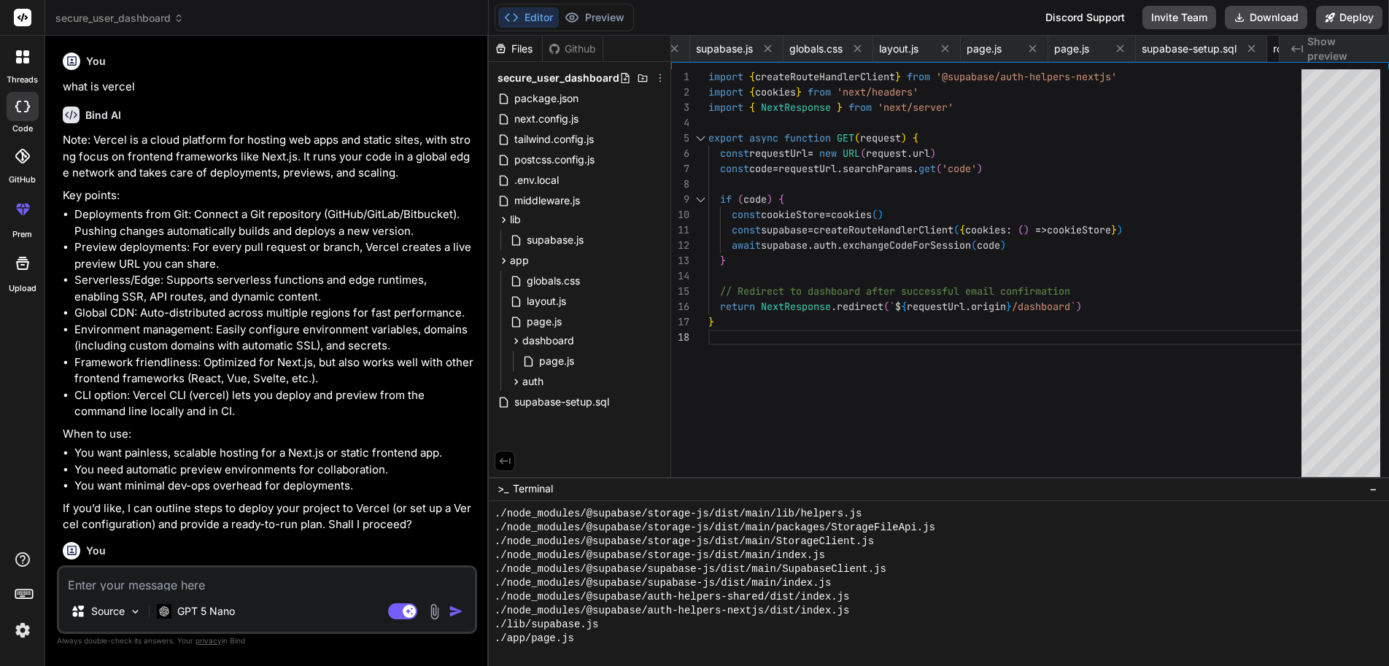
scroll to position [4960, 0]
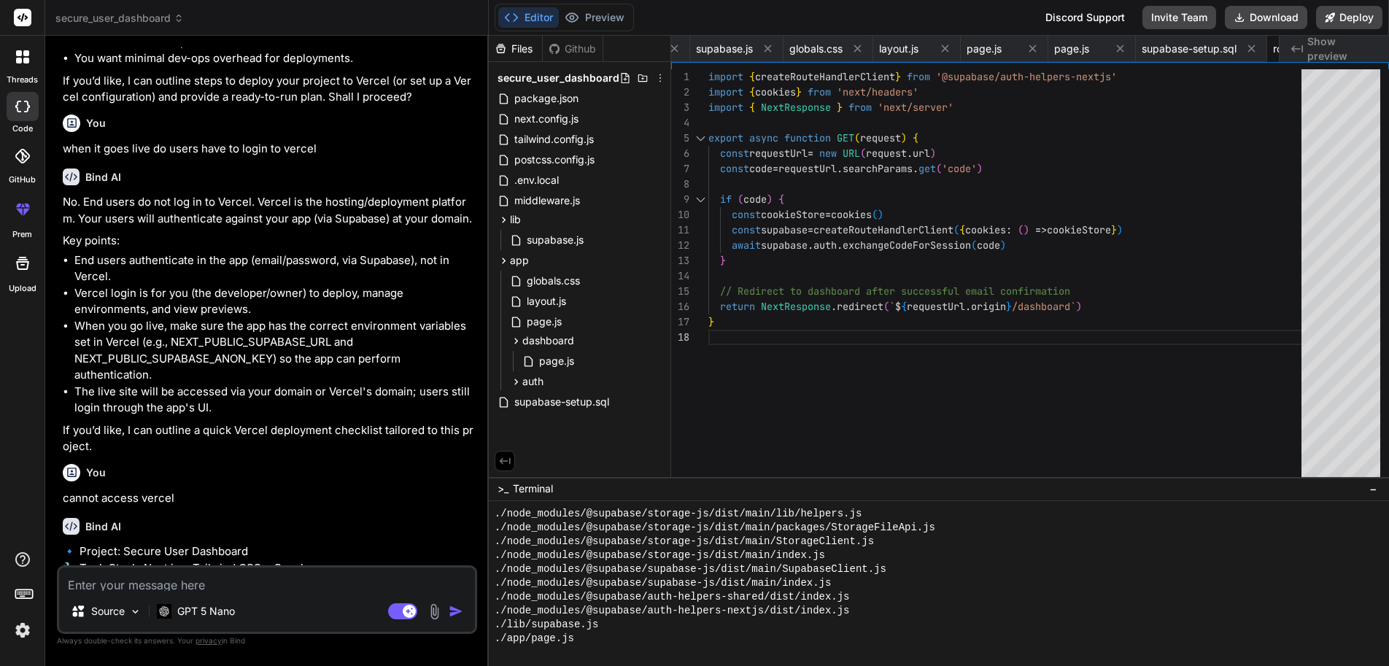
click at [454, 616] on img "button" at bounding box center [456, 611] width 15 height 15
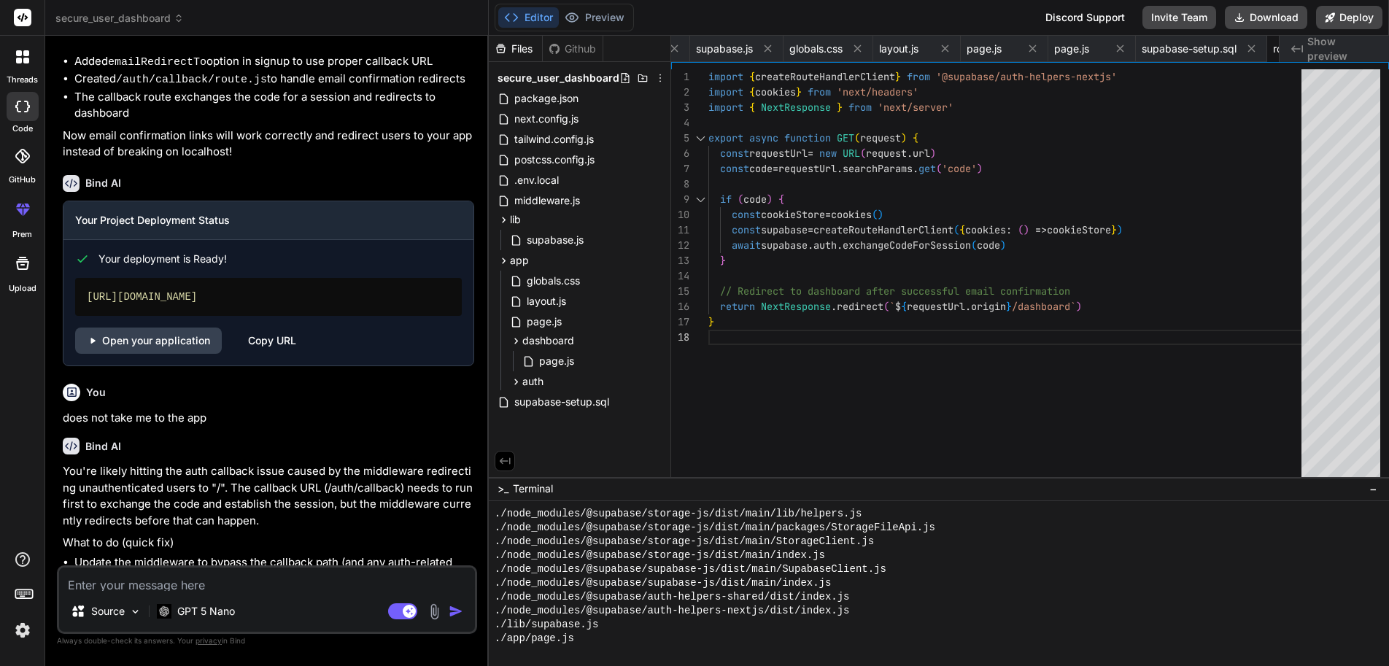
scroll to position [3052, 0]
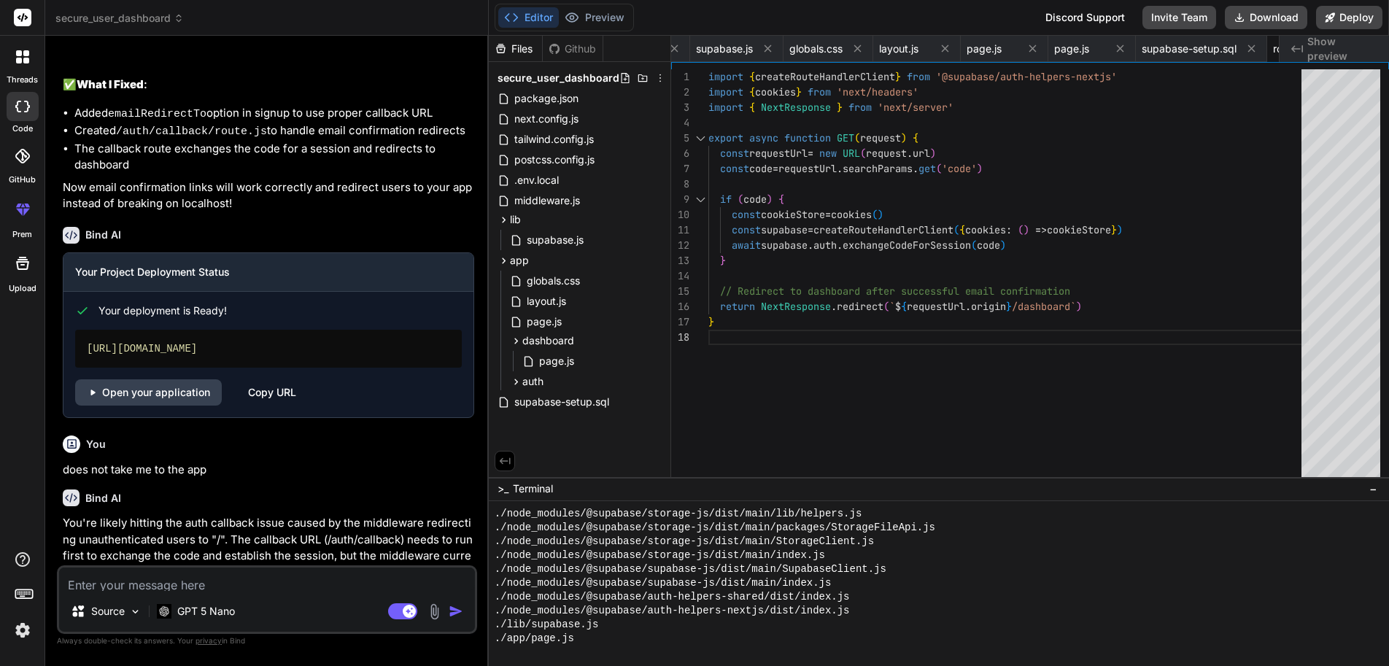
click at [248, 379] on div "Copy URL" at bounding box center [272, 392] width 48 height 26
click at [148, 583] on textarea at bounding box center [267, 578] width 416 height 23
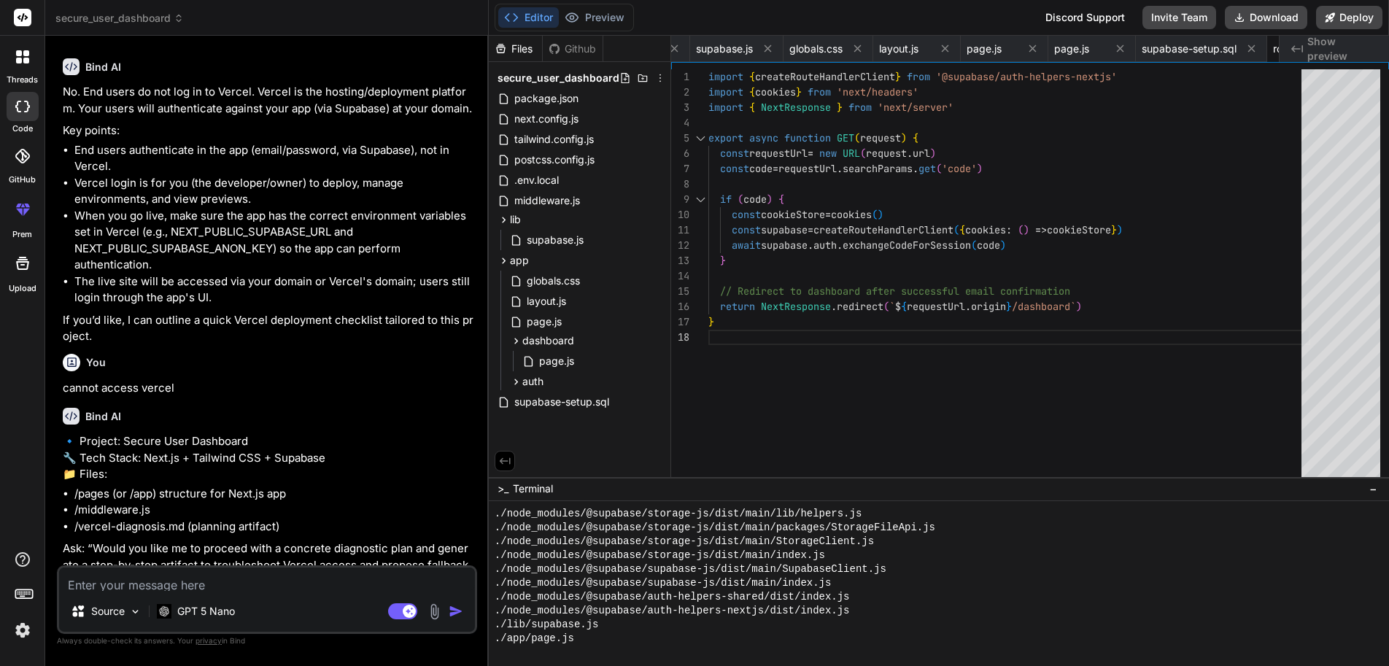
scroll to position [5105, 0]
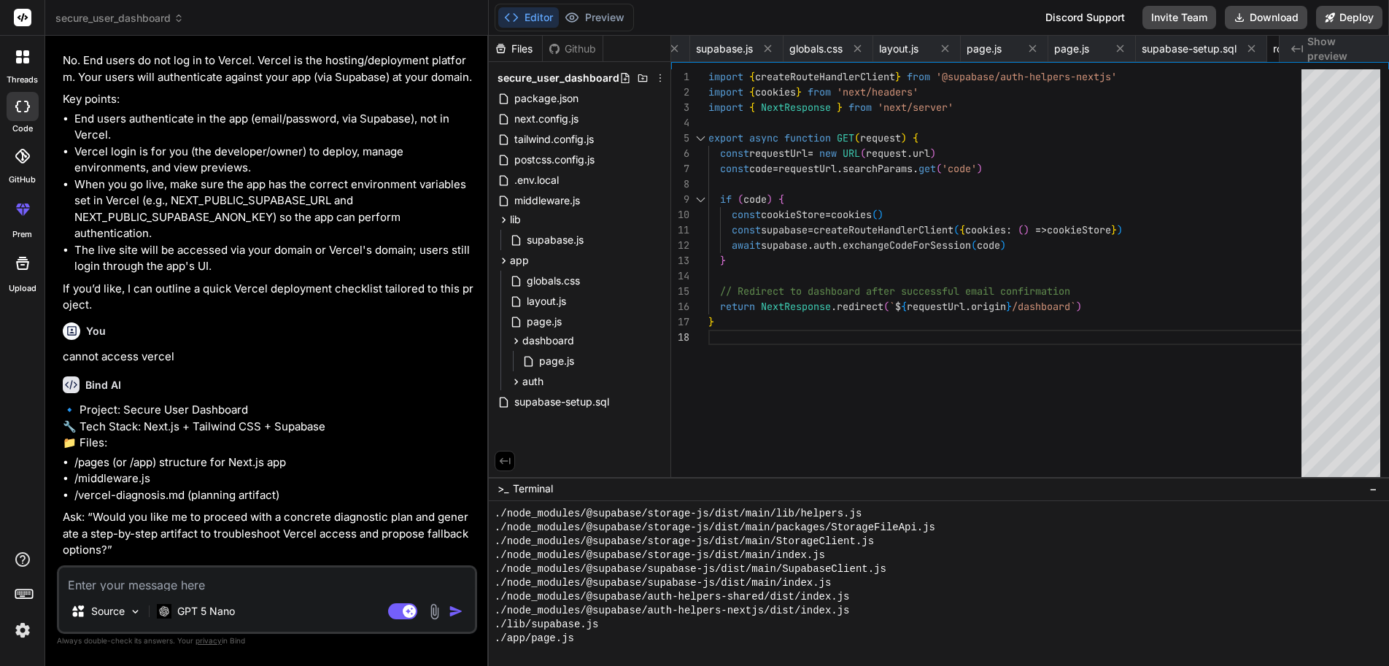
paste textarea "Access Required"
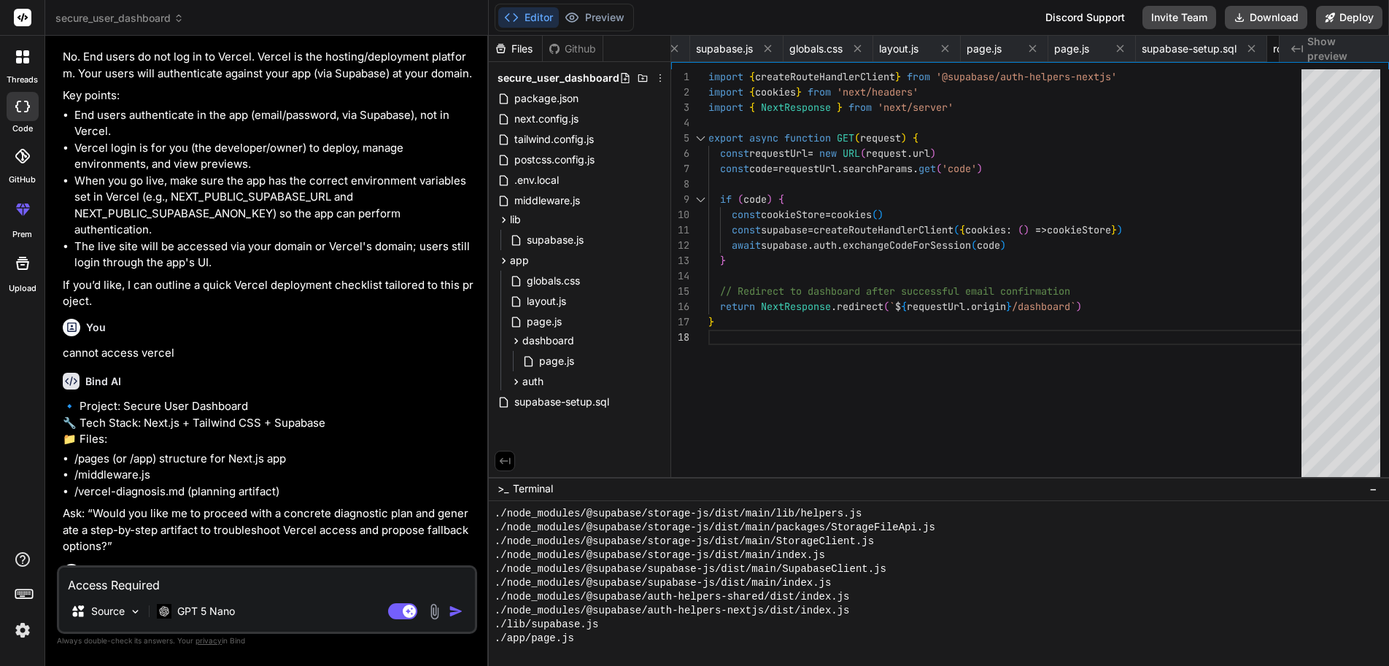
click at [457, 615] on img "button" at bounding box center [456, 611] width 15 height 15
click at [155, 16] on span "secure_user_dashboard" at bounding box center [119, 18] width 128 height 15
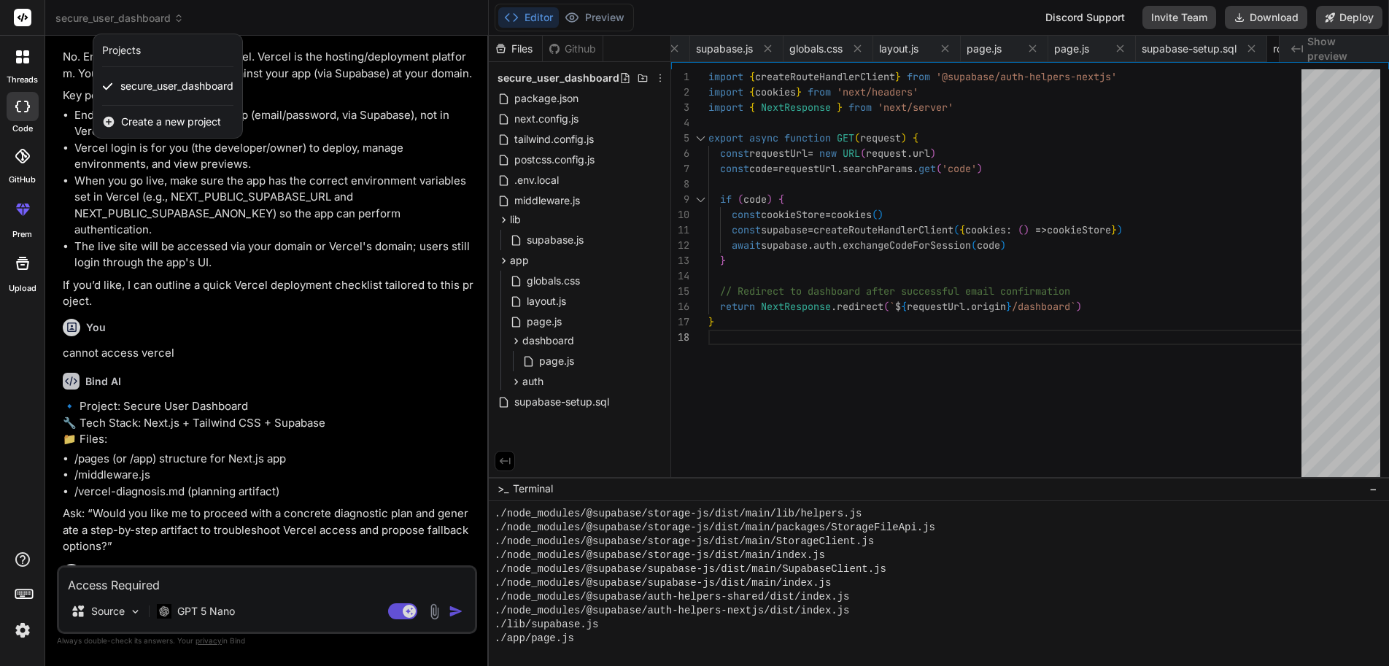
click at [266, 20] on div at bounding box center [694, 333] width 1389 height 666
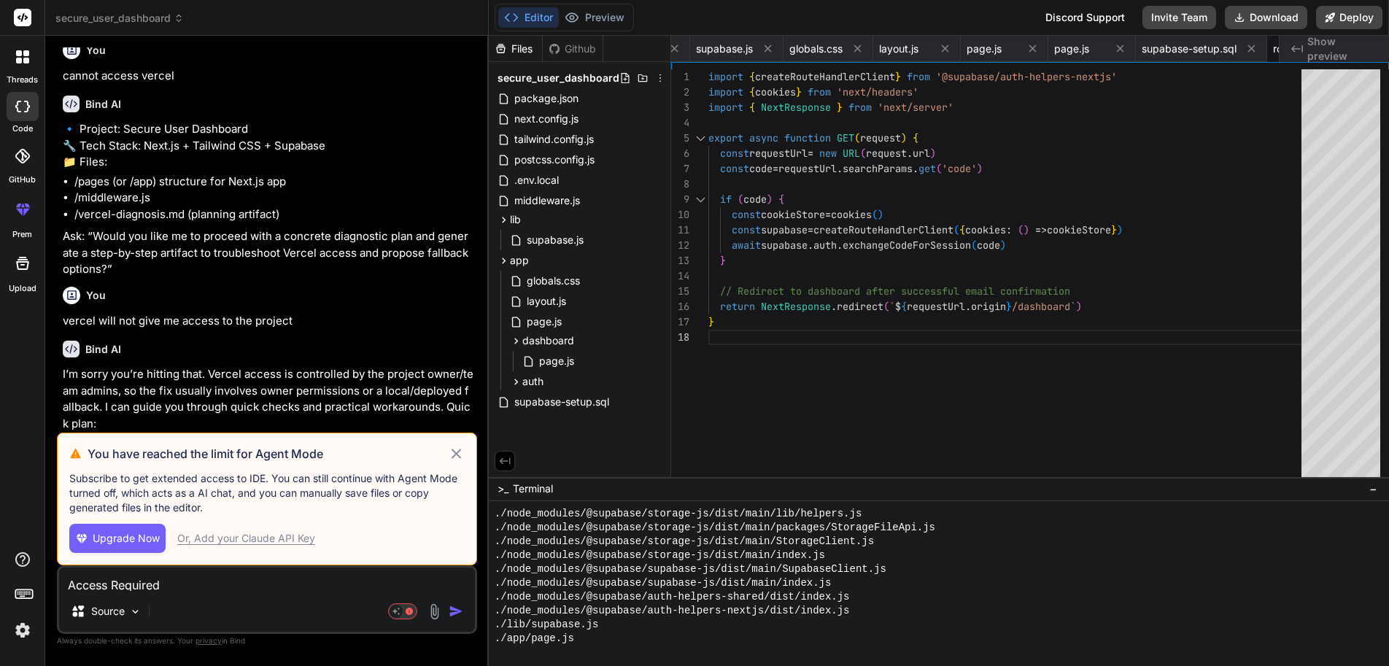
scroll to position [5392, 0]
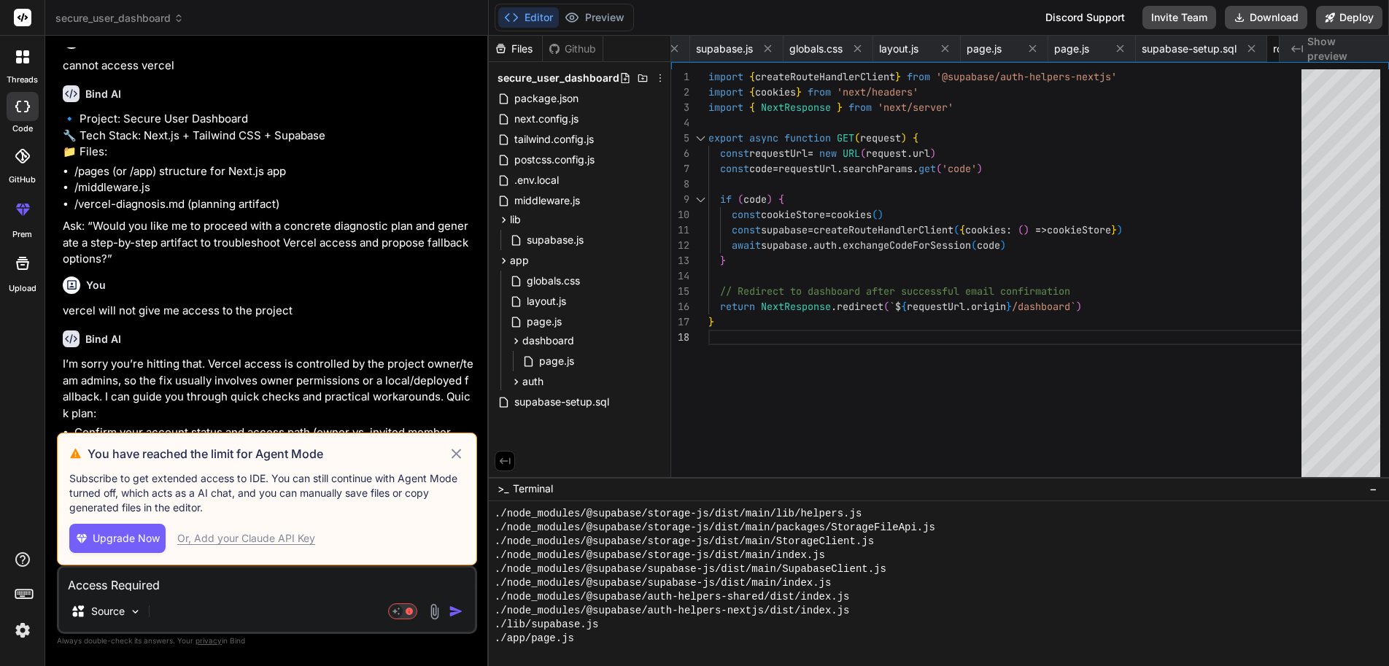
click at [459, 462] on icon at bounding box center [456, 454] width 17 height 18
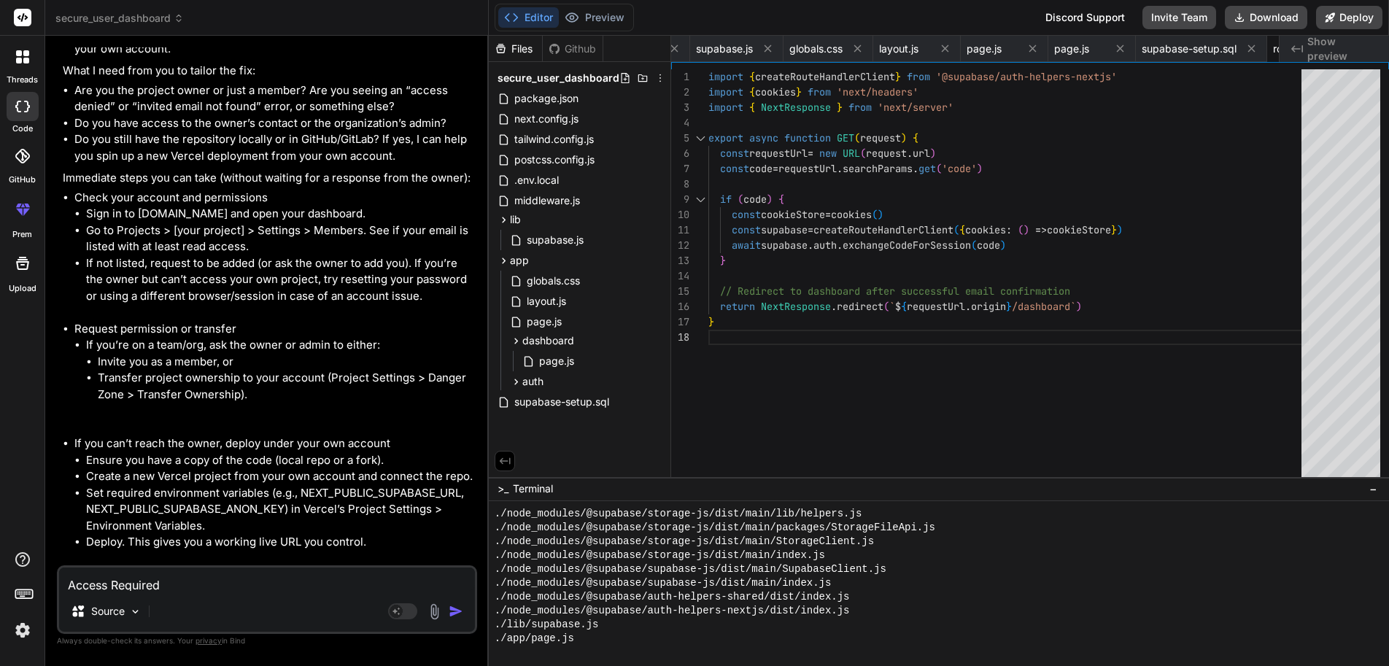
scroll to position [5909, 0]
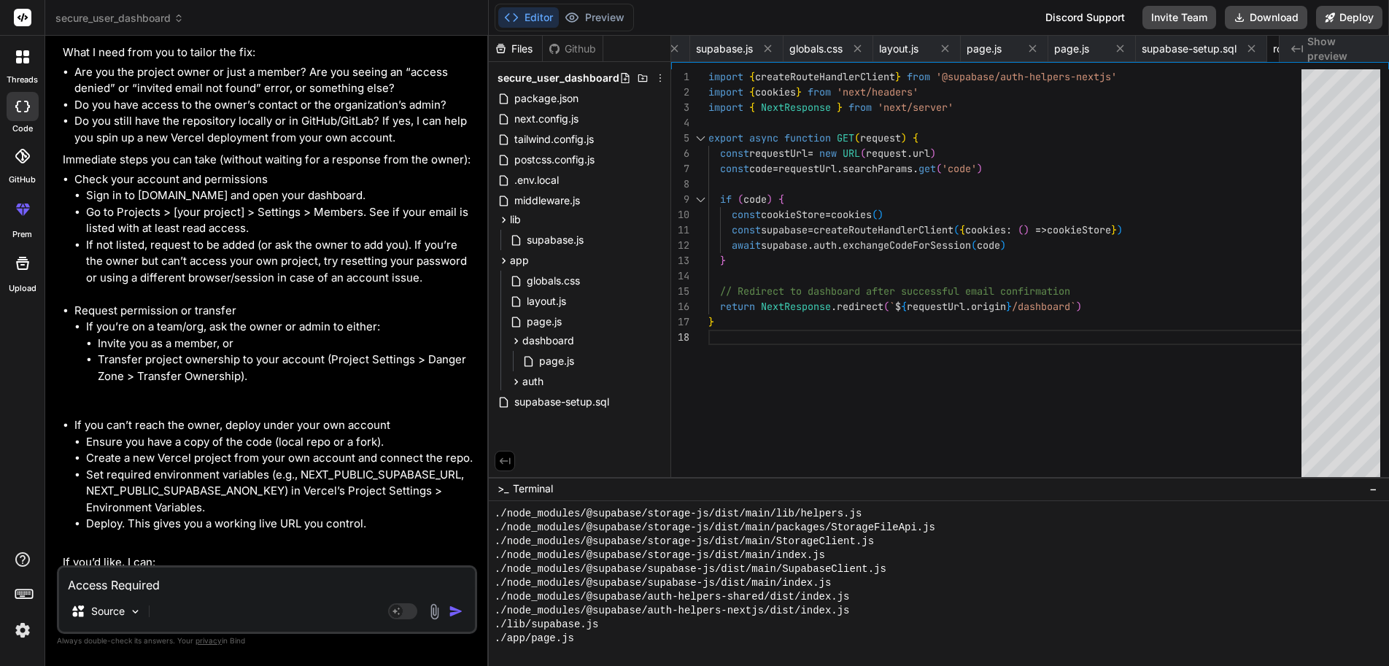
click at [15, 636] on img at bounding box center [22, 630] width 25 height 25
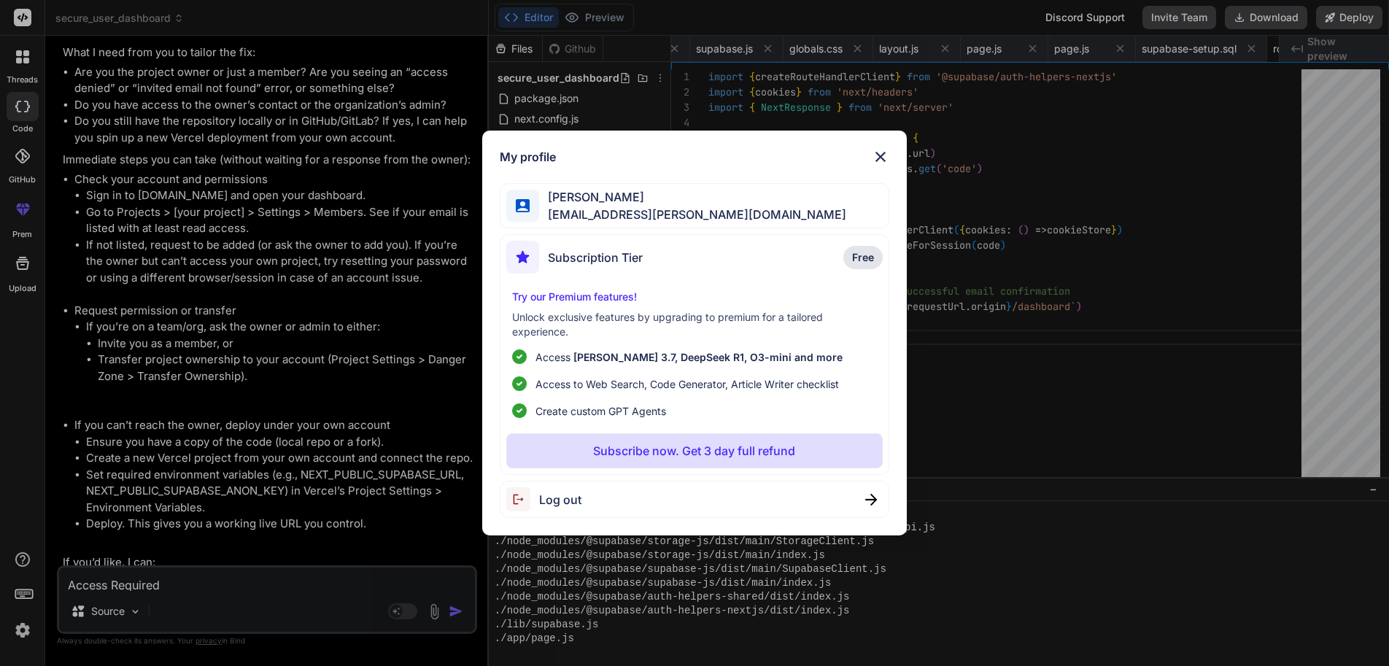
click at [26, 634] on div "My profile [PERSON_NAME] [PERSON_NAME][EMAIL_ADDRESS][DOMAIN_NAME] Subscription…" at bounding box center [694, 333] width 1389 height 666
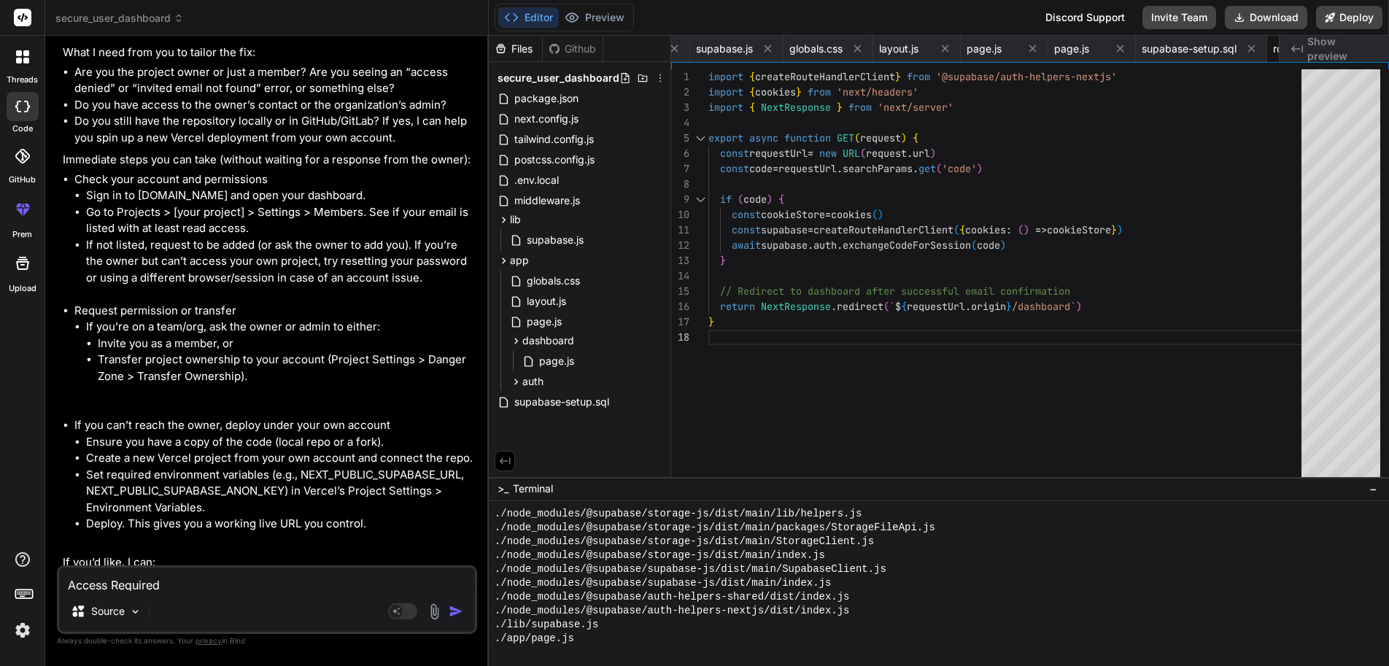
click at [18, 149] on icon at bounding box center [22, 156] width 15 height 15
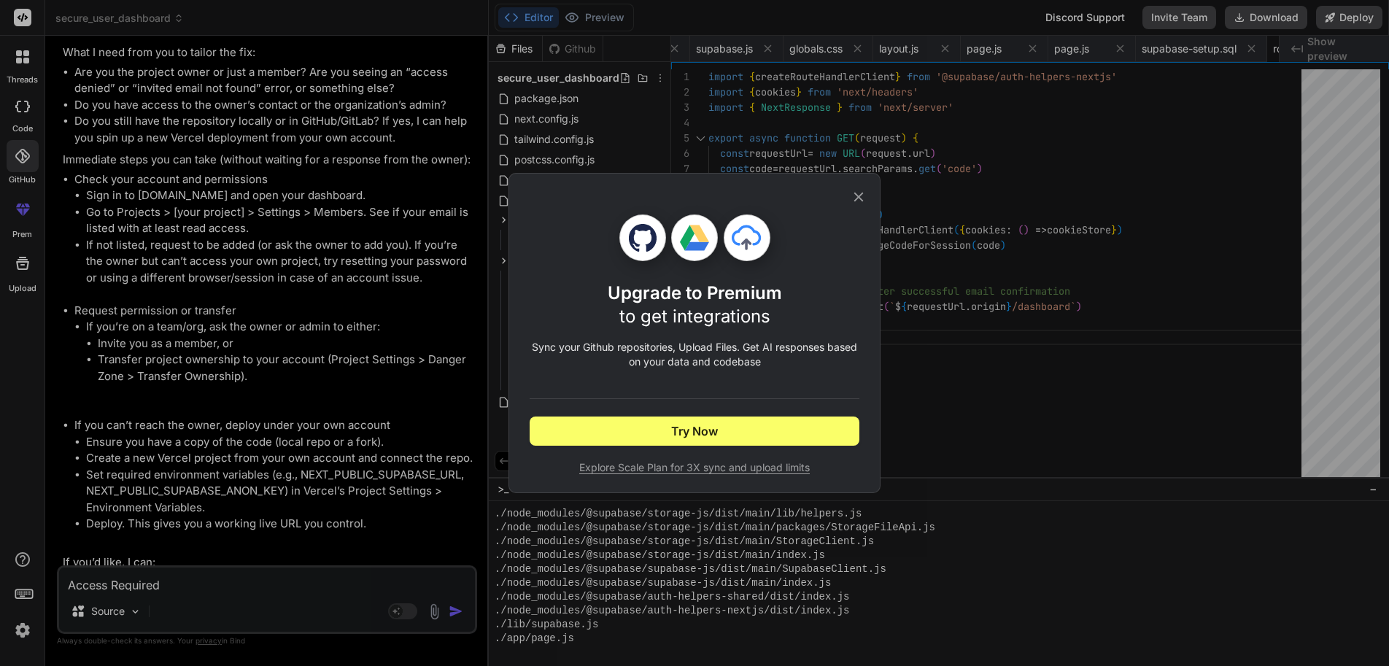
click at [20, 144] on div "Upgrade to Premium to get integrations Sync your Github repositories, Upload Fi…" at bounding box center [694, 333] width 1389 height 666
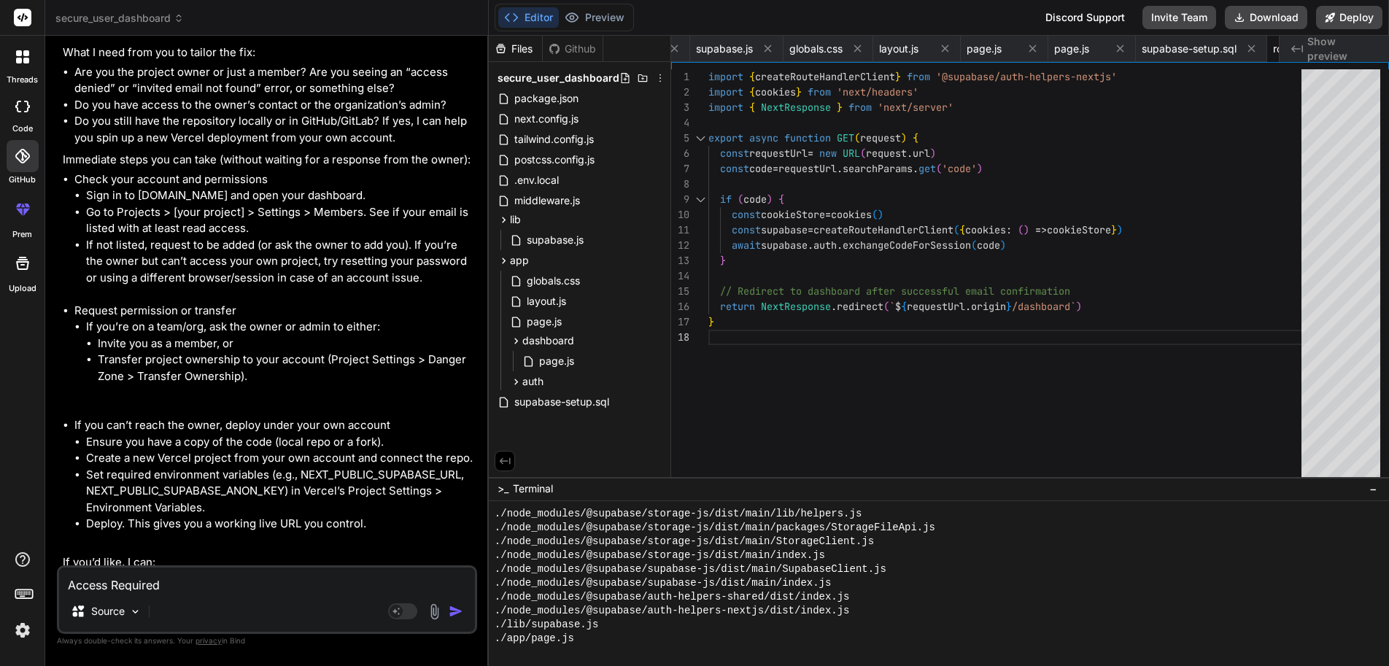
click at [23, 63] on div at bounding box center [22, 57] width 31 height 31
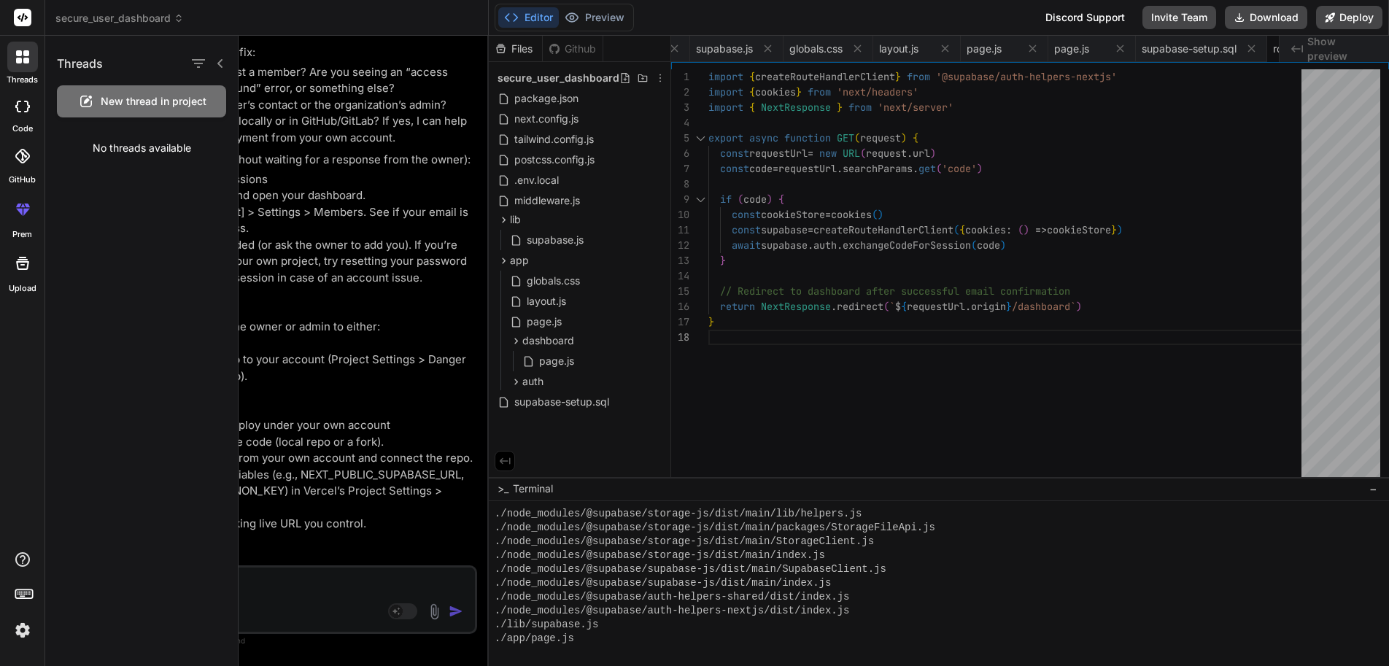
click at [23, 61] on div at bounding box center [22, 57] width 31 height 31
click at [327, 112] on div at bounding box center [813, 351] width 1150 height 630
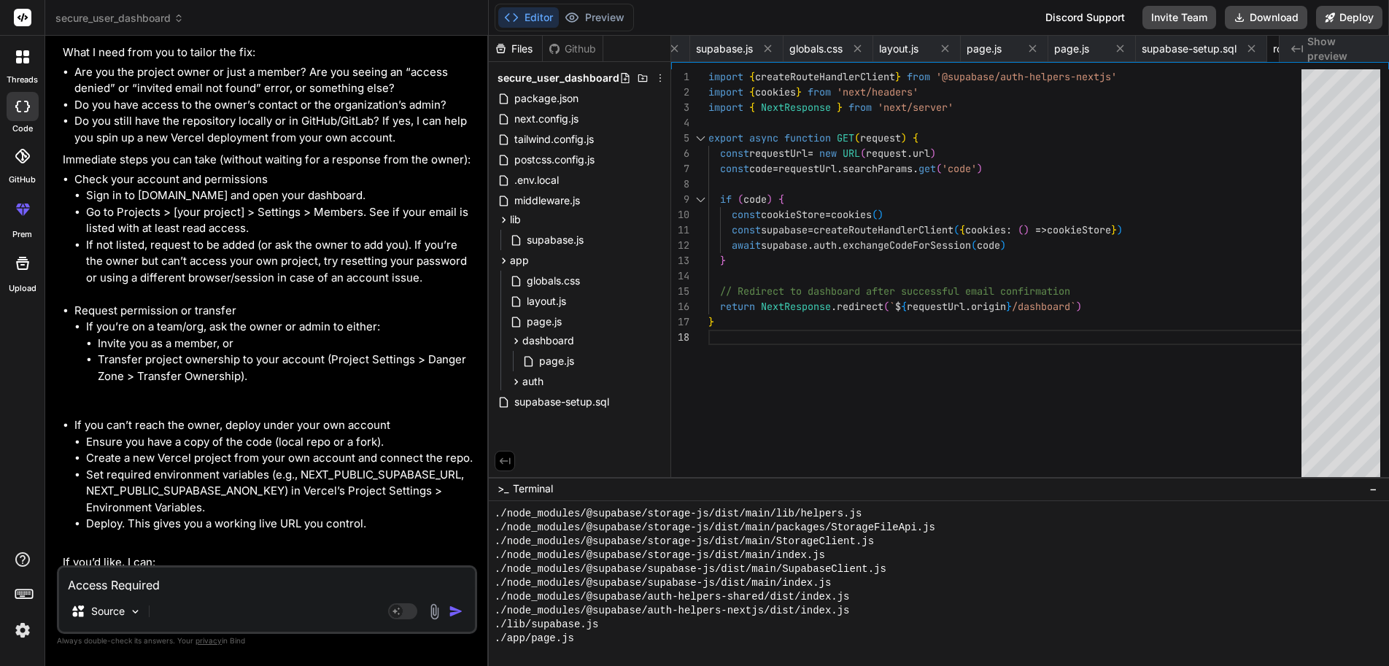
click at [156, 590] on textarea "Access Required" at bounding box center [267, 578] width 416 height 23
drag, startPoint x: 174, startPoint y: 589, endPoint x: 43, endPoint y: 589, distance: 131.3
click at [43, 589] on div "threads code GitHub prem Upload secure_user_dashboard Created with Pixso. Bind …" at bounding box center [694, 333] width 1389 height 666
click at [575, 48] on div "Github" at bounding box center [573, 49] width 60 height 15
click at [506, 48] on div "Files" at bounding box center [515, 49] width 53 height 15
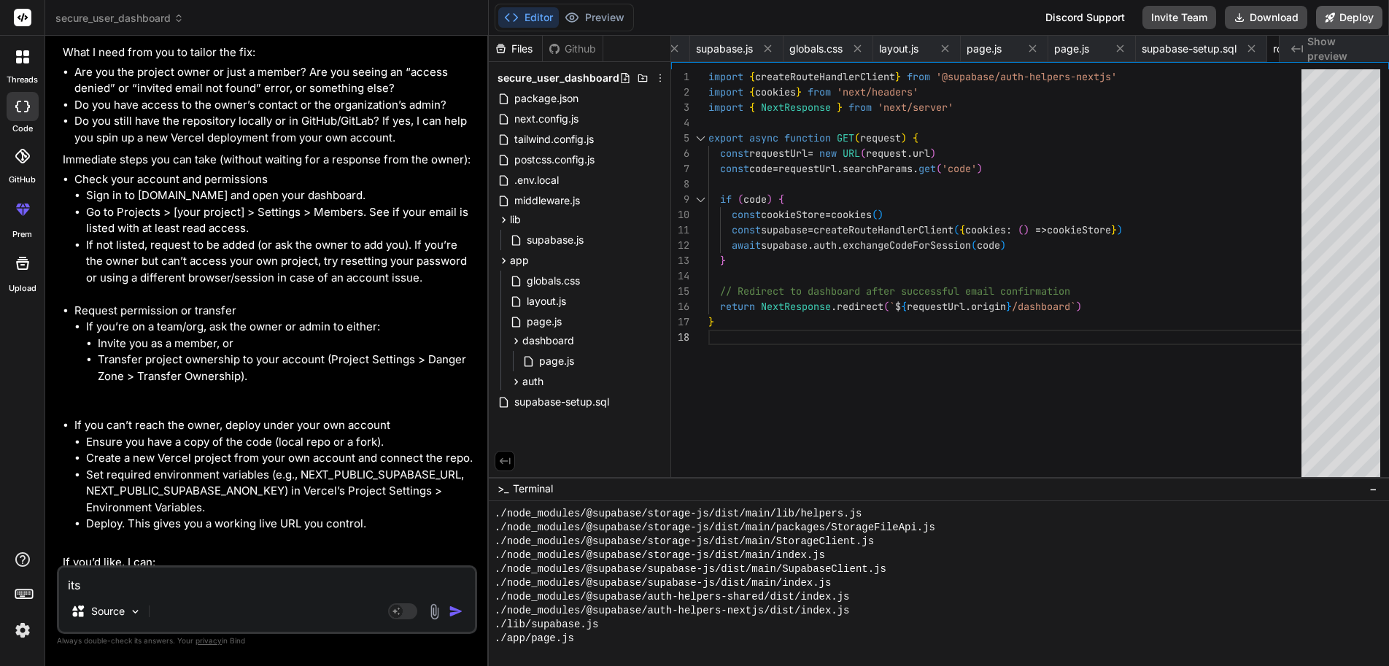
click at [1367, 14] on button "Deploy" at bounding box center [1349, 17] width 66 height 23
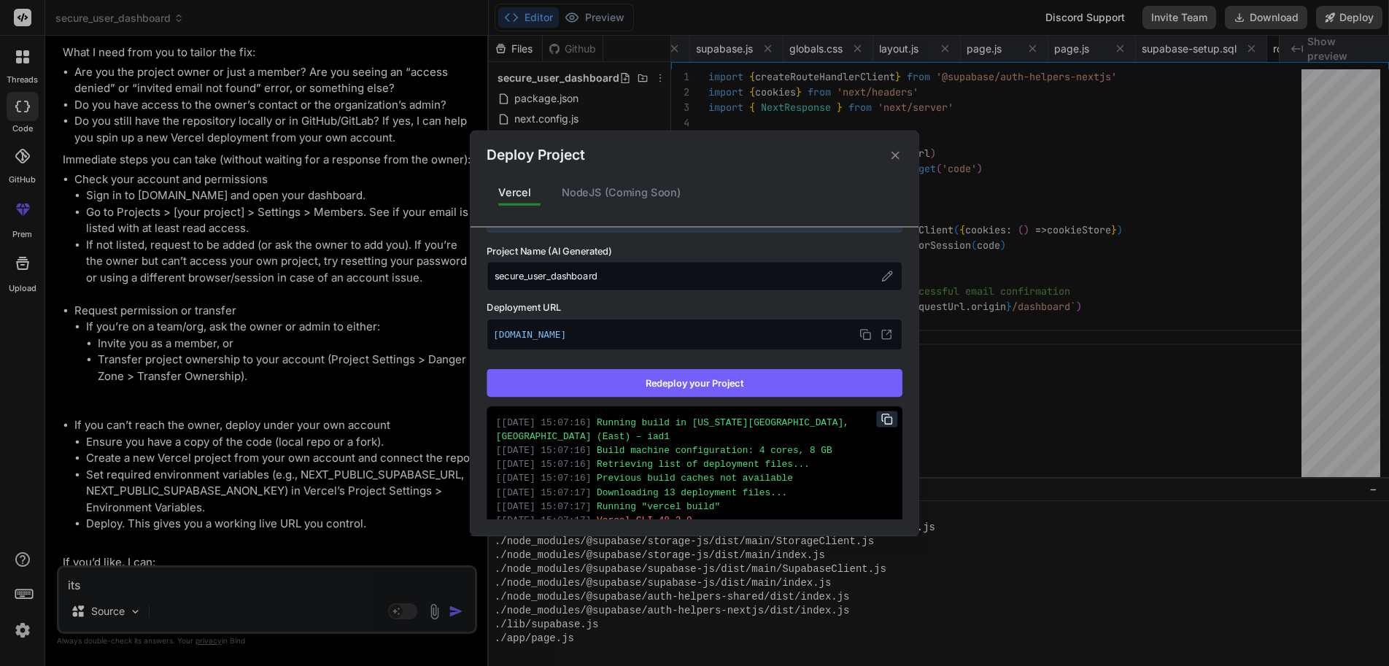
scroll to position [182, 0]
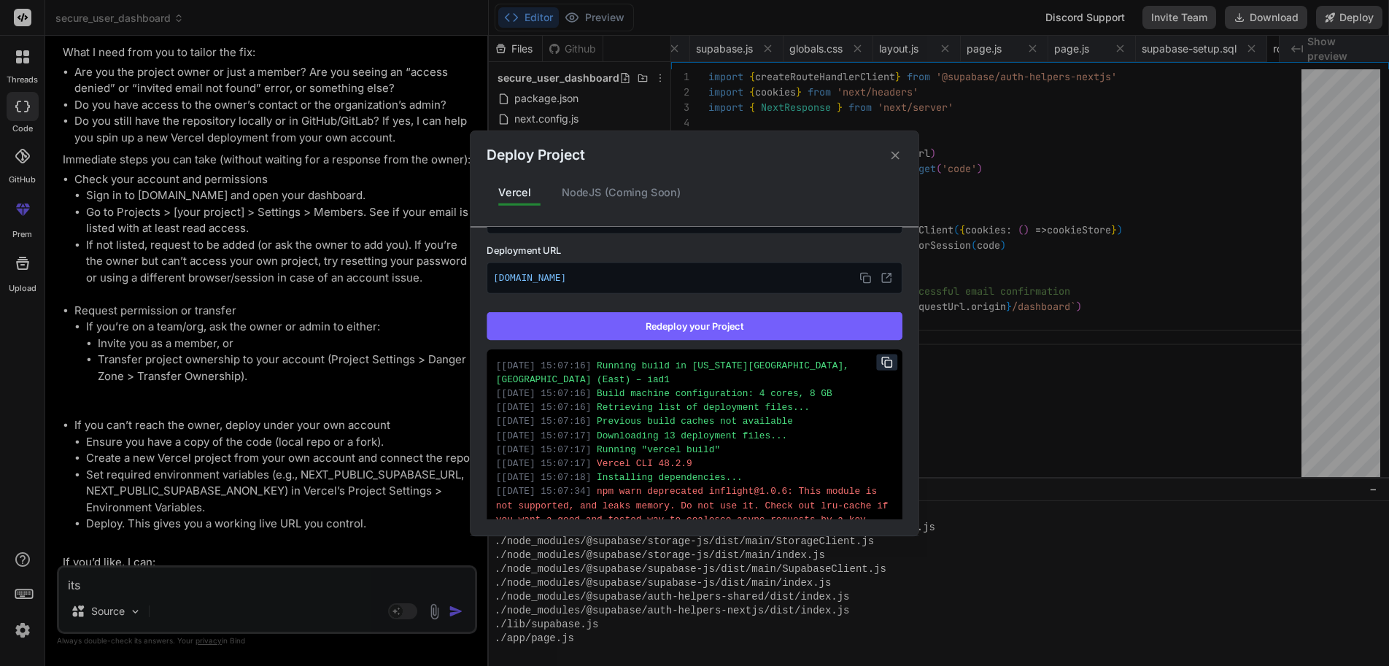
click at [687, 322] on button "Redeploy your Project" at bounding box center [694, 326] width 416 height 28
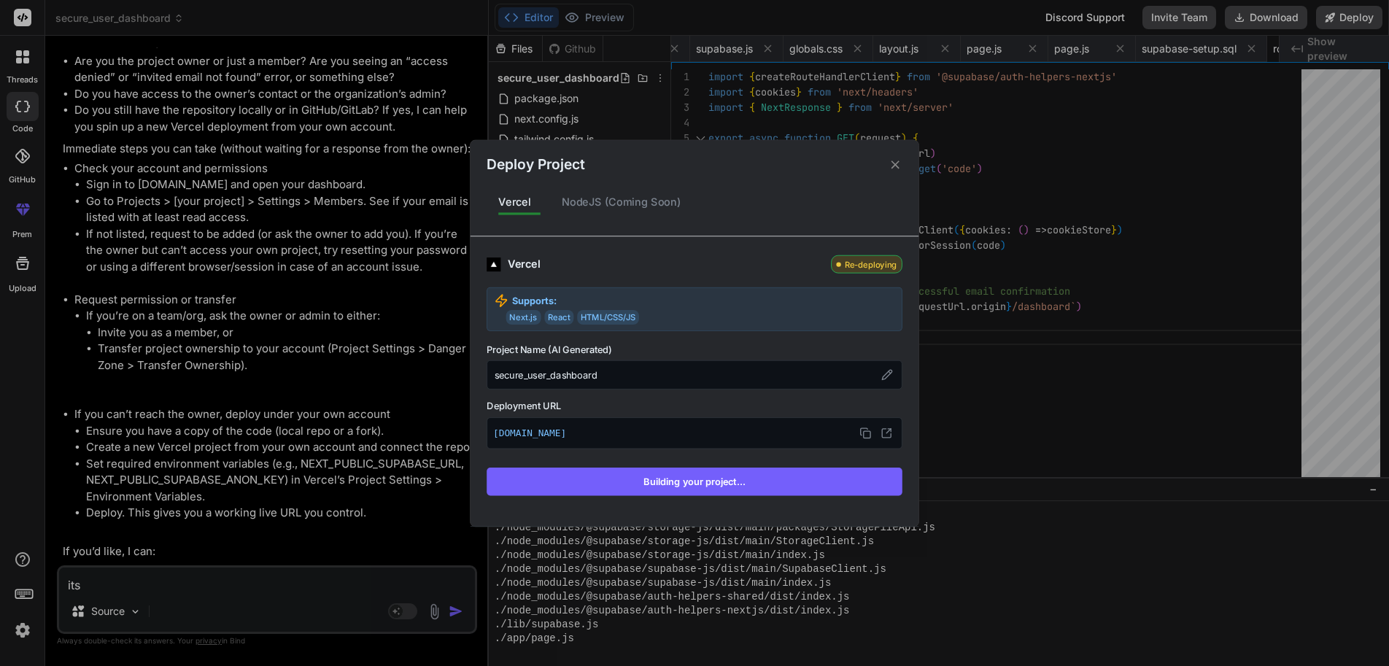
click at [518, 261] on div "Vercel" at bounding box center [666, 264] width 317 height 16
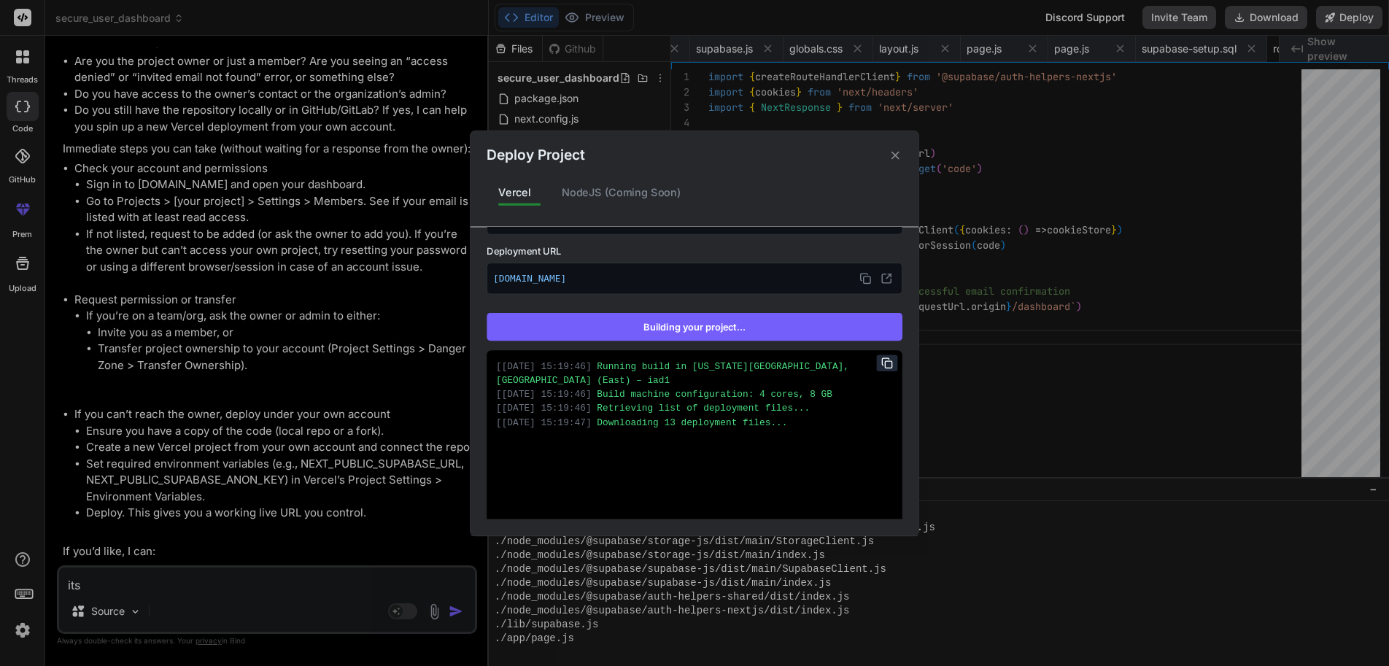
scroll to position [182, 0]
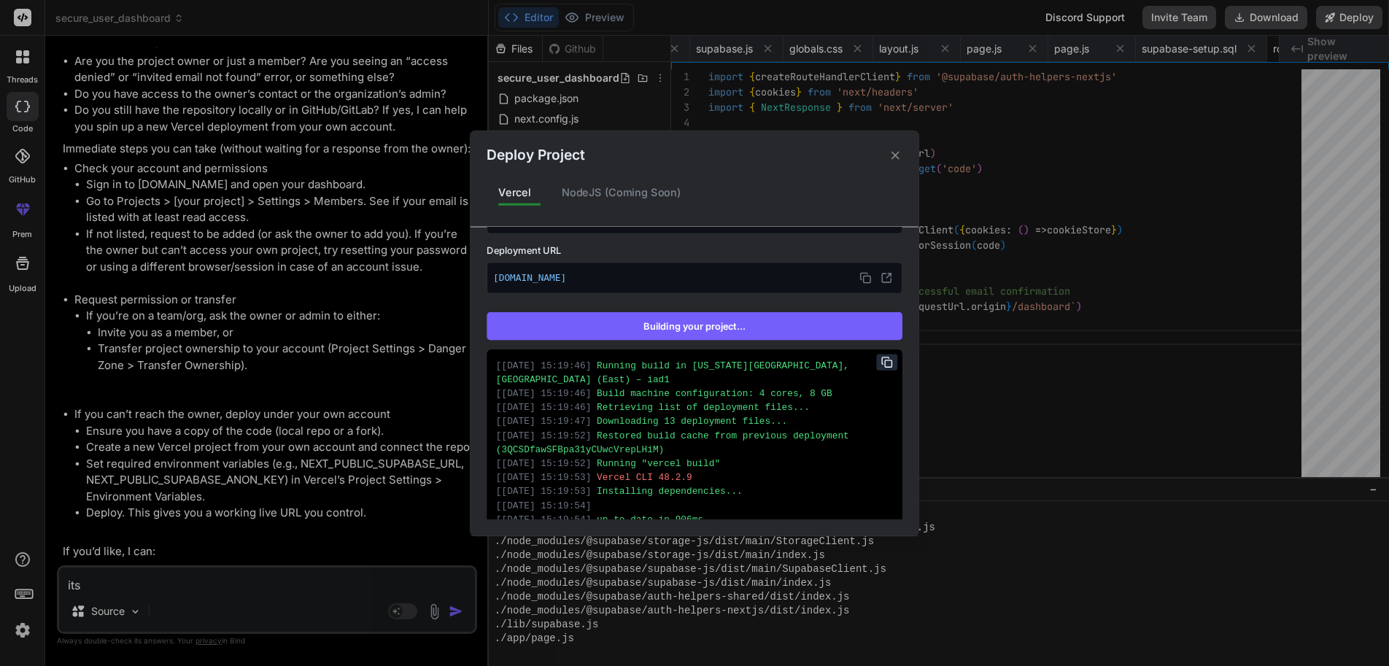
click at [276, 322] on div "Deploy Project Vercel NodeJS (Coming Soon) Vercel Re-deploying Supports: Next.j…" at bounding box center [694, 333] width 1389 height 666
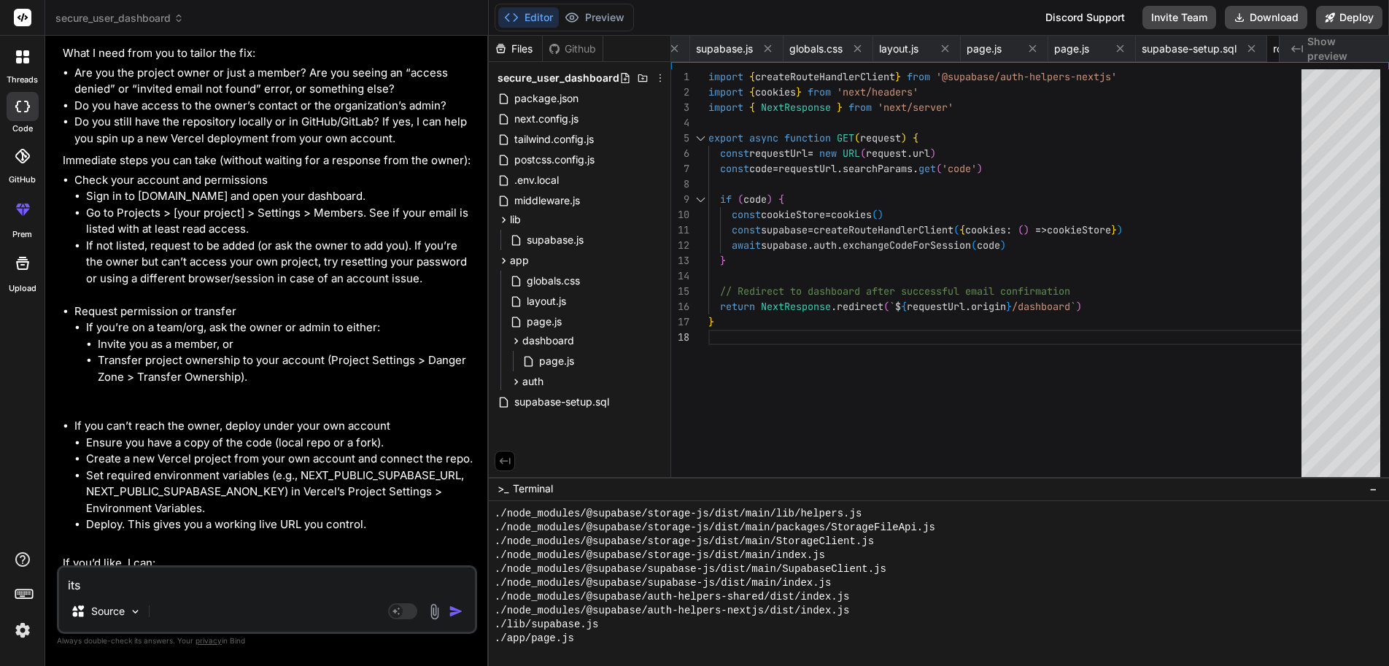
scroll to position [5909, 0]
click at [174, 578] on textarea "its" at bounding box center [267, 578] width 416 height 23
drag, startPoint x: 146, startPoint y: 589, endPoint x: 27, endPoint y: 583, distance: 119.0
click at [27, 583] on div "threads code GitHub prem Upload secure_user_dashboard Created with Pixso. Bind …" at bounding box center [694, 333] width 1389 height 666
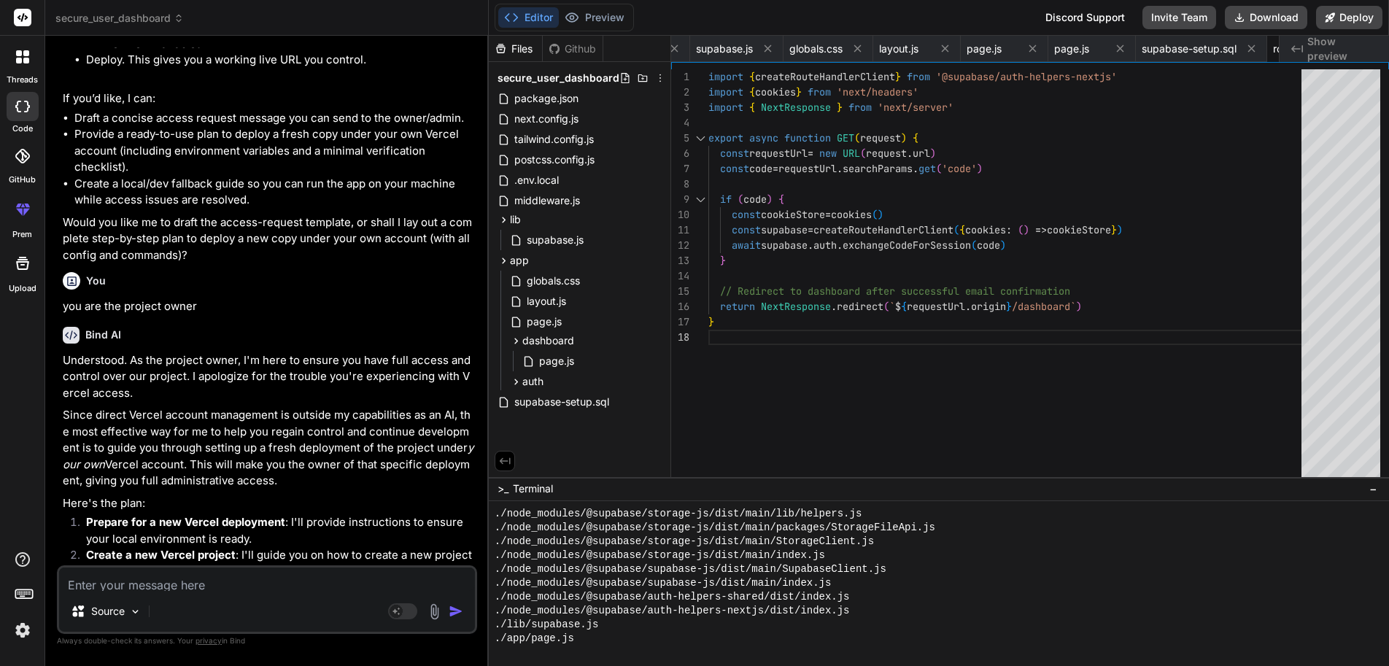
scroll to position [6379, 0]
